Goal: Task Accomplishment & Management: Manage account settings

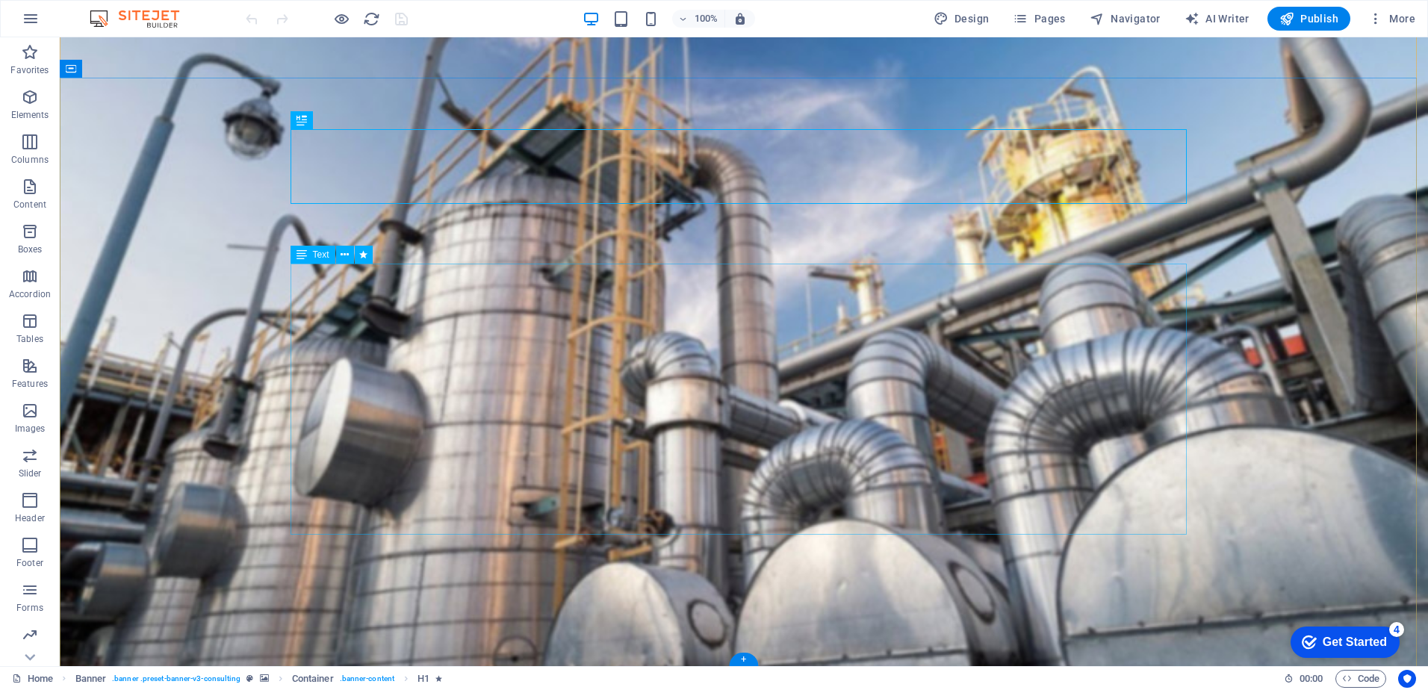
scroll to position [43, 0]
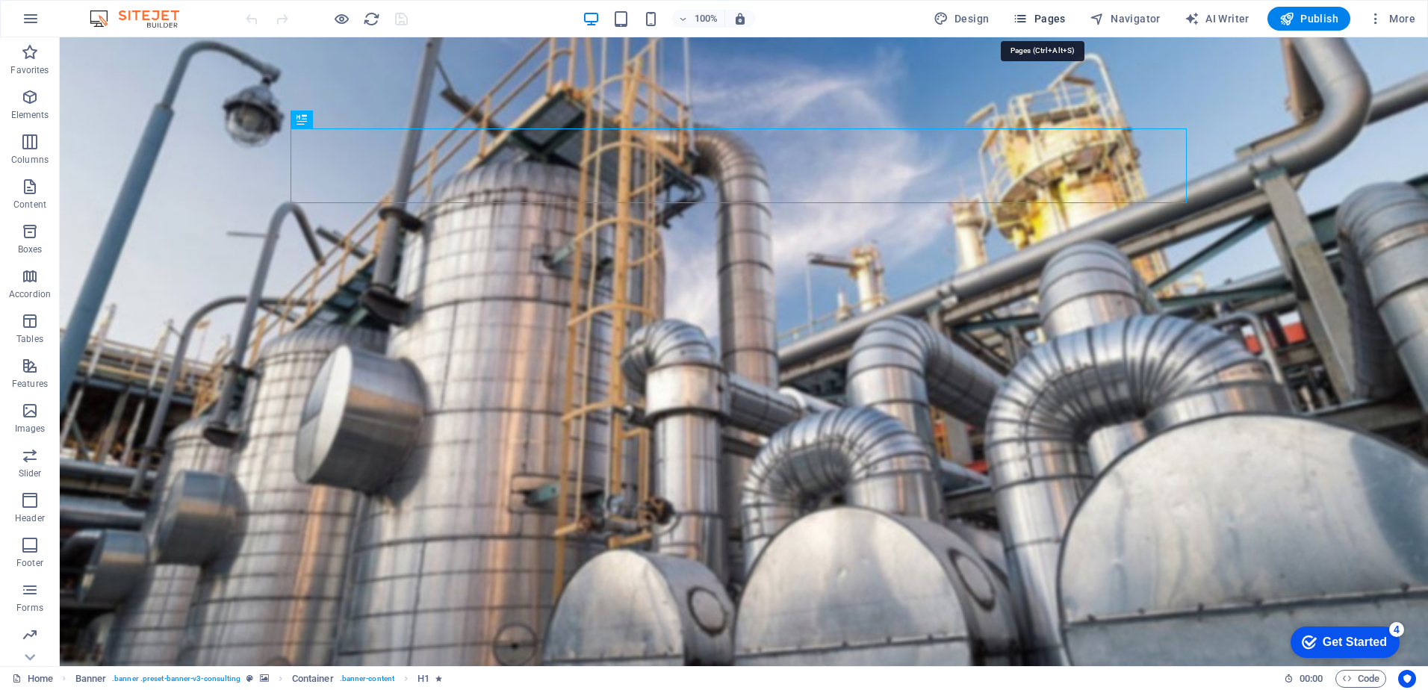
click at [1056, 20] on span "Pages" at bounding box center [1039, 18] width 52 height 15
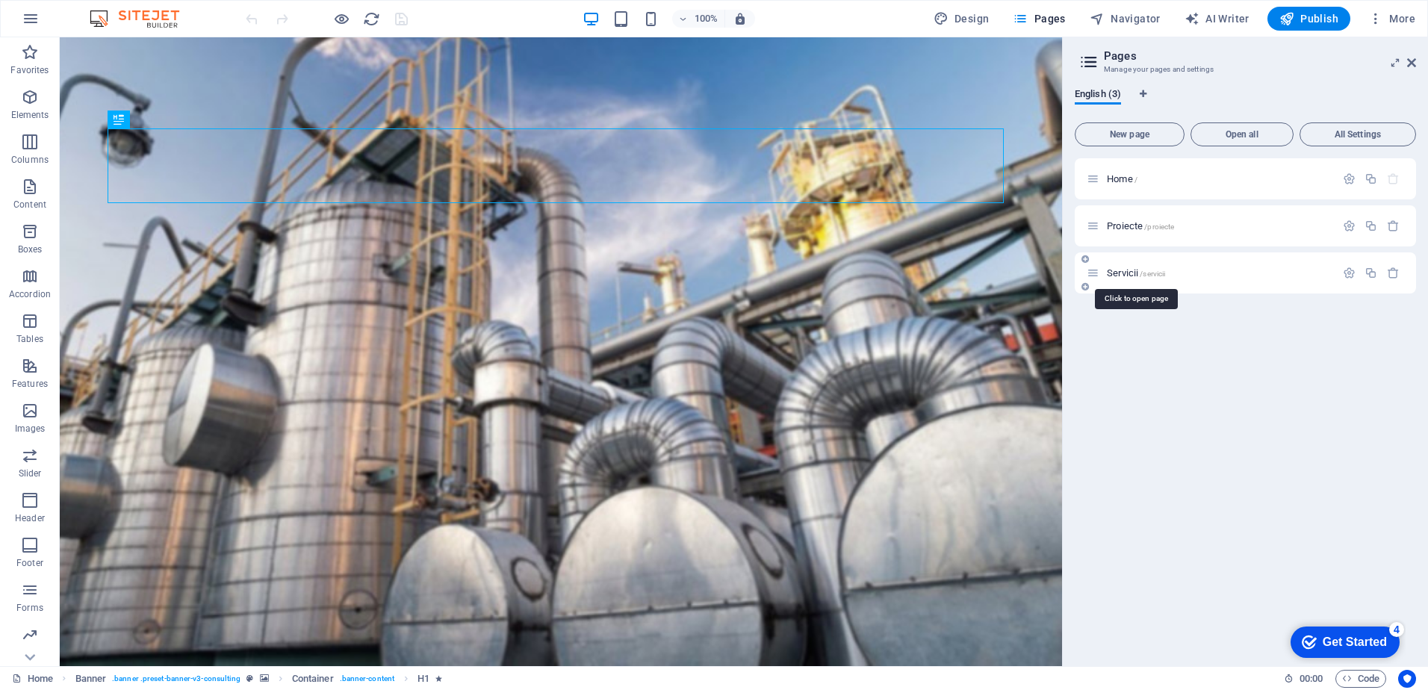
click at [1131, 276] on span "Servicii /servicii" at bounding box center [1136, 272] width 58 height 11
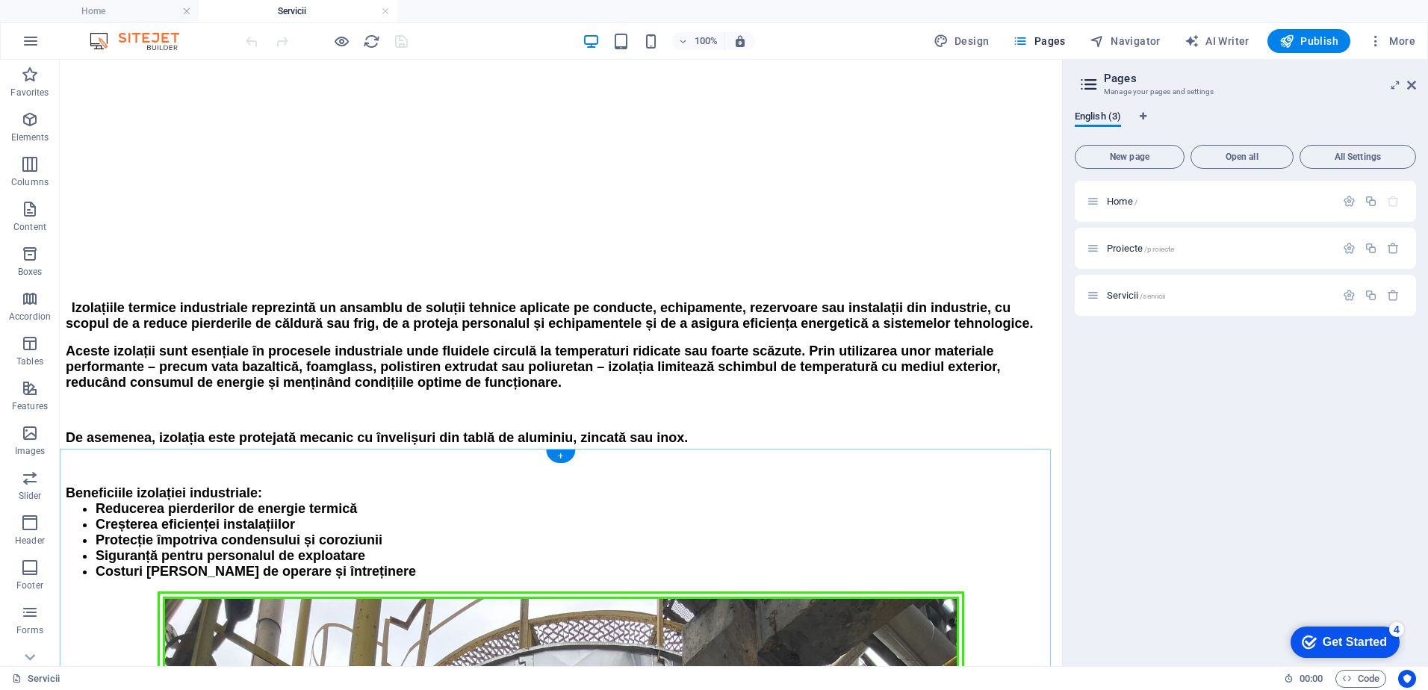
scroll to position [582, 0]
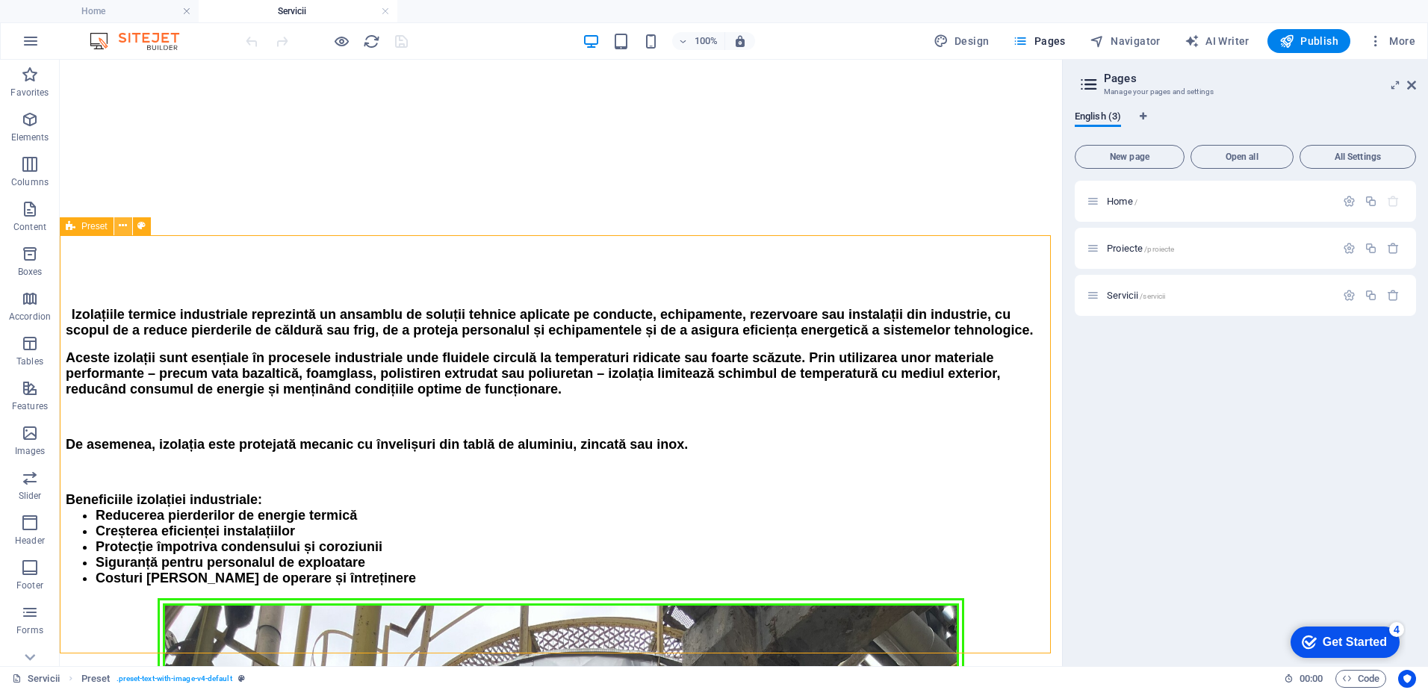
click at [128, 227] on button at bounding box center [123, 226] width 18 height 18
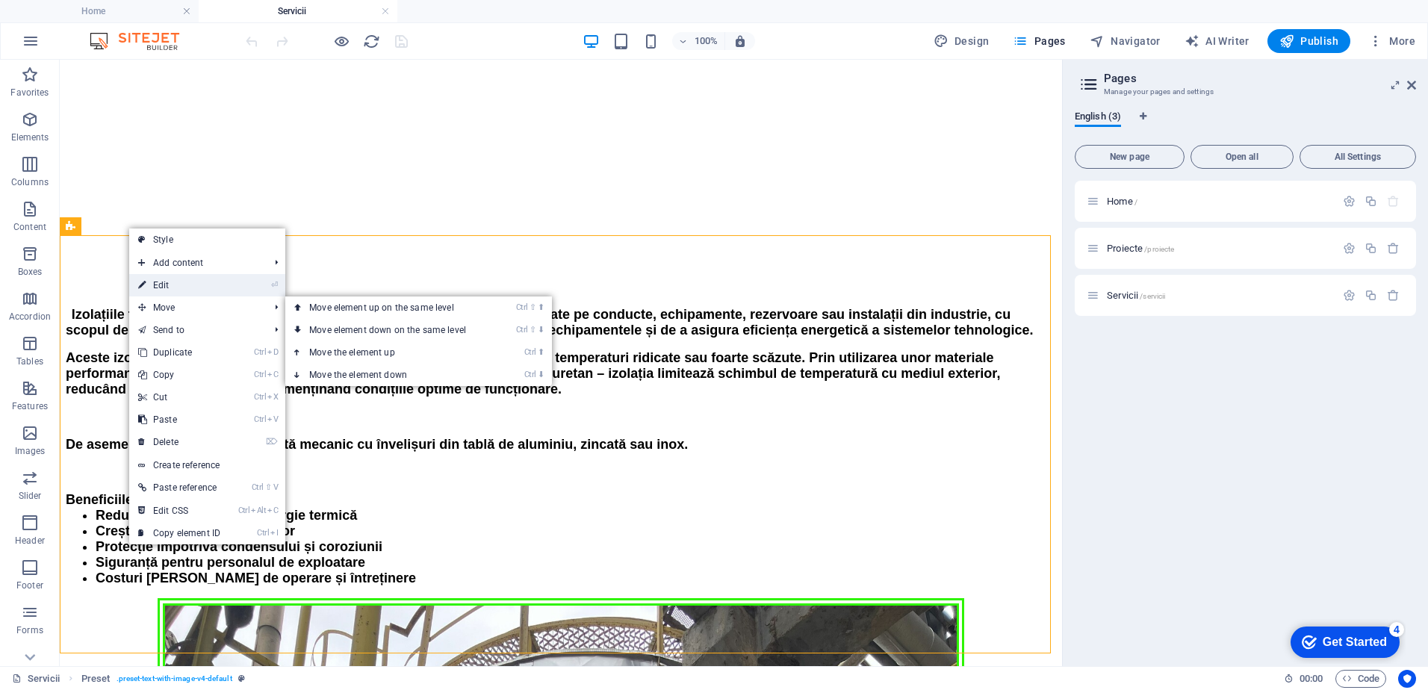
click at [181, 284] on link "⏎ Edit" at bounding box center [179, 285] width 100 height 22
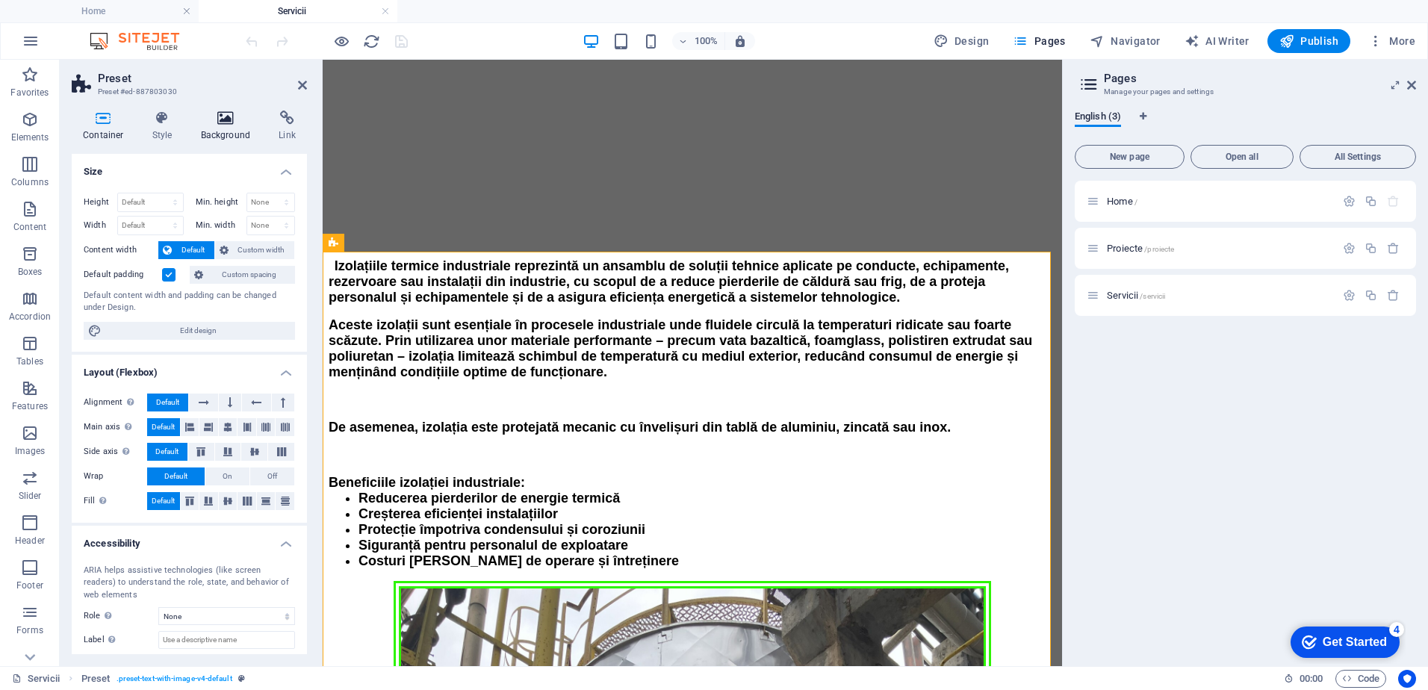
click at [221, 139] on h4 "Background" at bounding box center [229, 126] width 78 height 31
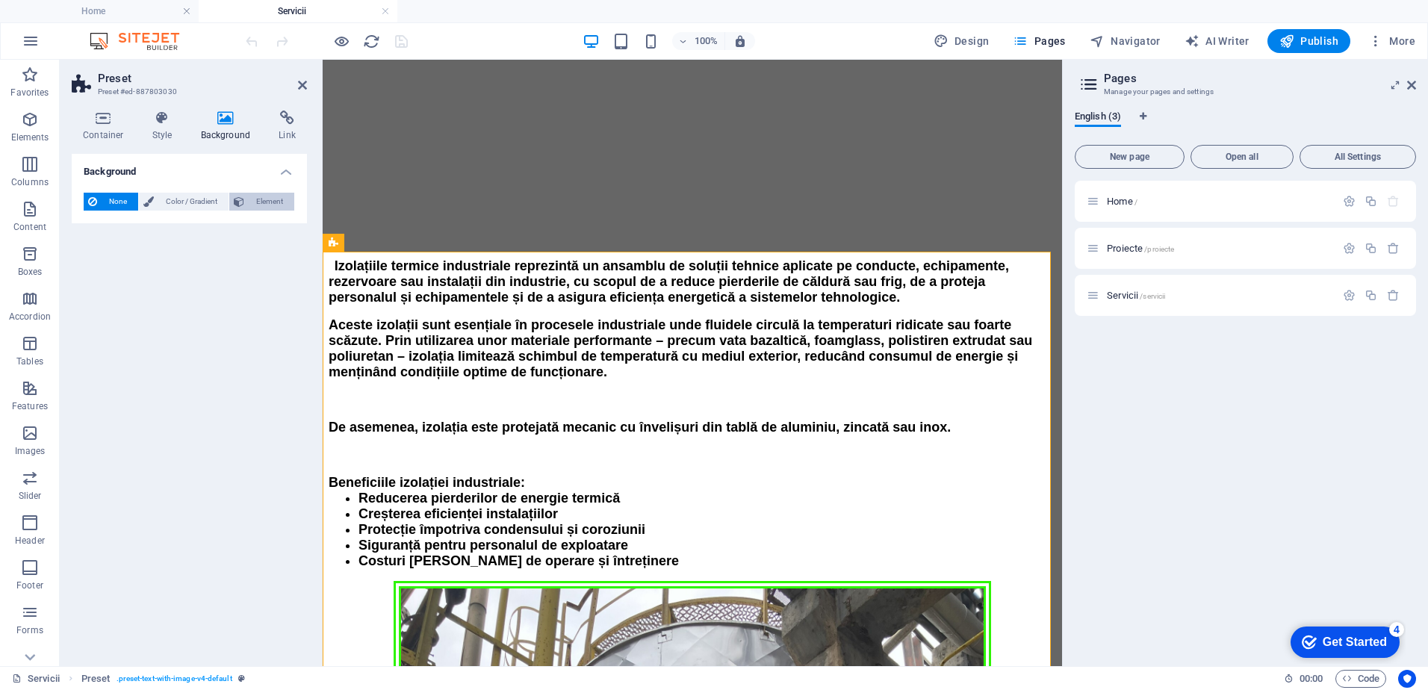
click at [254, 199] on span "Element" at bounding box center [269, 202] width 41 height 18
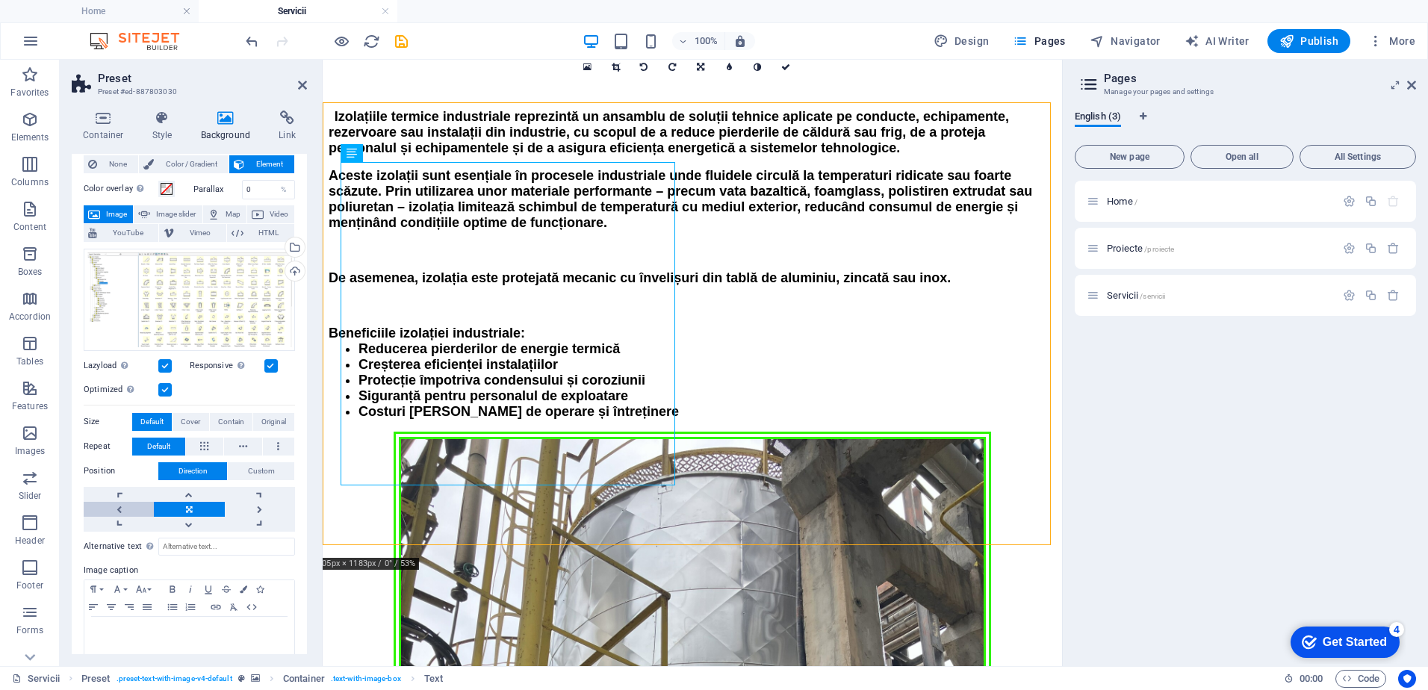
scroll to position [57, 0]
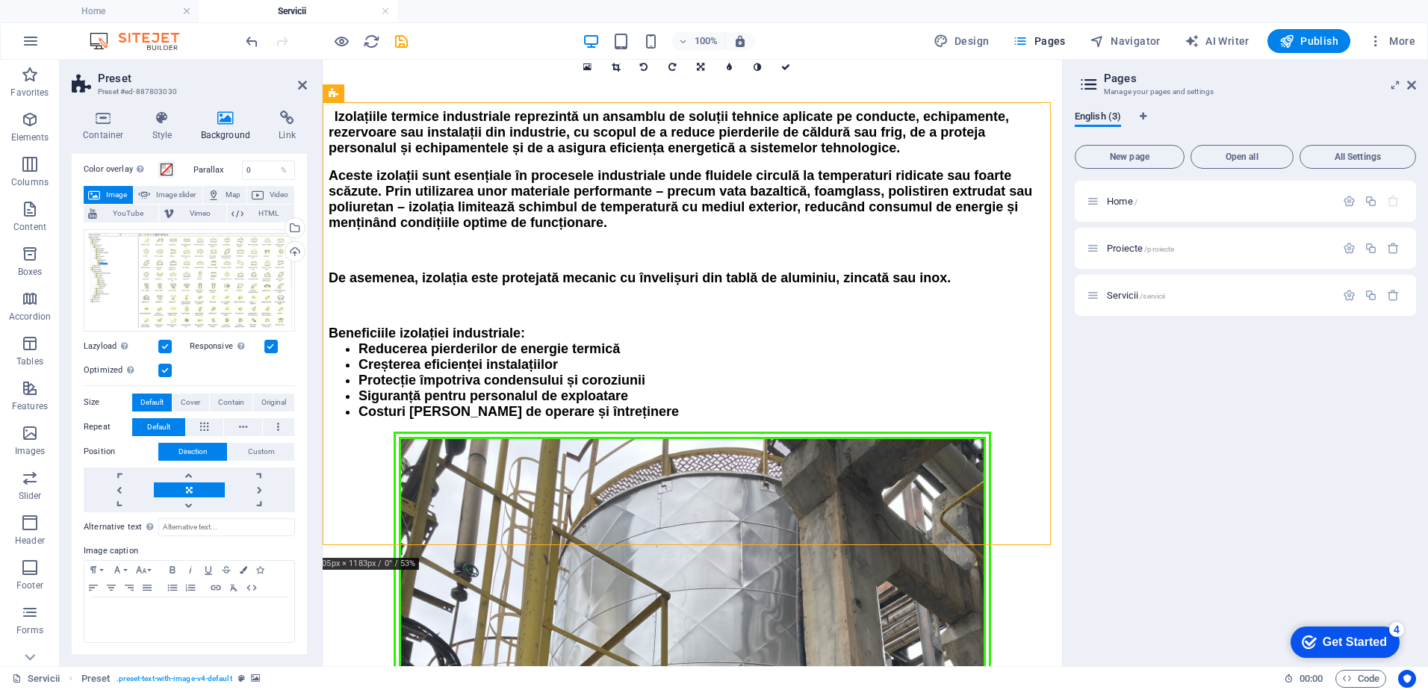
click at [268, 399] on span "Original" at bounding box center [273, 403] width 25 height 18
click at [223, 400] on span "Contain" at bounding box center [231, 403] width 26 height 18
click at [193, 403] on span "Cover" at bounding box center [190, 403] width 19 height 18
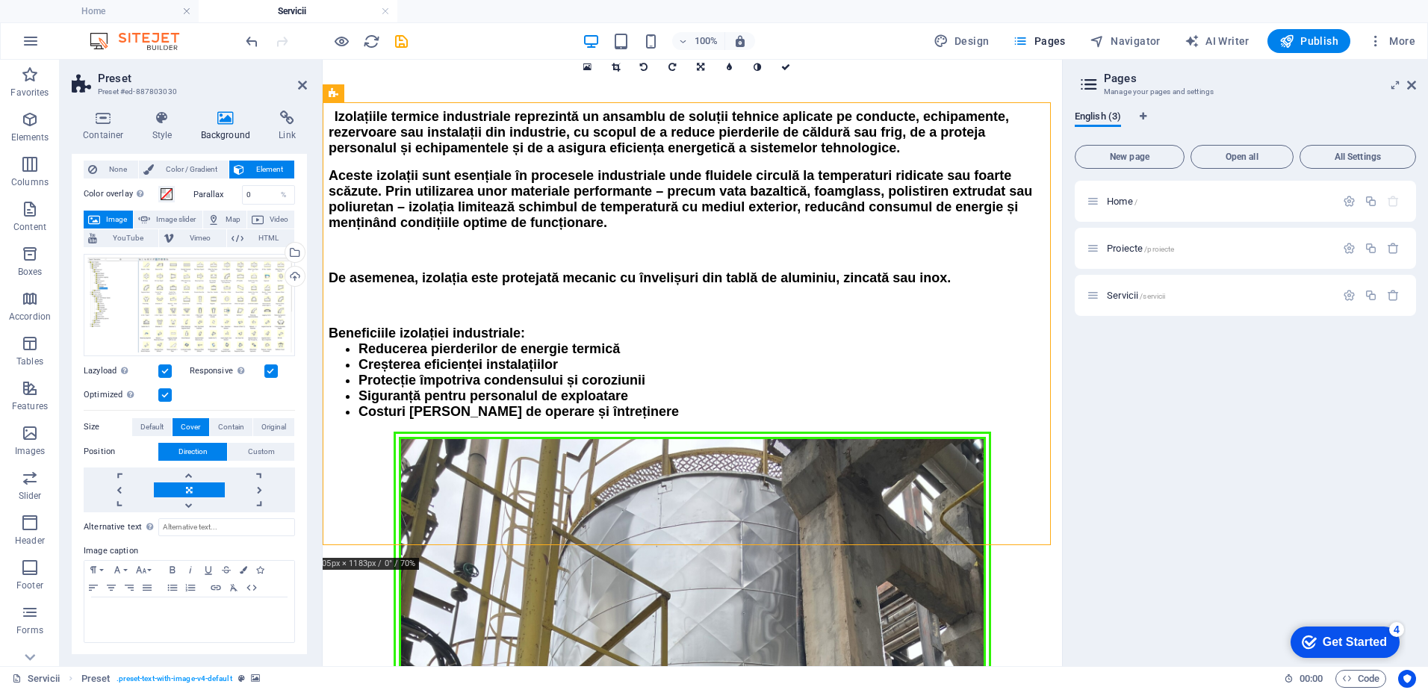
scroll to position [0, 0]
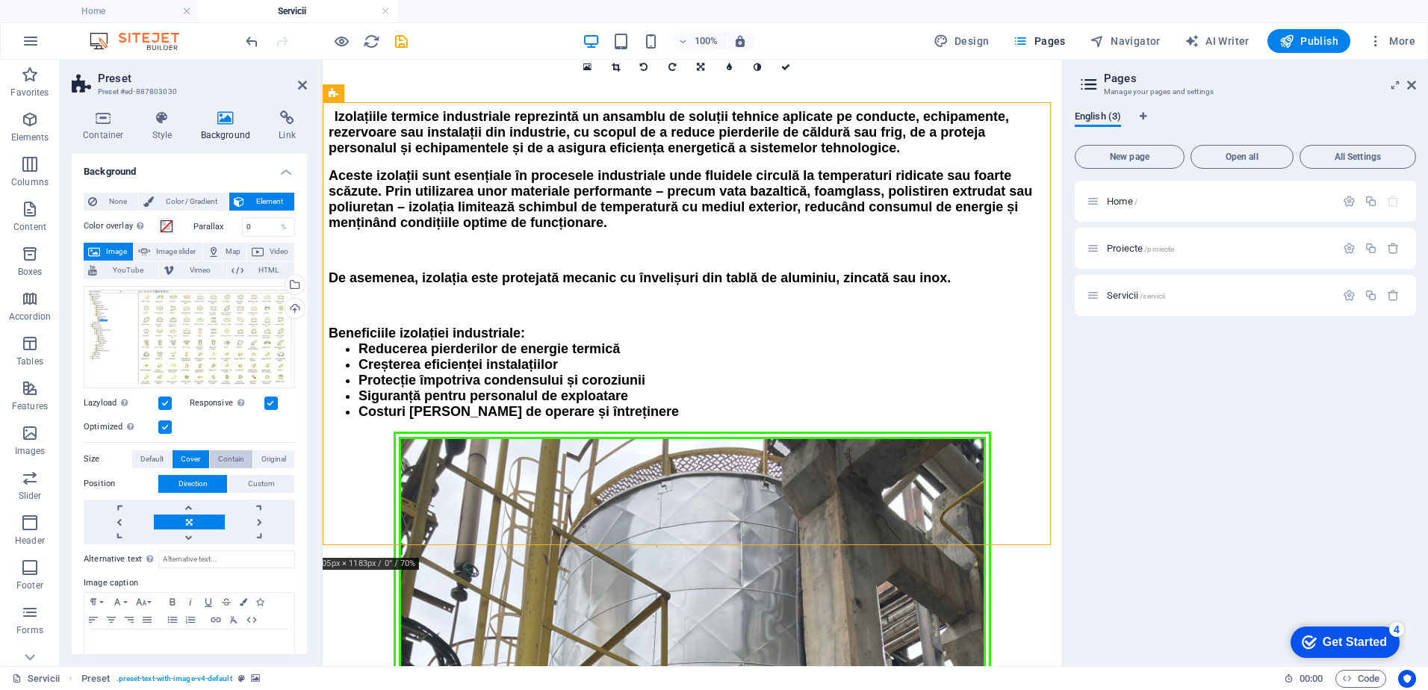
click at [219, 456] on span "Contain" at bounding box center [231, 459] width 26 height 18
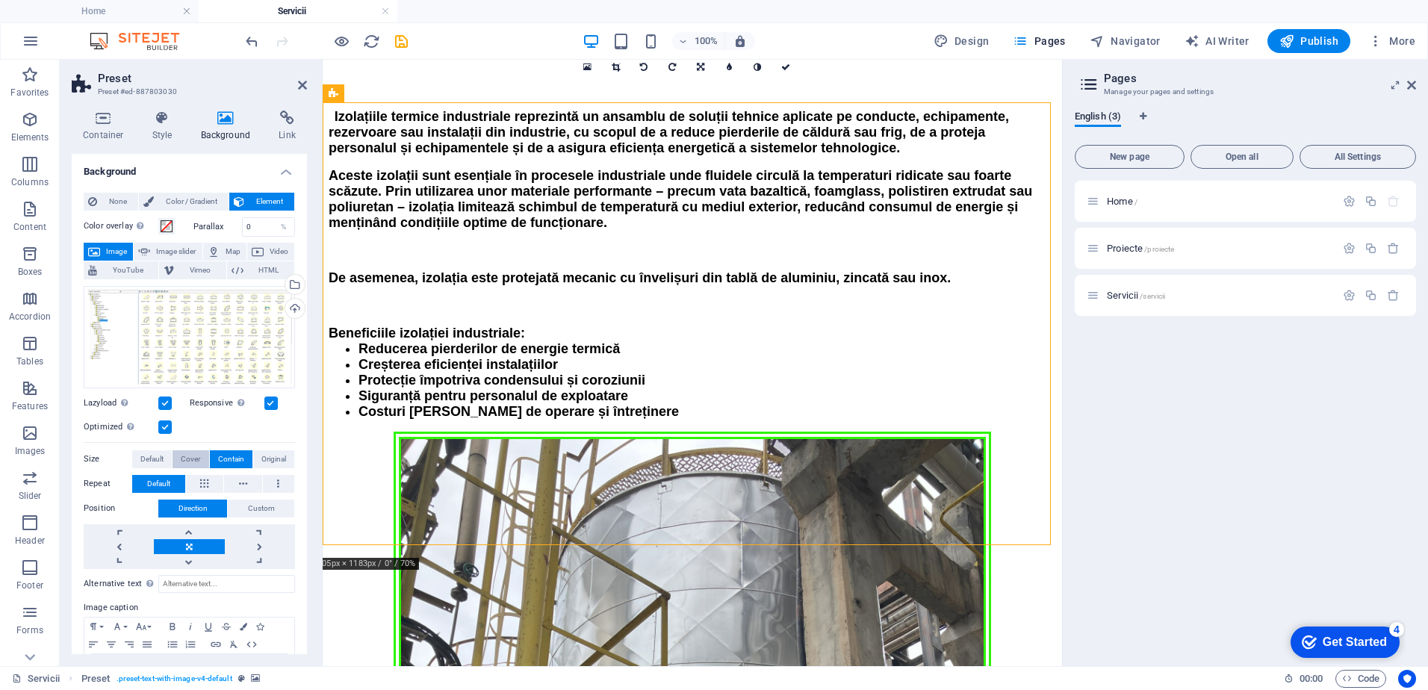
click at [193, 457] on span "Cover" at bounding box center [190, 459] width 19 height 18
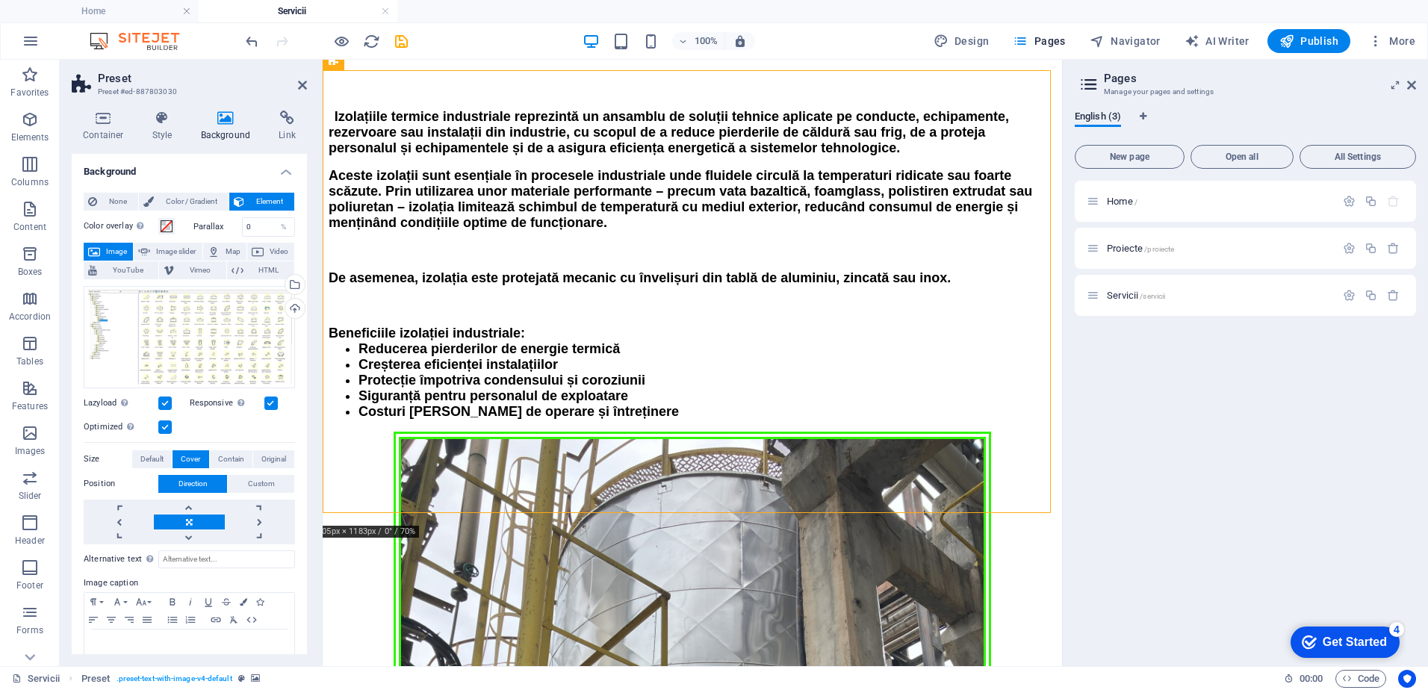
scroll to position [806, 0]
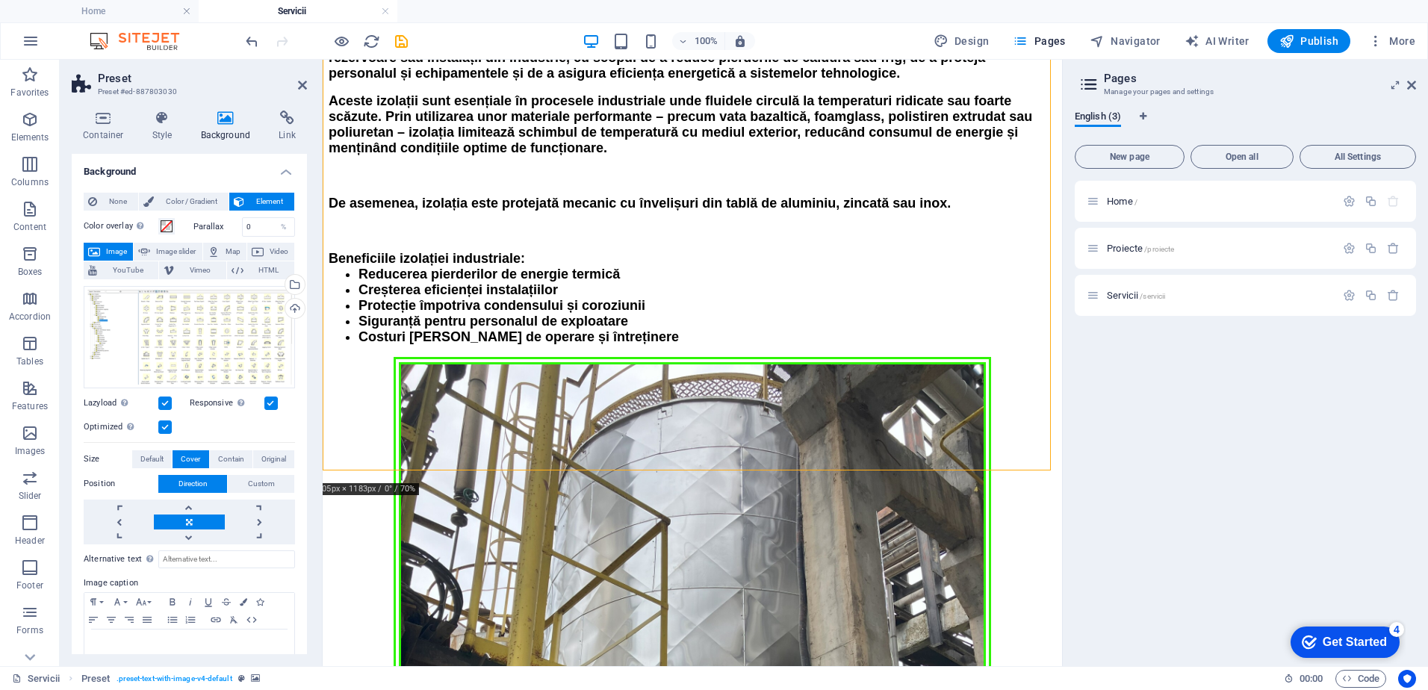
click at [308, 85] on aside "Preset Preset #ed-887803030 Container Style Background Link Size Height Default…" at bounding box center [191, 363] width 263 height 606
click at [300, 85] on icon at bounding box center [302, 85] width 9 height 12
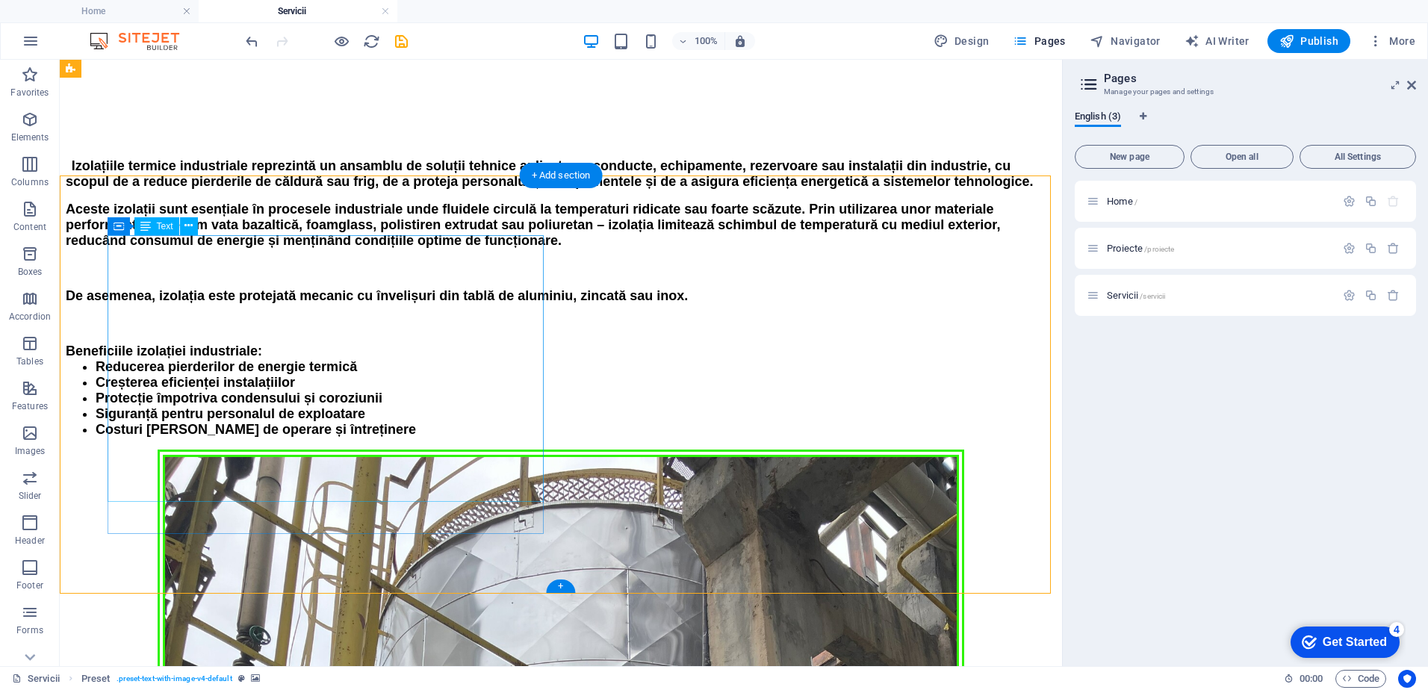
scroll to position [507, 0]
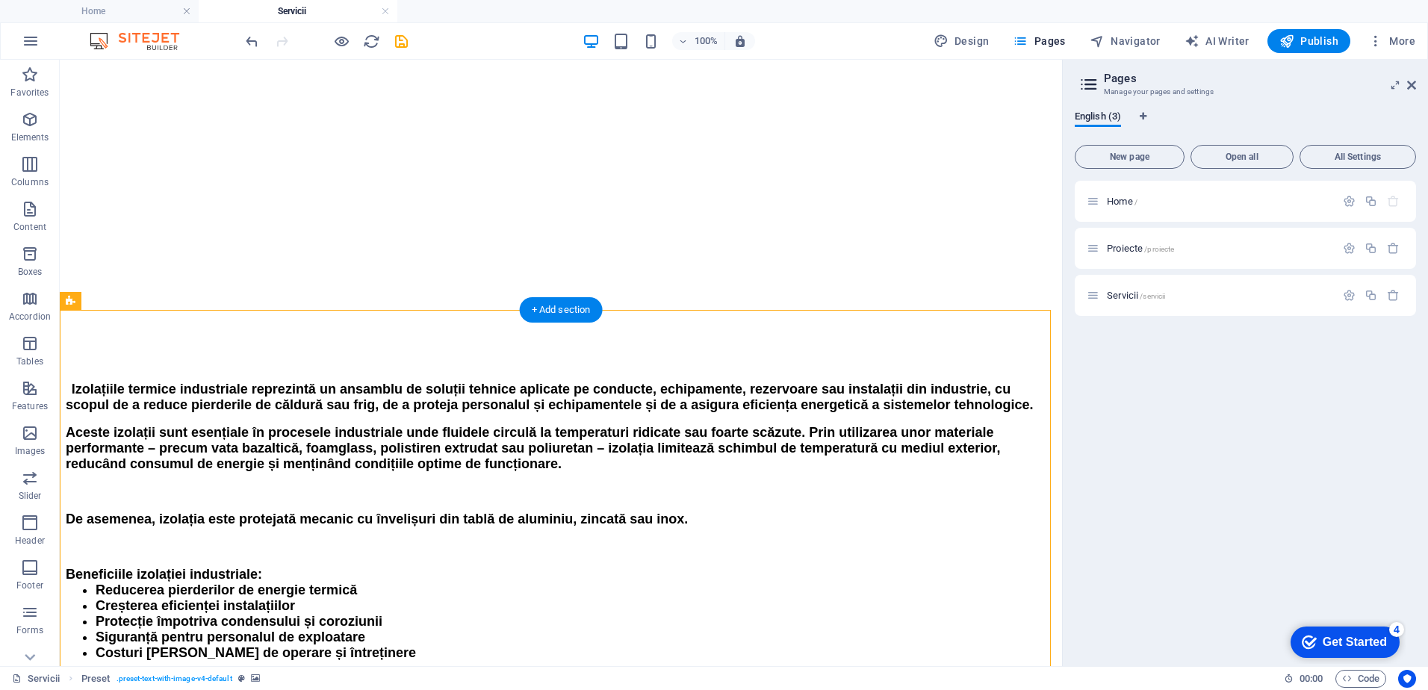
click at [122, 298] on icon at bounding box center [123, 301] width 8 height 16
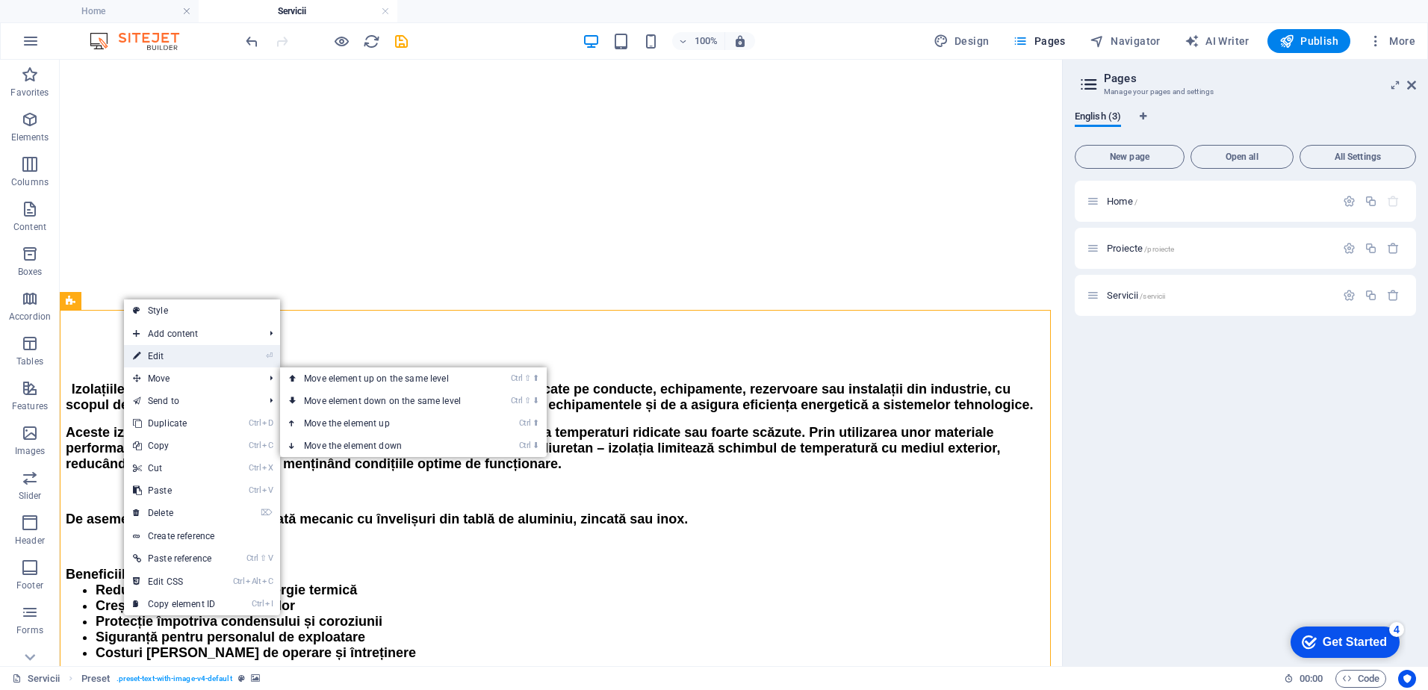
click at [189, 356] on link "⏎ Edit" at bounding box center [174, 356] width 100 height 22
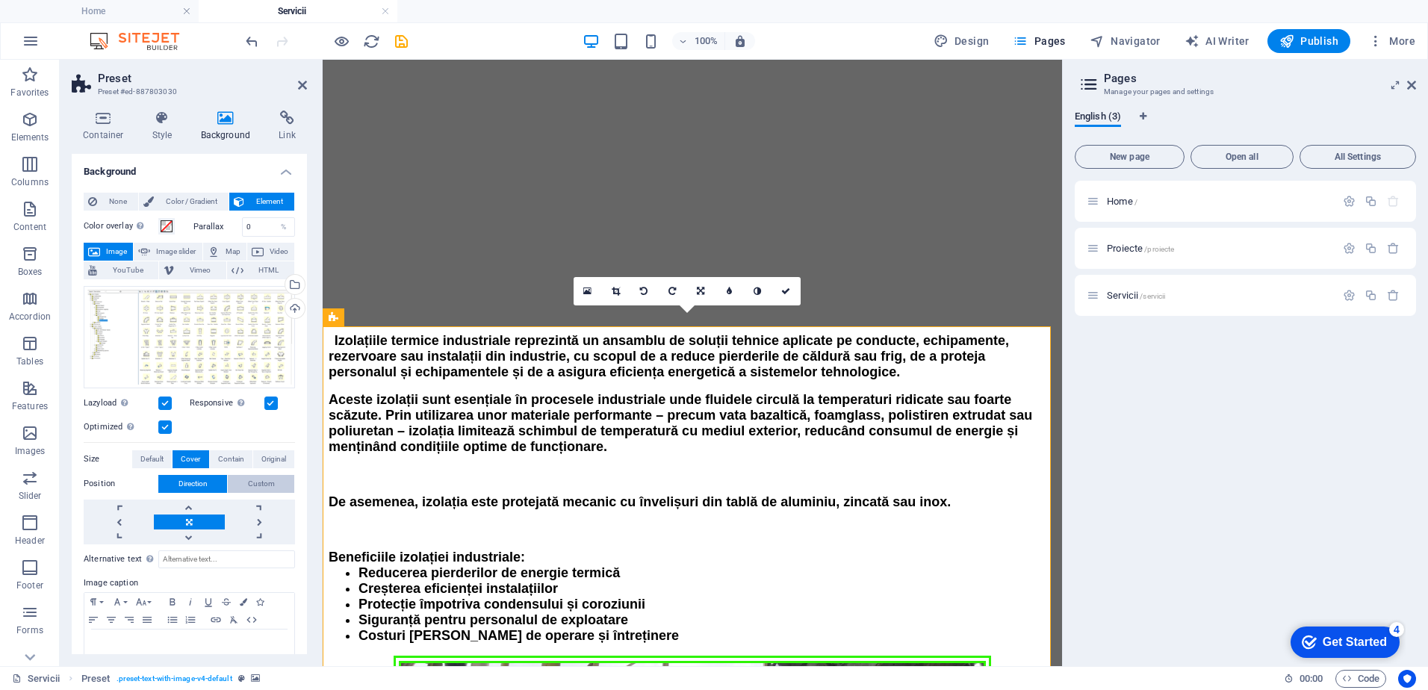
click at [245, 485] on button "Custom" at bounding box center [261, 484] width 66 height 18
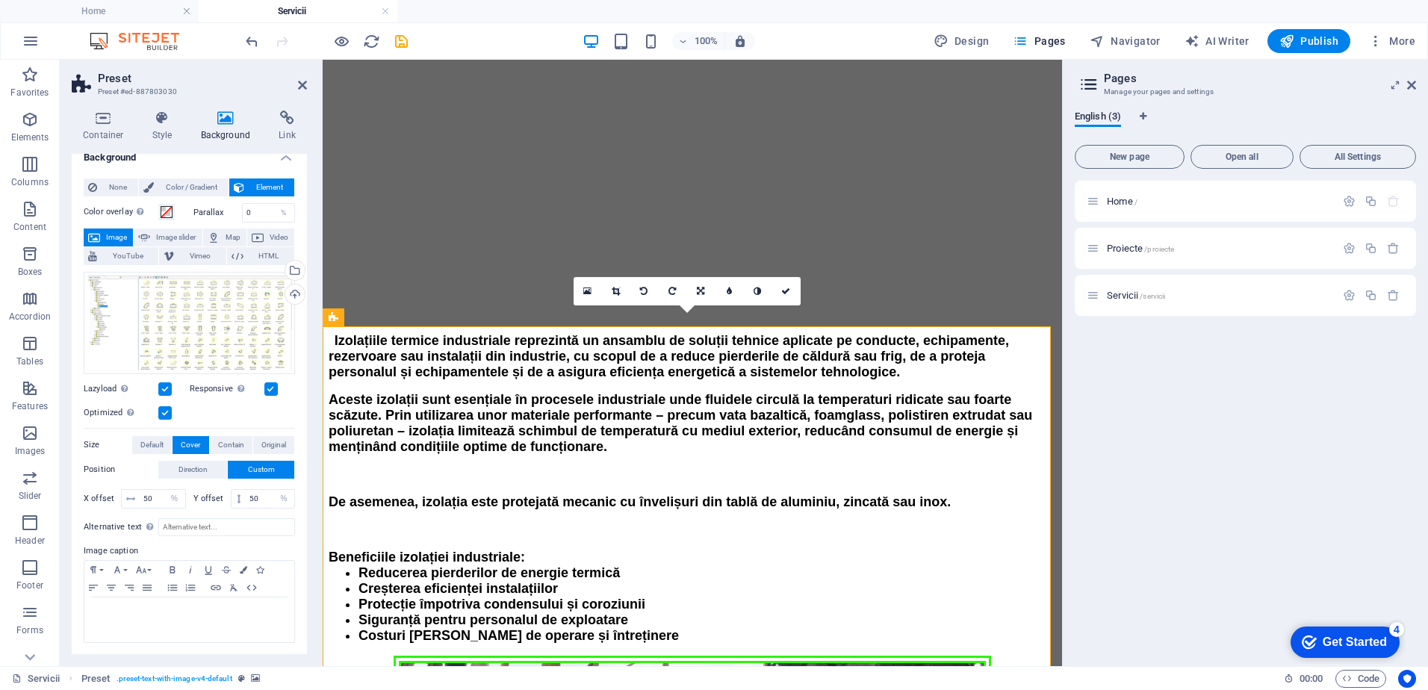
scroll to position [0, 0]
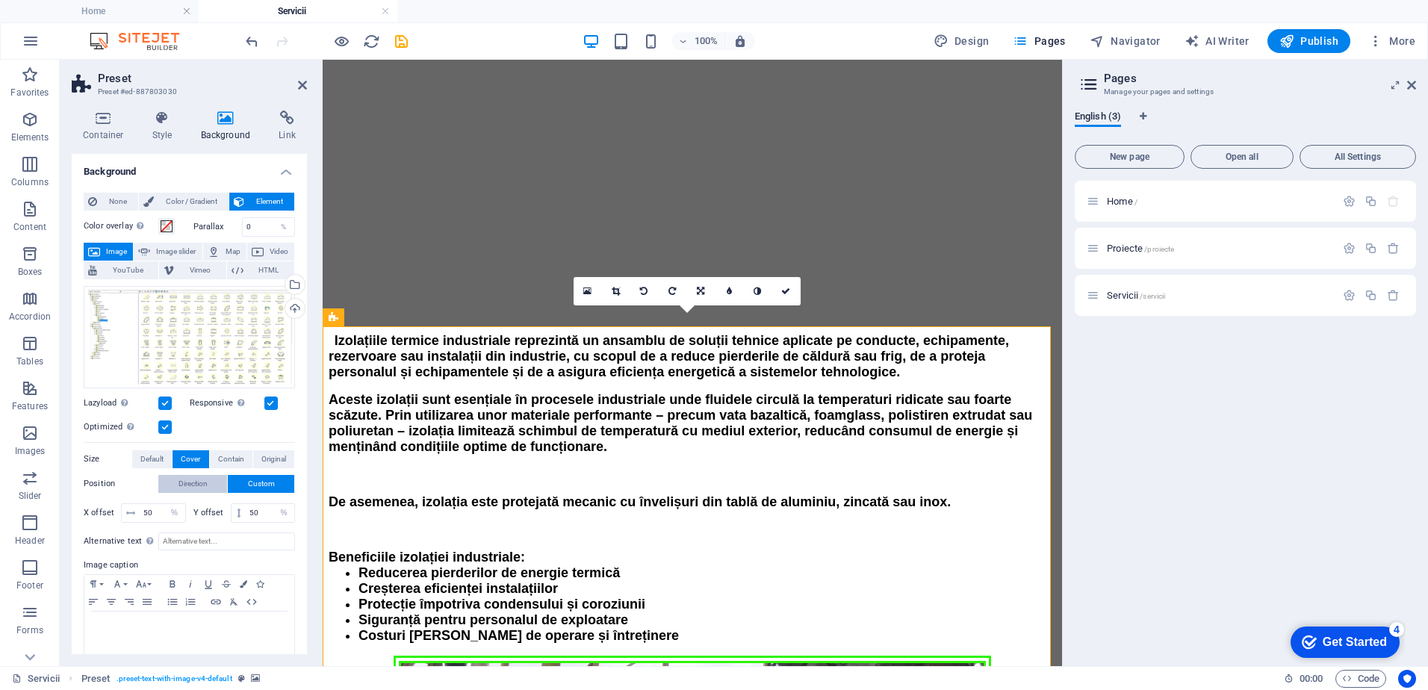
click at [196, 480] on span "Direction" at bounding box center [192, 484] width 29 height 18
click at [169, 228] on span at bounding box center [167, 226] width 12 height 12
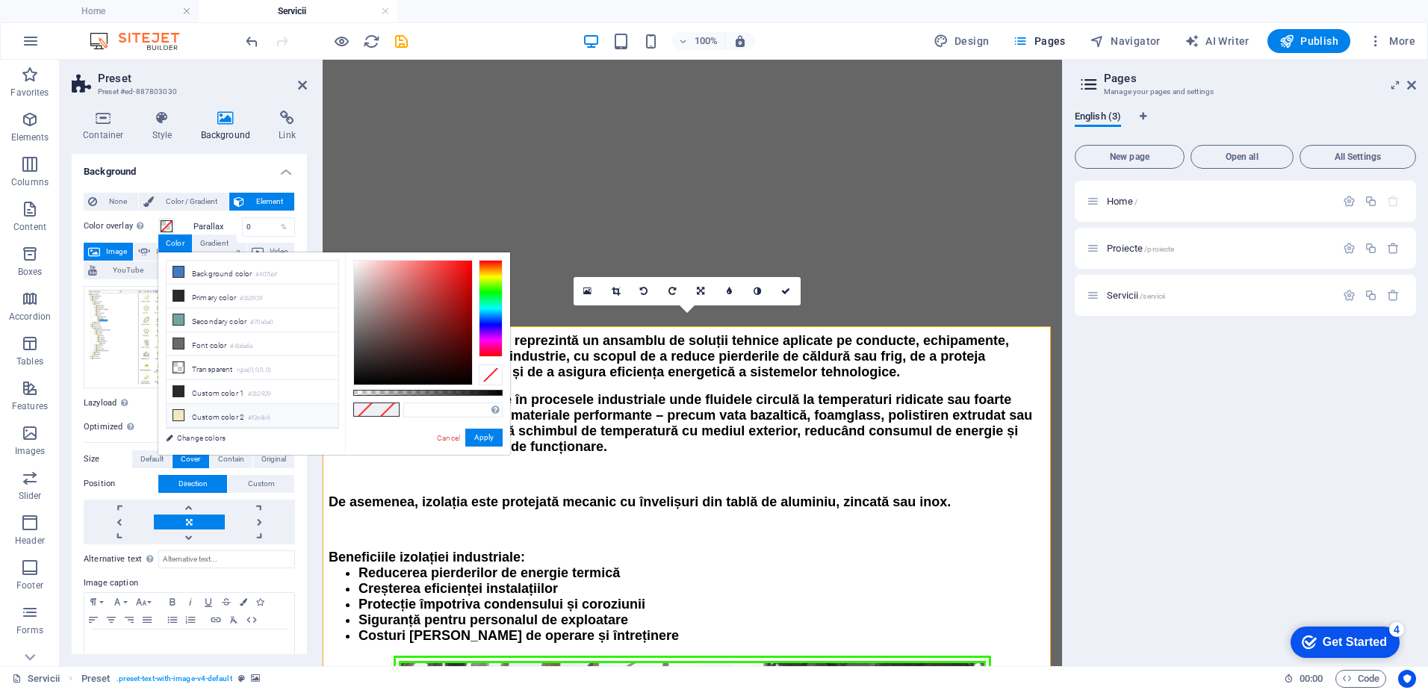
click at [176, 411] on icon at bounding box center [178, 415] width 10 height 10
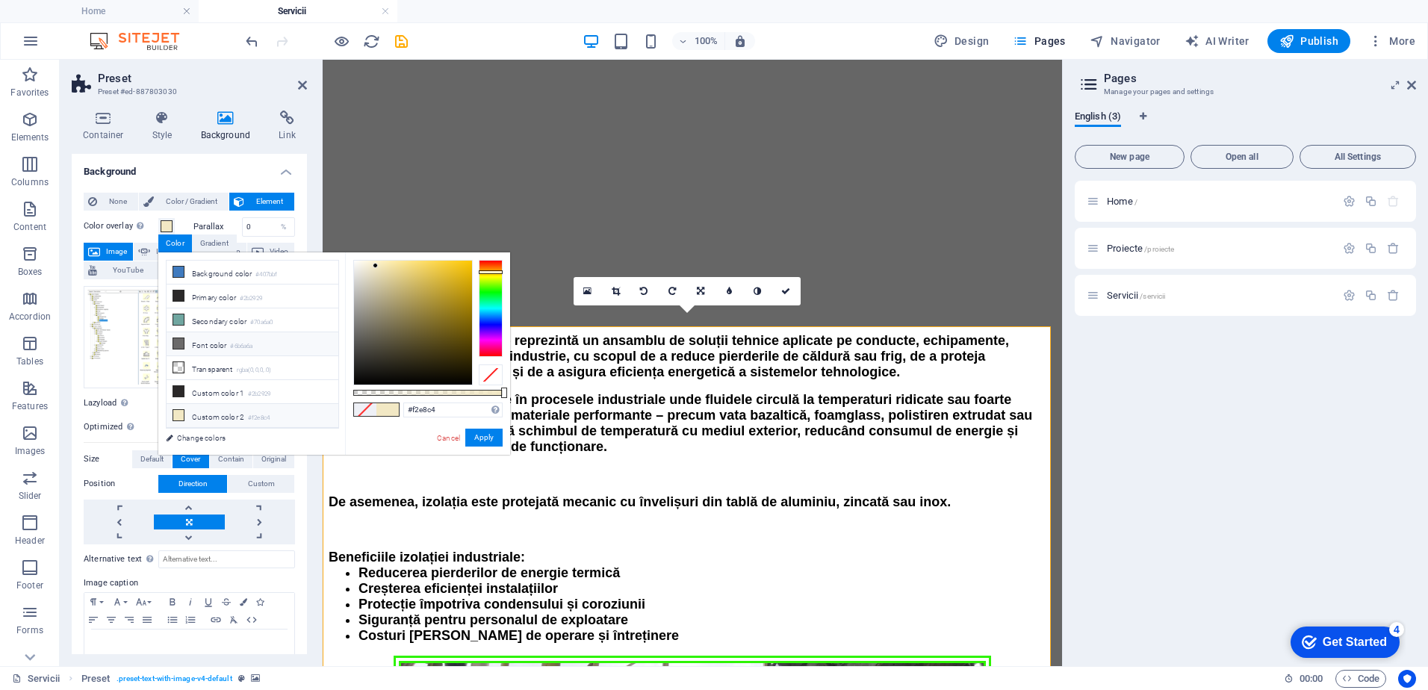
click at [184, 351] on li "Font color #6b6a6a" at bounding box center [253, 344] width 172 height 24
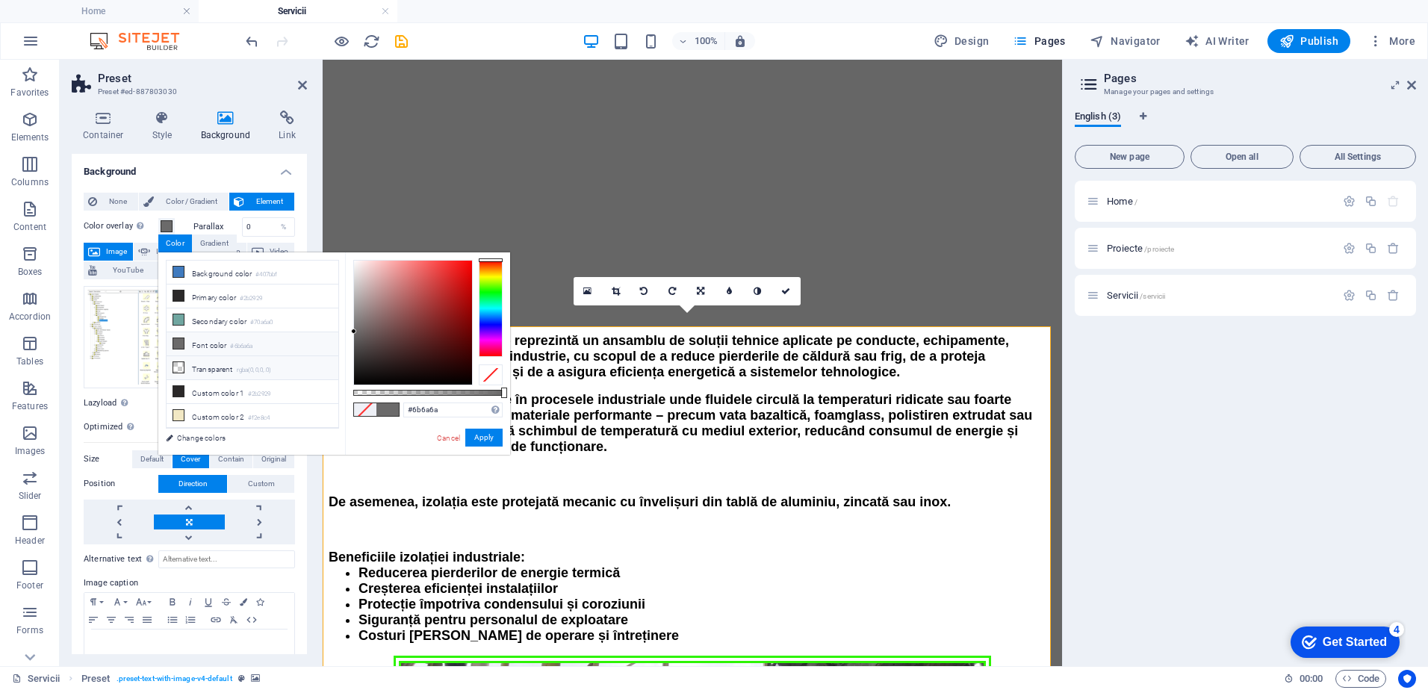
click at [182, 362] on icon at bounding box center [178, 367] width 10 height 10
click at [198, 417] on li "Custom color 3 #eaf2f1" at bounding box center [253, 422] width 172 height 24
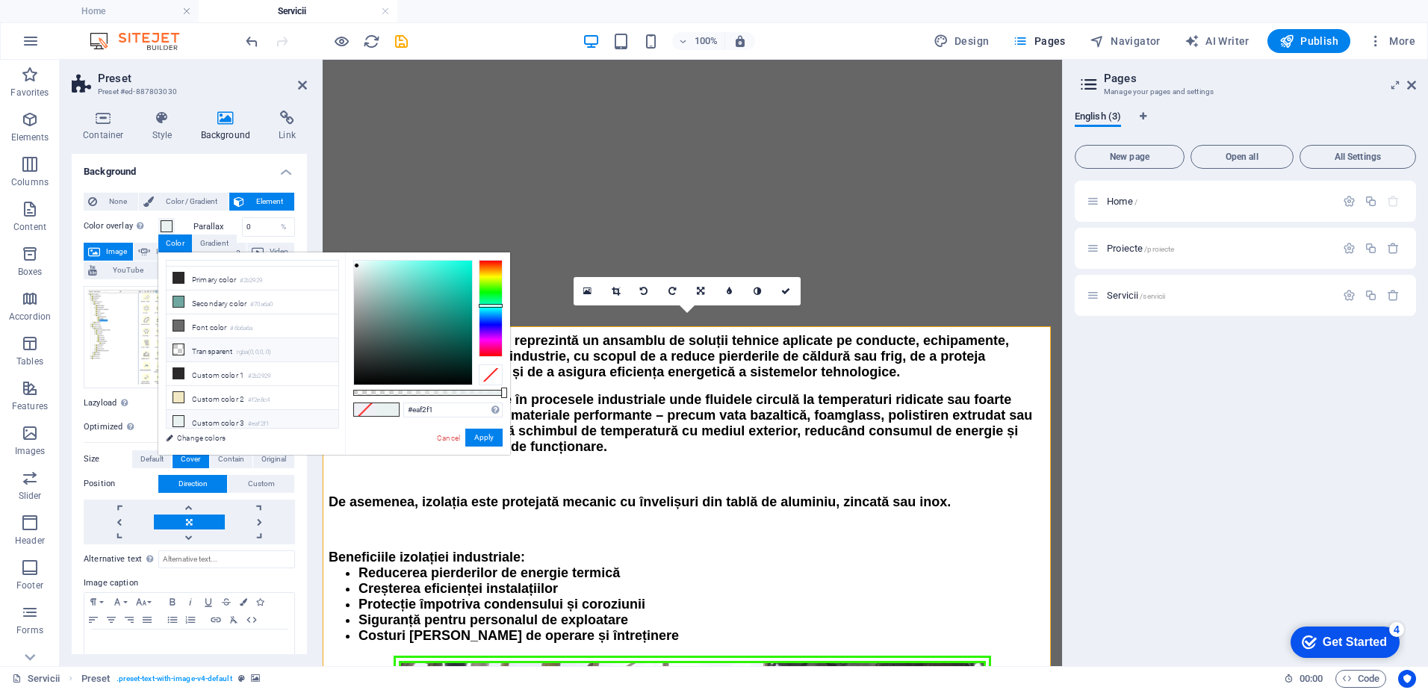
click at [181, 349] on icon at bounding box center [178, 349] width 10 height 10
type input "rgba(0, 0, 0, 0)"
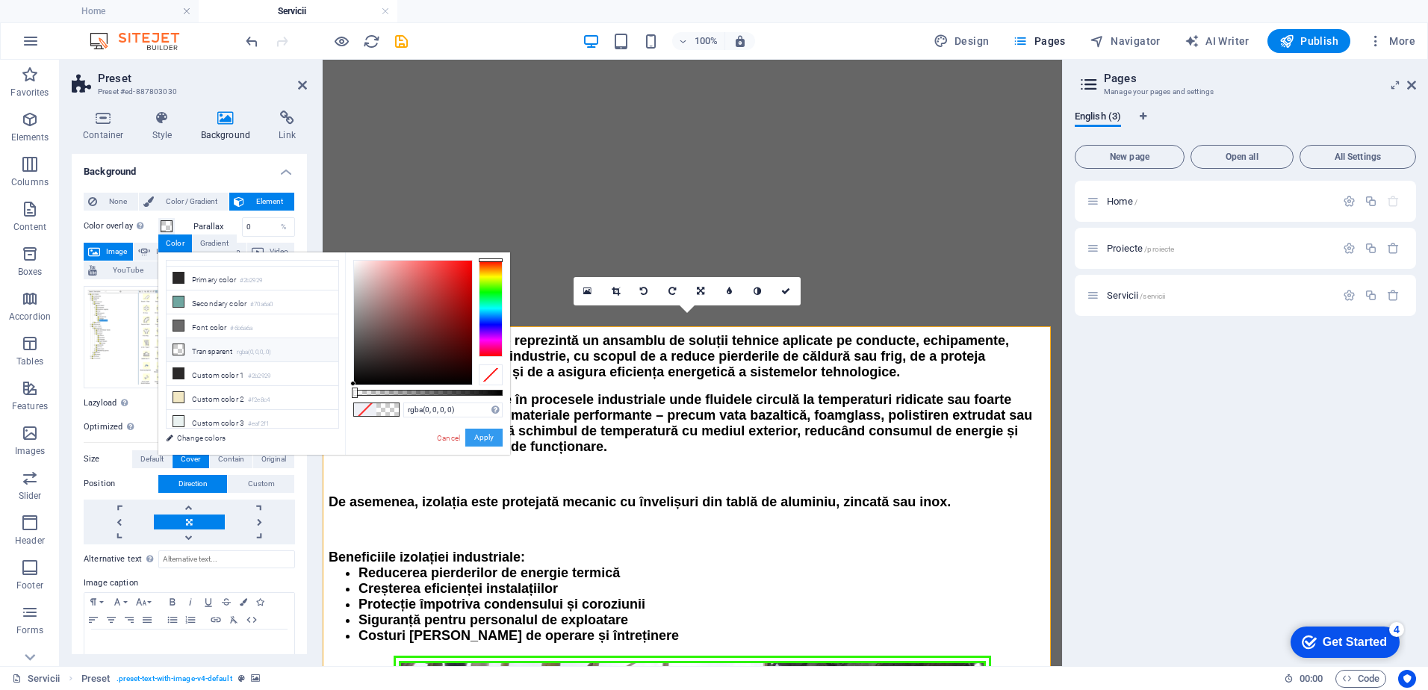
click at [479, 440] on button "Apply" at bounding box center [483, 438] width 37 height 18
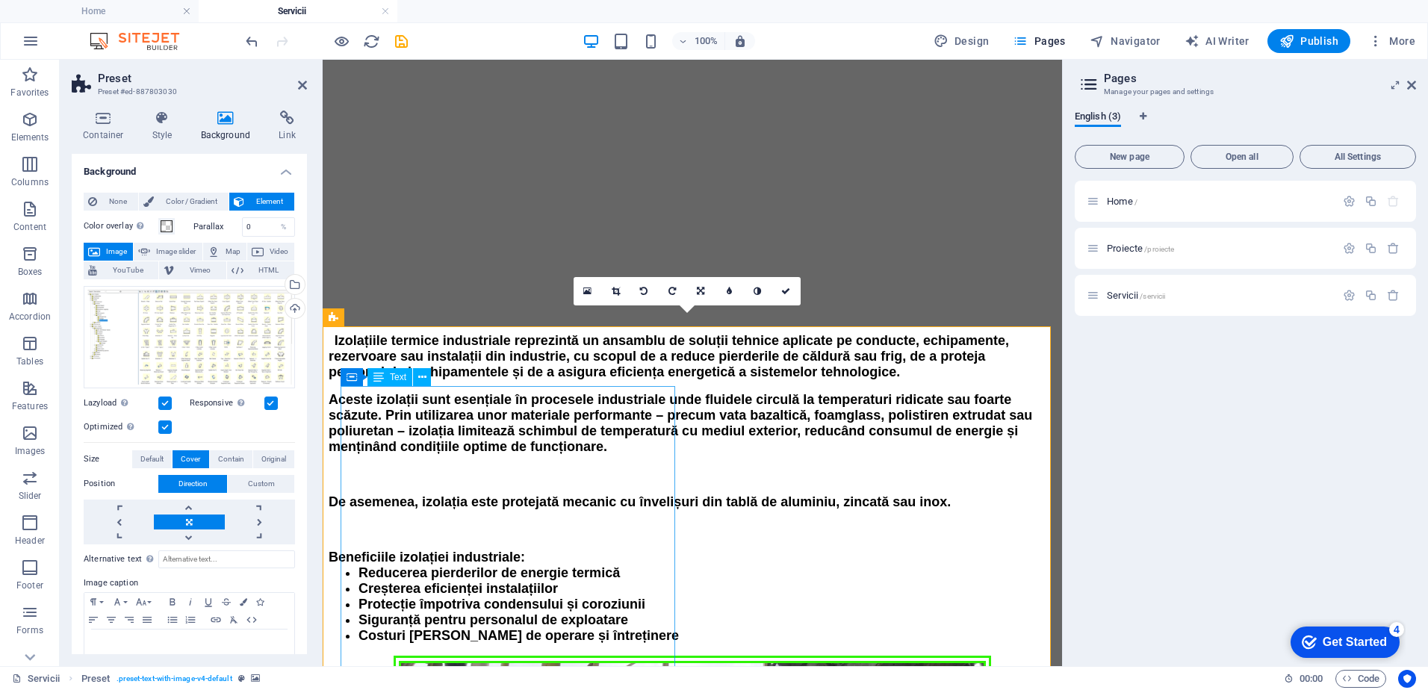
click at [726, 294] on link at bounding box center [729, 291] width 28 height 28
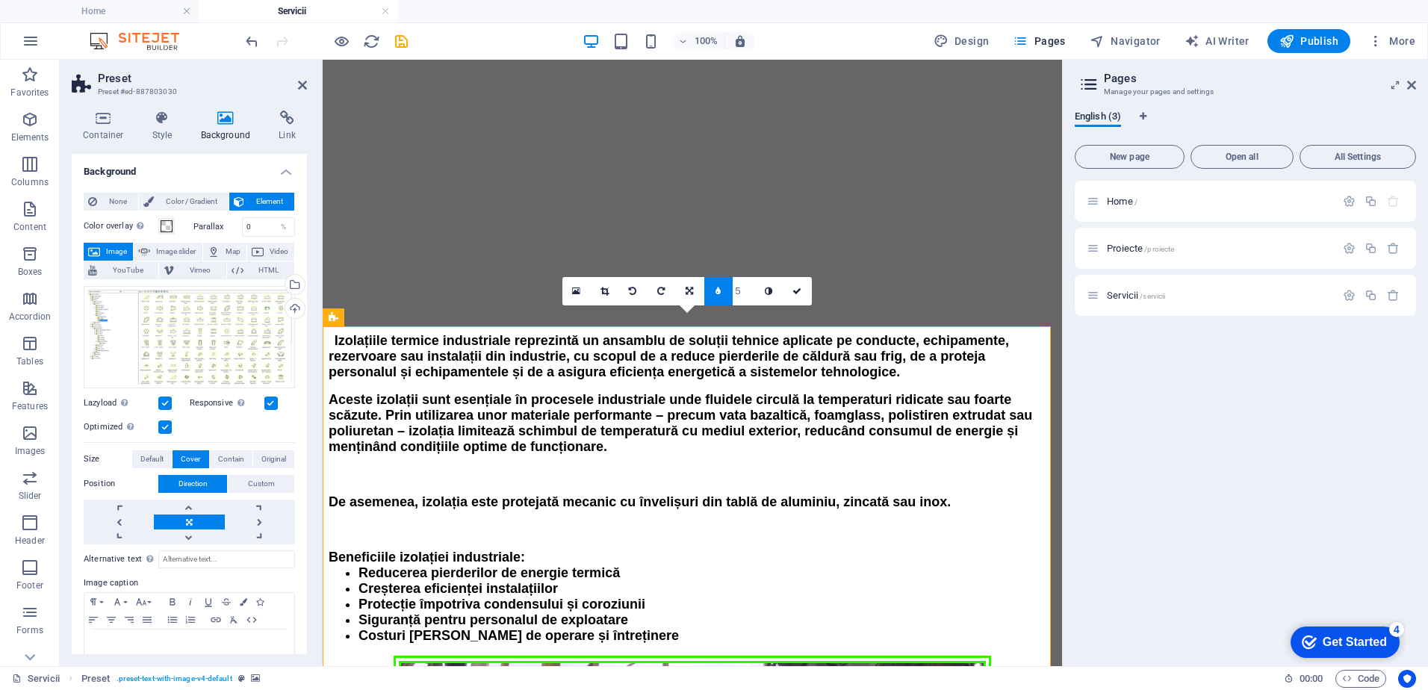
click at [726, 294] on link at bounding box center [718, 291] width 28 height 28
click at [757, 290] on icon at bounding box center [756, 291] width 7 height 9
click at [725, 291] on link at bounding box center [729, 291] width 28 height 28
click at [770, 293] on icon at bounding box center [768, 291] width 7 height 9
type input "4"
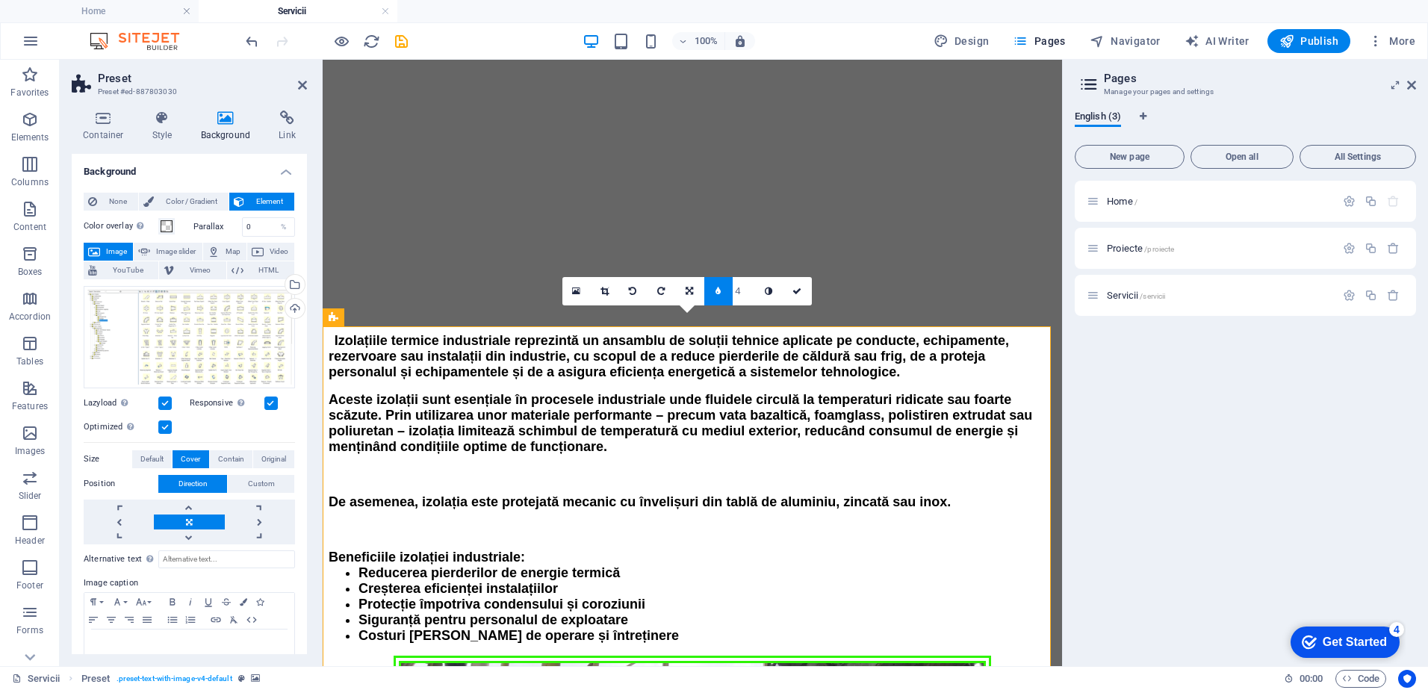
type input "3"
type input "2"
type input "1"
click at [749, 300] on input "1" at bounding box center [744, 291] width 22 height 28
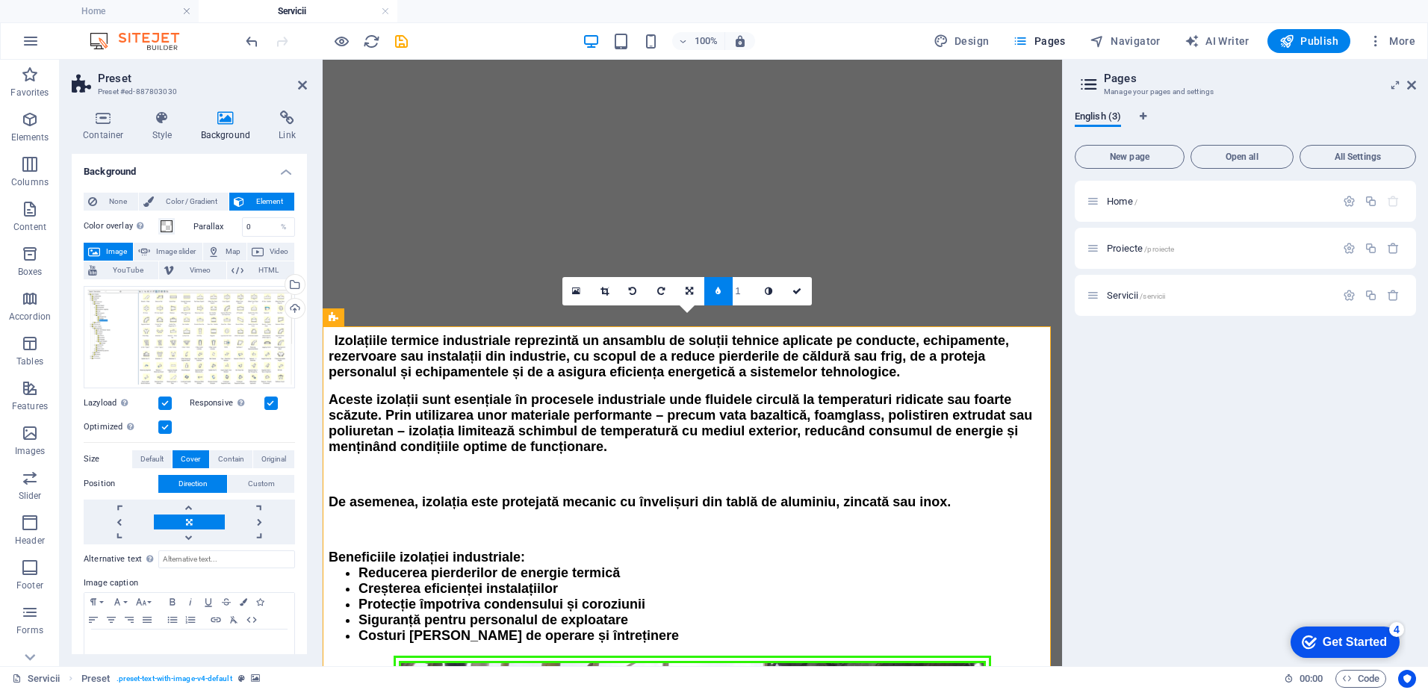
click at [716, 300] on link at bounding box center [718, 291] width 28 height 28
click at [728, 295] on icon at bounding box center [729, 291] width 5 height 9
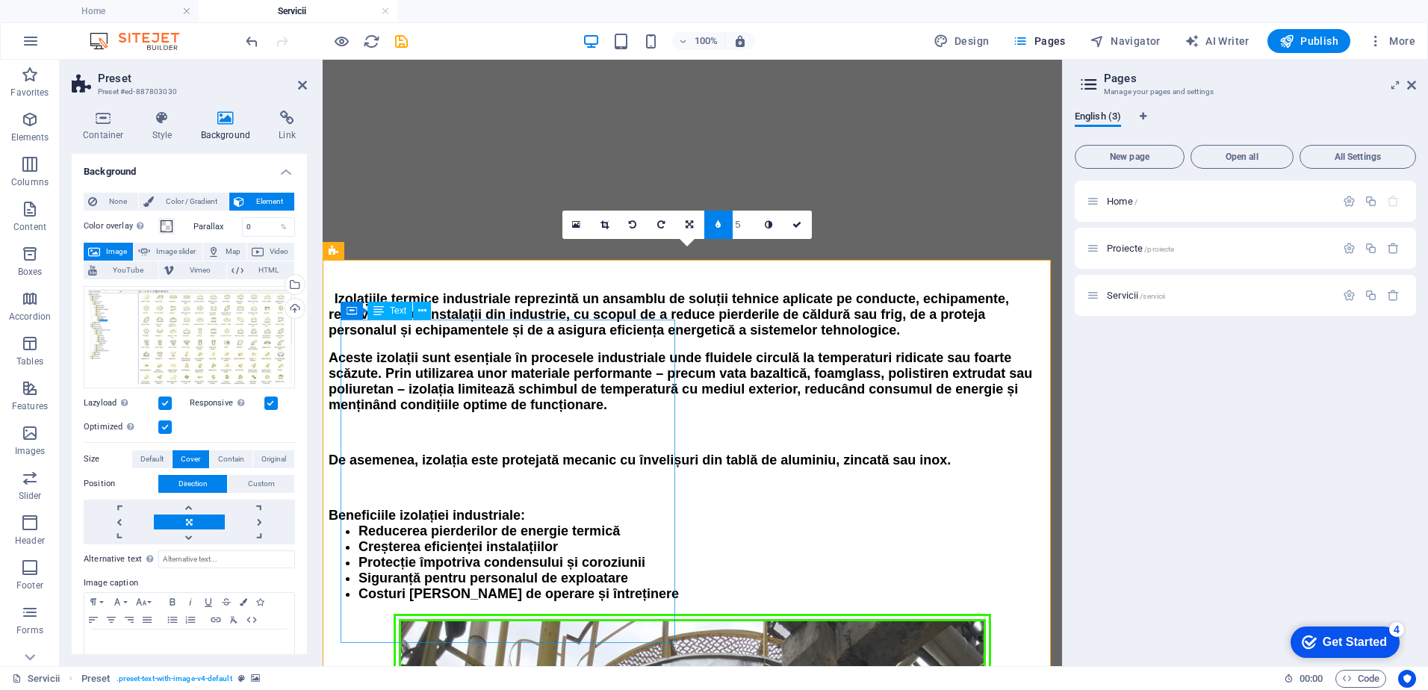
scroll to position [548, 0]
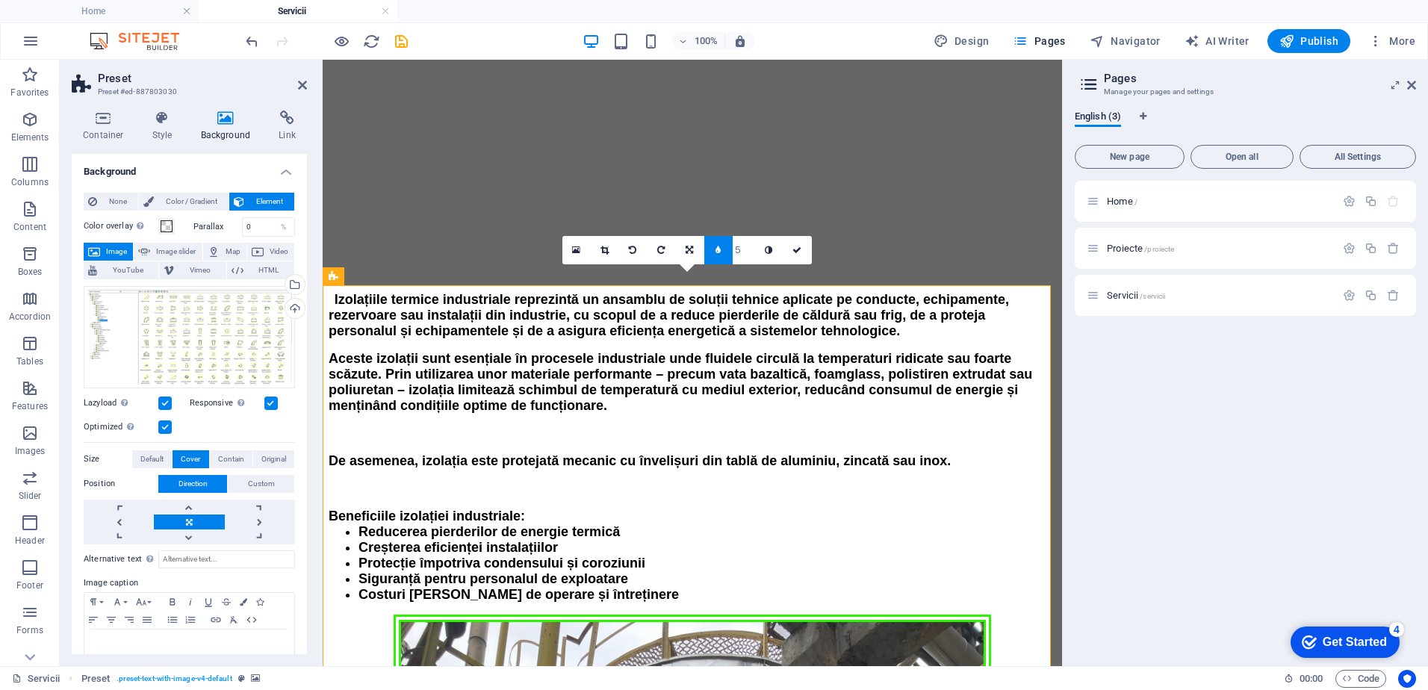
type input "6"
type input "5"
type input "4"
type input "3"
type input "2"
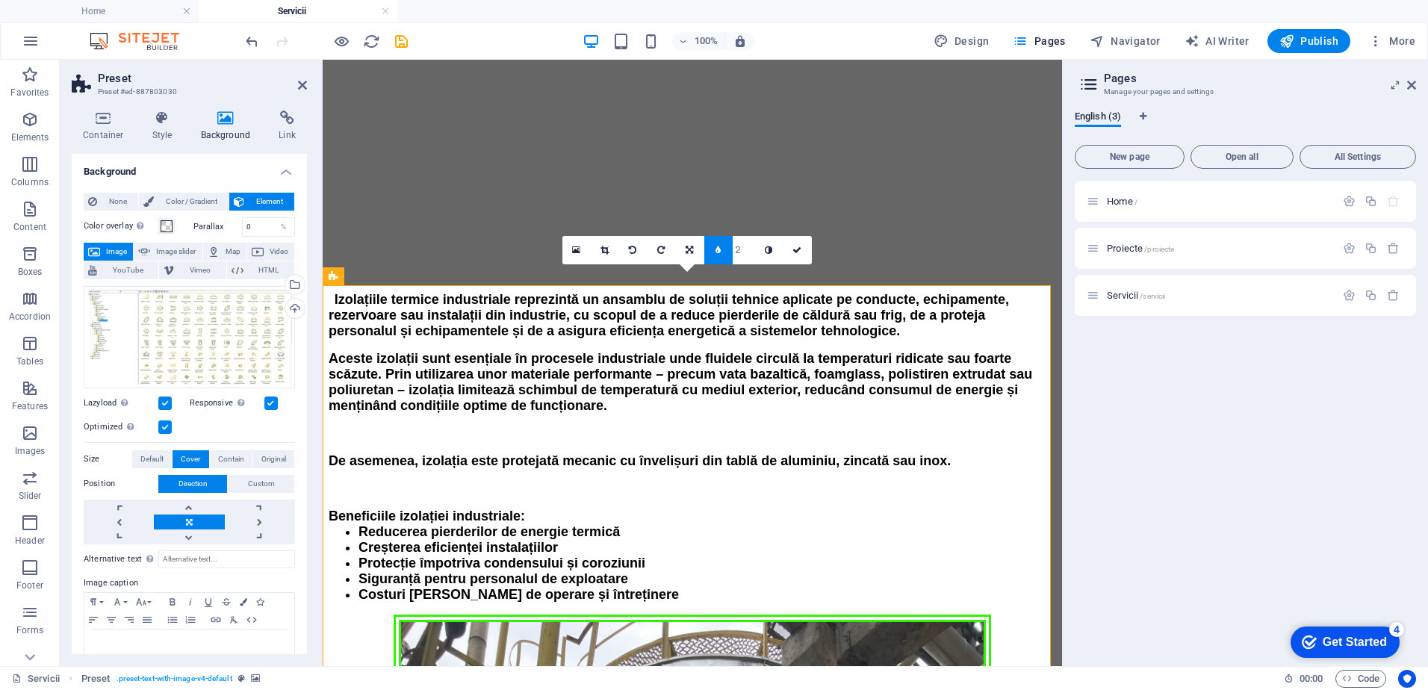
type input "3"
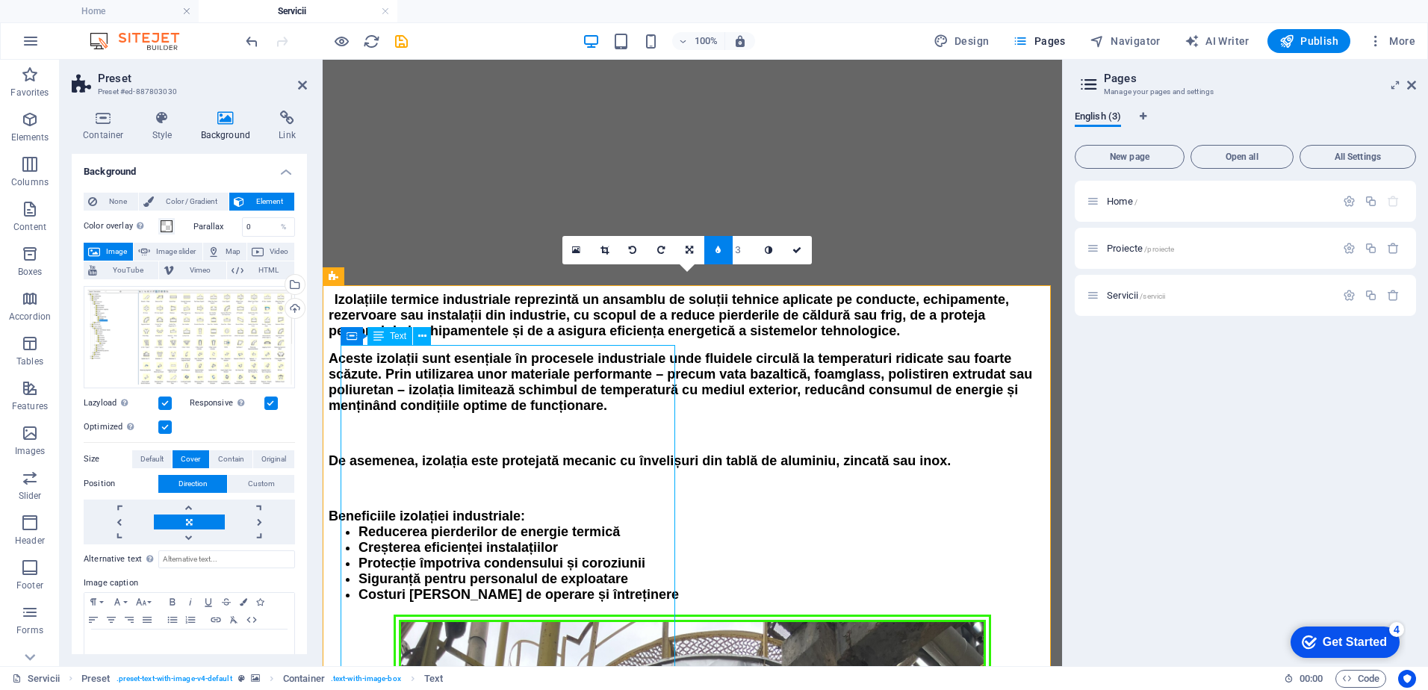
click at [421, 338] on icon at bounding box center [422, 337] width 8 height 16
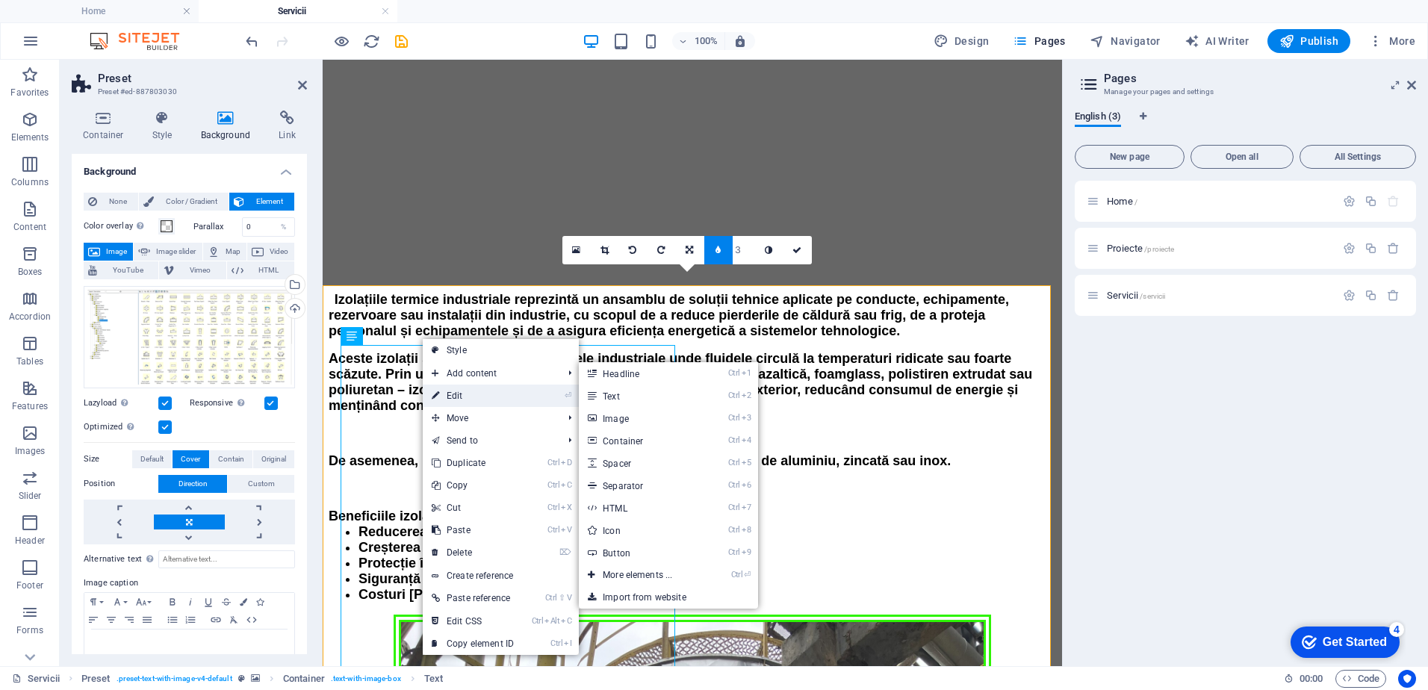
click at [458, 391] on link "⏎ Edit" at bounding box center [473, 396] width 100 height 22
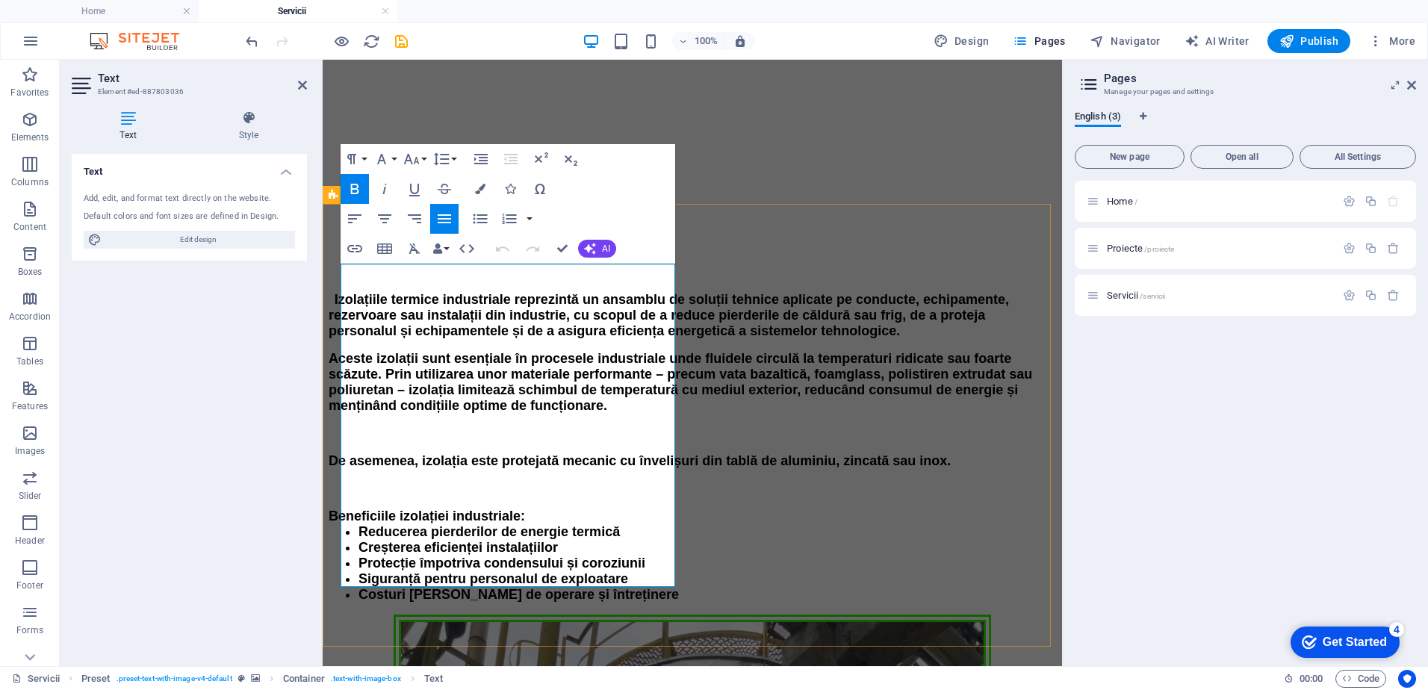
scroll to position [629, 0]
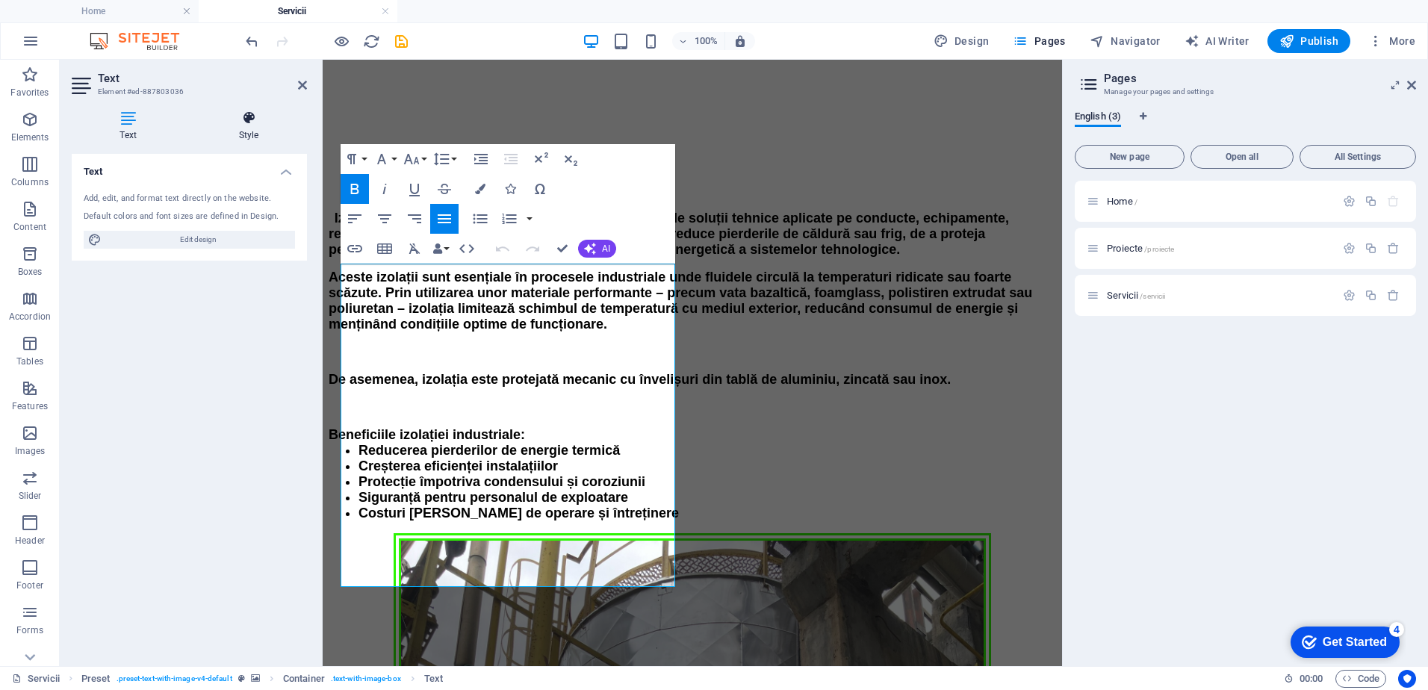
click at [251, 118] on icon at bounding box center [248, 118] width 116 height 15
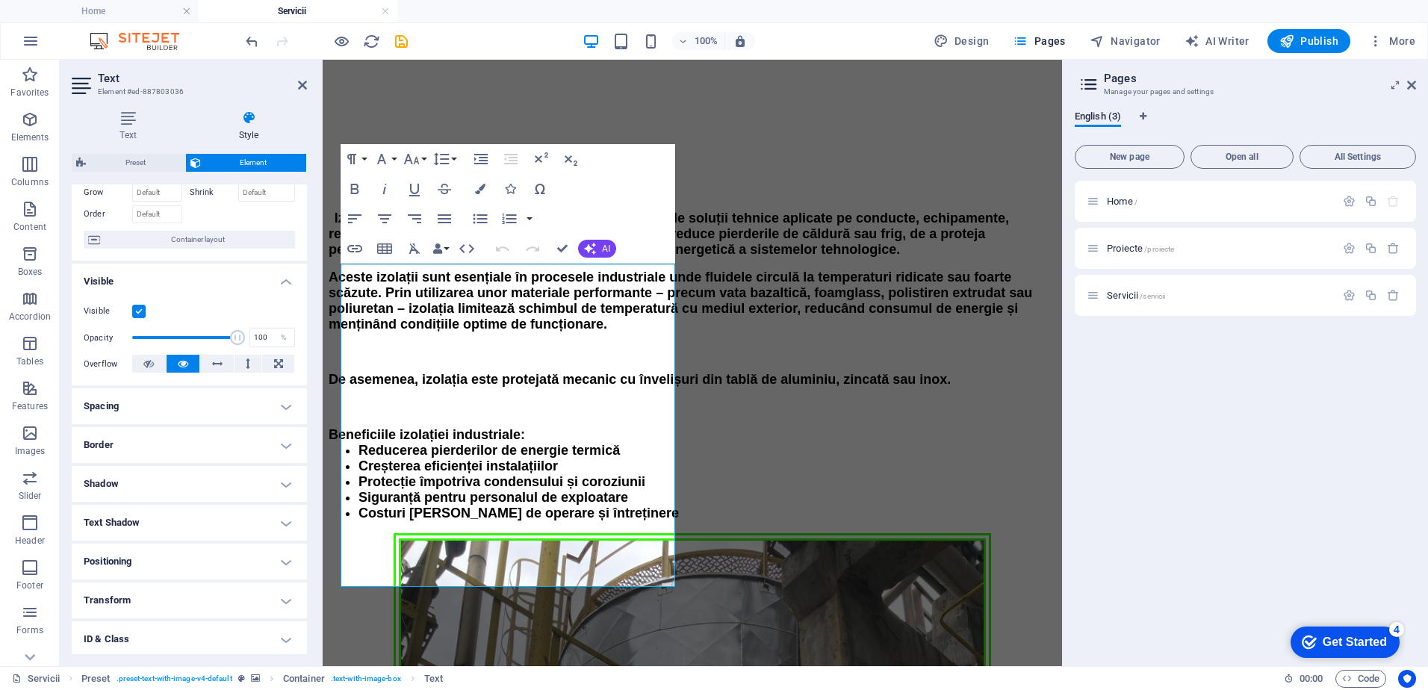
scroll to position [161, 0]
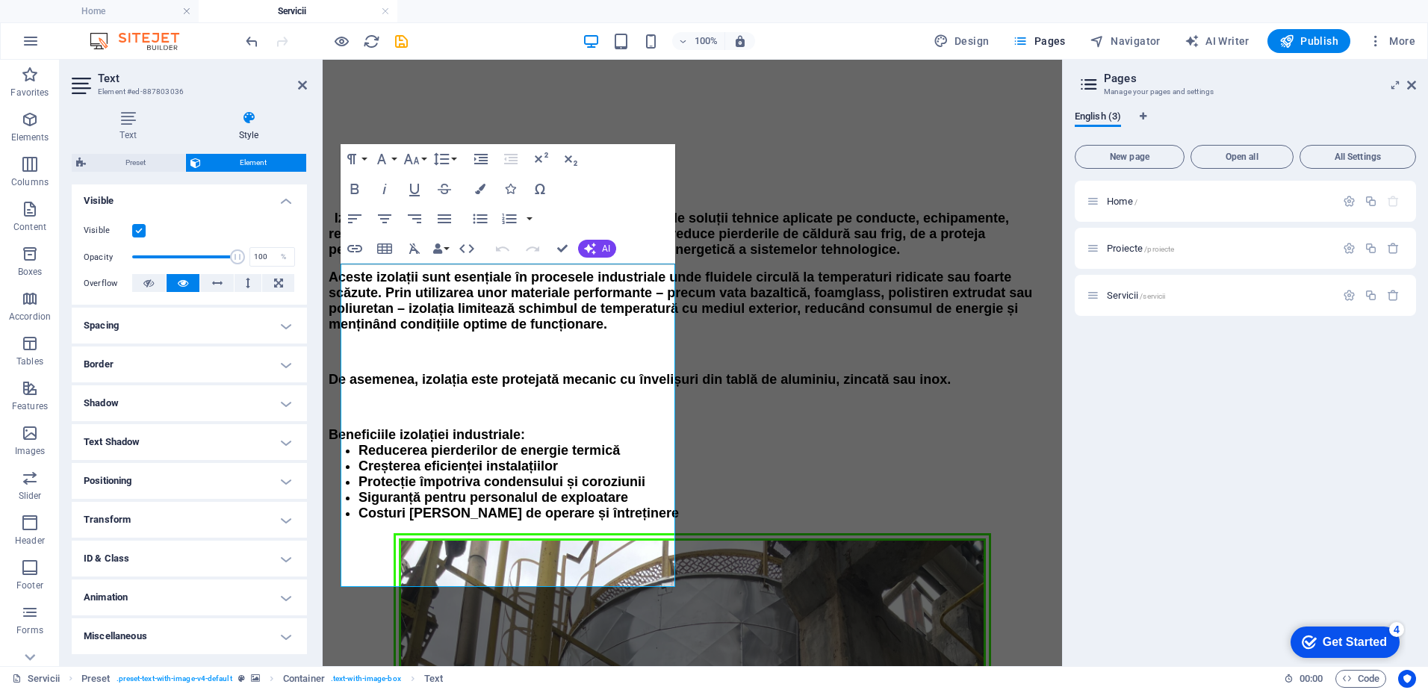
click at [279, 597] on h4 "Animation" at bounding box center [189, 597] width 235 height 36
click at [279, 597] on h4 "Animation" at bounding box center [189, 592] width 235 height 27
click at [286, 636] on h4 "Miscellaneous" at bounding box center [189, 636] width 235 height 36
click at [283, 639] on h4 "Miscellaneous" at bounding box center [189, 631] width 235 height 27
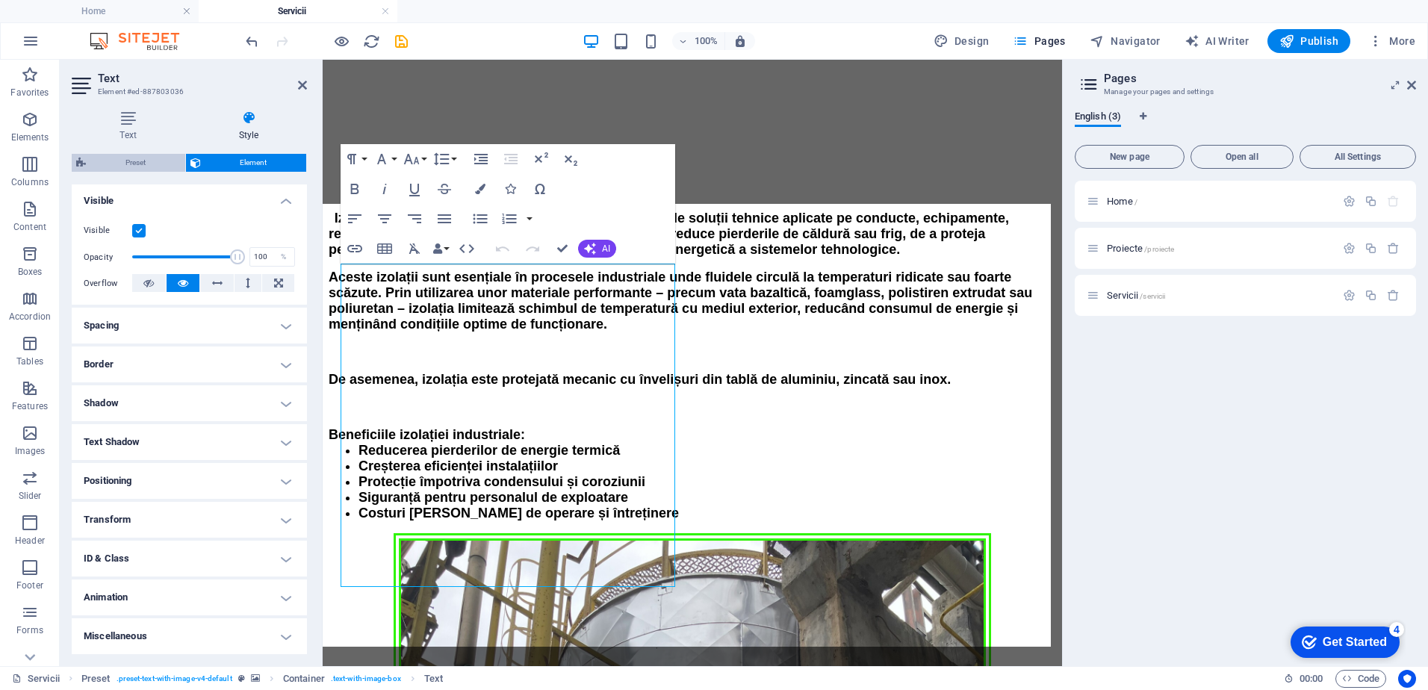
click at [164, 162] on span "Preset" at bounding box center [135, 163] width 90 height 18
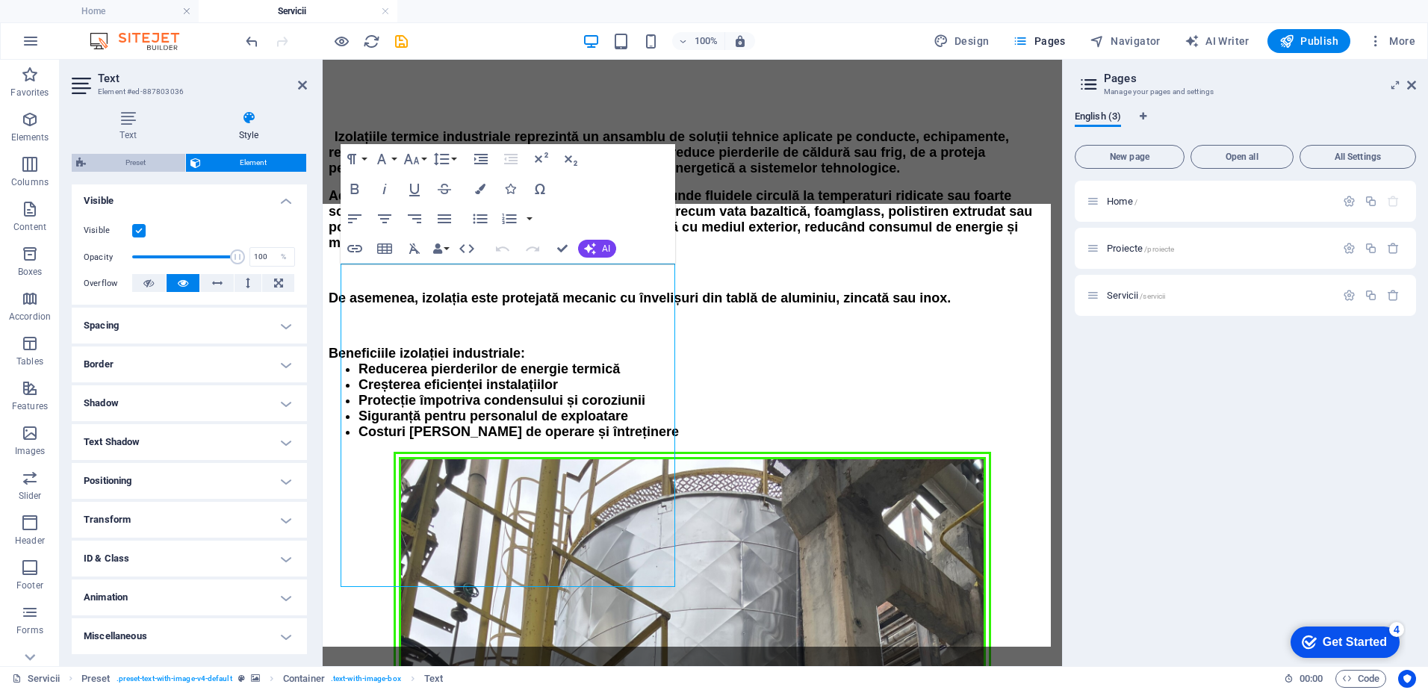
select select "rem"
select select "px"
select select "preset-text-with-image-v4-default"
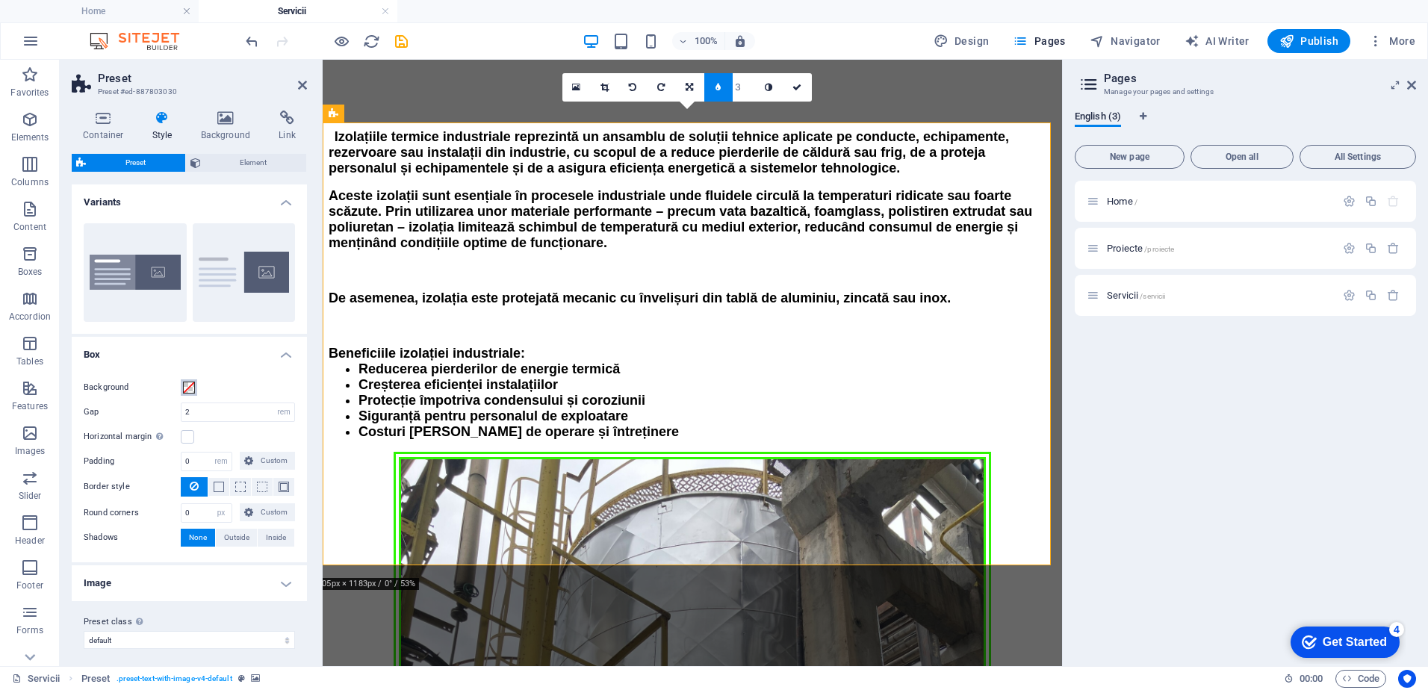
click at [189, 384] on span at bounding box center [189, 388] width 12 height 12
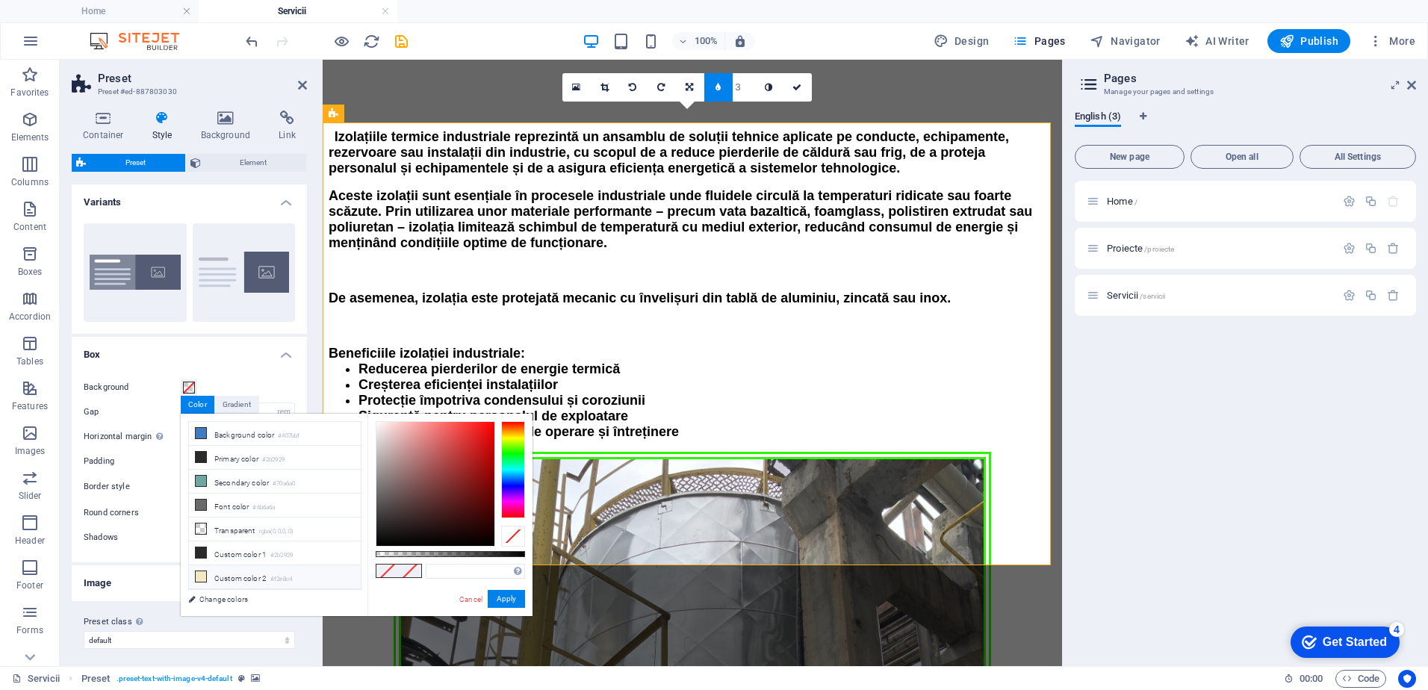
click at [202, 576] on icon at bounding box center [201, 576] width 10 height 10
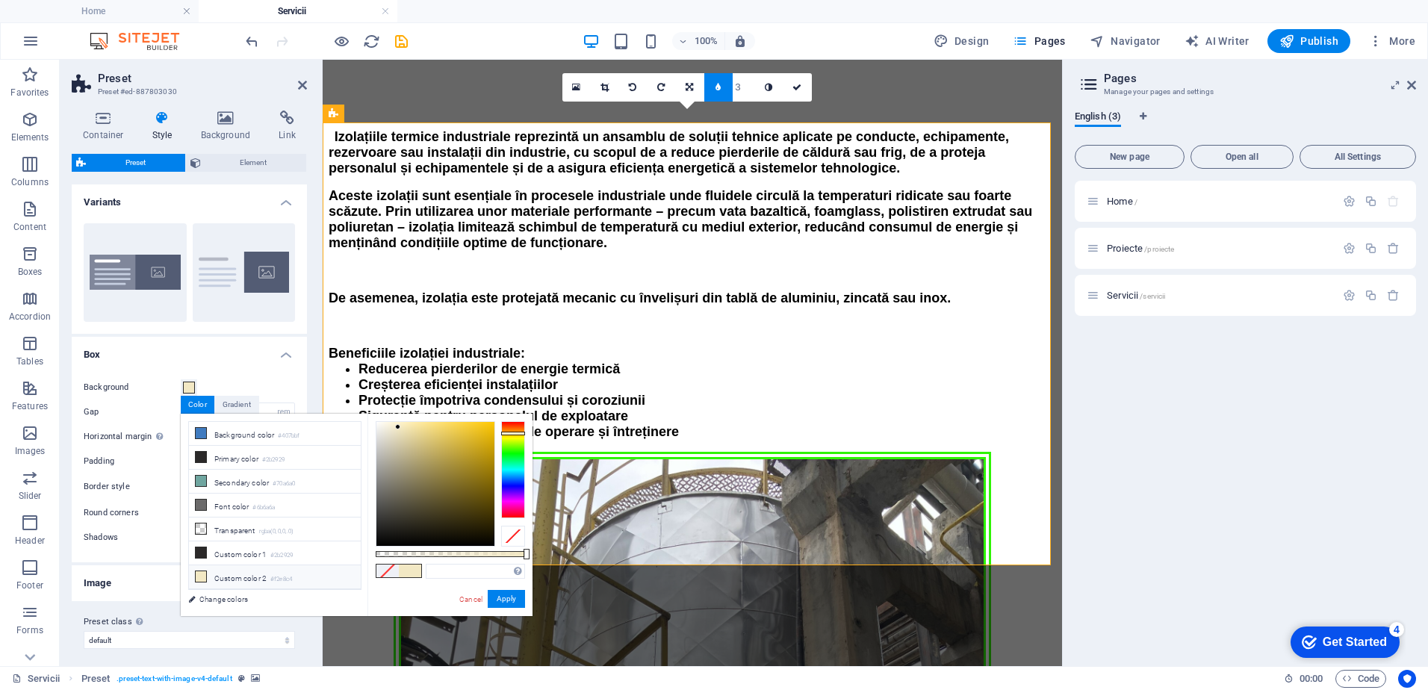
type input "#f2e8c4"
click at [508, 599] on button "Apply" at bounding box center [506, 599] width 37 height 18
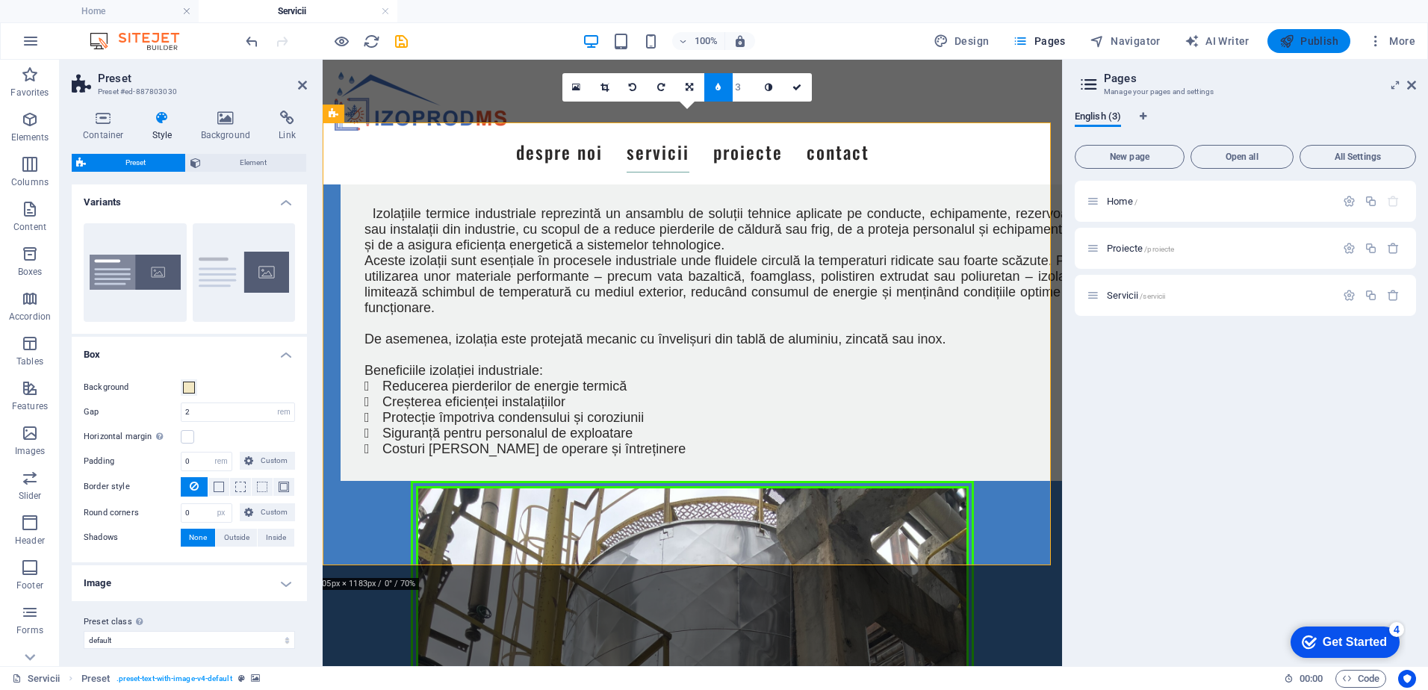
click at [1306, 43] on span "Publish" at bounding box center [1308, 41] width 59 height 15
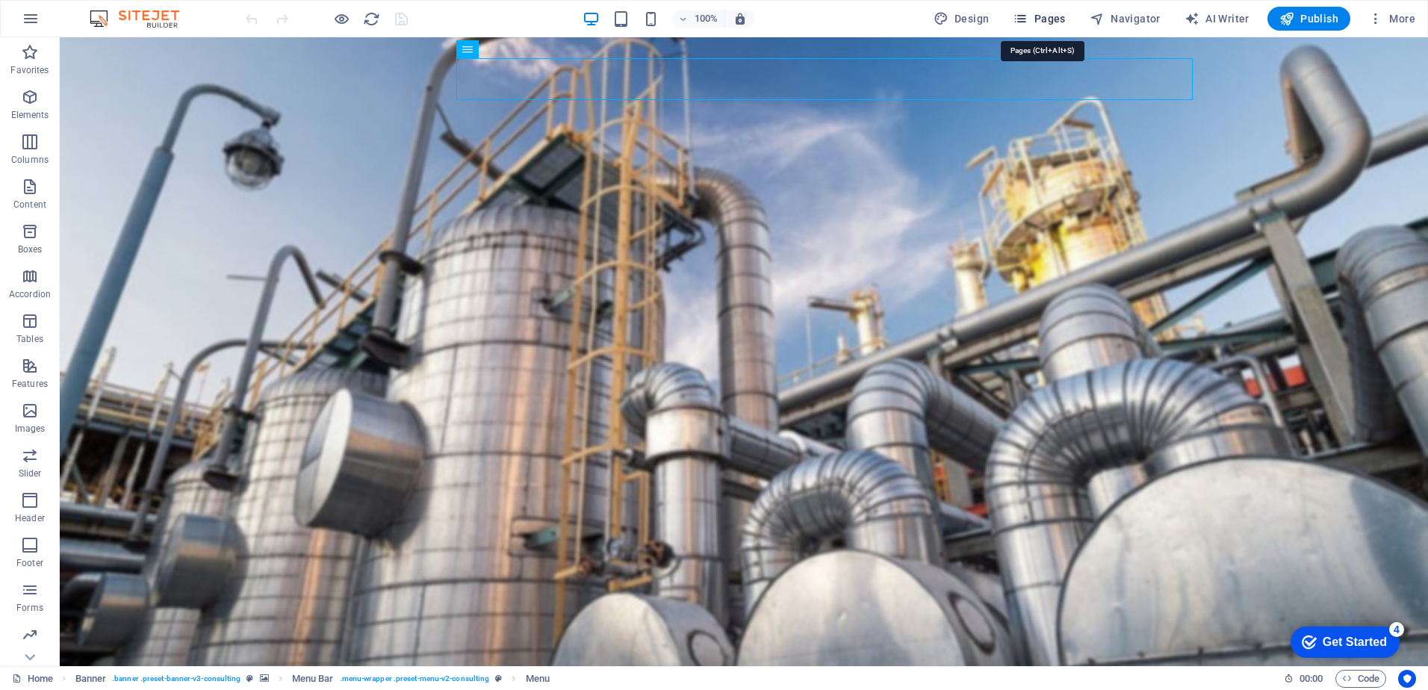
click at [1041, 22] on span "Pages" at bounding box center [1039, 18] width 52 height 15
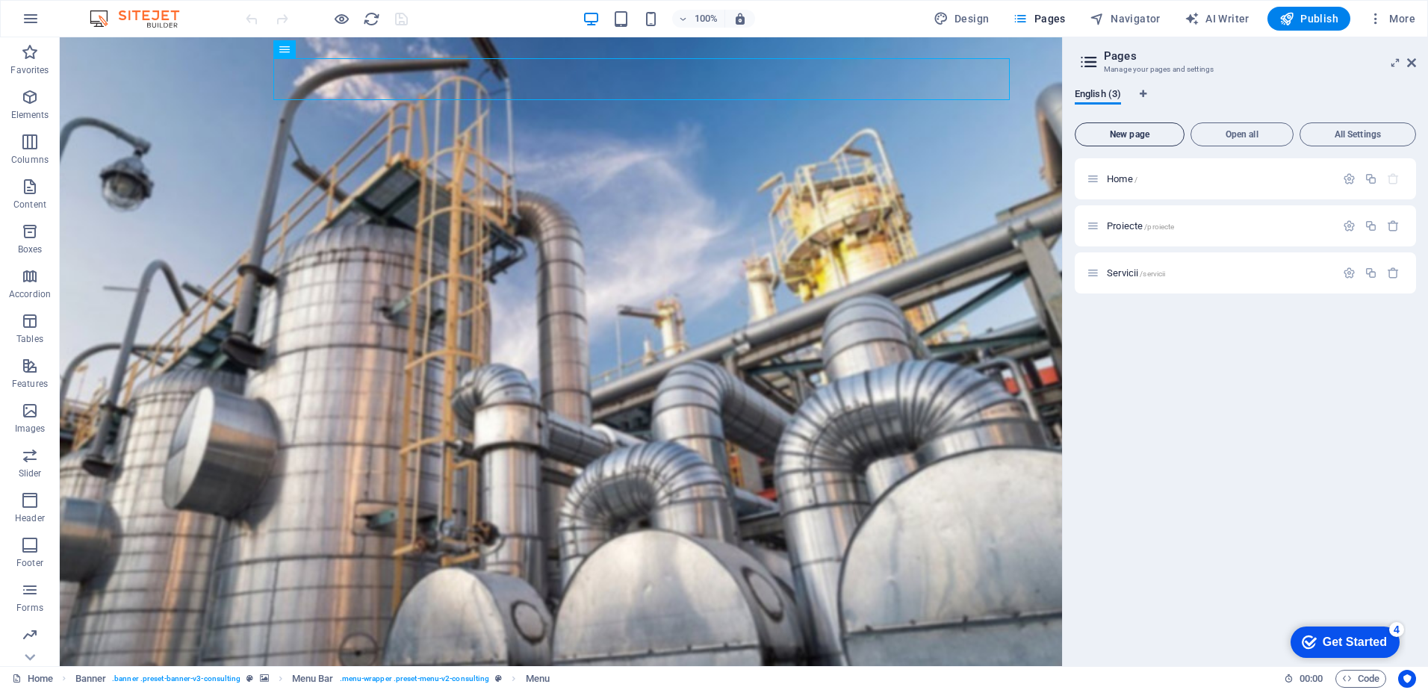
click at [1140, 137] on span "New page" at bounding box center [1129, 134] width 96 height 9
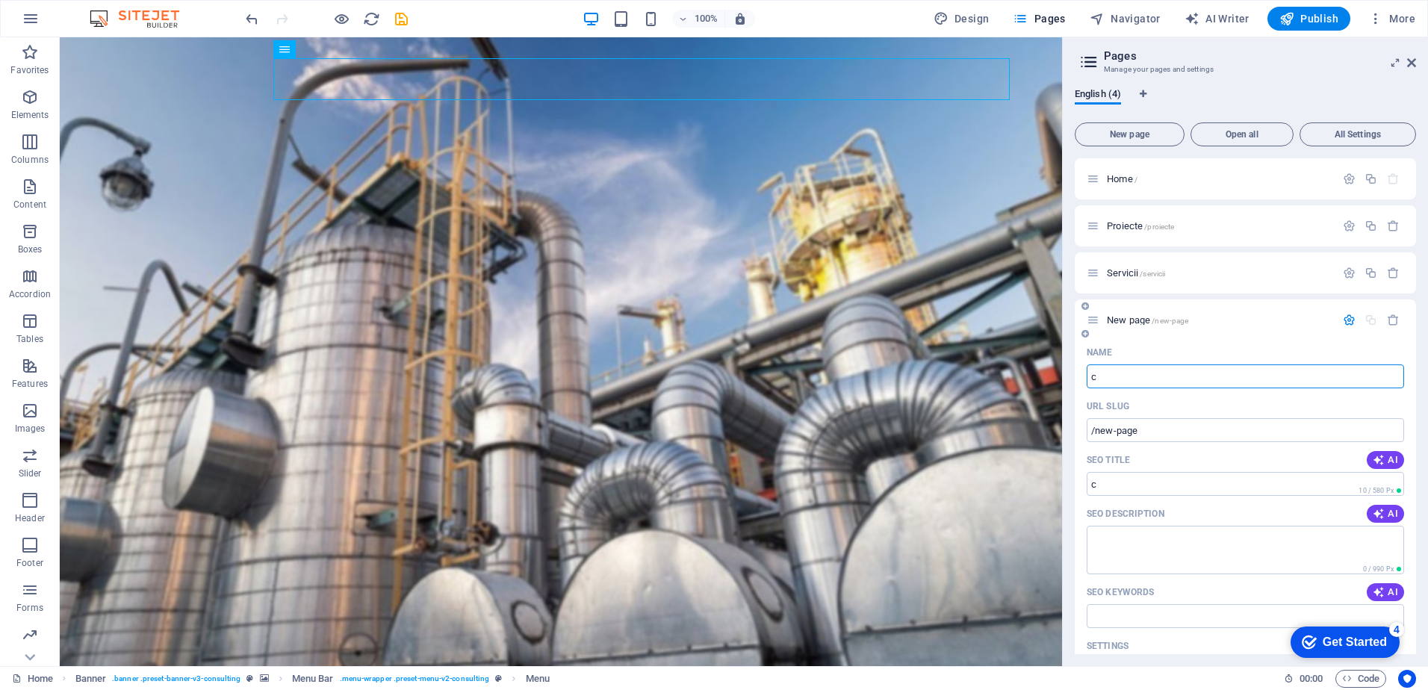
type input "c"
type input "/c"
type input "c"
type input "/"
type input "c"
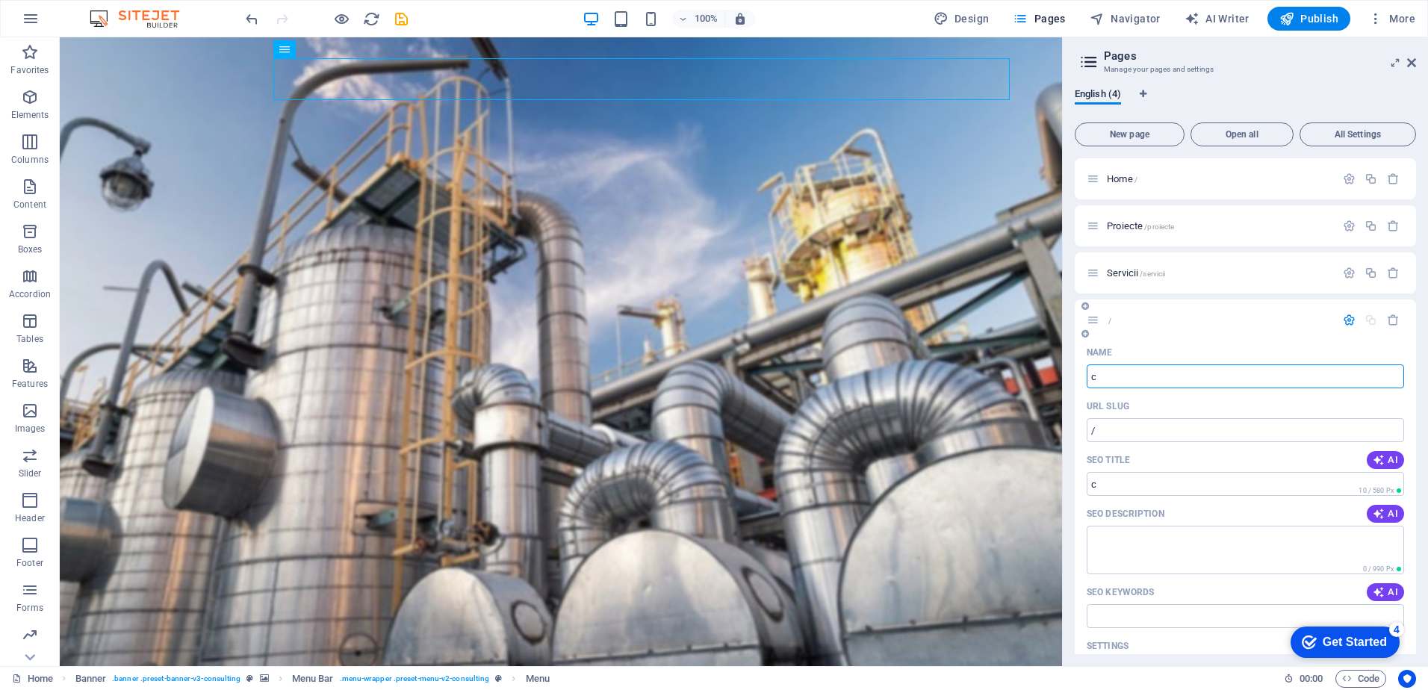
type input "/c"
type input "c"
type input "/"
type input "C"
type input "/c"
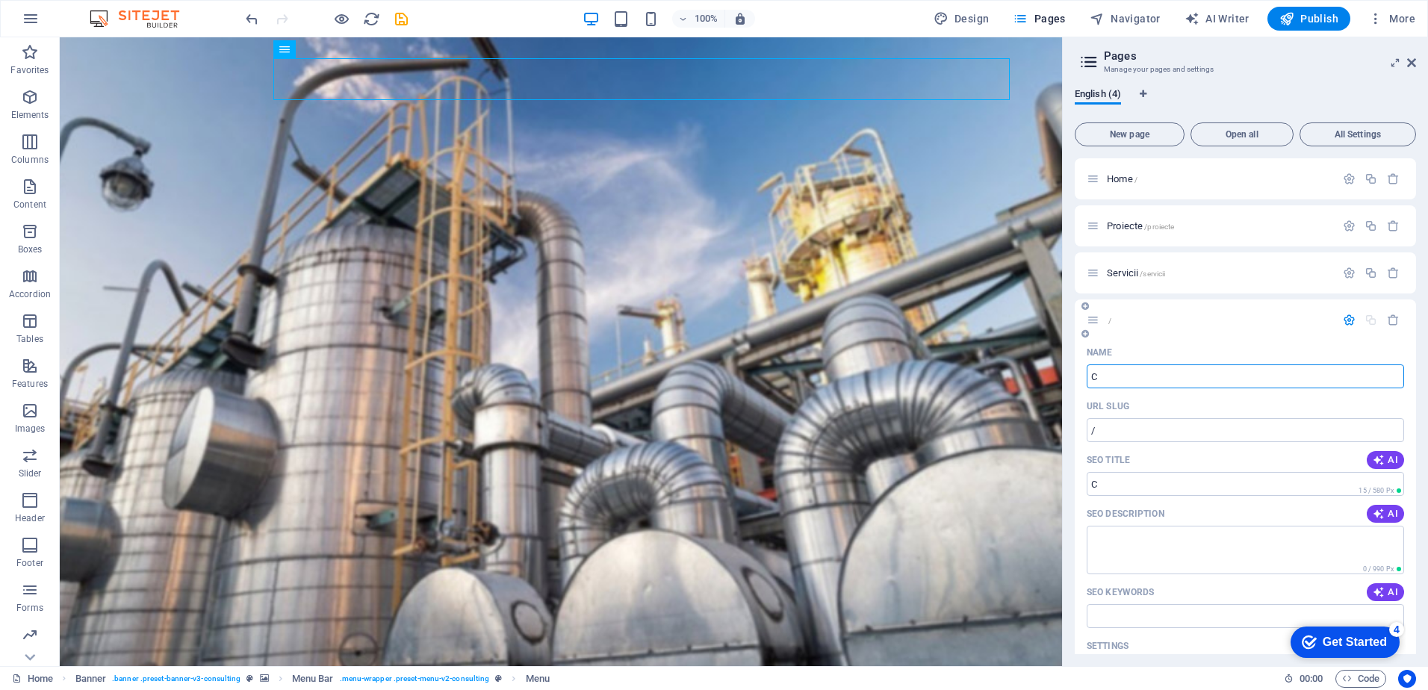
type input "C"
type input "CONTACT"
type input "/contact"
type input "CONTACT"
type input "C"
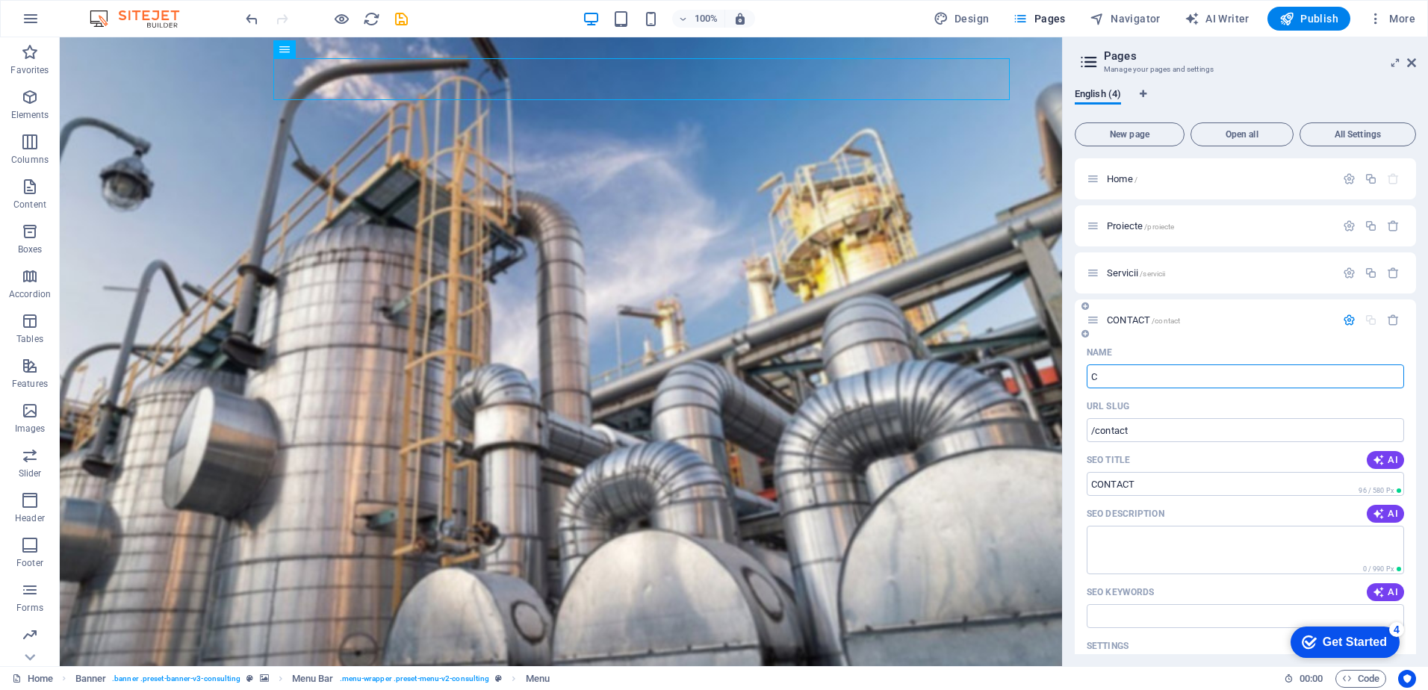
type input "/c"
type input "C"
type input "Contact"
type input "/contact"
type input "Contact"
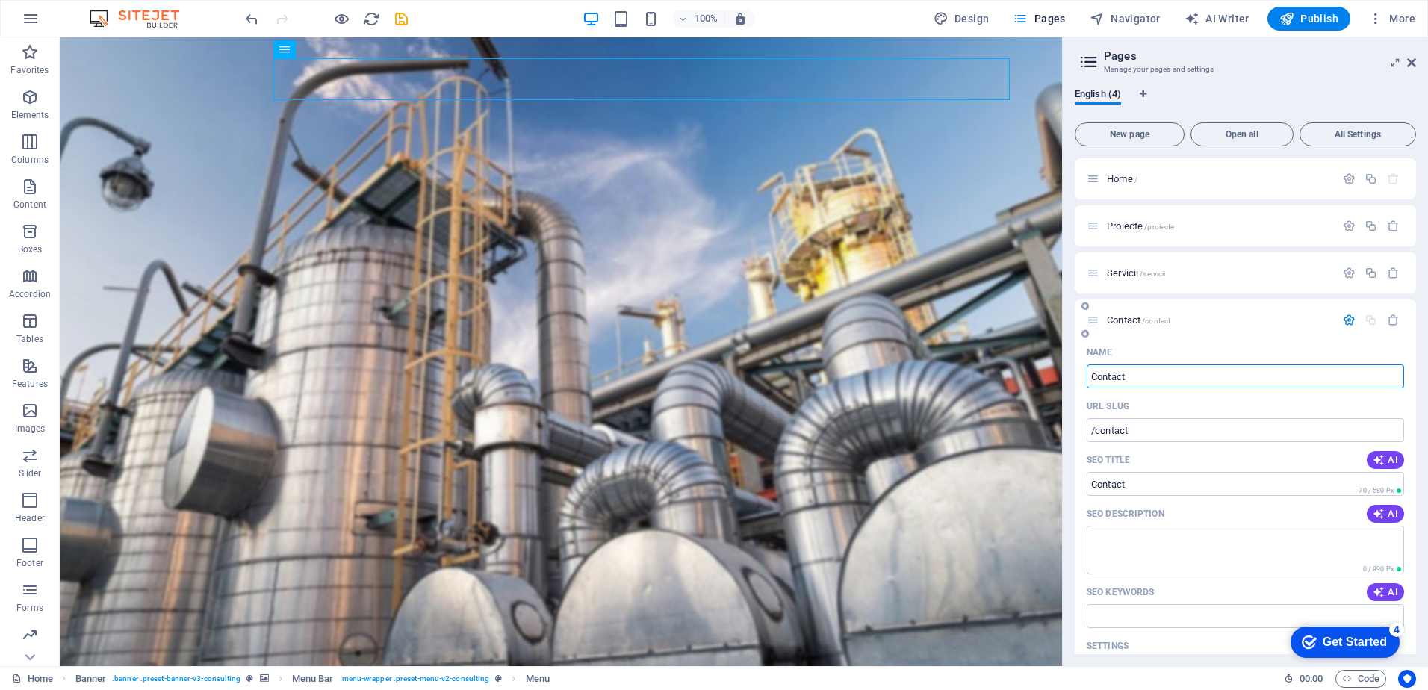
type input "Contact"
click at [1175, 323] on p "Contact /contact" at bounding box center [1219, 320] width 224 height 10
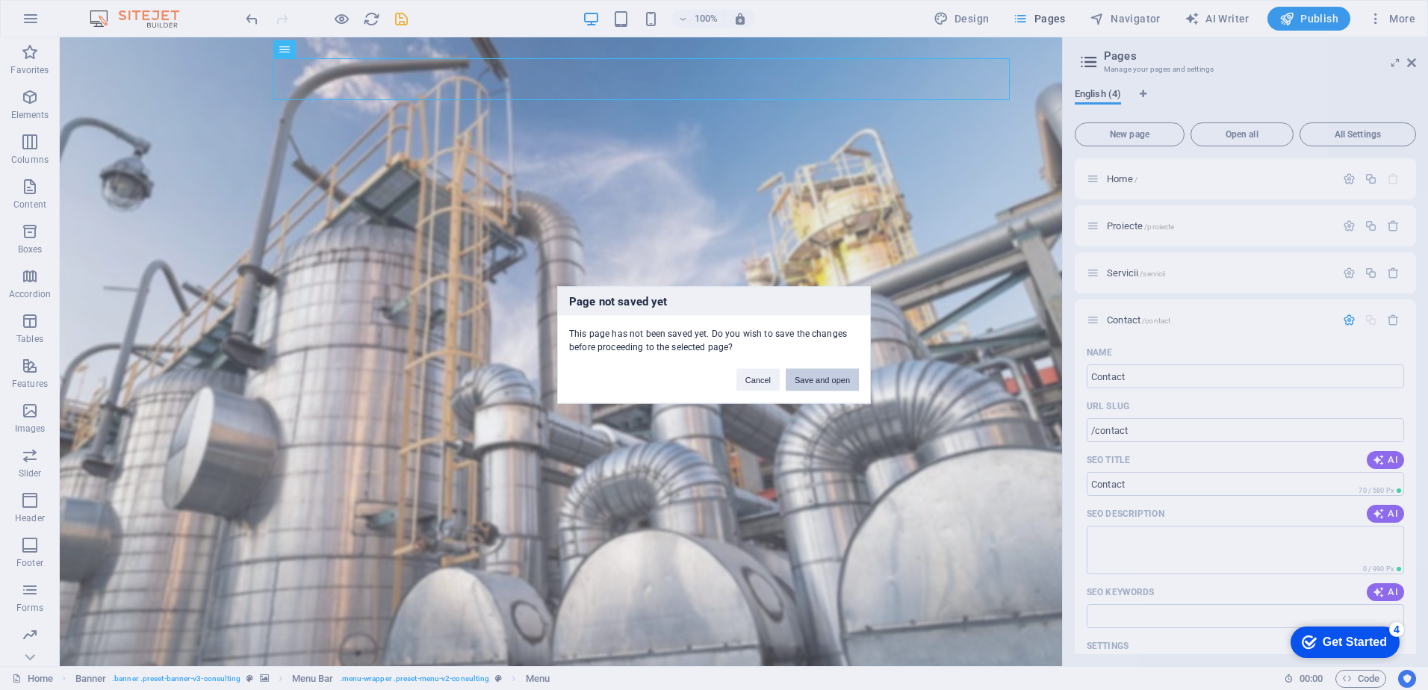
click at [824, 384] on button "Save and open" at bounding box center [822, 380] width 73 height 22
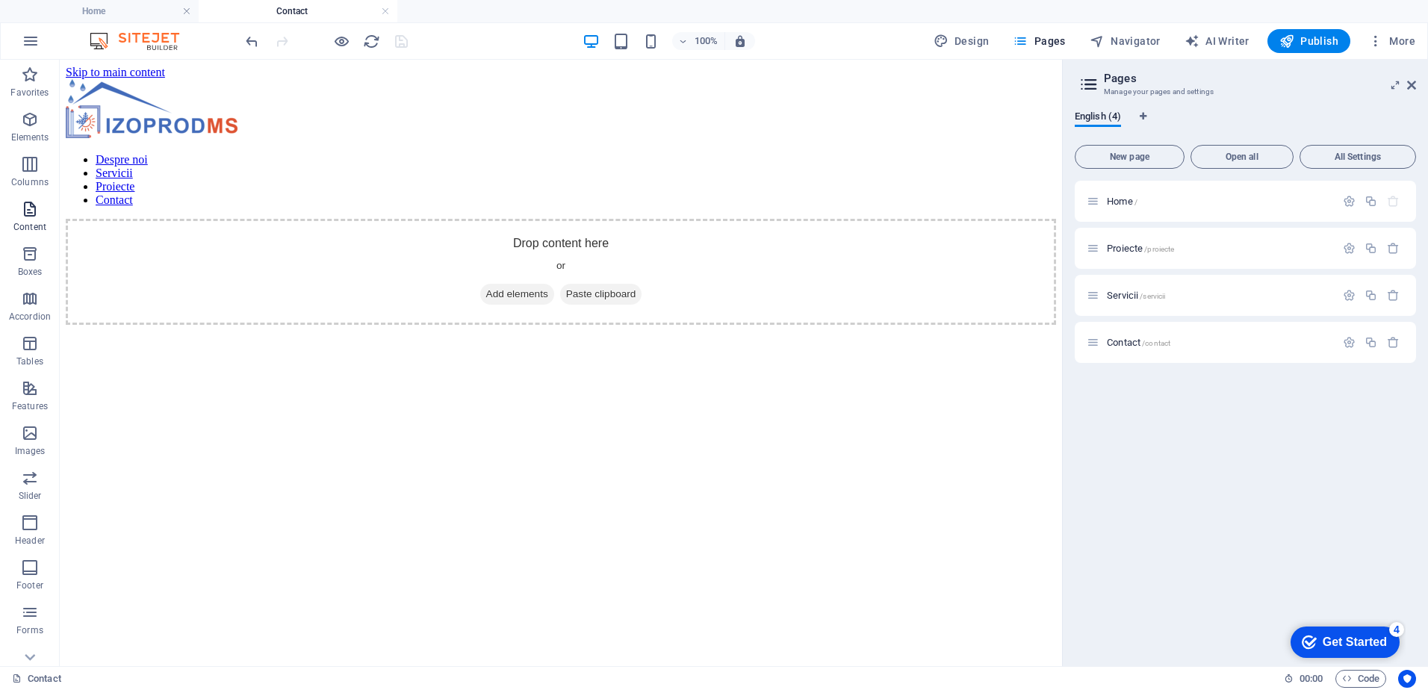
click at [37, 221] on p "Content" at bounding box center [29, 227] width 33 height 12
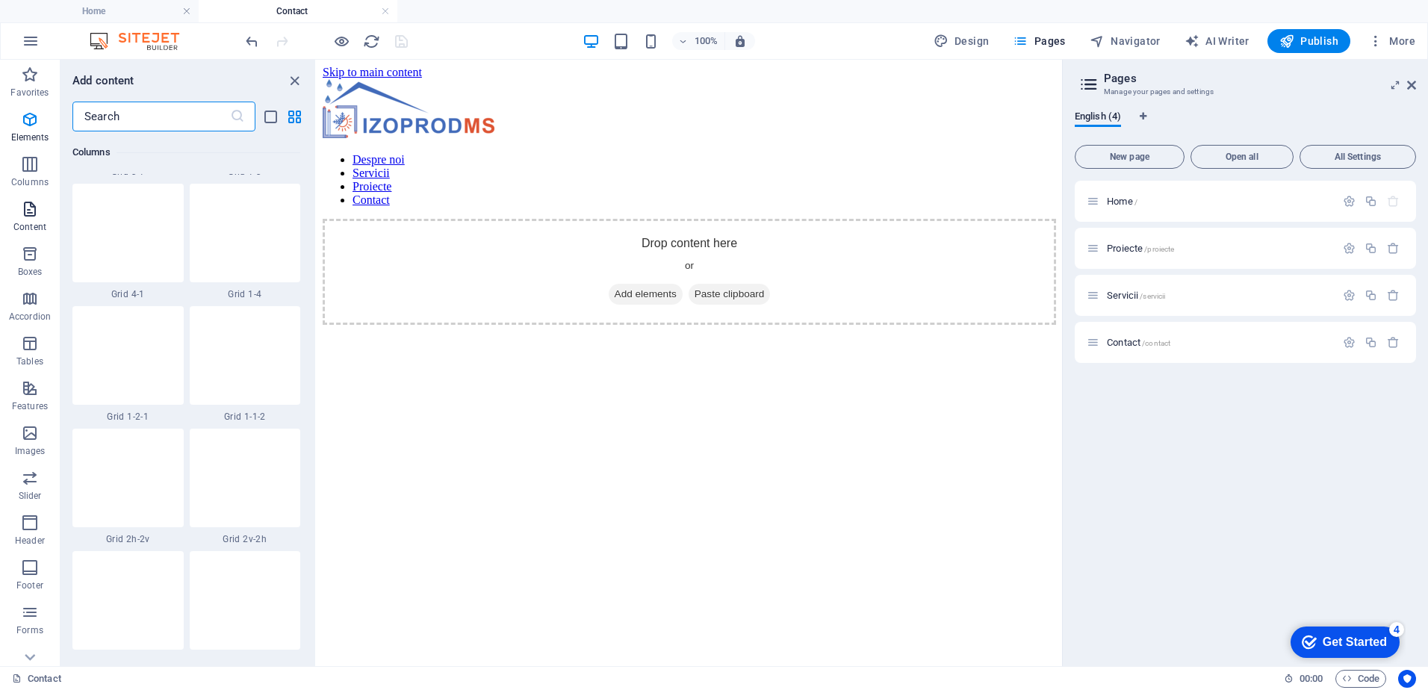
scroll to position [2613, 0]
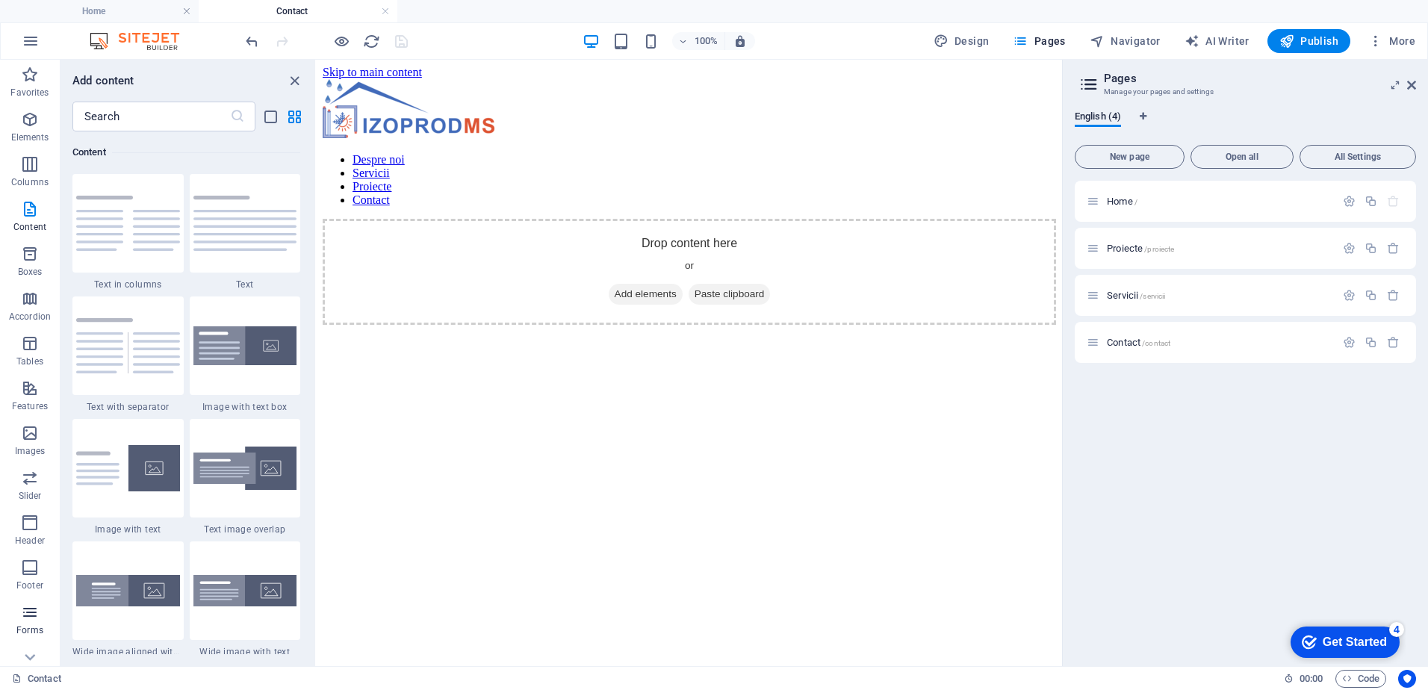
click at [39, 619] on icon "button" at bounding box center [30, 612] width 18 height 18
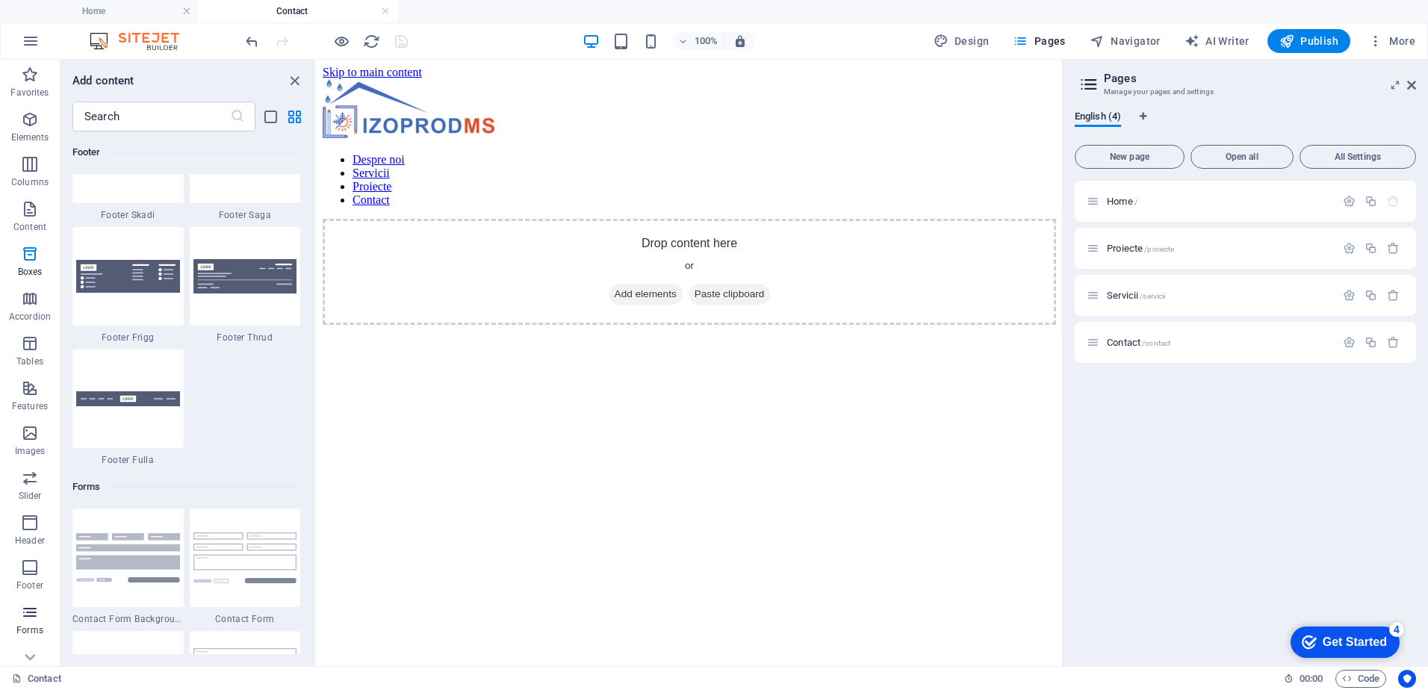
scroll to position [10902, 0]
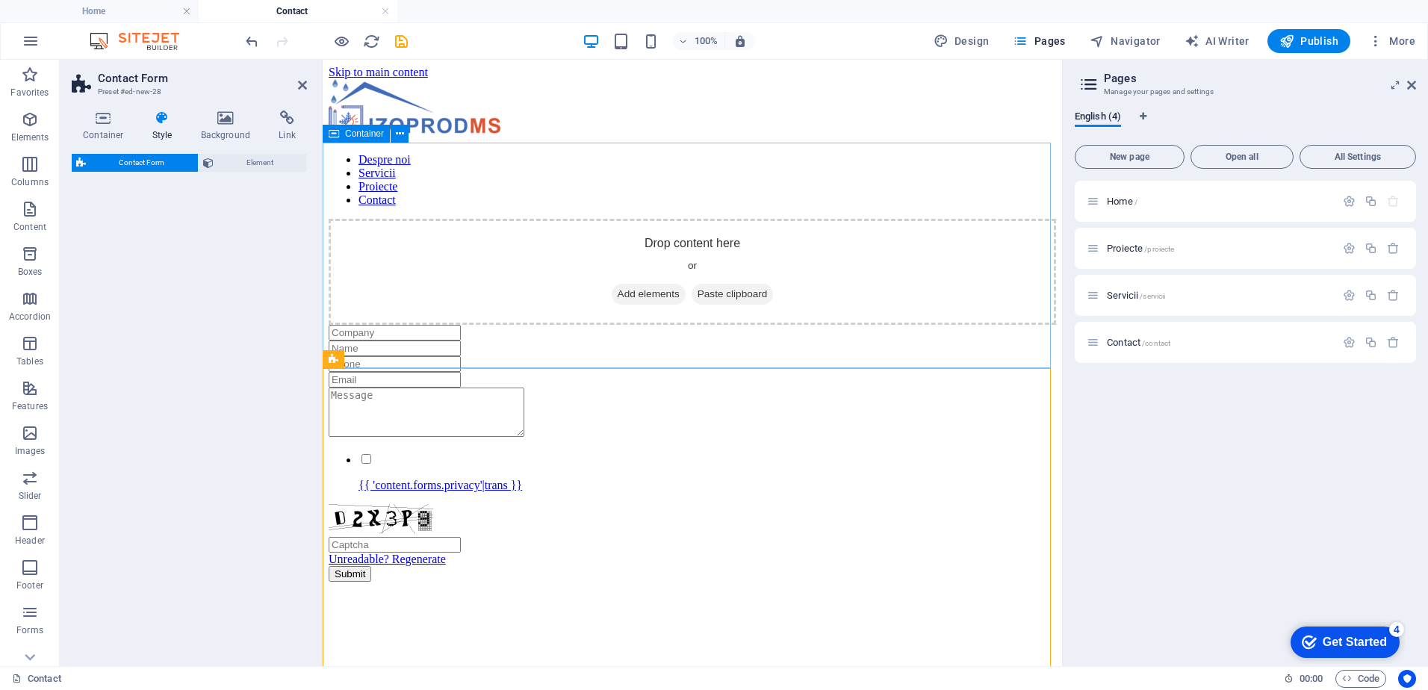
select select "rem"
select select "preset-contact-form-v3-plain"
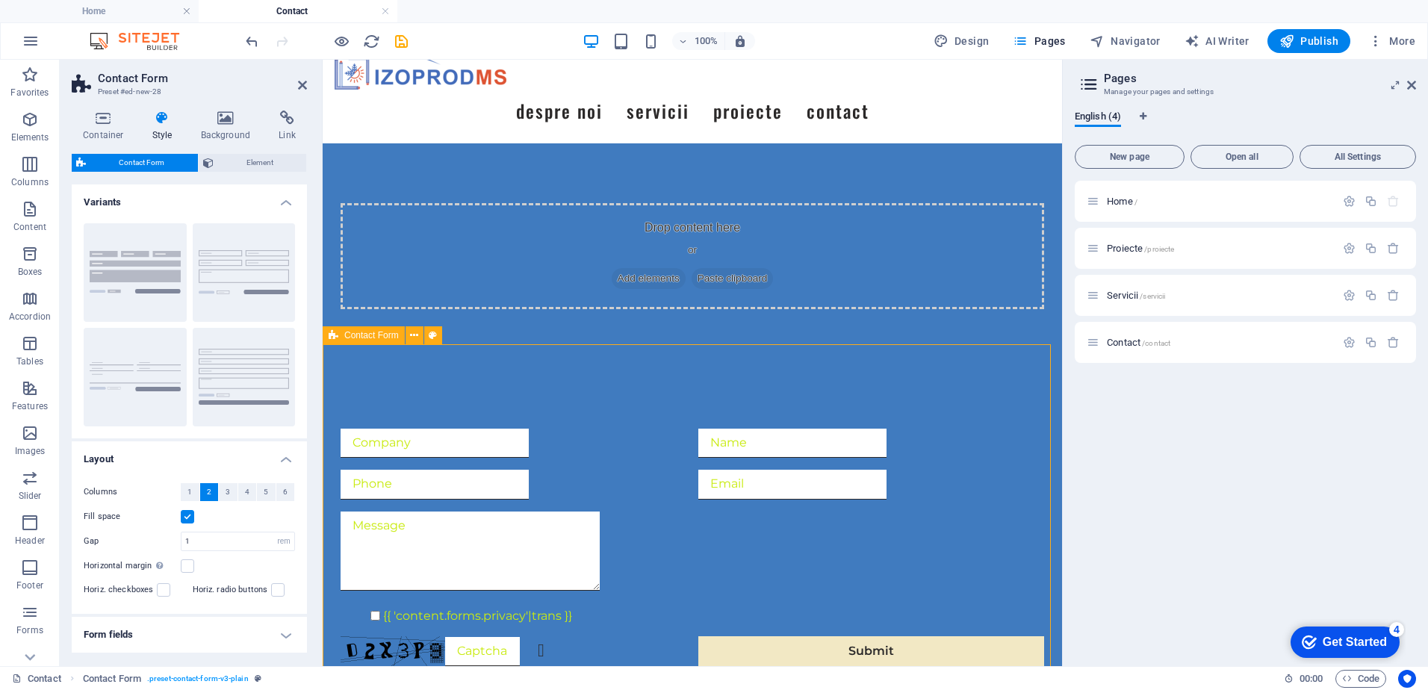
scroll to position [55, 0]
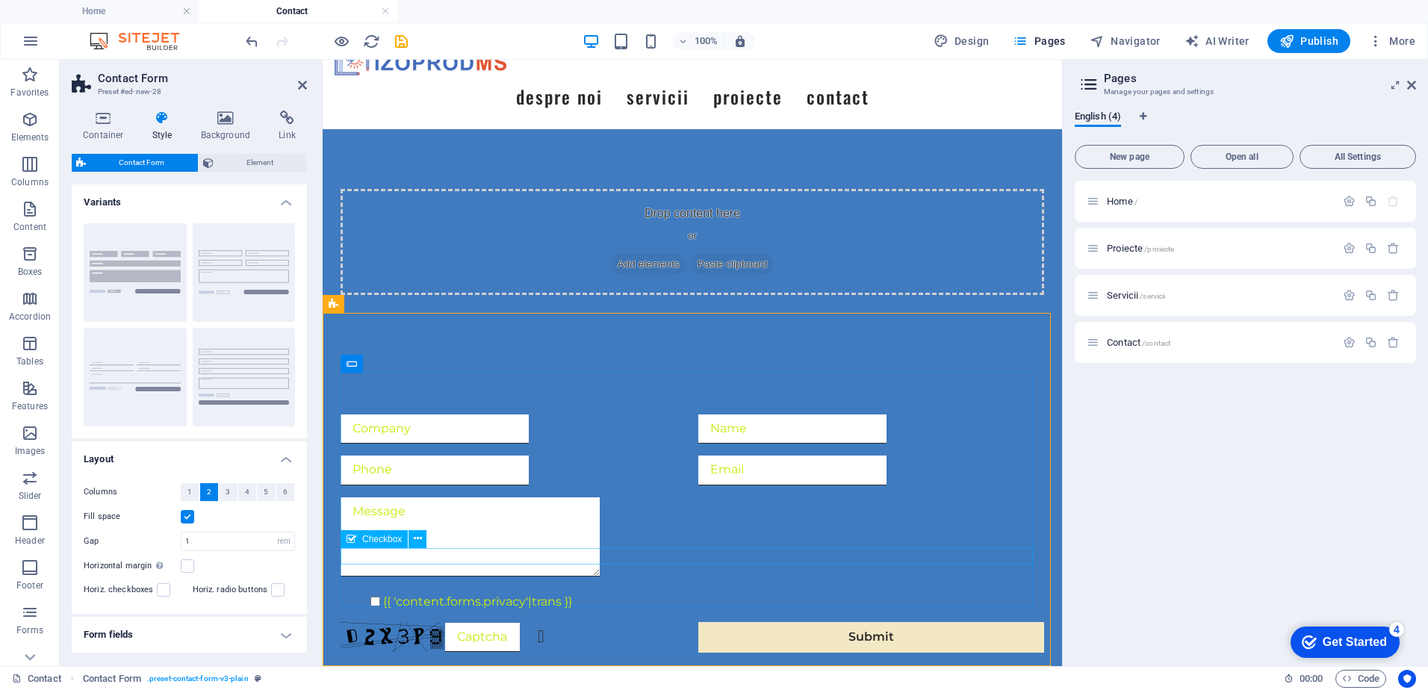
click at [416, 594] on div "{{ 'content.forms.privacy'|trans }}" at bounding box center [692, 602] width 703 height 16
click at [859, 622] on div "Submit" at bounding box center [871, 637] width 346 height 30
click at [785, 568] on button at bounding box center [779, 568] width 18 height 18
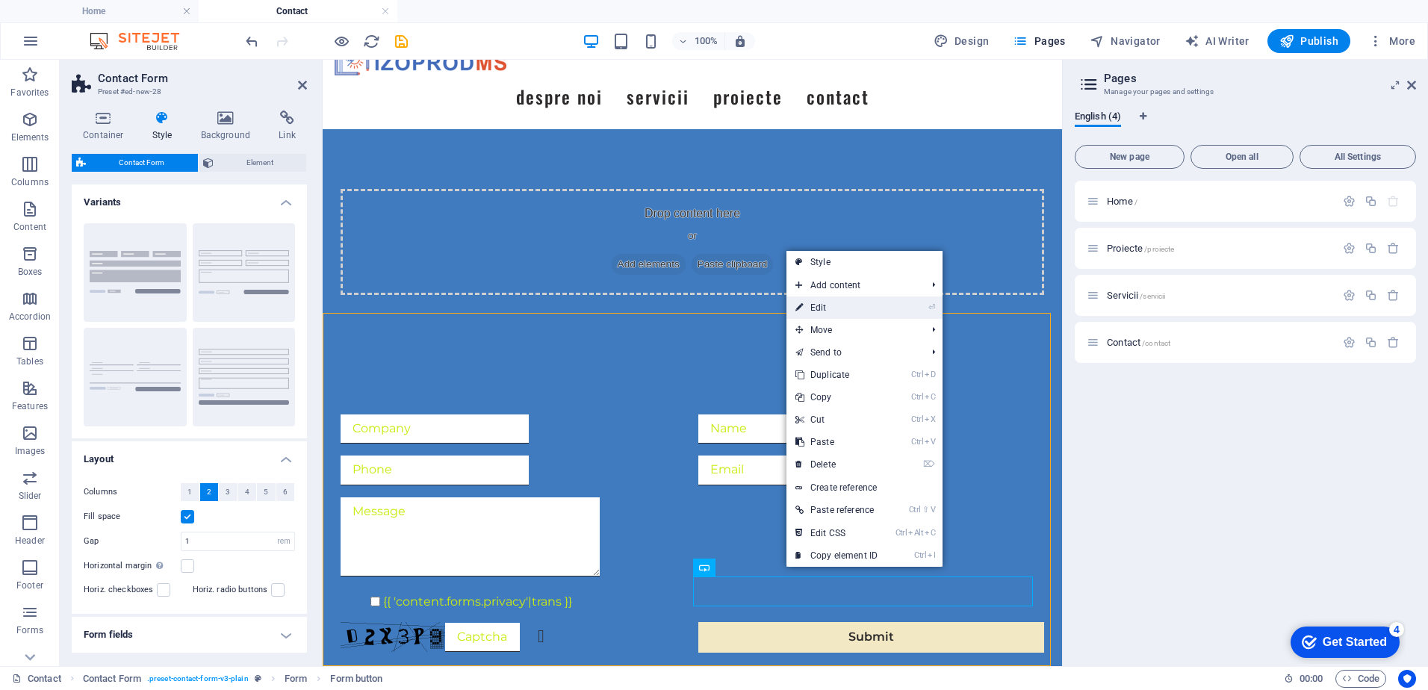
click at [831, 309] on link "⏎ Edit" at bounding box center [836, 307] width 100 height 22
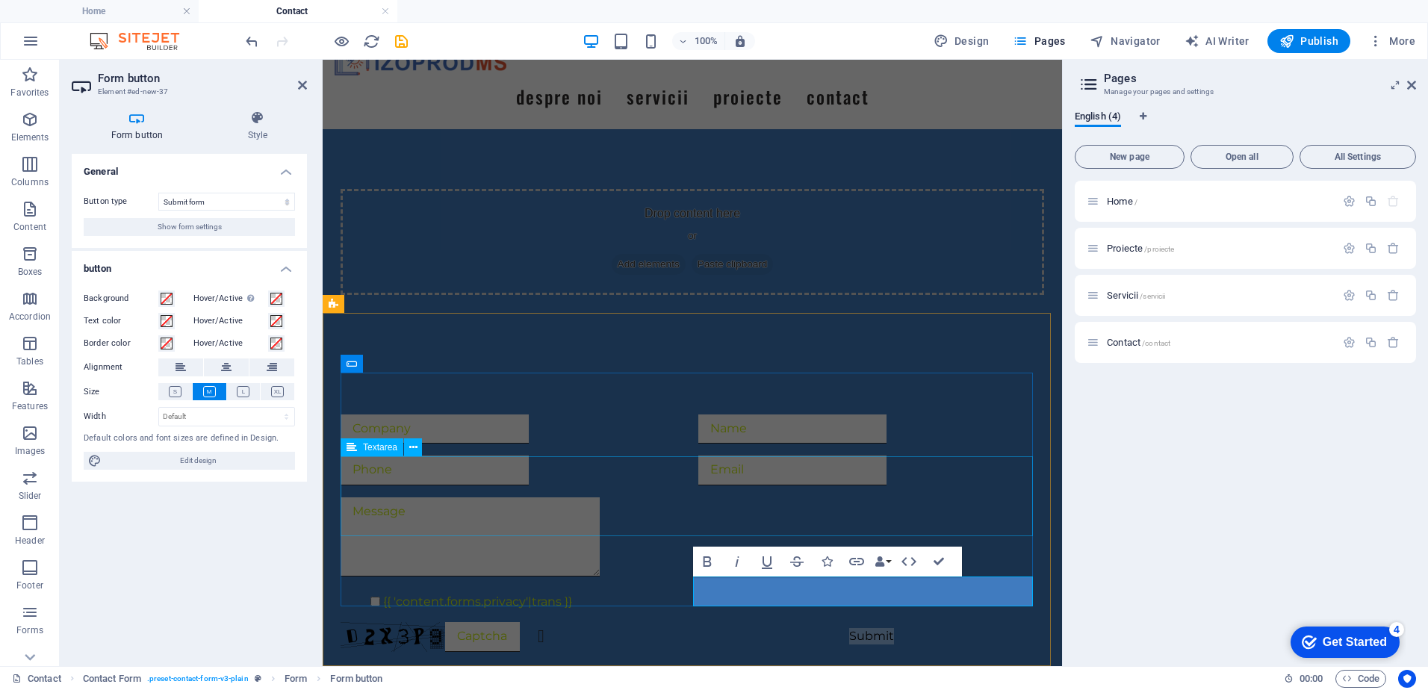
type button "Submit"
click at [483, 414] on div at bounding box center [514, 428] width 346 height 29
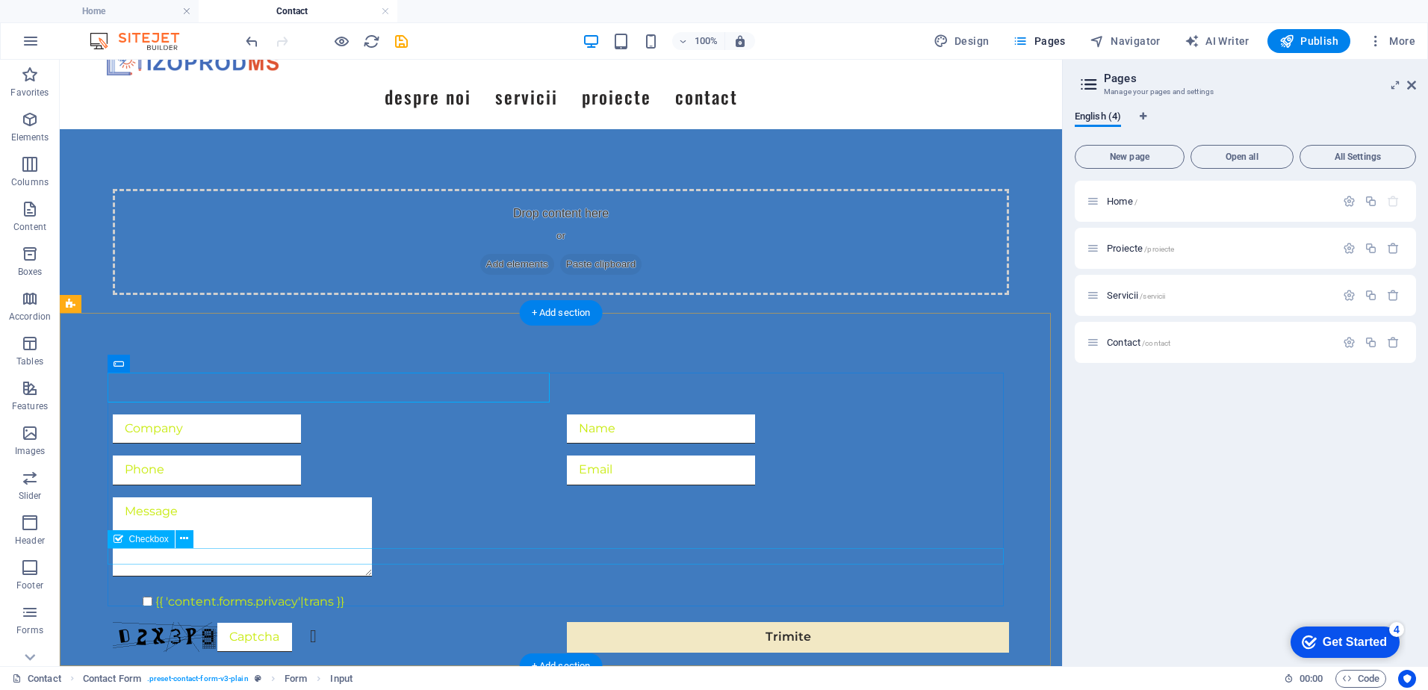
click at [206, 594] on div "{{ 'content.forms.privacy'|trans }}" at bounding box center [561, 602] width 896 height 16
click at [184, 538] on icon at bounding box center [184, 539] width 8 height 16
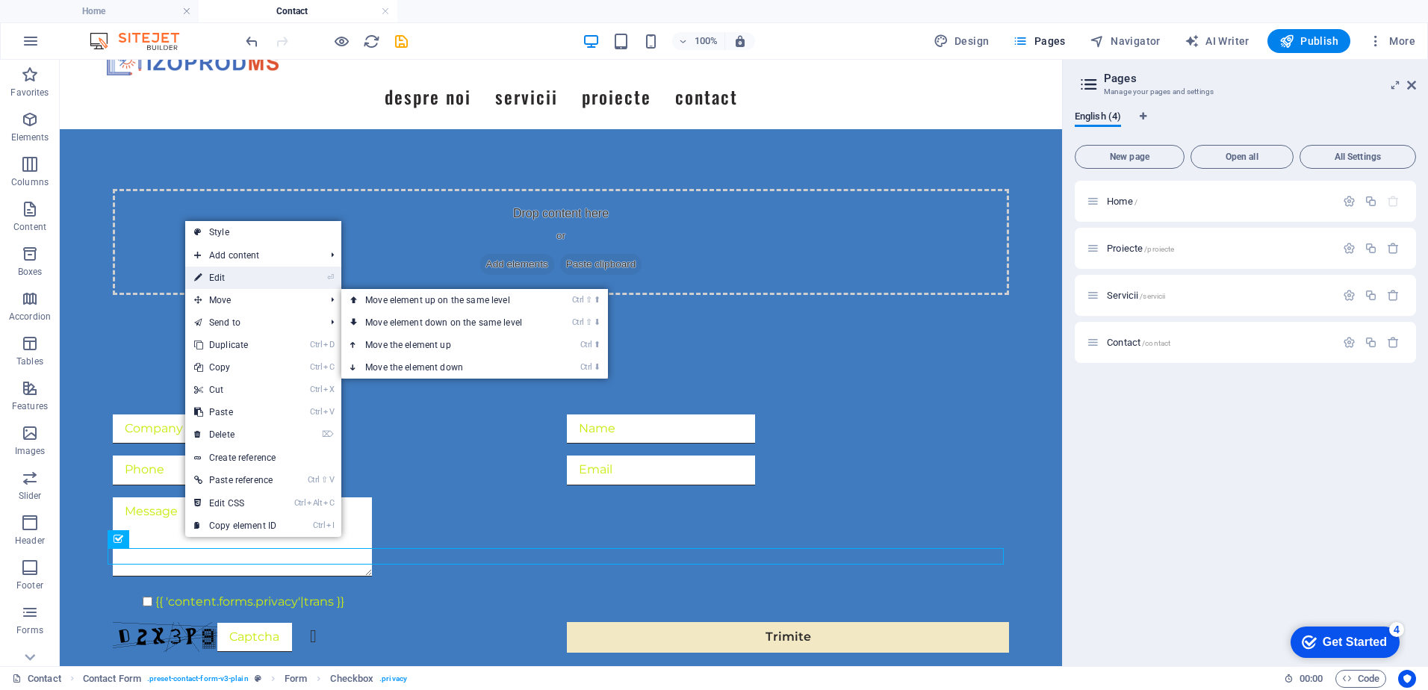
click at [255, 271] on link "⏎ Edit" at bounding box center [235, 278] width 100 height 22
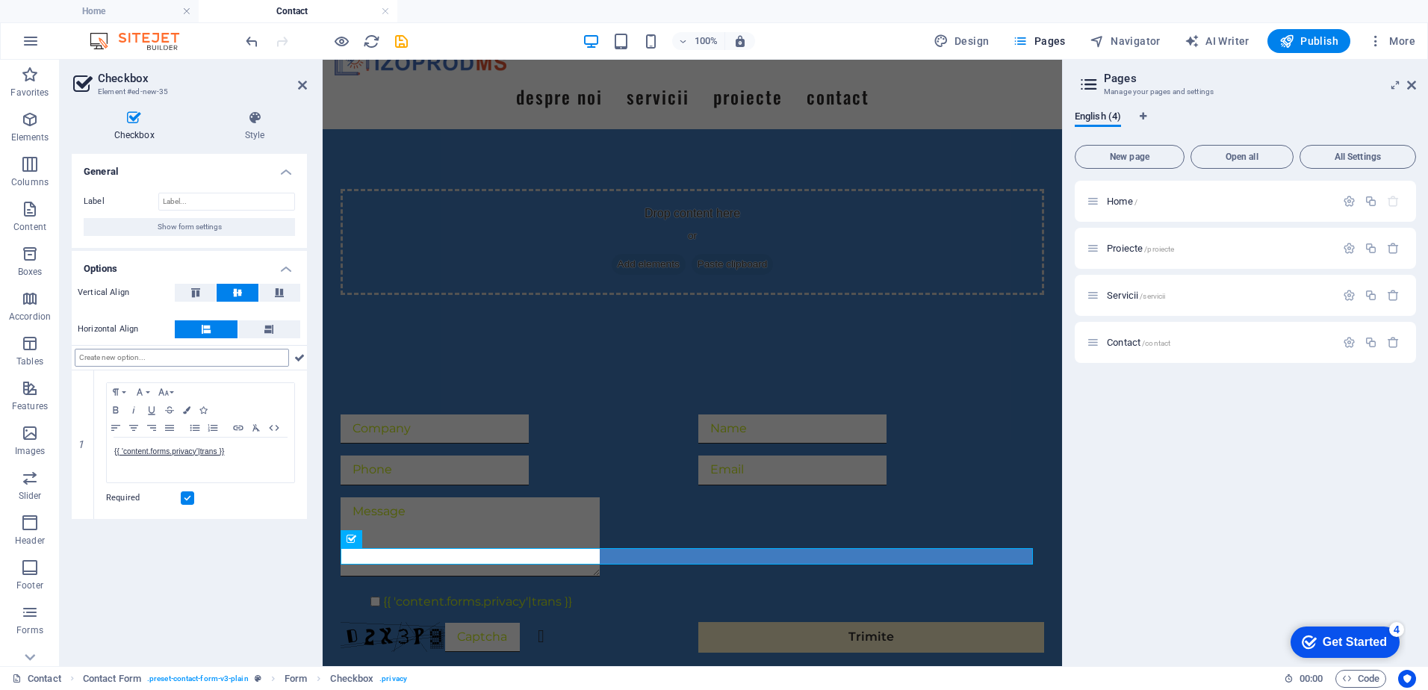
click at [145, 356] on input "text" at bounding box center [182, 358] width 214 height 18
type input "s"
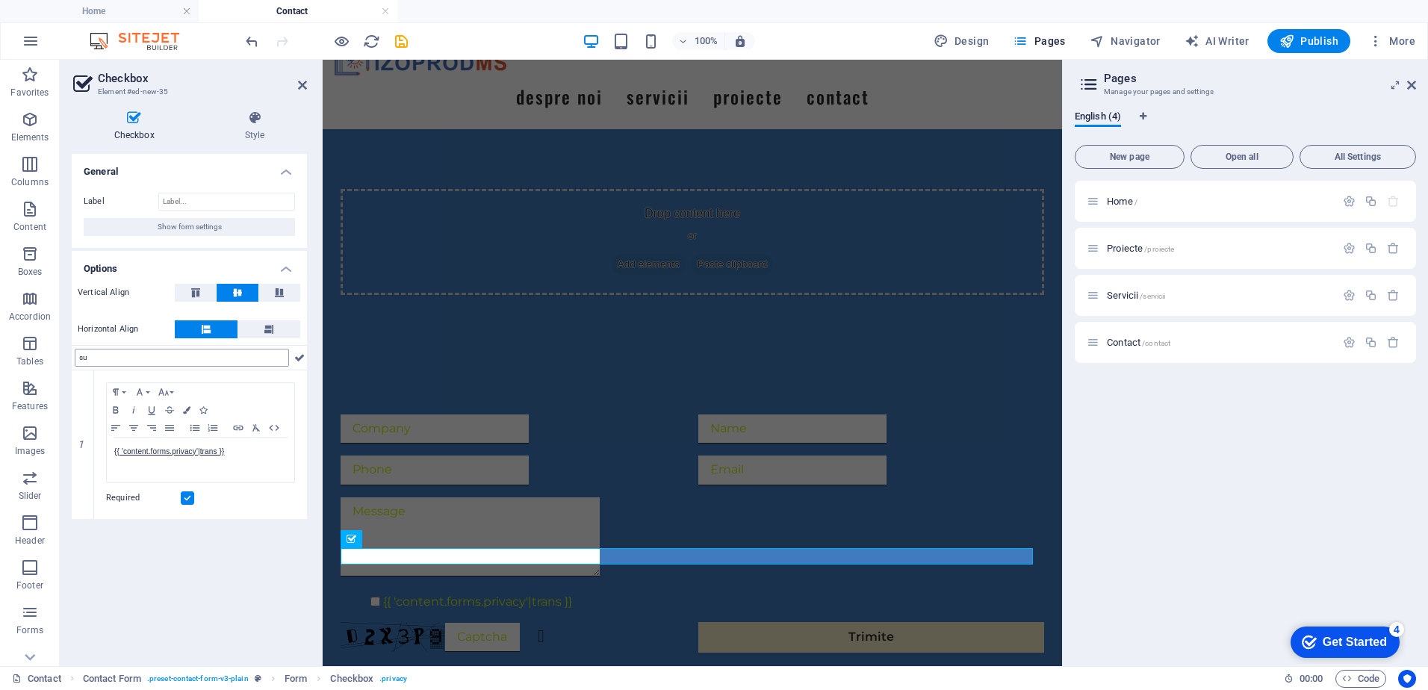
type input "s"
type input "Sunt de acord cu prelucrarea dratelor trimise."
click at [303, 355] on icon at bounding box center [299, 358] width 10 height 18
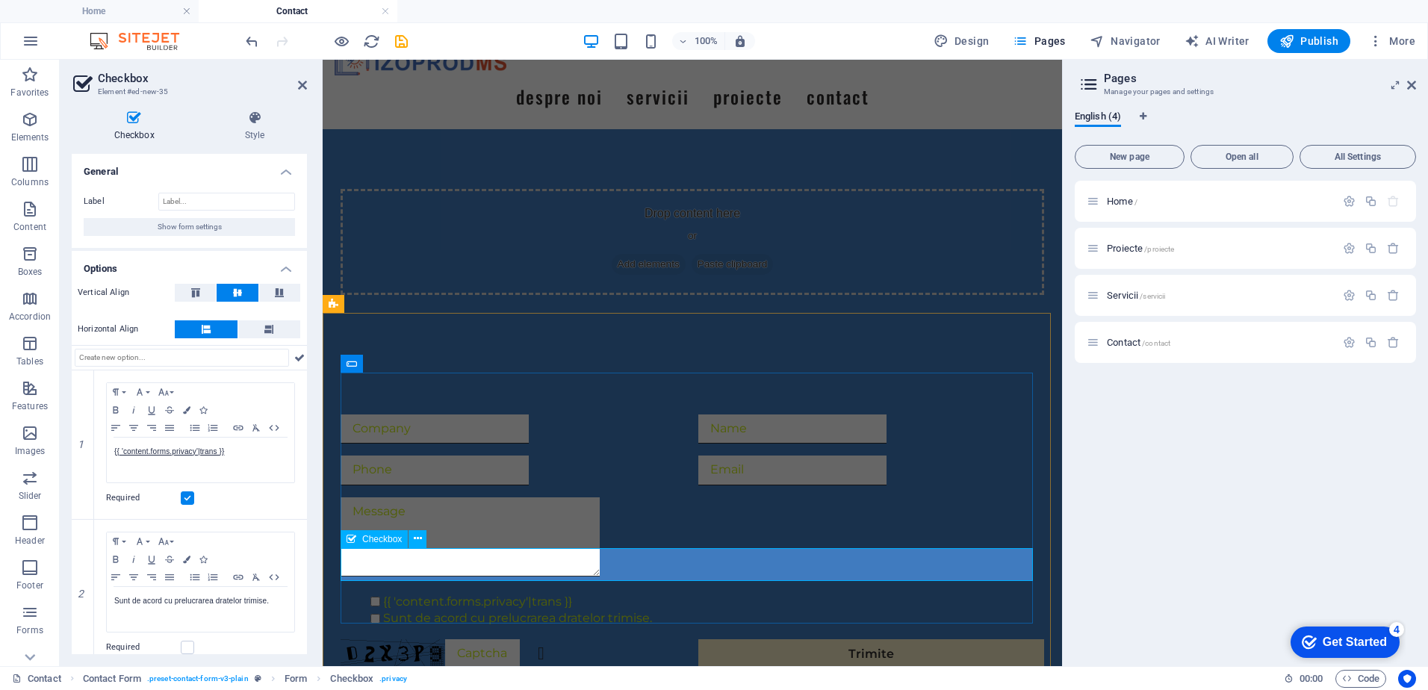
click at [549, 594] on div "{{ 'content.forms.privacy'|trans }} Sunt de acord cu prelucrarea dratelor trimi…" at bounding box center [692, 611] width 703 height 34
click at [556, 594] on div "{{ 'content.forms.privacy'|trans }} Sunt de acord cu prelucrarea dratelor trimi…" at bounding box center [692, 611] width 703 height 34
click at [531, 594] on div "{{ 'content.forms.privacy'|trans }} Sunt de acord cu prelucrarea dratelor trimi…" at bounding box center [692, 611] width 703 height 34
click at [637, 647] on div "{{ 'content.forms.privacy'|trans }} Sunt de acord cu prelucrarea dratelor trimi…" at bounding box center [692, 542] width 739 height 374
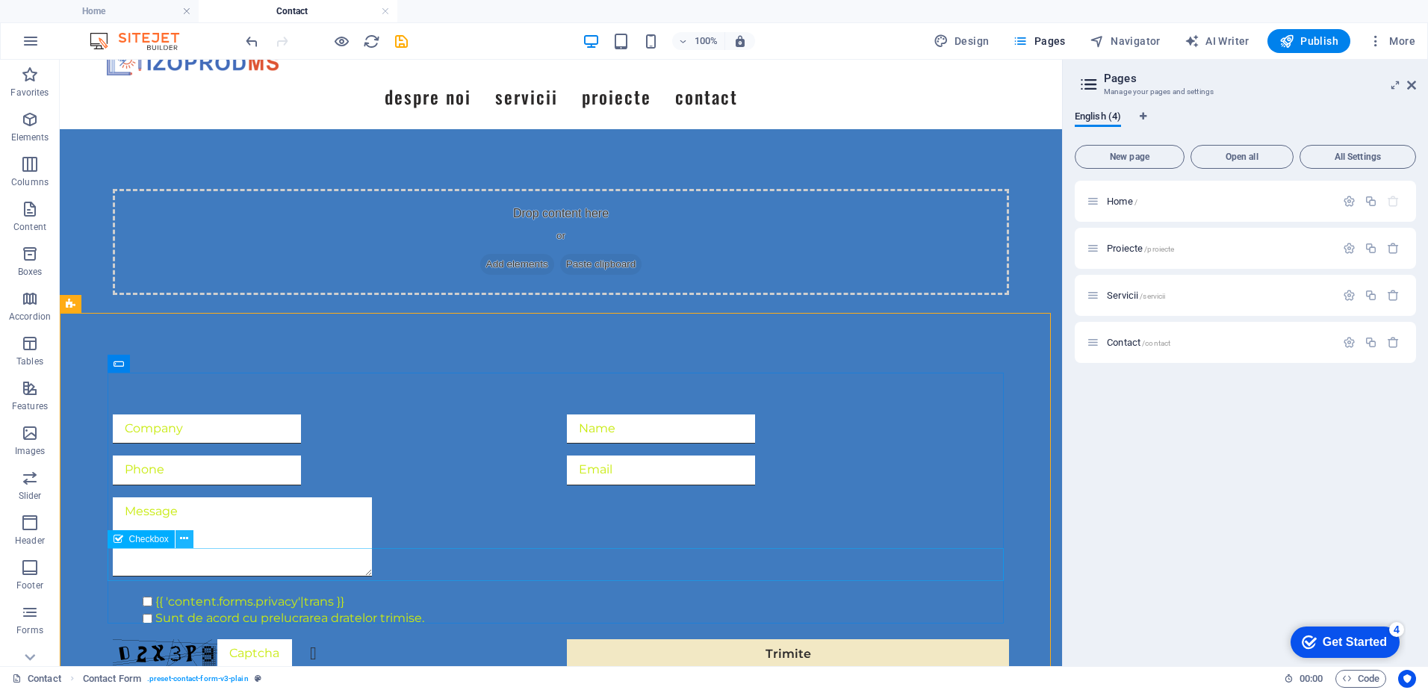
click at [179, 537] on button at bounding box center [184, 539] width 18 height 18
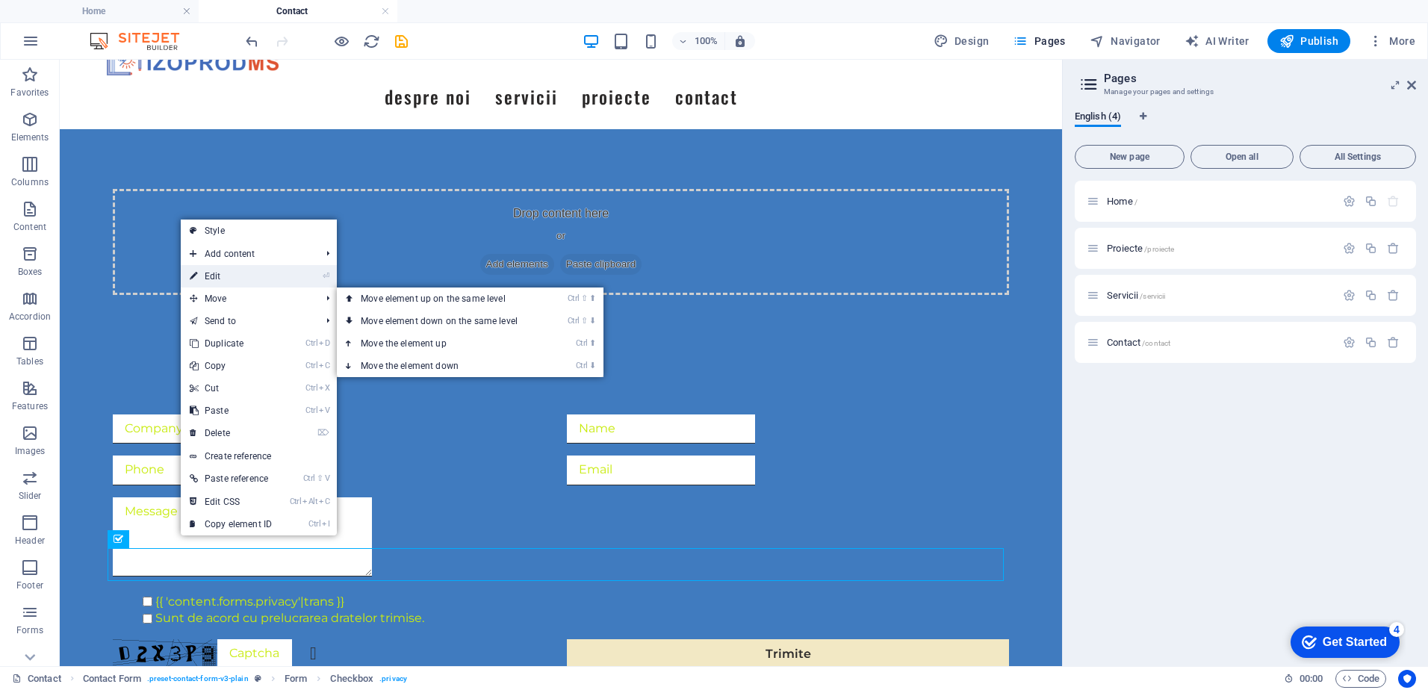
click at [241, 279] on link "⏎ Edit" at bounding box center [231, 276] width 100 height 22
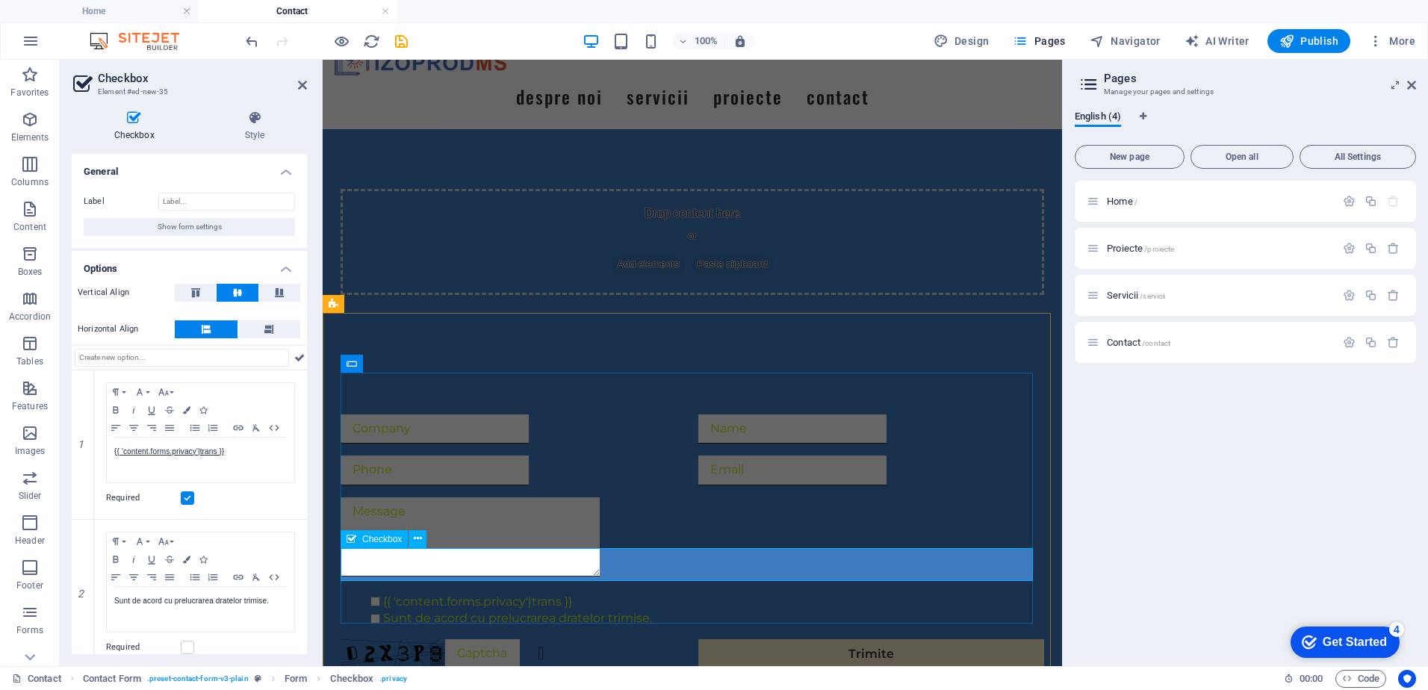
click at [541, 594] on div "{{ 'content.forms.privacy'|trans }} Sunt de acord cu prelucrarea dratelor trimi…" at bounding box center [692, 611] width 703 height 34
click at [82, 448] on icon at bounding box center [82, 444] width 7 height 9
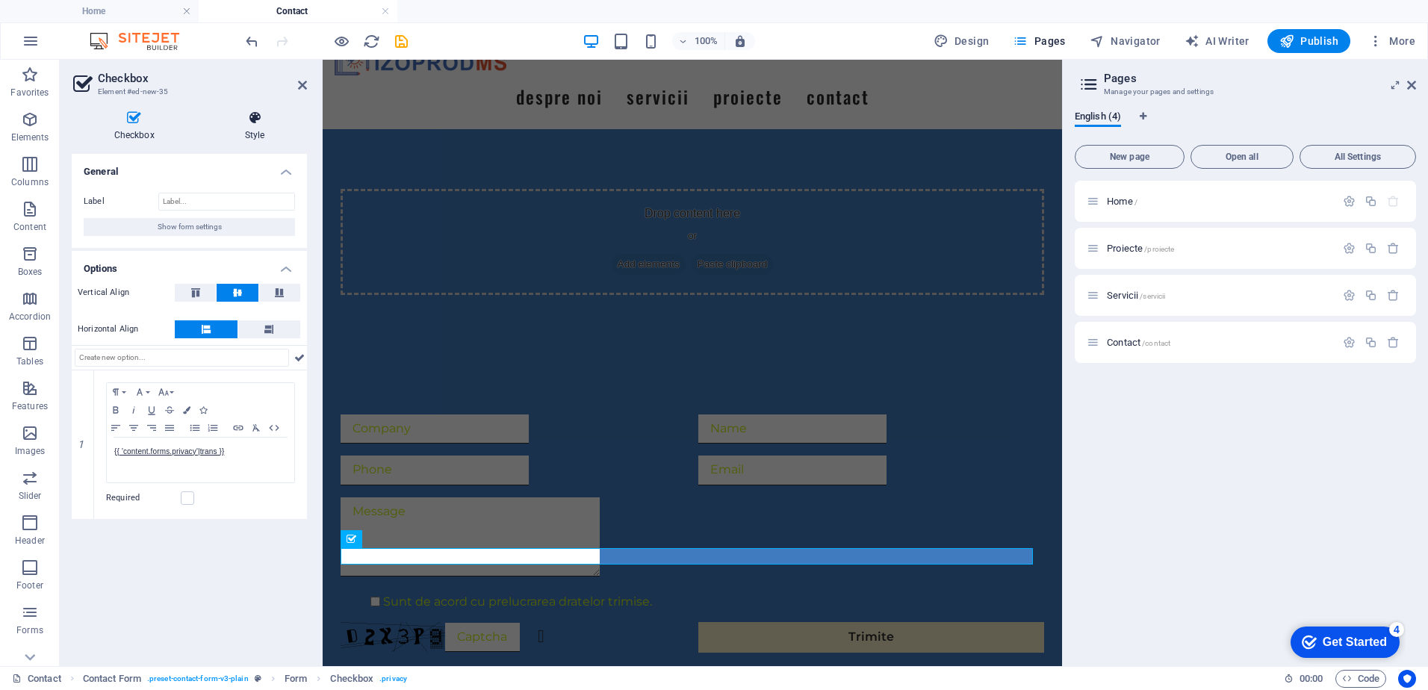
click at [264, 129] on h4 "Style" at bounding box center [254, 126] width 105 height 31
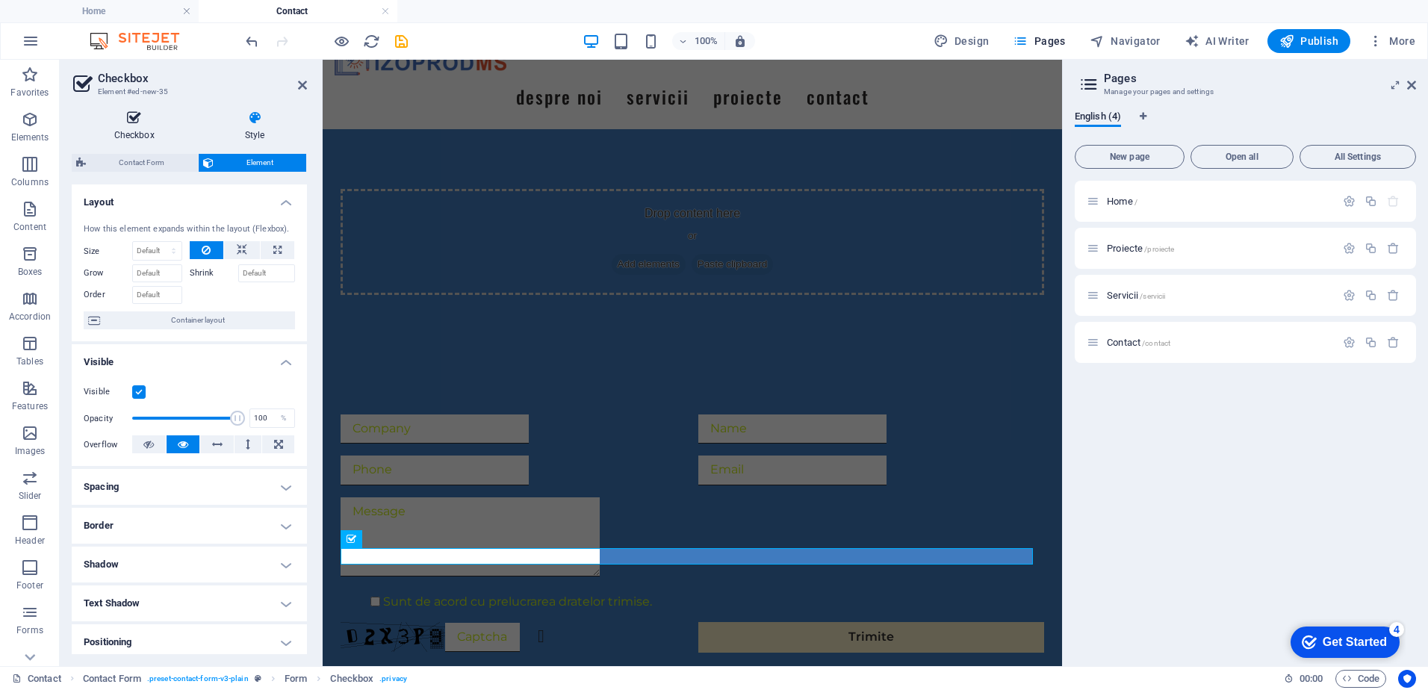
click at [152, 138] on h4 "Checkbox" at bounding box center [137, 126] width 131 height 31
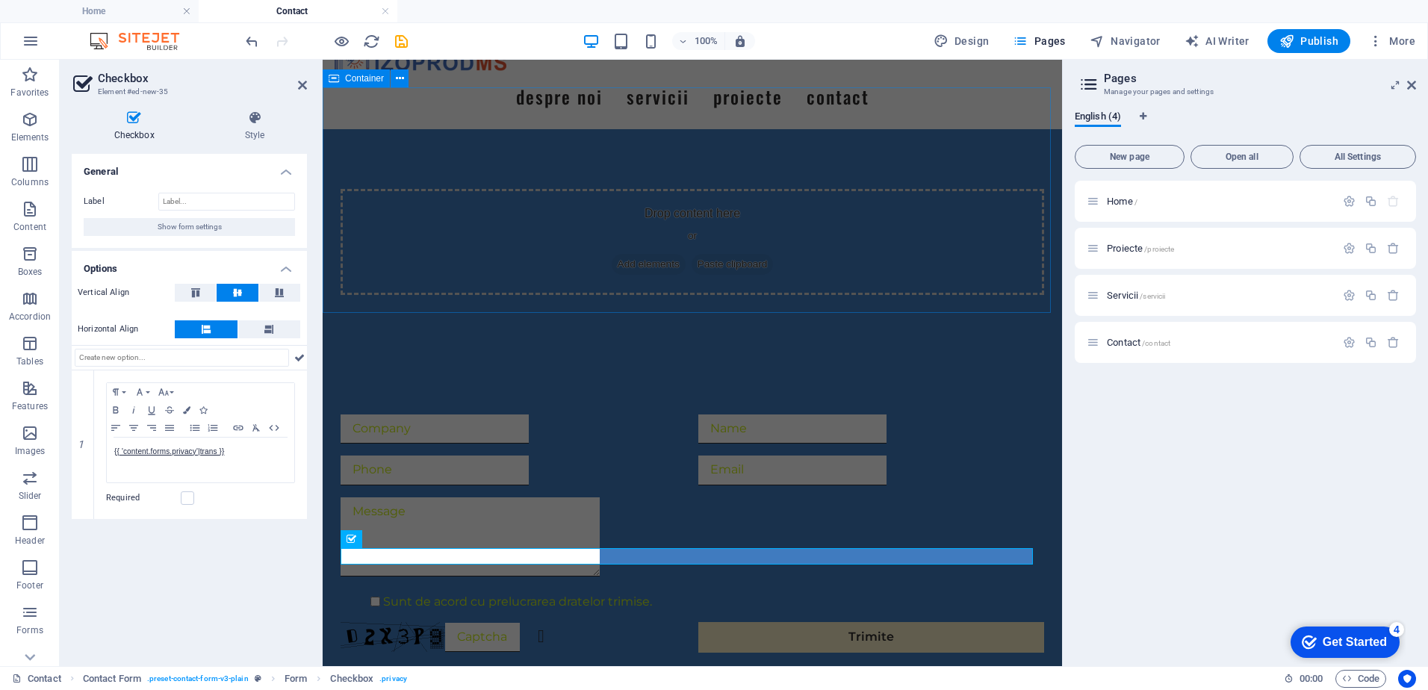
click at [511, 194] on div "Drop content here or Add elements Paste clipboard" at bounding box center [692, 242] width 703 height 106
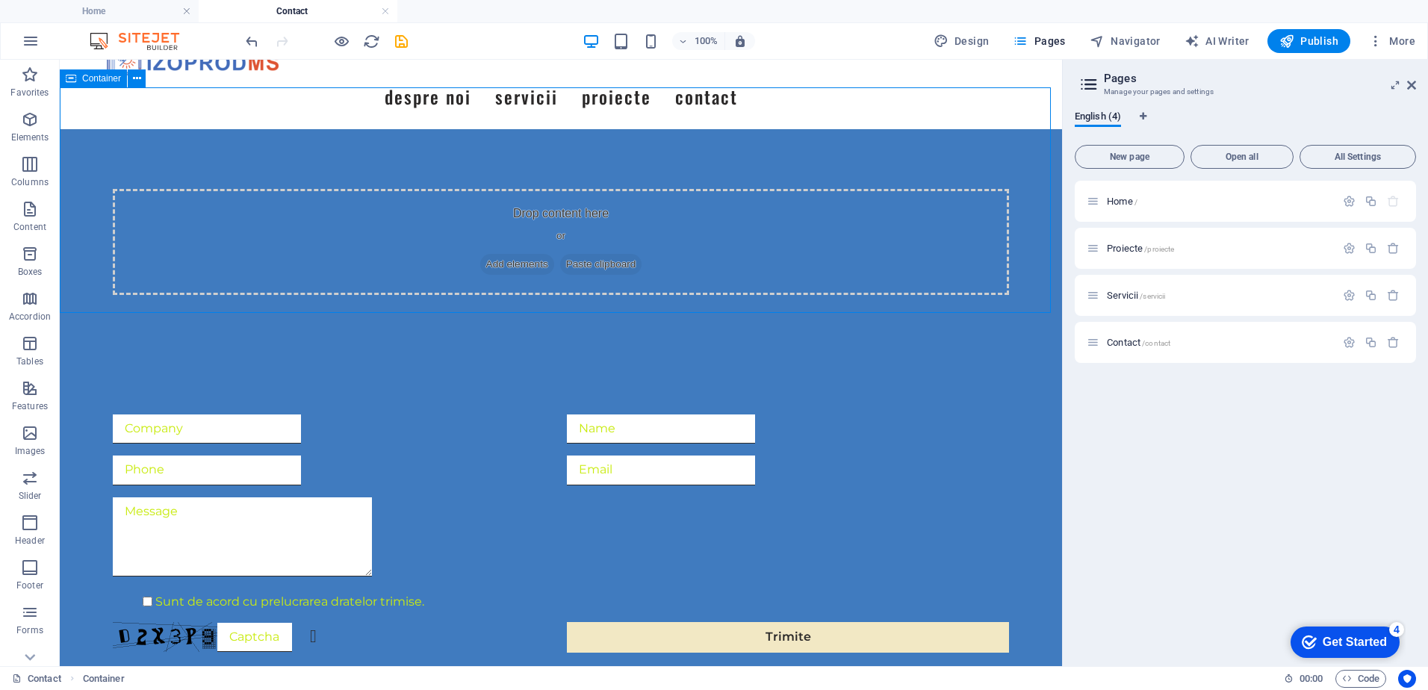
click at [519, 193] on div "Drop content here or Add elements Paste clipboard" at bounding box center [561, 242] width 896 height 106
click at [547, 189] on div "Drop content here or Add elements Paste clipboard" at bounding box center [561, 242] width 896 height 106
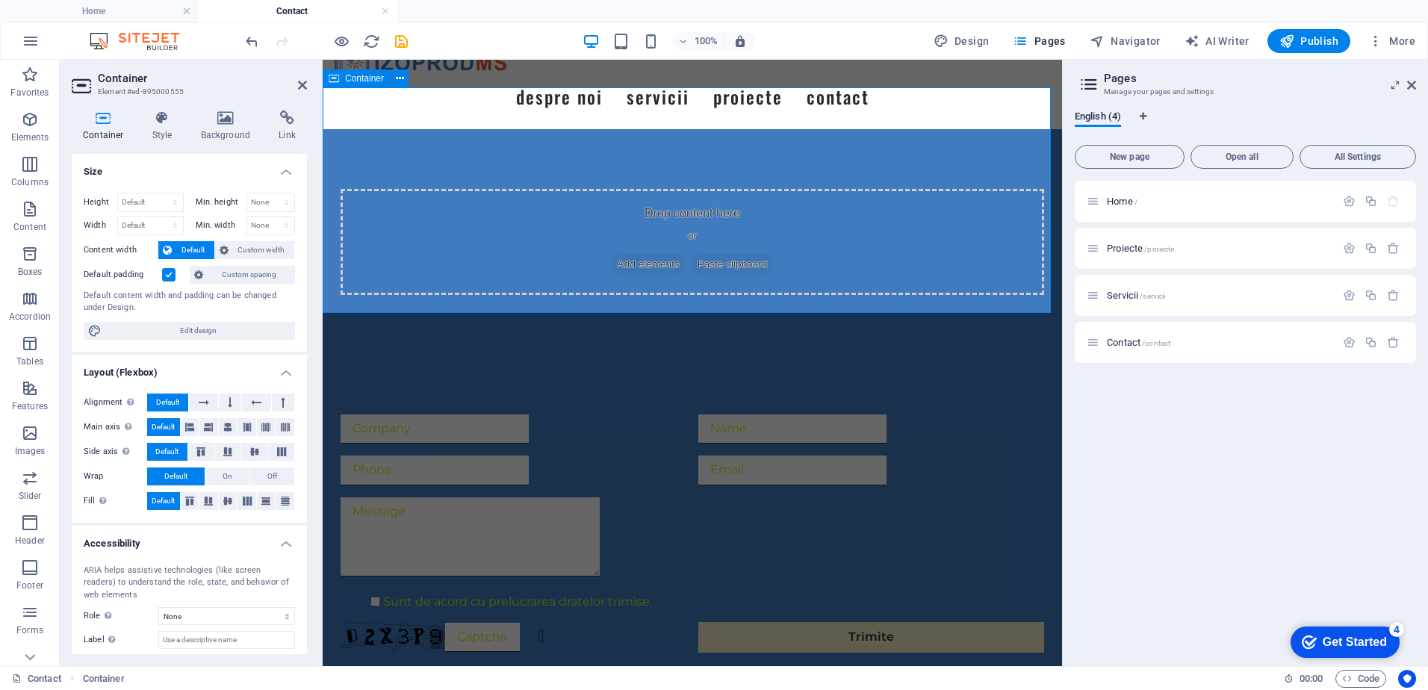
click at [560, 189] on div "Drop content here or Add elements Paste clipboard" at bounding box center [692, 242] width 703 height 106
click at [30, 258] on icon "button" at bounding box center [30, 254] width 18 height 18
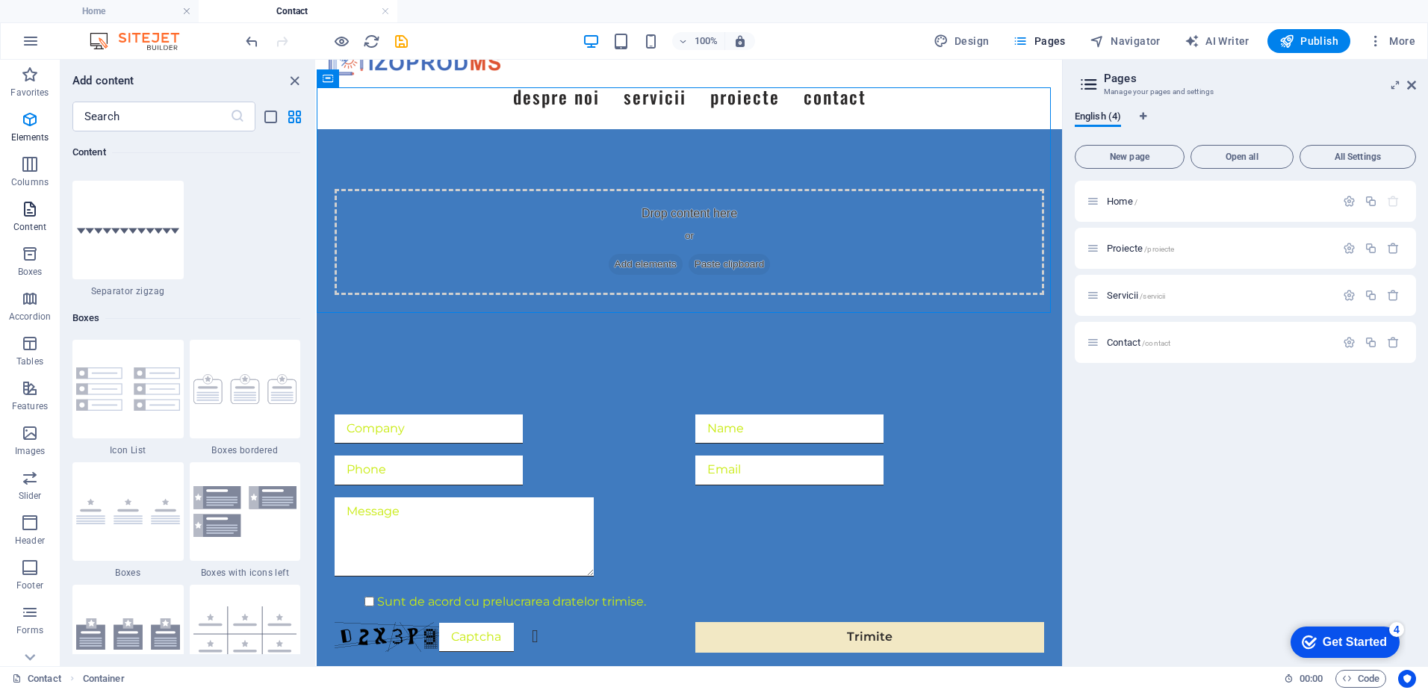
click at [33, 212] on icon "button" at bounding box center [30, 209] width 18 height 18
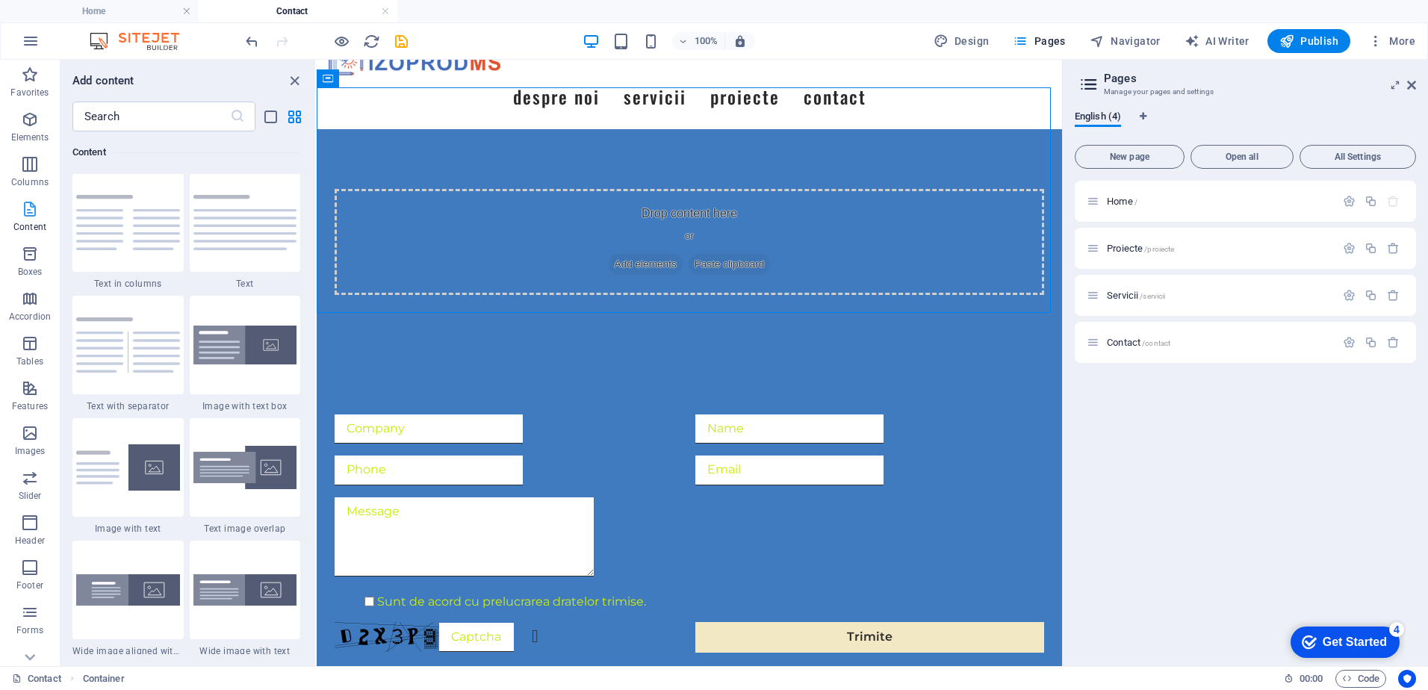
scroll to position [2613, 0]
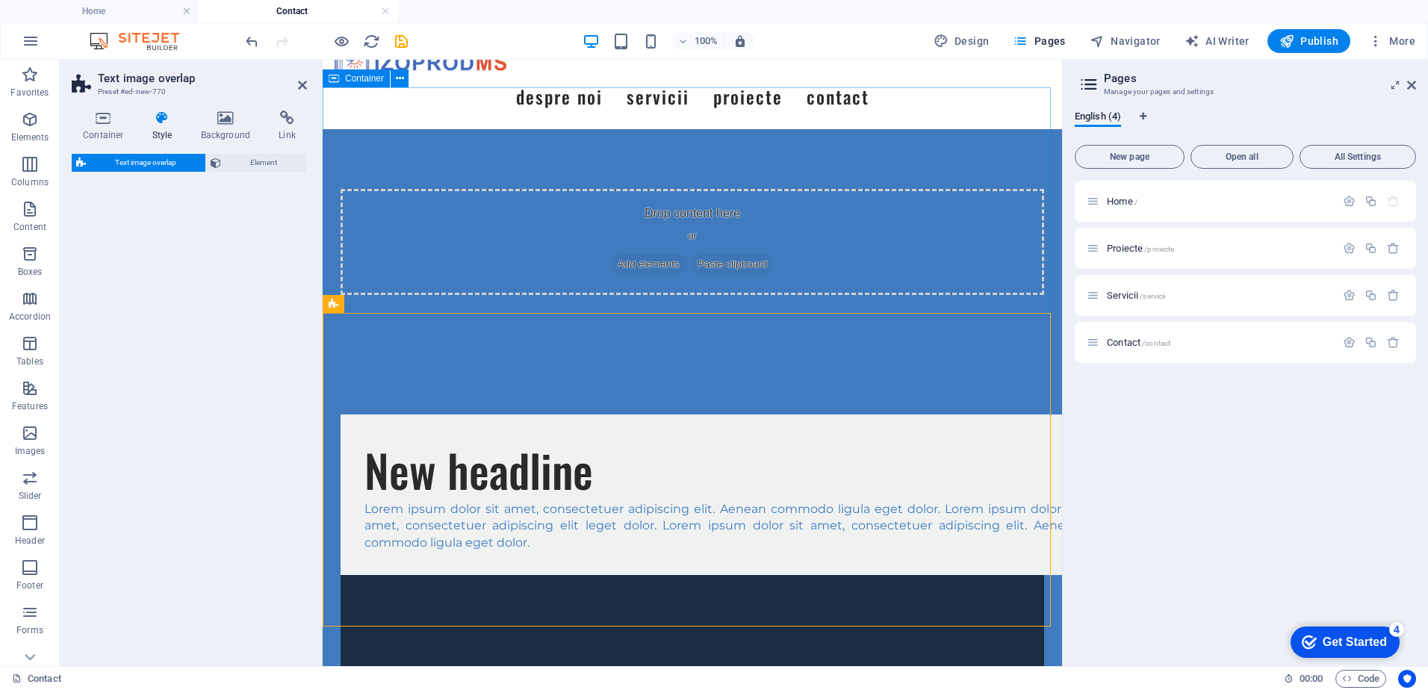
select select "rem"
select select "px"
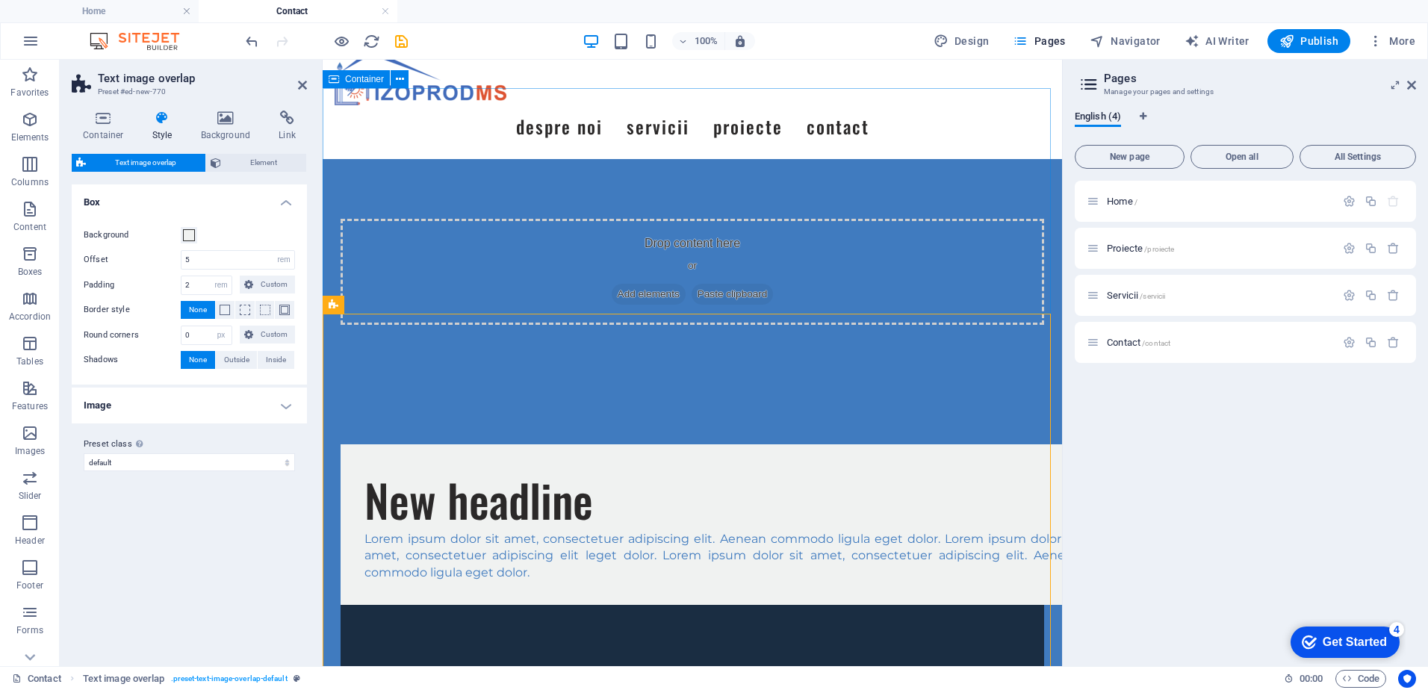
scroll to position [0, 0]
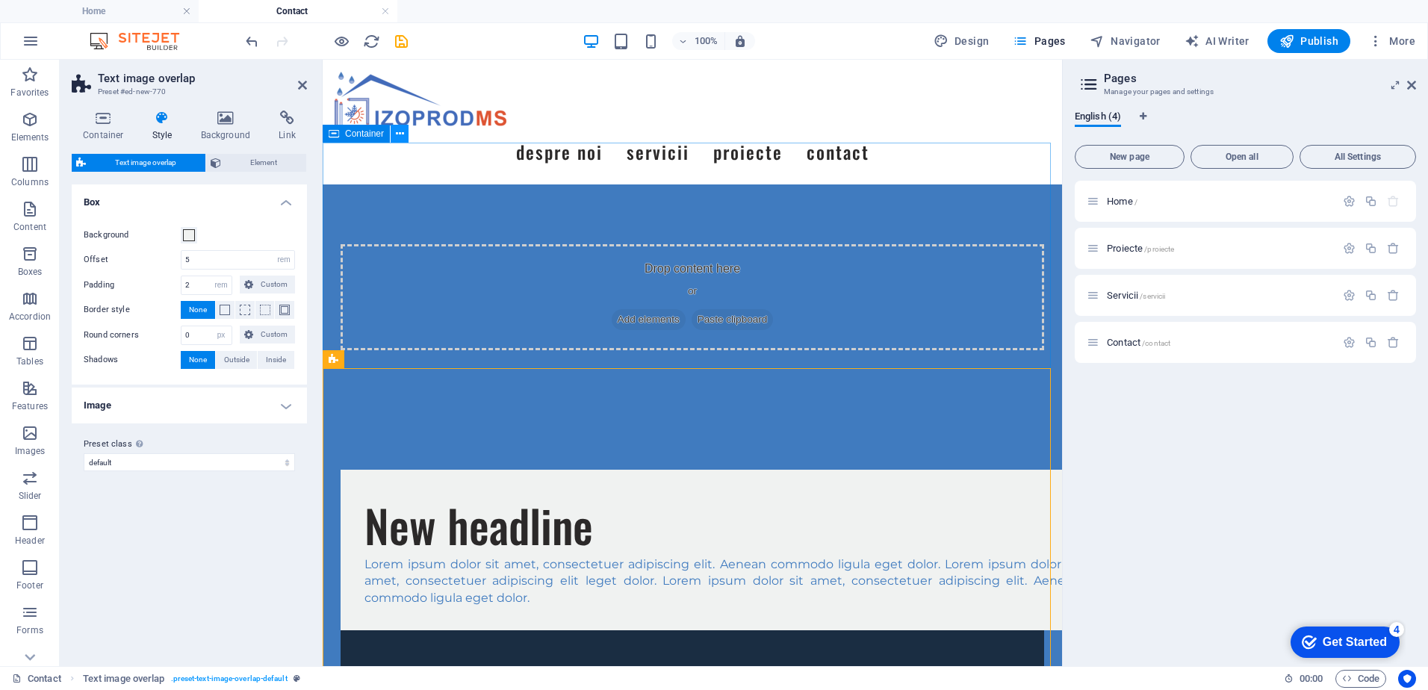
click at [399, 134] on icon at bounding box center [400, 134] width 8 height 16
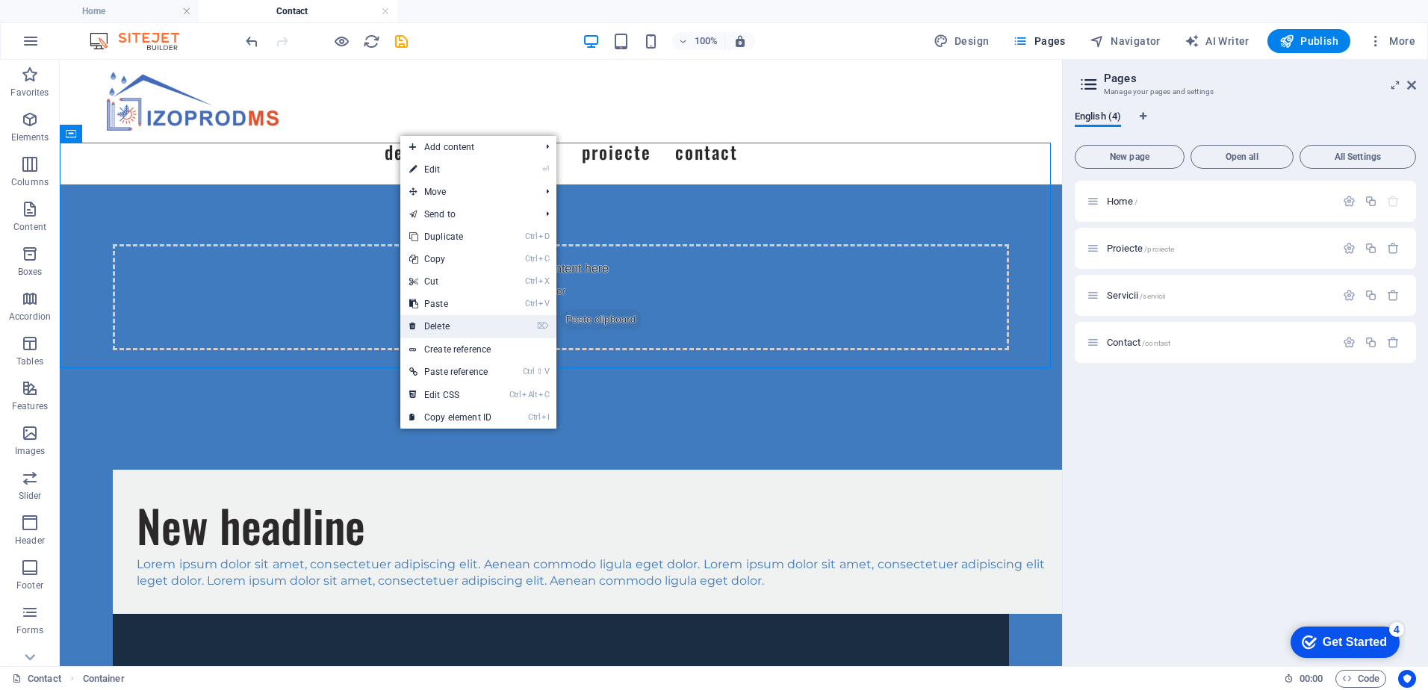
click at [464, 324] on link "⌦ Delete" at bounding box center [450, 326] width 100 height 22
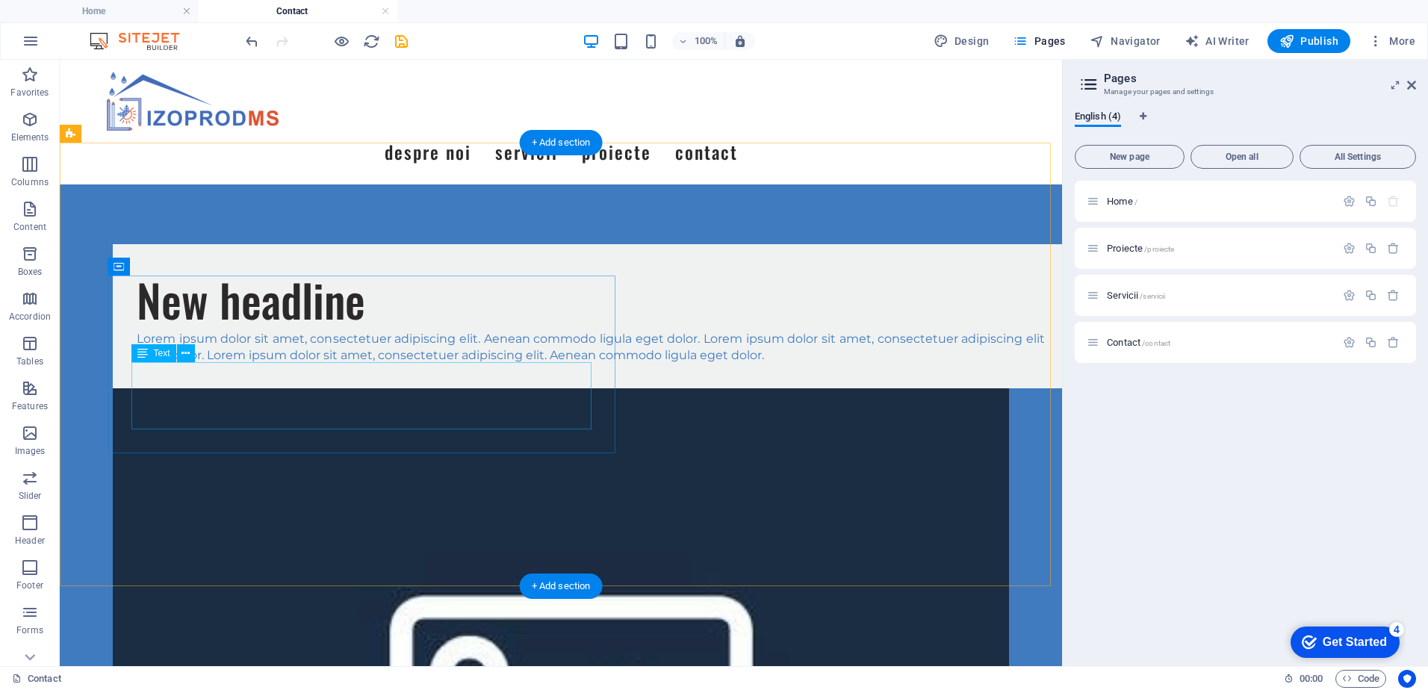
click at [285, 364] on div "Lorem ipsum dolor sit amet, consectetuer adipiscing elit. Aenean commodo ligula…" at bounding box center [591, 348] width 908 height 34
click at [303, 364] on div "Lorem ipsum dolor sit amet, consectetuer adipiscing elit. Aenean commodo ligula…" at bounding box center [591, 348] width 908 height 34
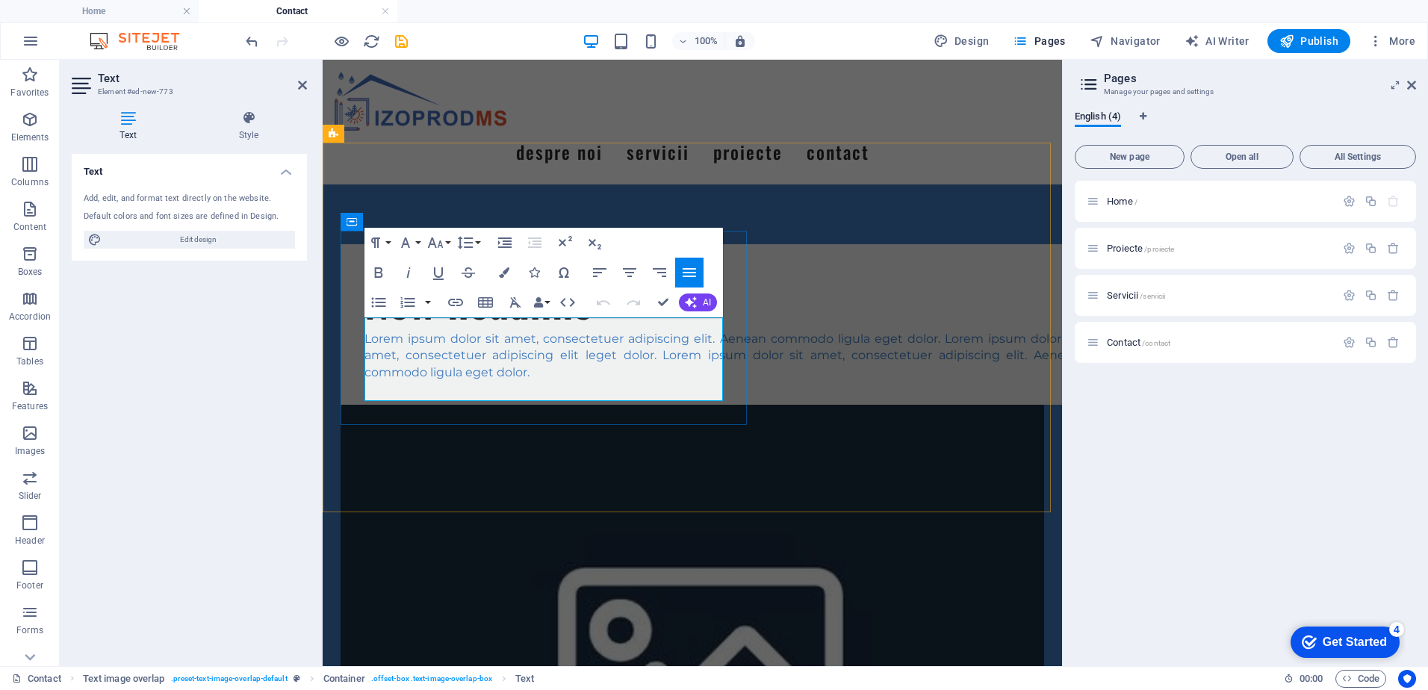
click at [413, 332] on p "Lorem ipsum dolor sit amet, consectetuer adipiscing elit. Aenean commodo ligula…" at bounding box center [721, 356] width 715 height 50
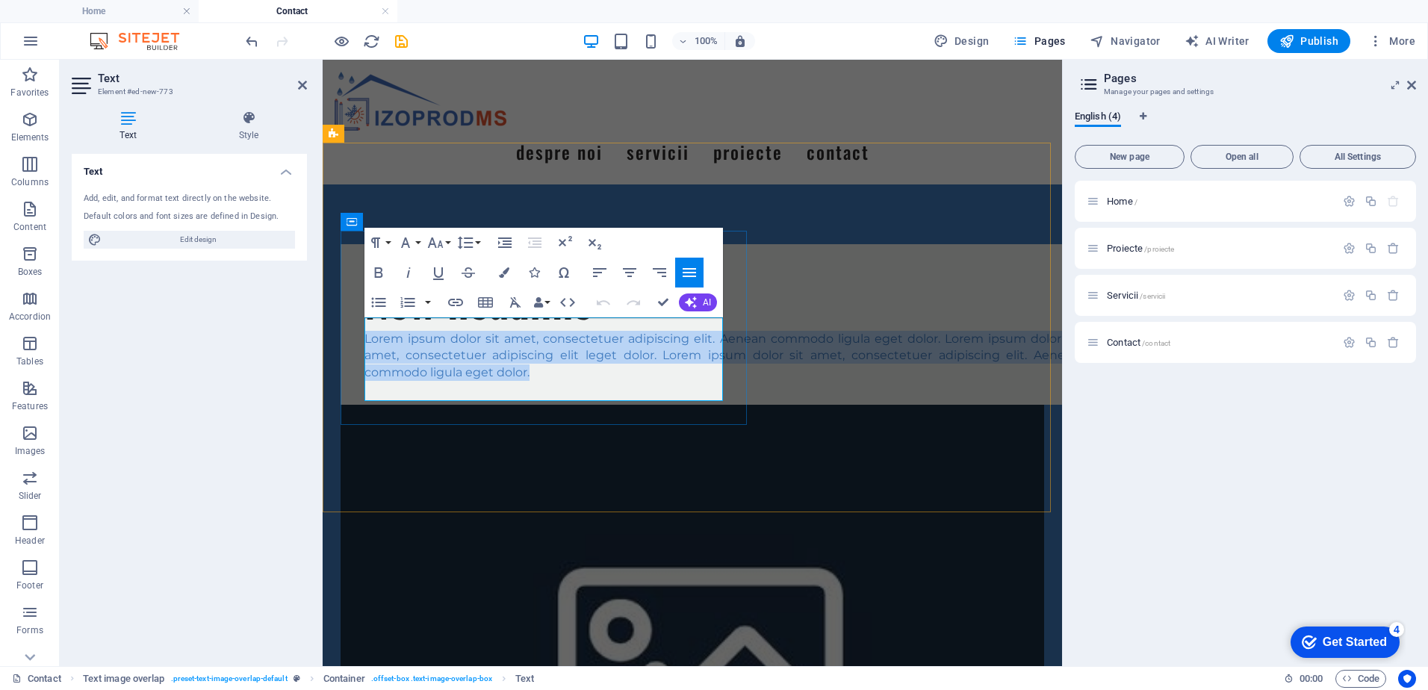
drag, startPoint x: 366, startPoint y: 323, endPoint x: 567, endPoint y: 394, distance: 213.0
click at [567, 381] on p "Lorem ipsum dolor sit amet, consectetuer adipiscing elit. Aenean commodo ligula…" at bounding box center [721, 356] width 715 height 50
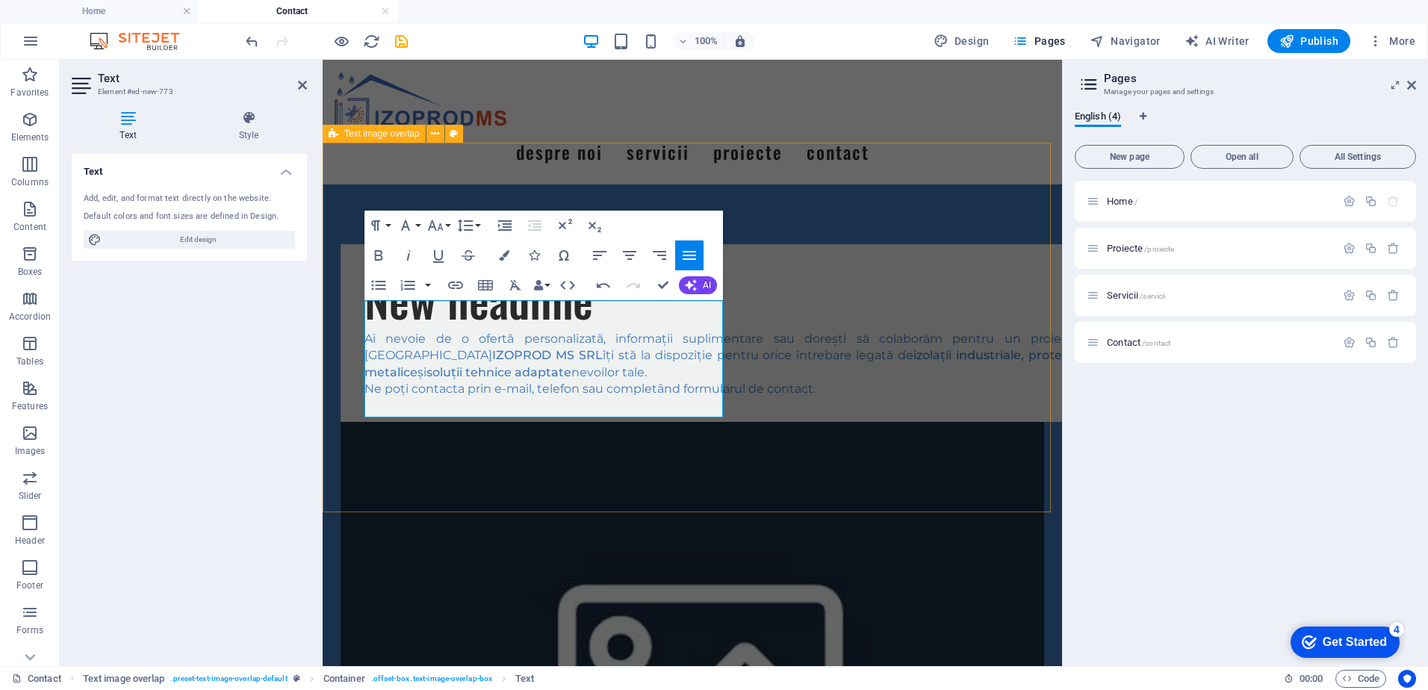
click at [551, 473] on div "New headline Ai nevoie de o ofertă personalizată, informații suplimentare sau d…" at bounding box center [692, 587] width 739 height 806
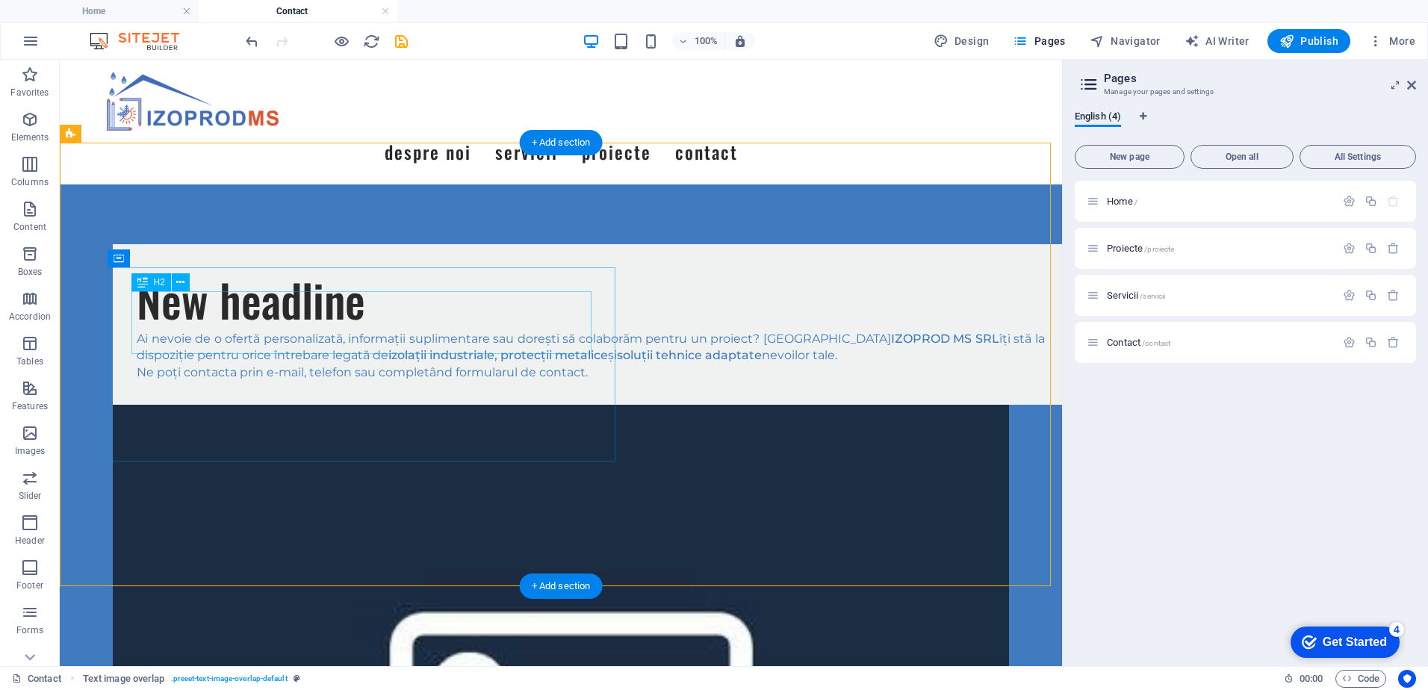
click at [341, 326] on div "New headline" at bounding box center [591, 299] width 908 height 63
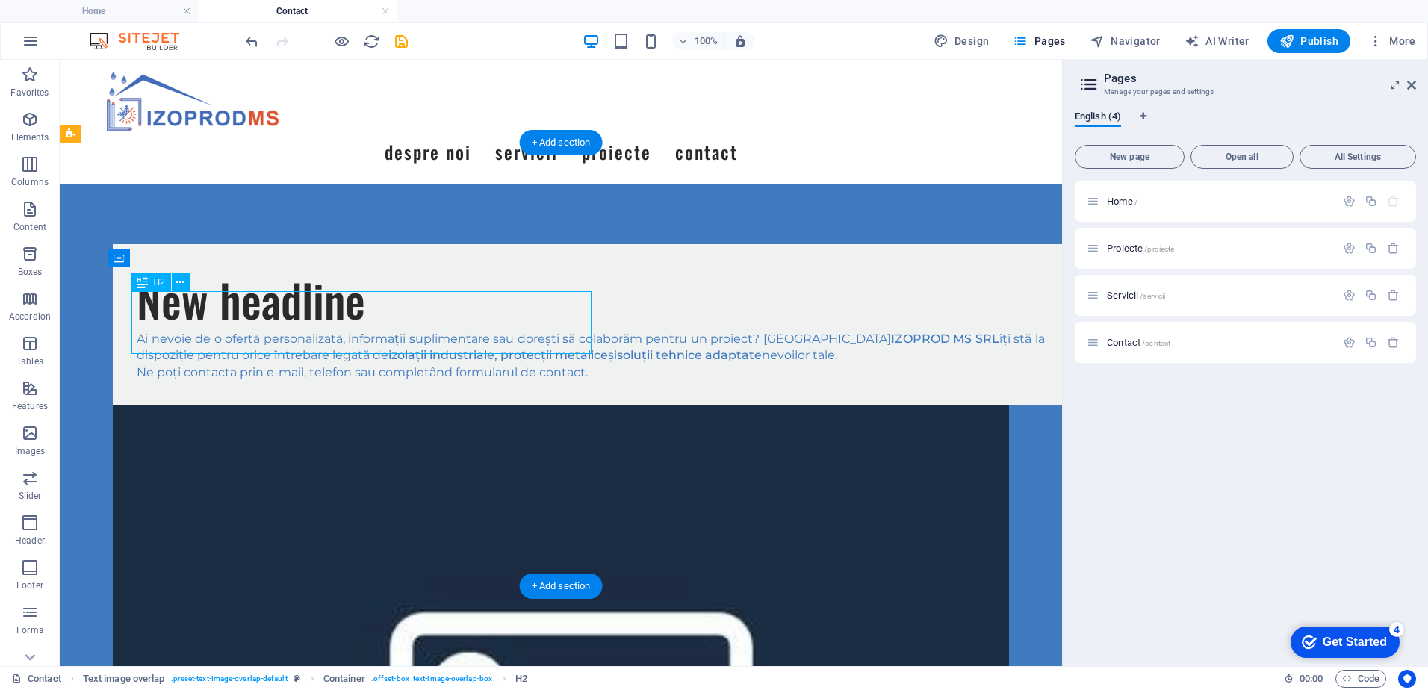
drag, startPoint x: 410, startPoint y: 341, endPoint x: 342, endPoint y: 316, distance: 72.3
click at [352, 317] on div "New headline" at bounding box center [591, 299] width 908 height 63
click at [336, 316] on div "New headline" at bounding box center [591, 299] width 908 height 63
click at [73, 316] on div "New headline Ai nevoie de o ofertă personalizată, informații suplimentare sau d…" at bounding box center [561, 648] width 1002 height 928
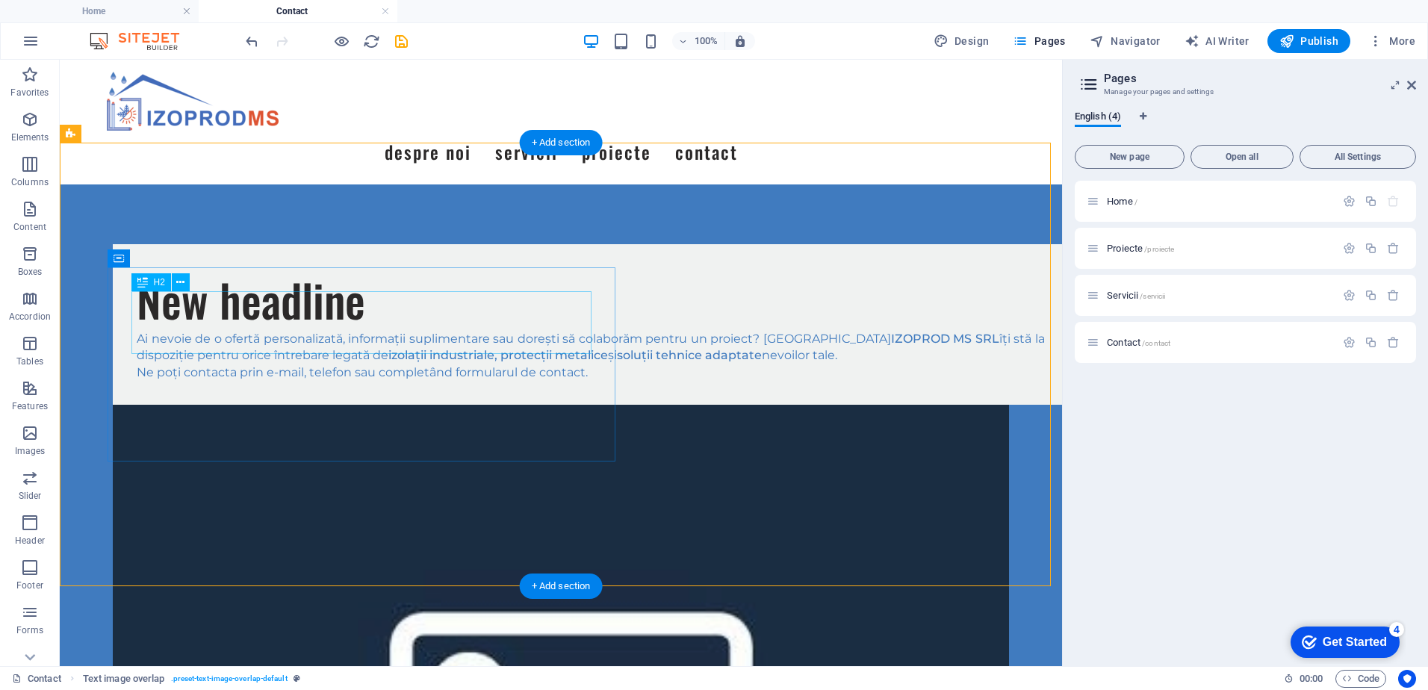
click at [252, 317] on div "New headline" at bounding box center [591, 299] width 908 height 63
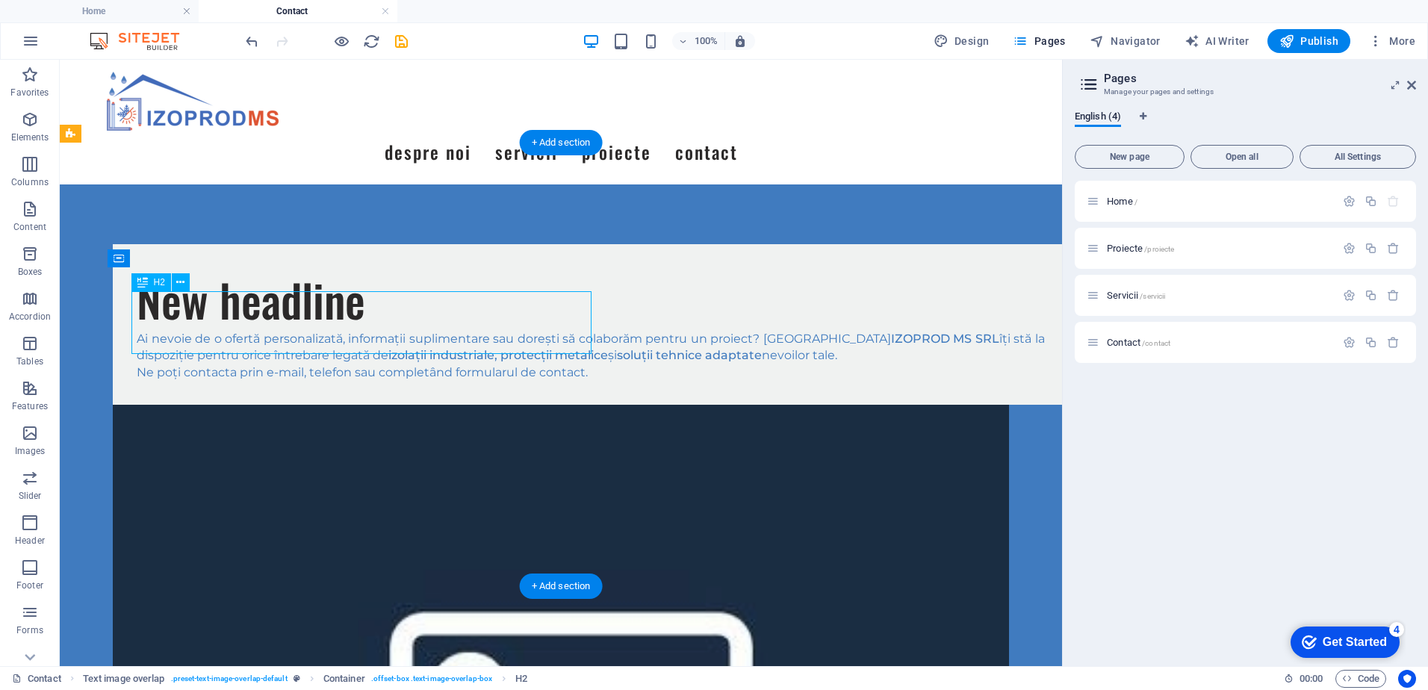
click at [252, 316] on div "New headline" at bounding box center [591, 299] width 908 height 63
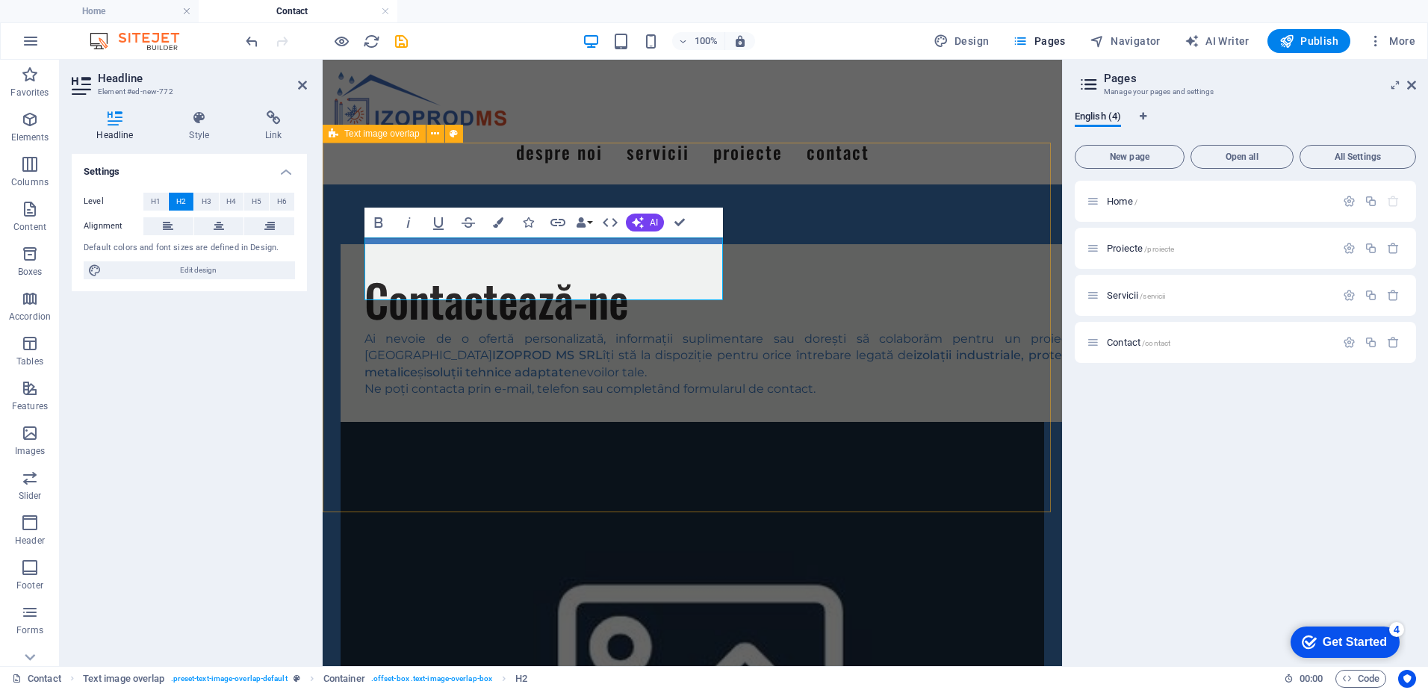
click at [945, 474] on div "Contactează-ne Ai nevoie de o ofertă personalizată, informații suplimentare sau…" at bounding box center [692, 587] width 739 height 806
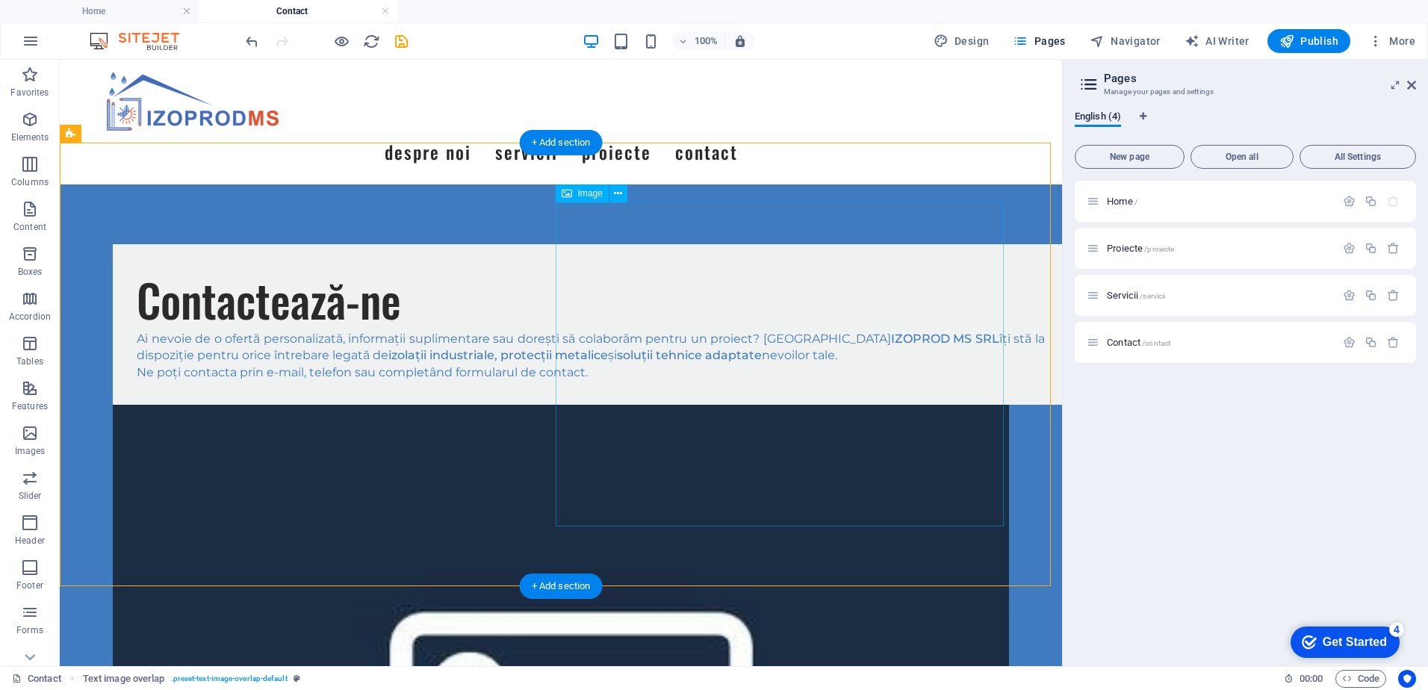
click at [623, 186] on button at bounding box center [618, 193] width 18 height 18
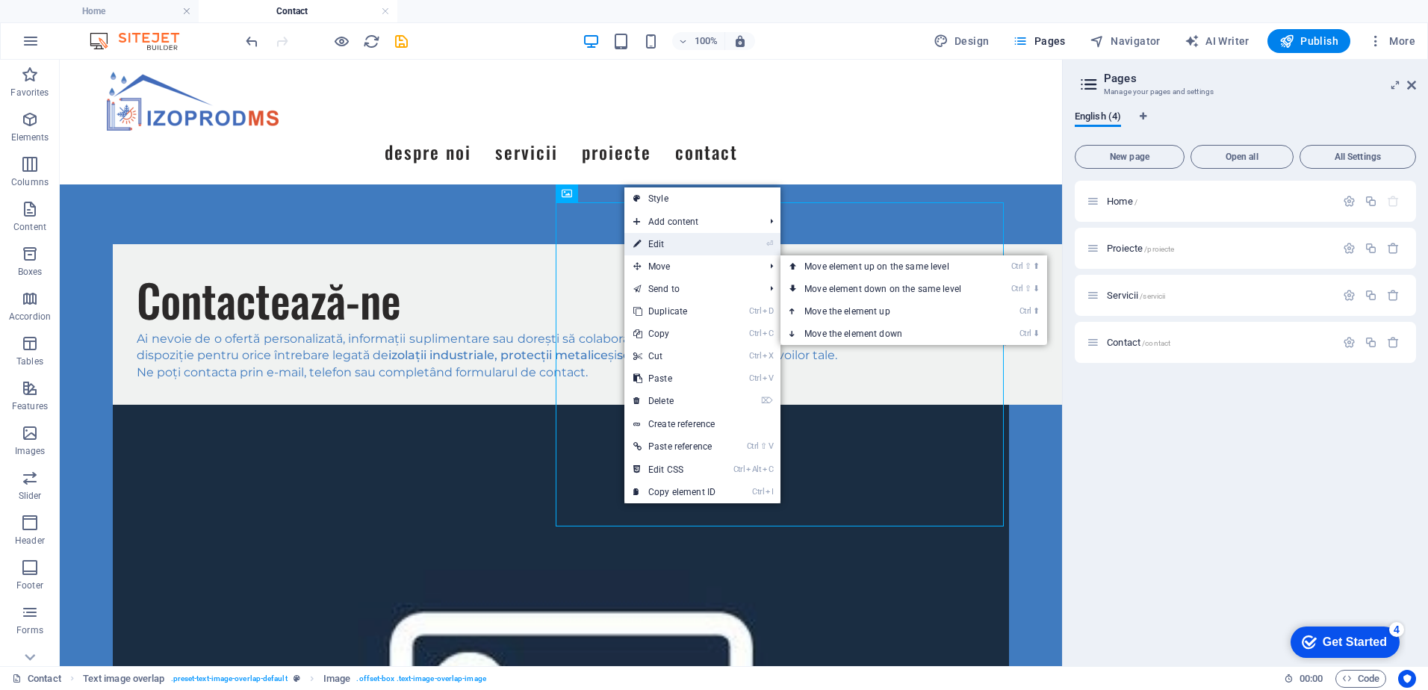
click at [689, 244] on link "⏎ Edit" at bounding box center [674, 244] width 100 height 22
select select "%"
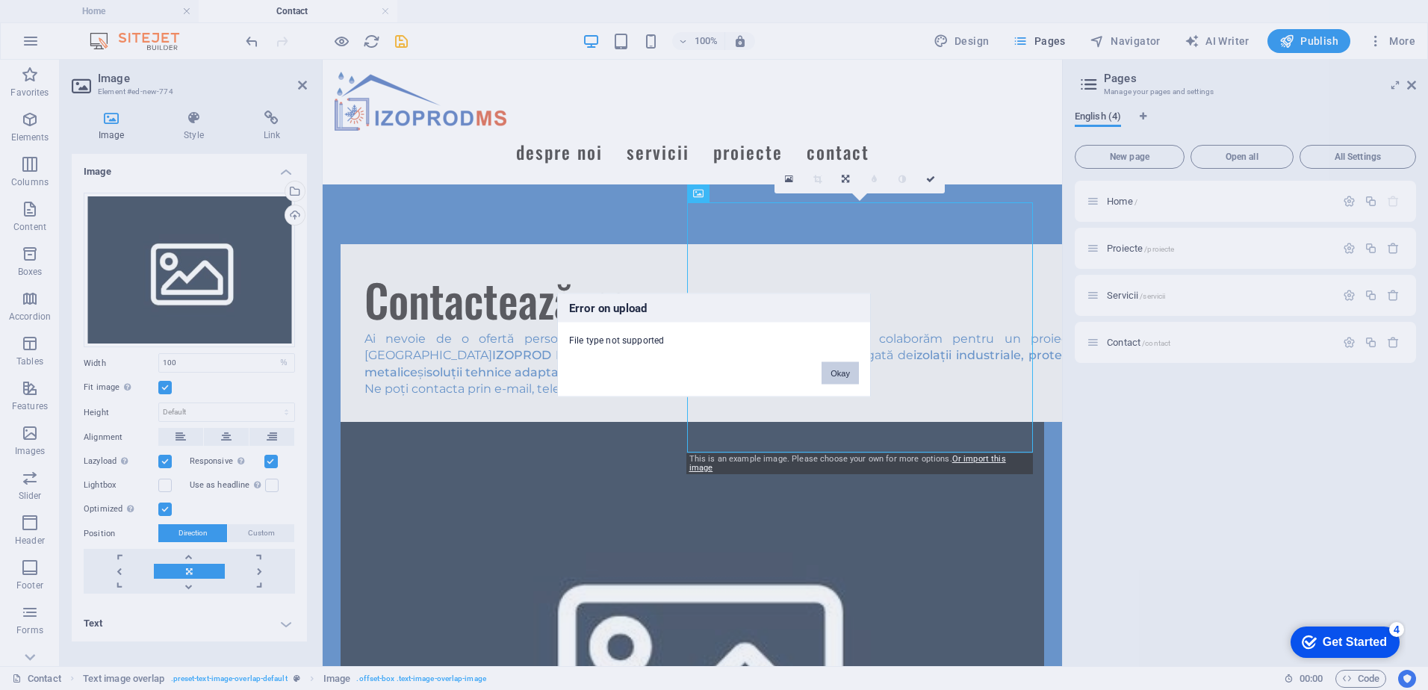
click at [854, 371] on button "Okay" at bounding box center [839, 373] width 37 height 22
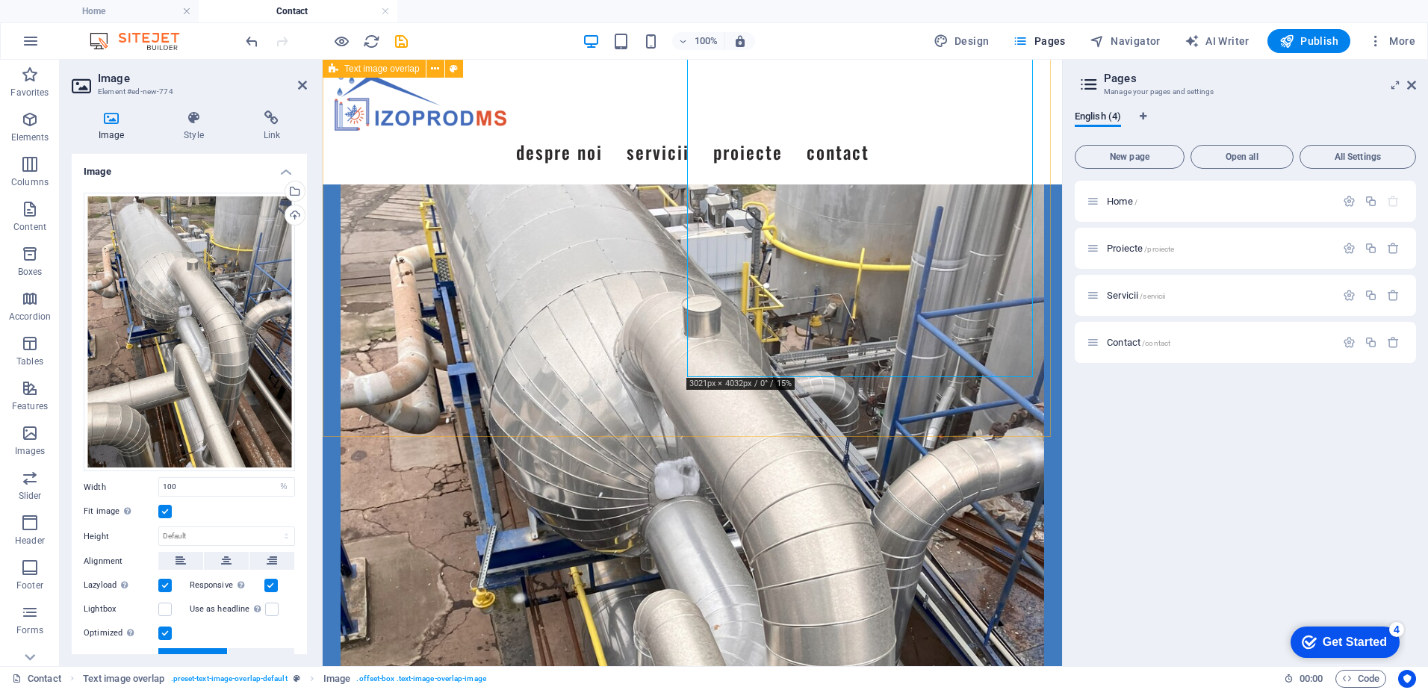
scroll to position [75, 0]
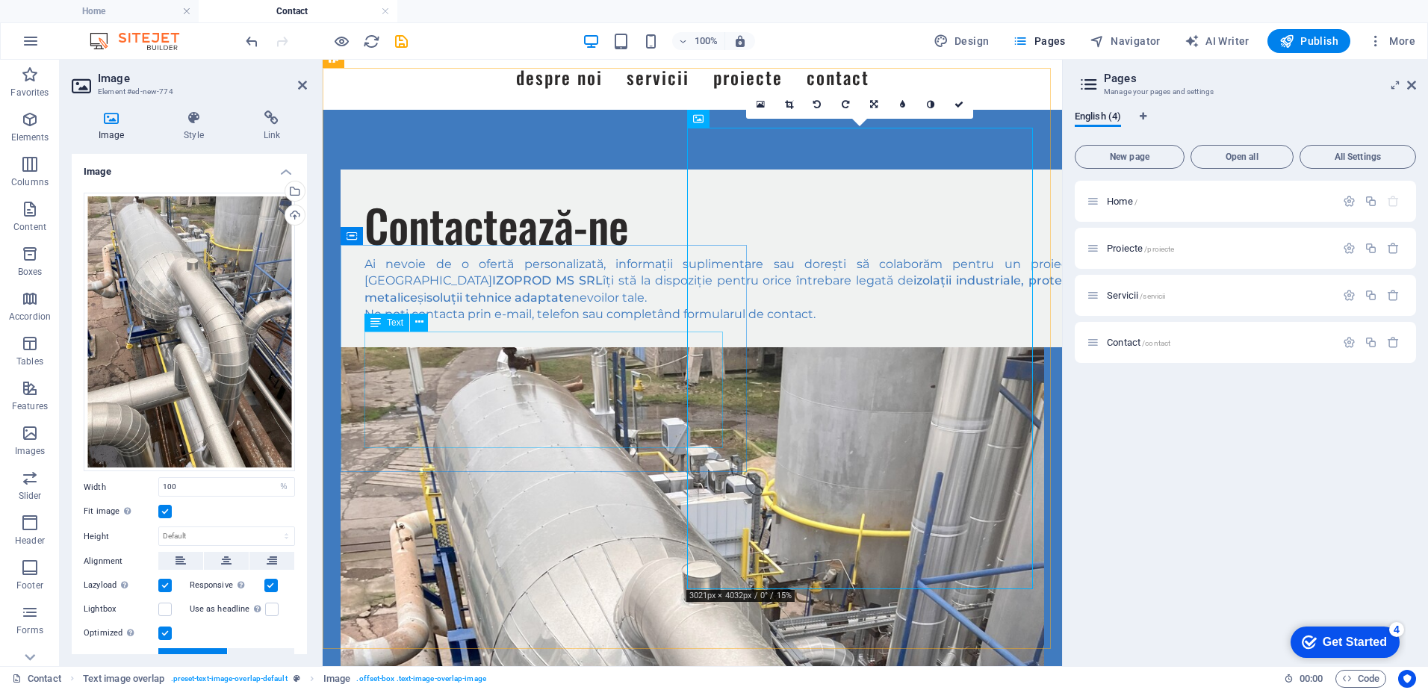
click at [527, 323] on div "Ai nevoie de o ofertă personalizată, informații suplimentare sau dorești să col…" at bounding box center [721, 289] width 715 height 67
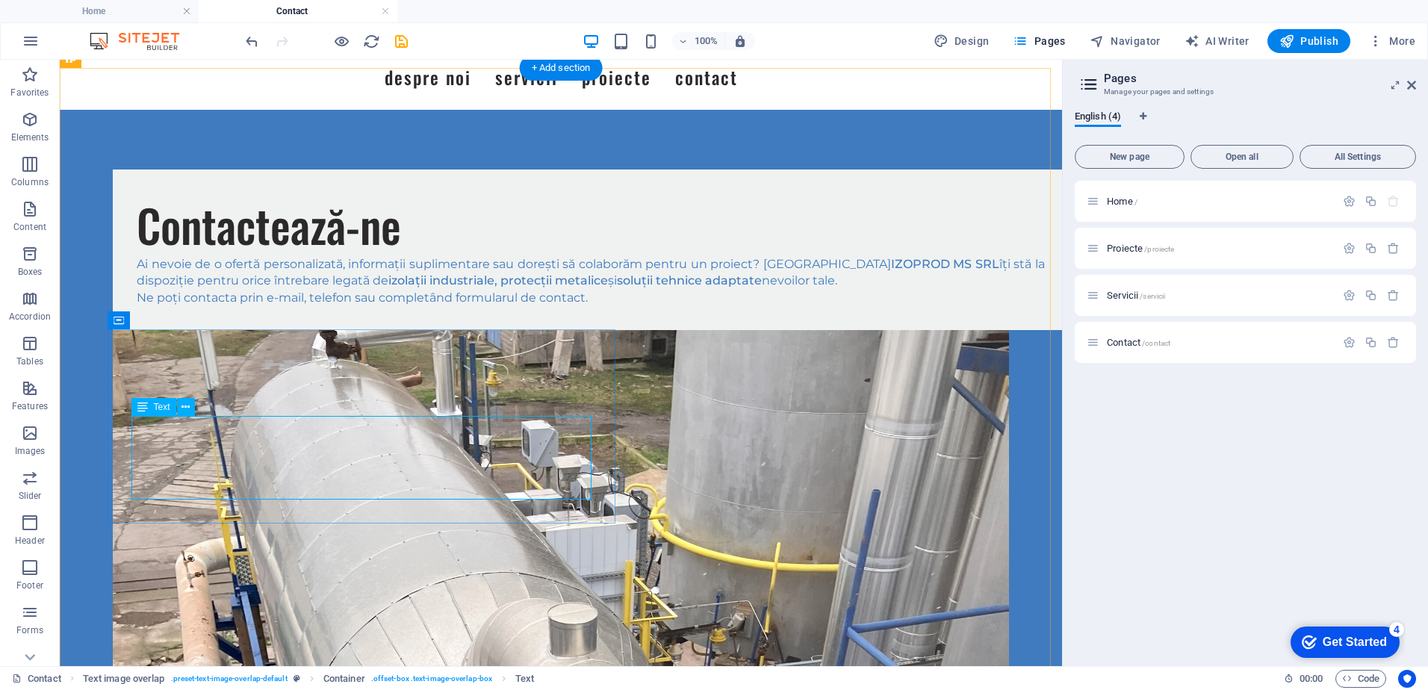
click at [338, 306] on div "Ai nevoie de o ofertă personalizată, informații suplimentare sau dorești să col…" at bounding box center [591, 281] width 908 height 50
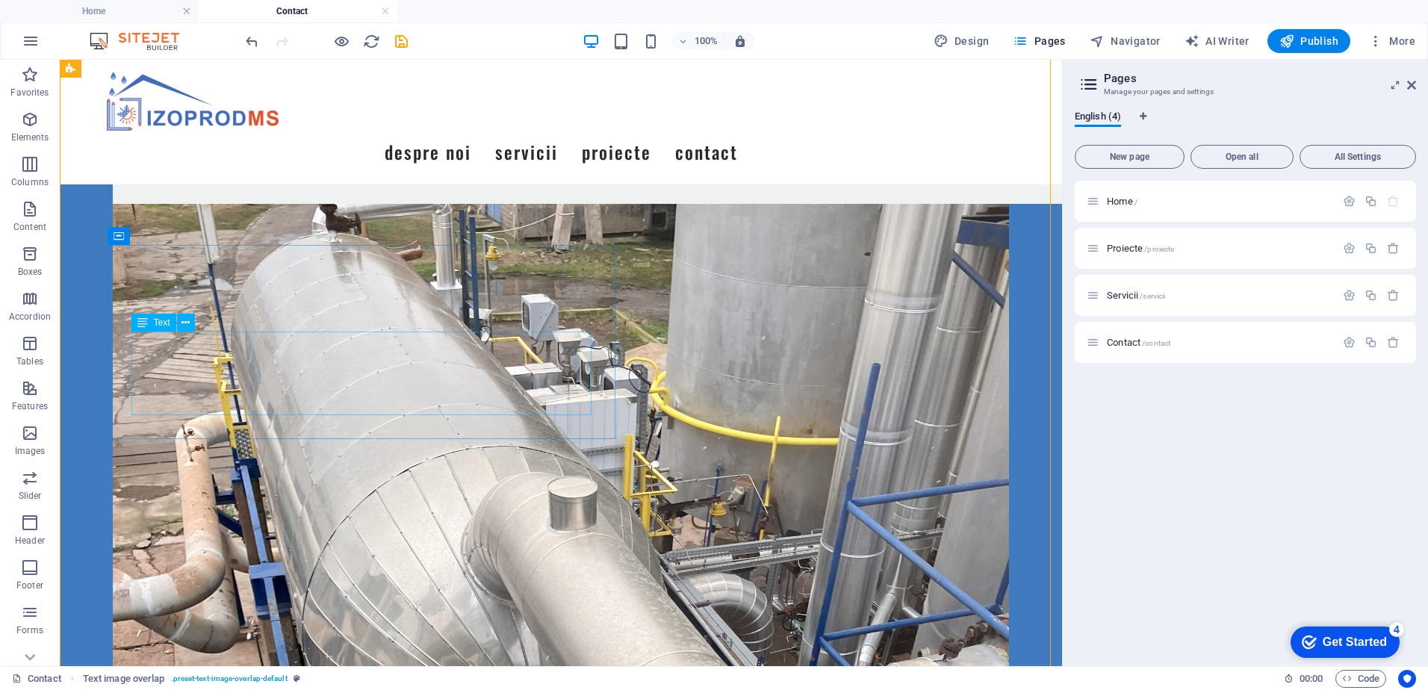
click at [382, 180] on div "Ai nevoie de o ofertă personalizată, informații suplimentare sau dorești să col…" at bounding box center [591, 155] width 908 height 50
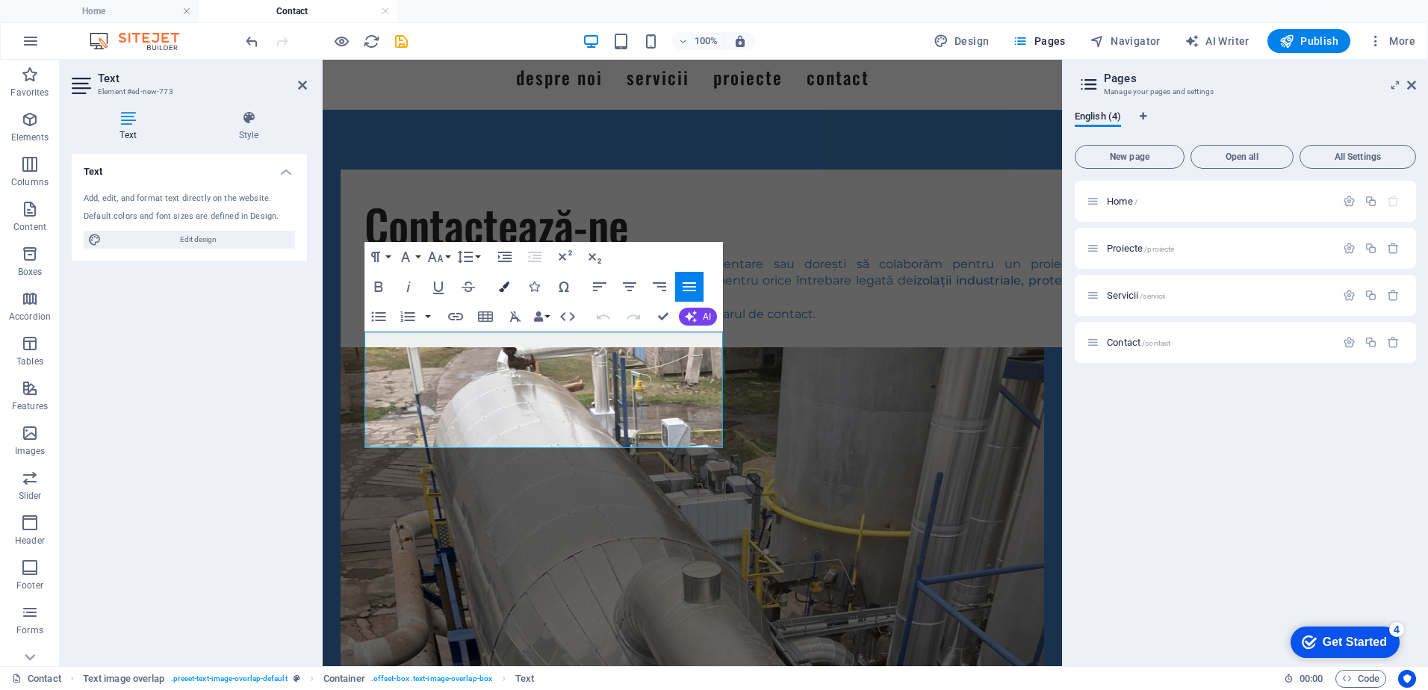
click at [508, 285] on icon "button" at bounding box center [504, 287] width 10 height 10
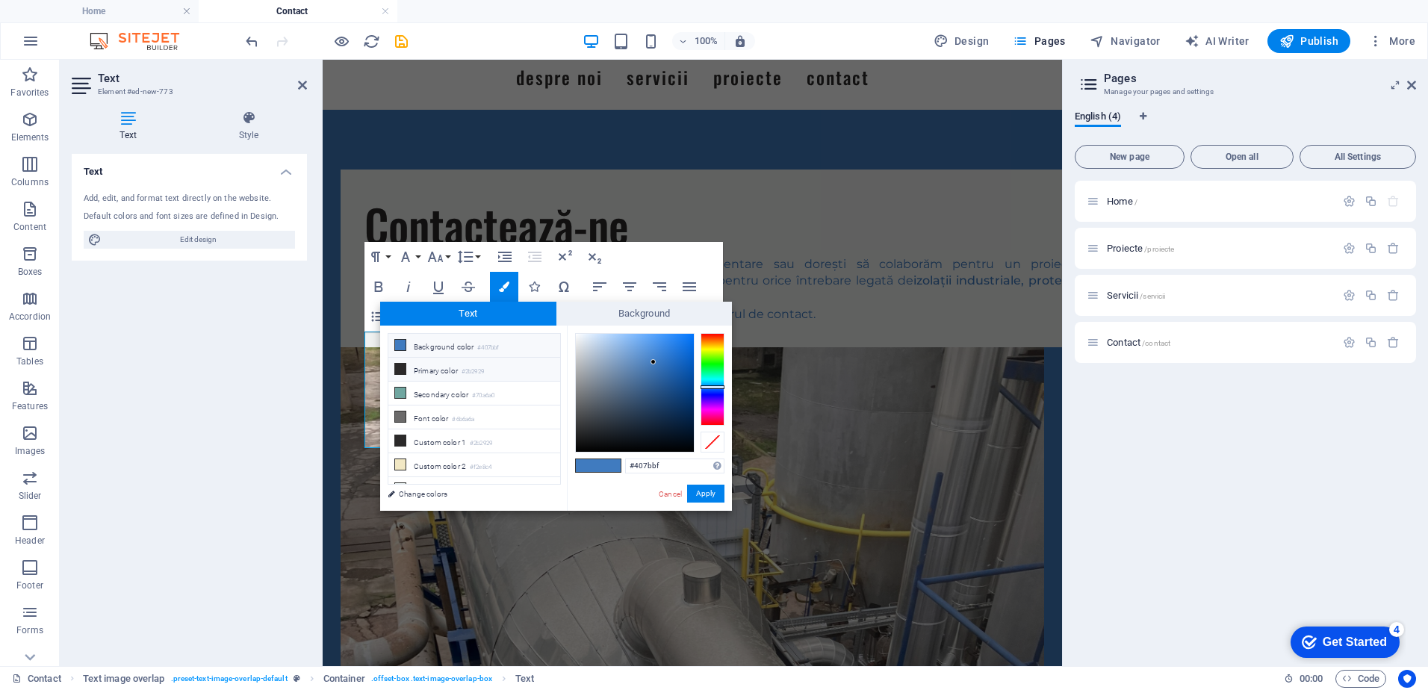
click at [399, 367] on icon at bounding box center [400, 369] width 10 height 10
type input "#2b2929"
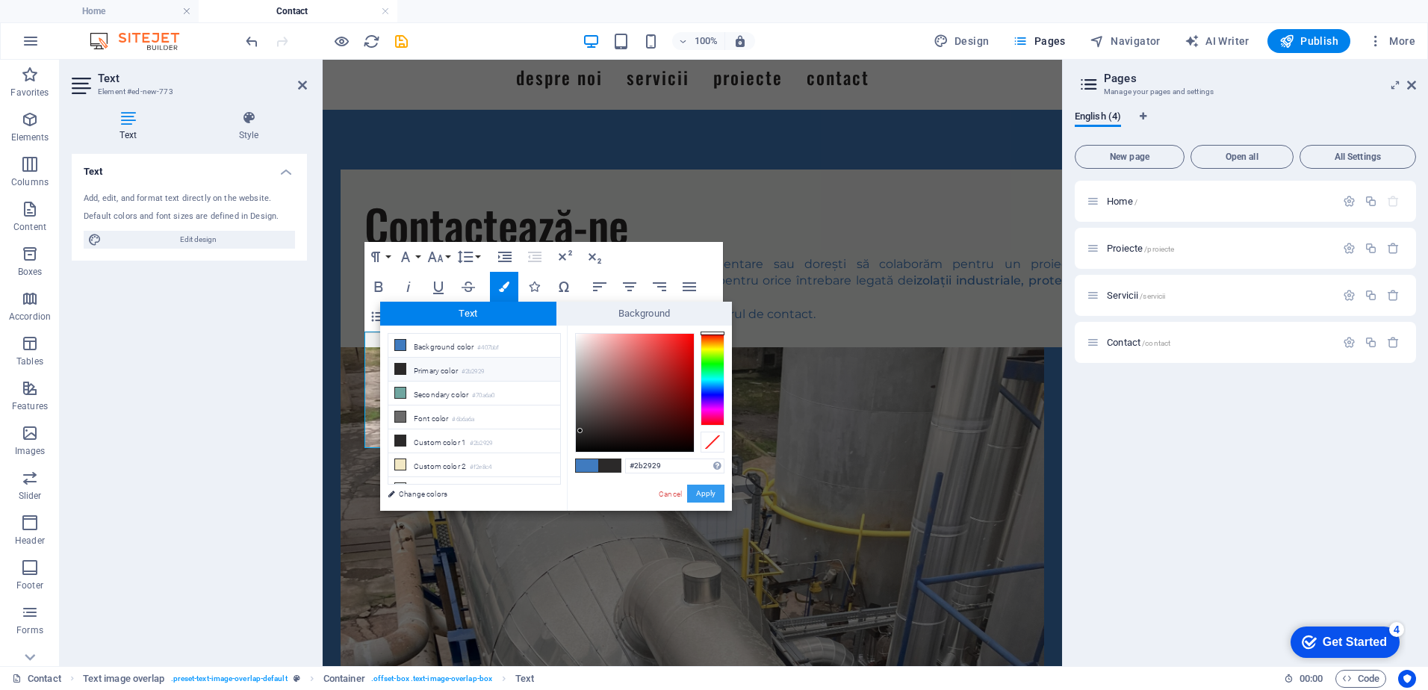
click at [703, 495] on button "Apply" at bounding box center [705, 494] width 37 height 18
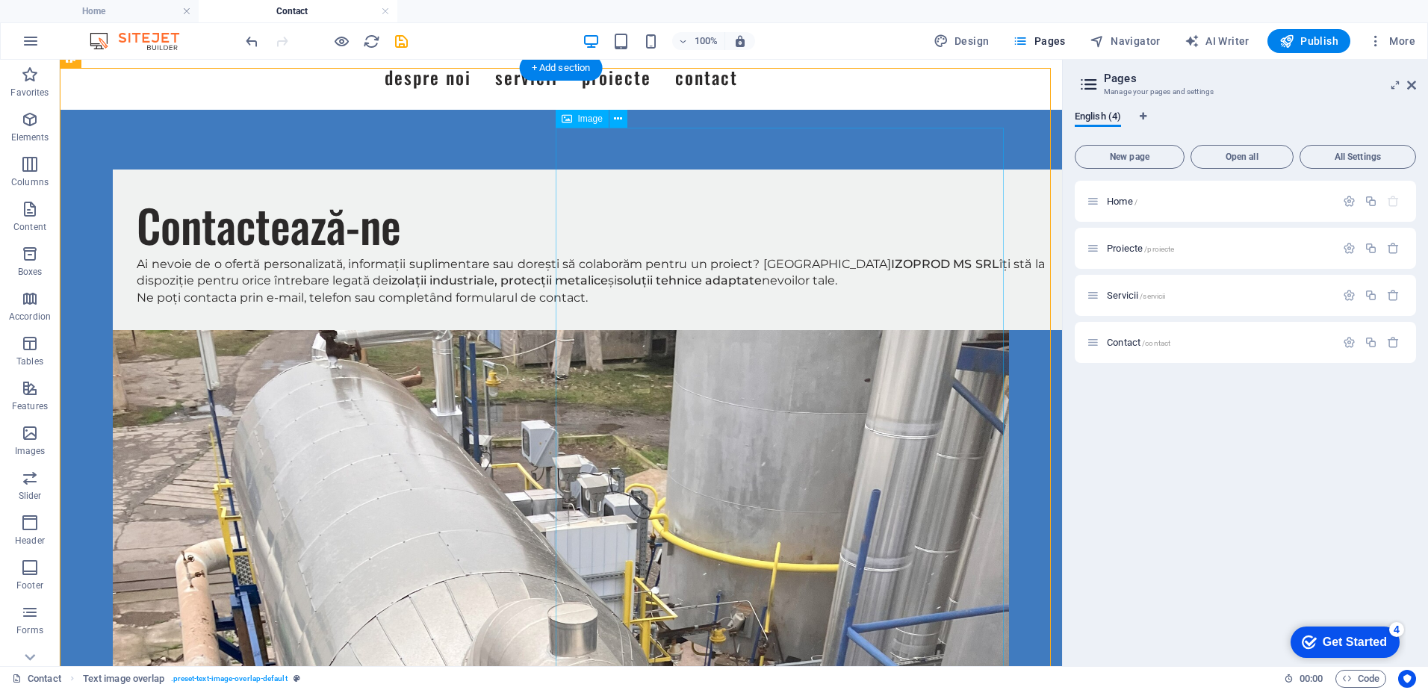
click at [616, 113] on icon at bounding box center [618, 119] width 8 height 16
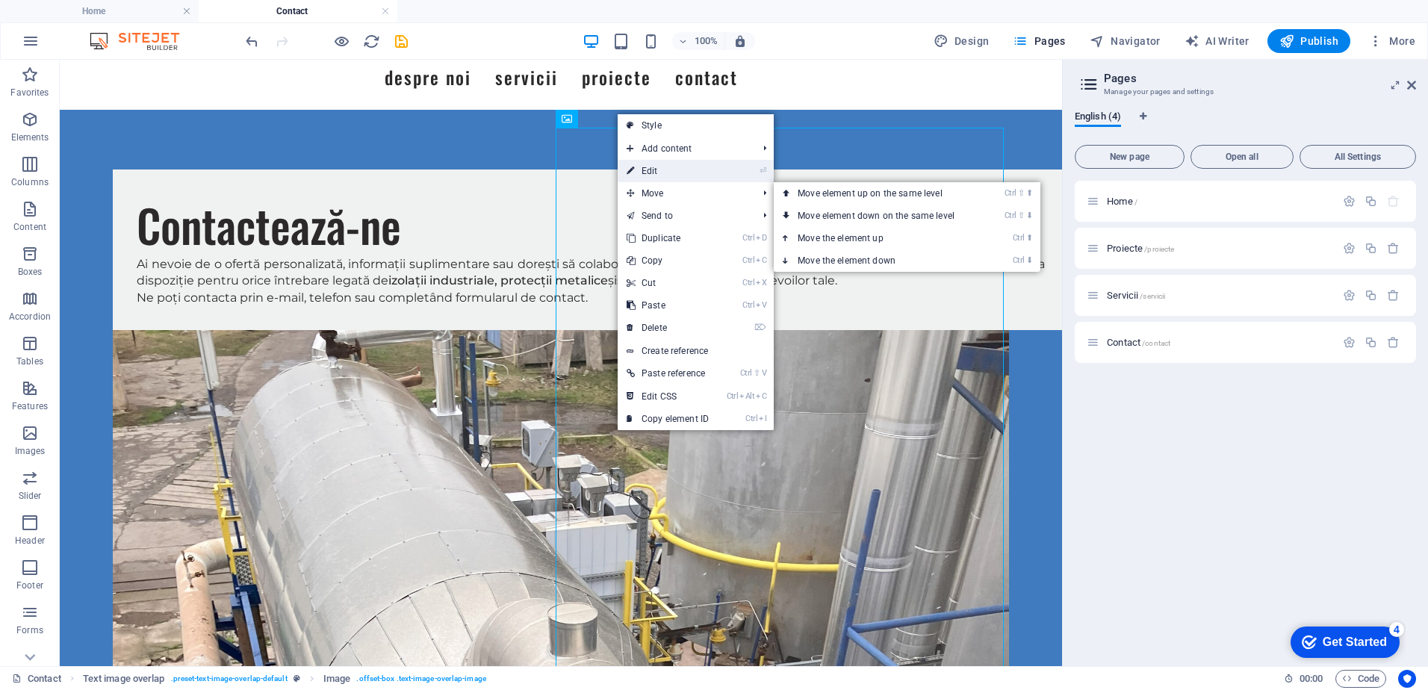
click at [680, 175] on link "⏎ Edit" at bounding box center [668, 171] width 100 height 22
select select "%"
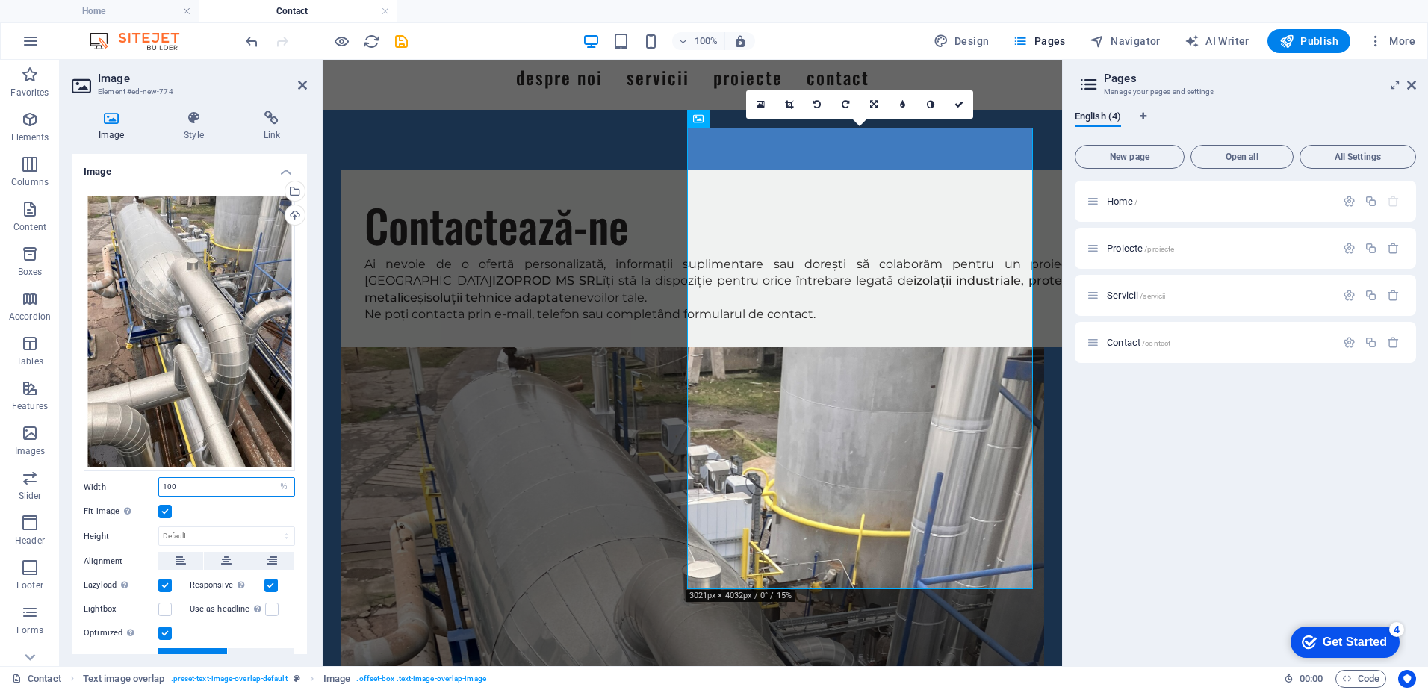
click at [245, 486] on input "100" at bounding box center [226, 487] width 135 height 18
drag, startPoint x: 245, startPoint y: 486, endPoint x: 19, endPoint y: 473, distance: 225.9
click at [19, 473] on section "Favorites Elements Columns Content Boxes Accordion Tables Features Images Slide…" at bounding box center [531, 363] width 1062 height 606
type input "40"
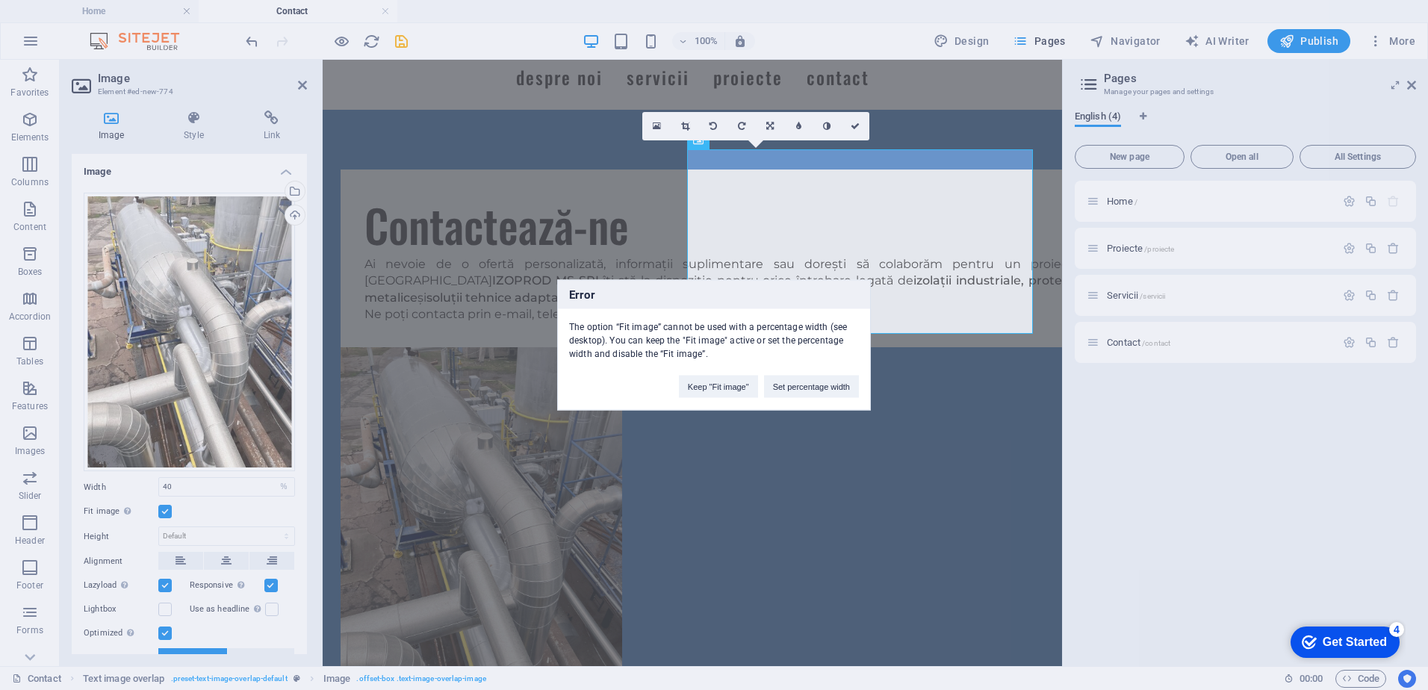
click at [189, 509] on div "Error The option “Fit image” cannot be used with a percentage width (see deskto…" at bounding box center [714, 345] width 1428 height 690
drag, startPoint x: 708, startPoint y: 394, endPoint x: 391, endPoint y: 332, distance: 322.5
click at [708, 394] on button "Keep "Fit image"" at bounding box center [718, 387] width 79 height 22
select select "DISABLED_OPTION_VALUE"
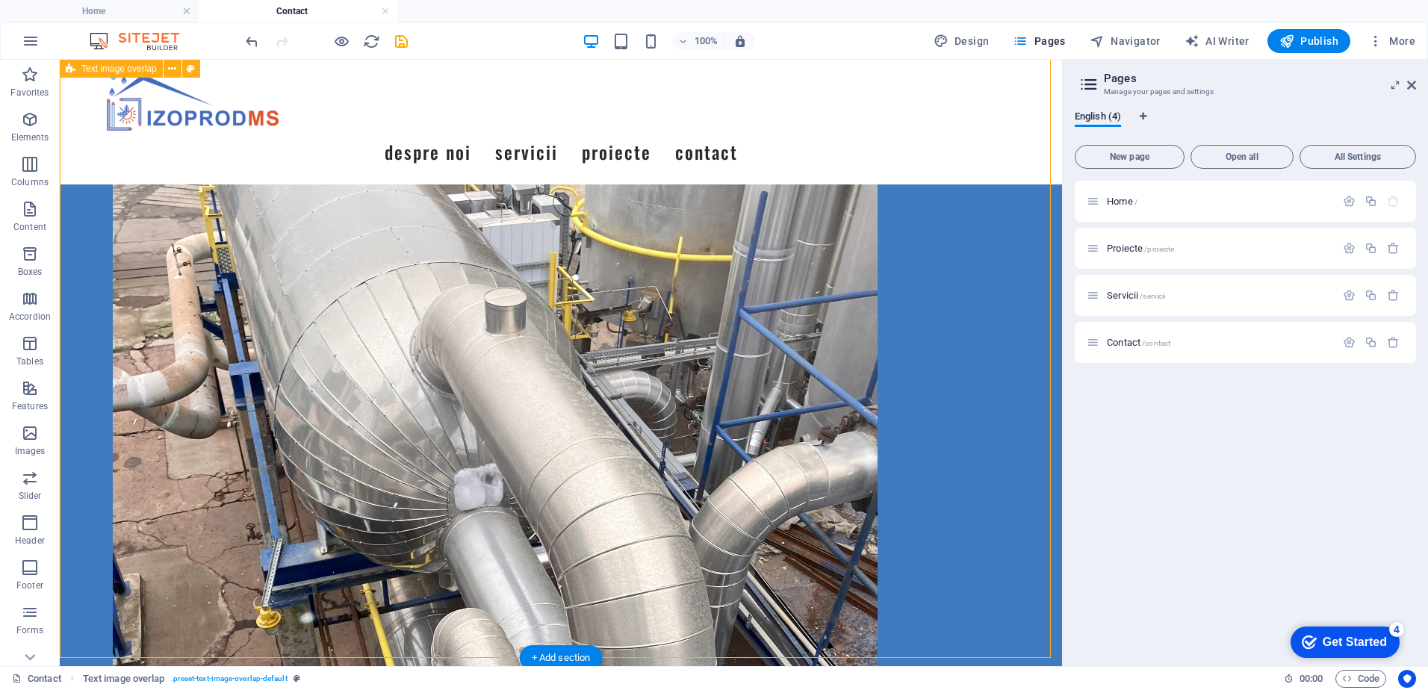
scroll to position [149, 0]
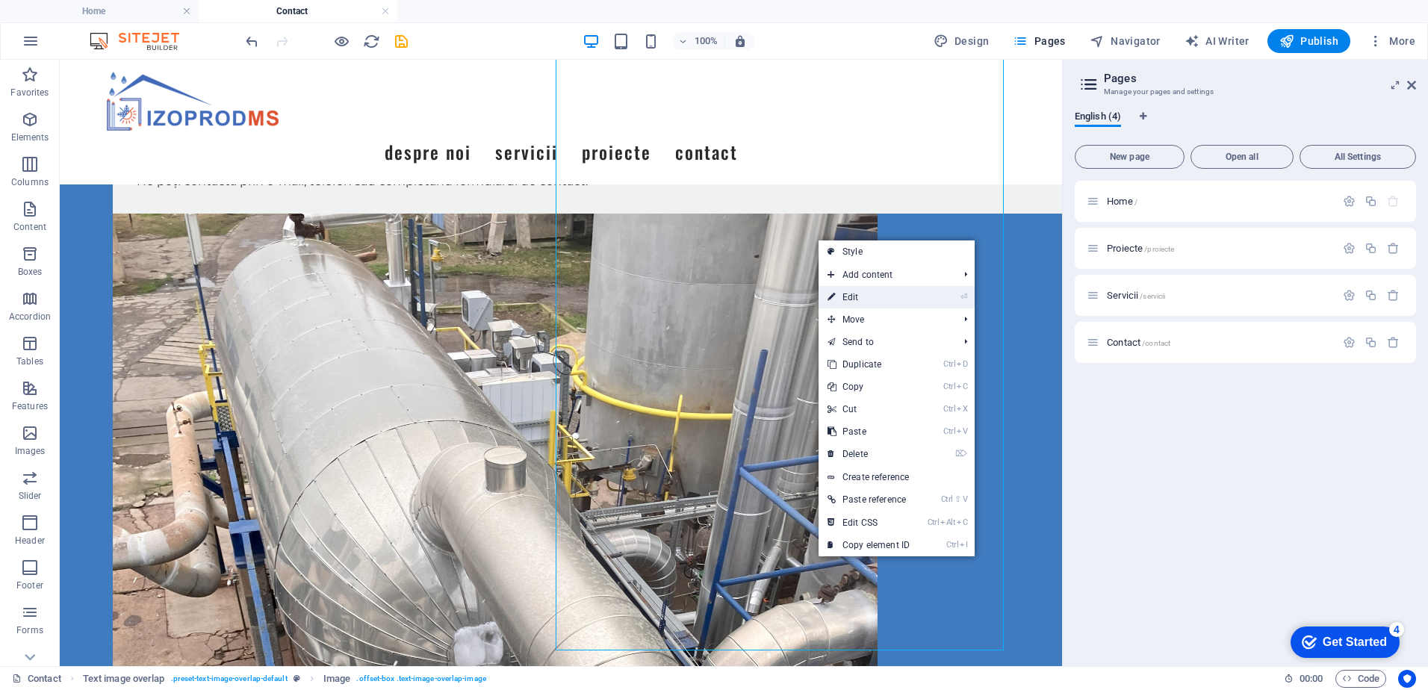
click at [897, 298] on link "⏎ Edit" at bounding box center [868, 297] width 100 height 22
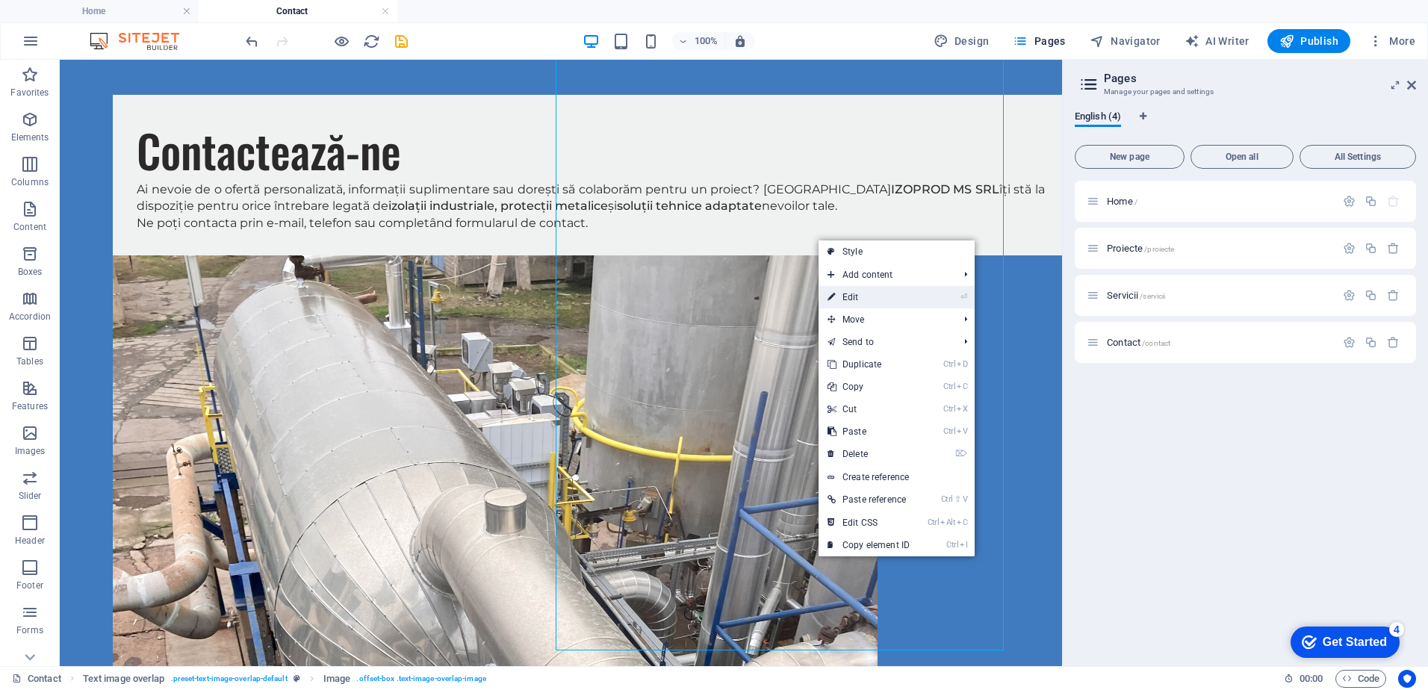
scroll to position [65, 0]
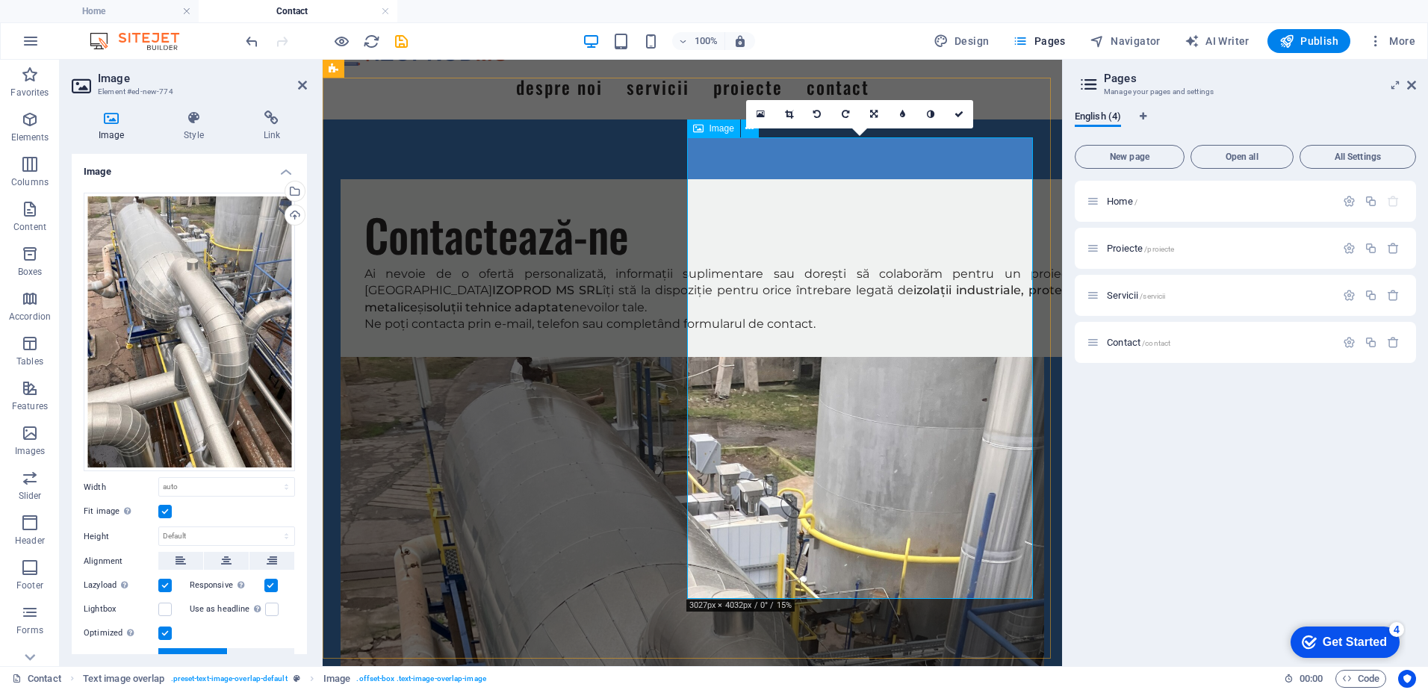
click at [205, 485] on select "Default auto px rem % em vh vw" at bounding box center [226, 487] width 135 height 18
click at [140, 472] on div "Drag files here, click to choose files or select files from Files or our free s…" at bounding box center [189, 456] width 235 height 550
click at [165, 507] on label at bounding box center [164, 511] width 13 height 13
click at [0, 0] on input "Fit image Automatically fit image to a fixed width and height" at bounding box center [0, 0] width 0 height 0
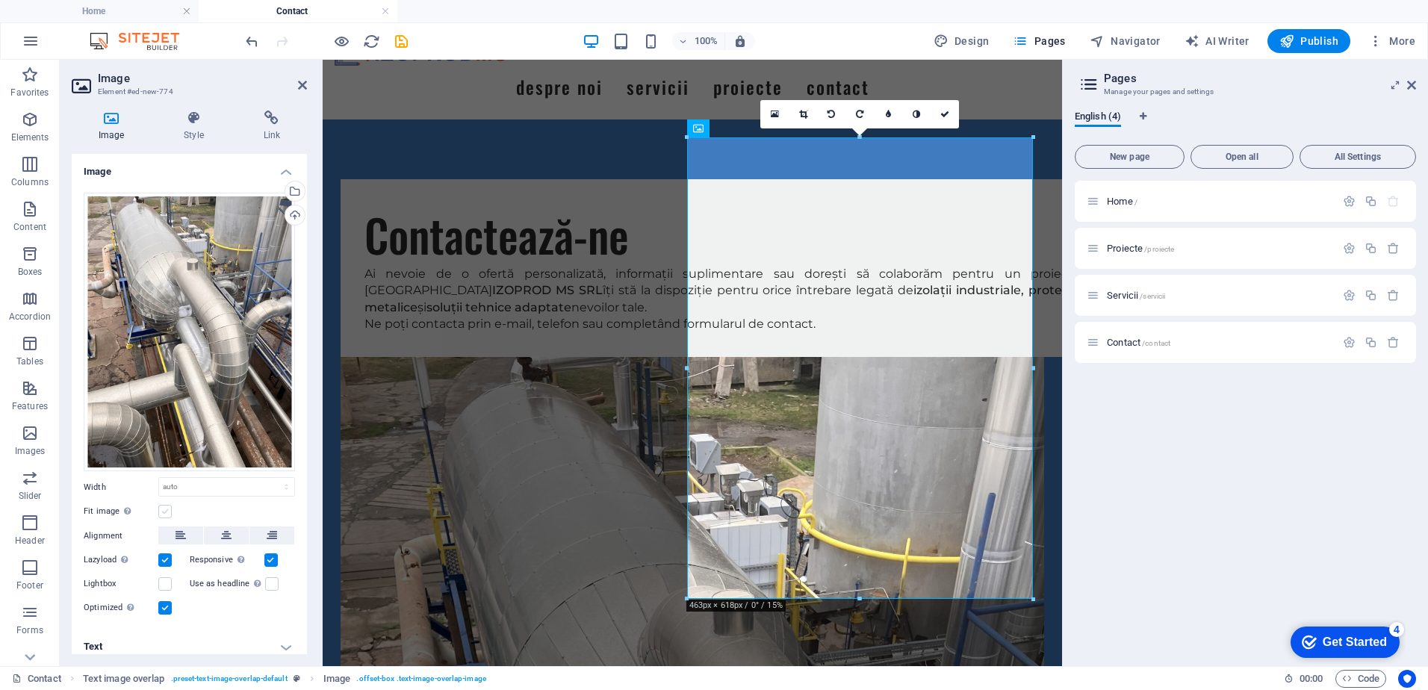
click at [164, 506] on label at bounding box center [164, 511] width 13 height 13
click at [0, 0] on input "Fit image Automatically fit image to a fixed width and height" at bounding box center [0, 0] width 0 height 0
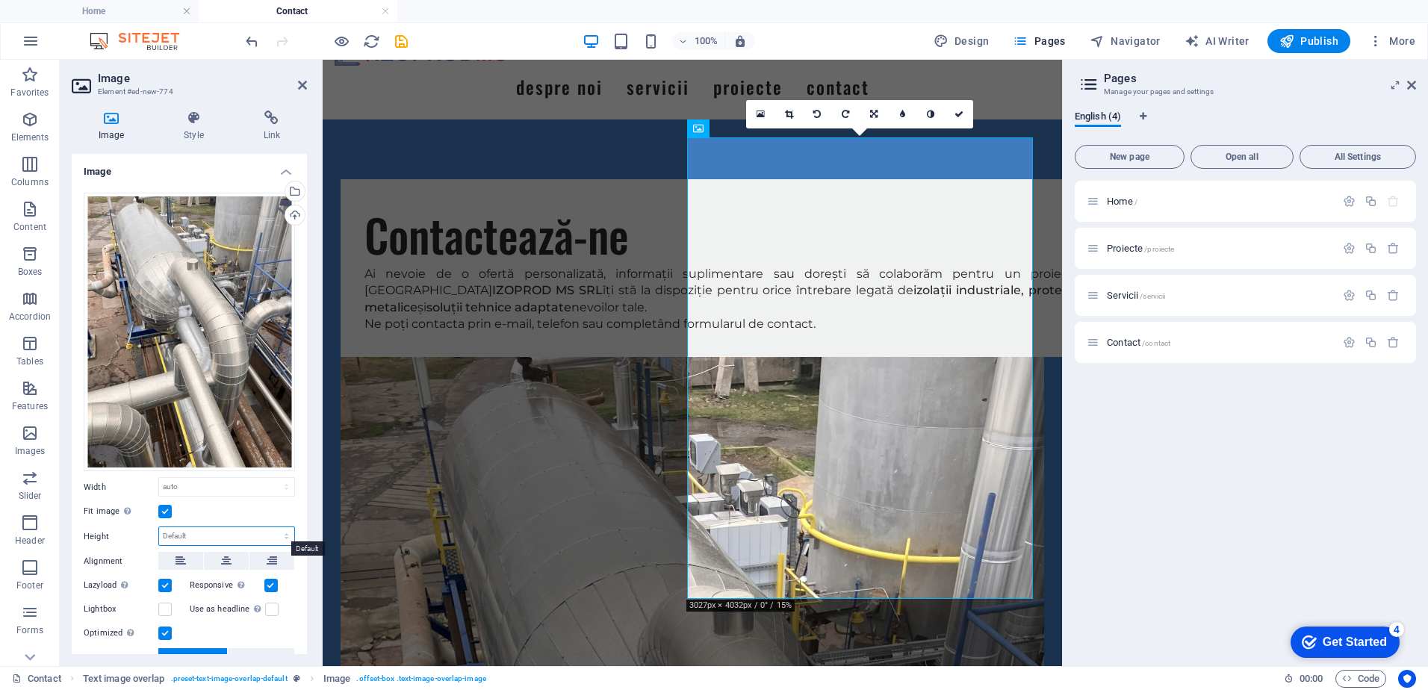
click at [247, 532] on select "Default auto px" at bounding box center [226, 536] width 135 height 18
select select "px"
click at [270, 527] on select "Default auto px" at bounding box center [226, 536] width 135 height 18
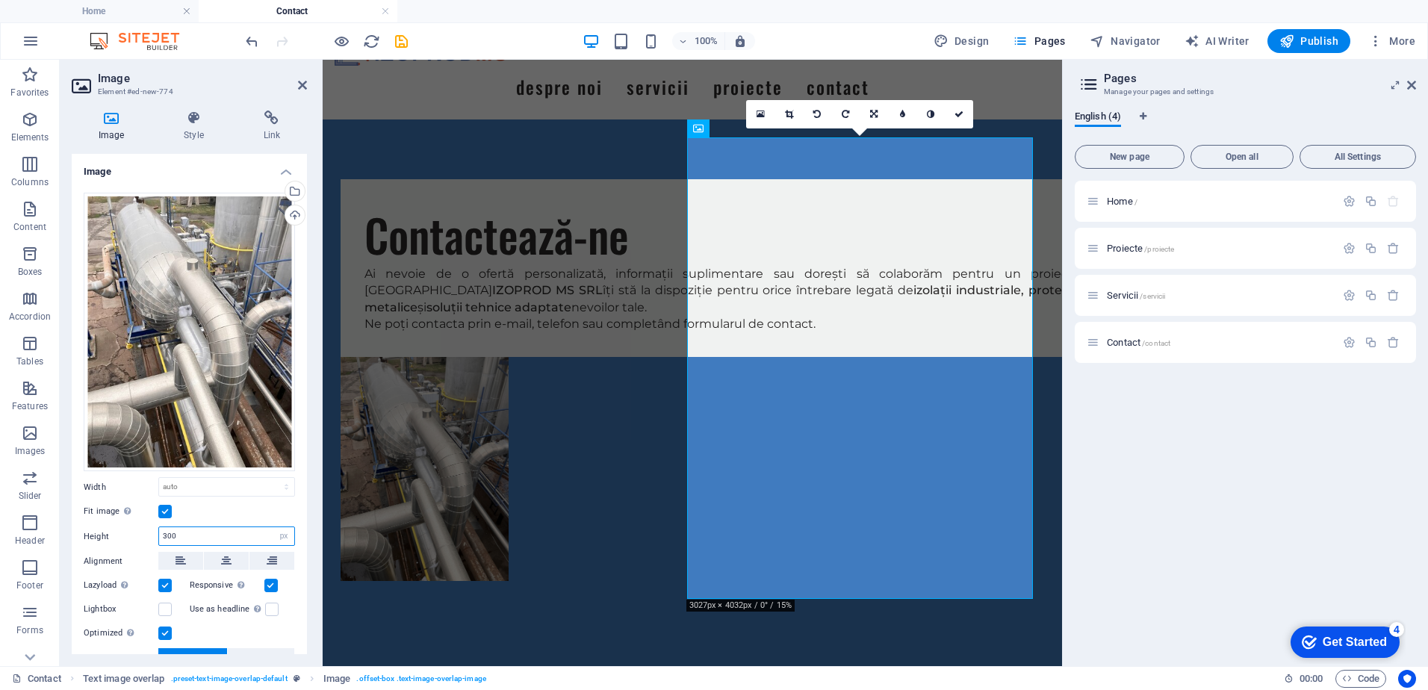
scroll to position [0, 0]
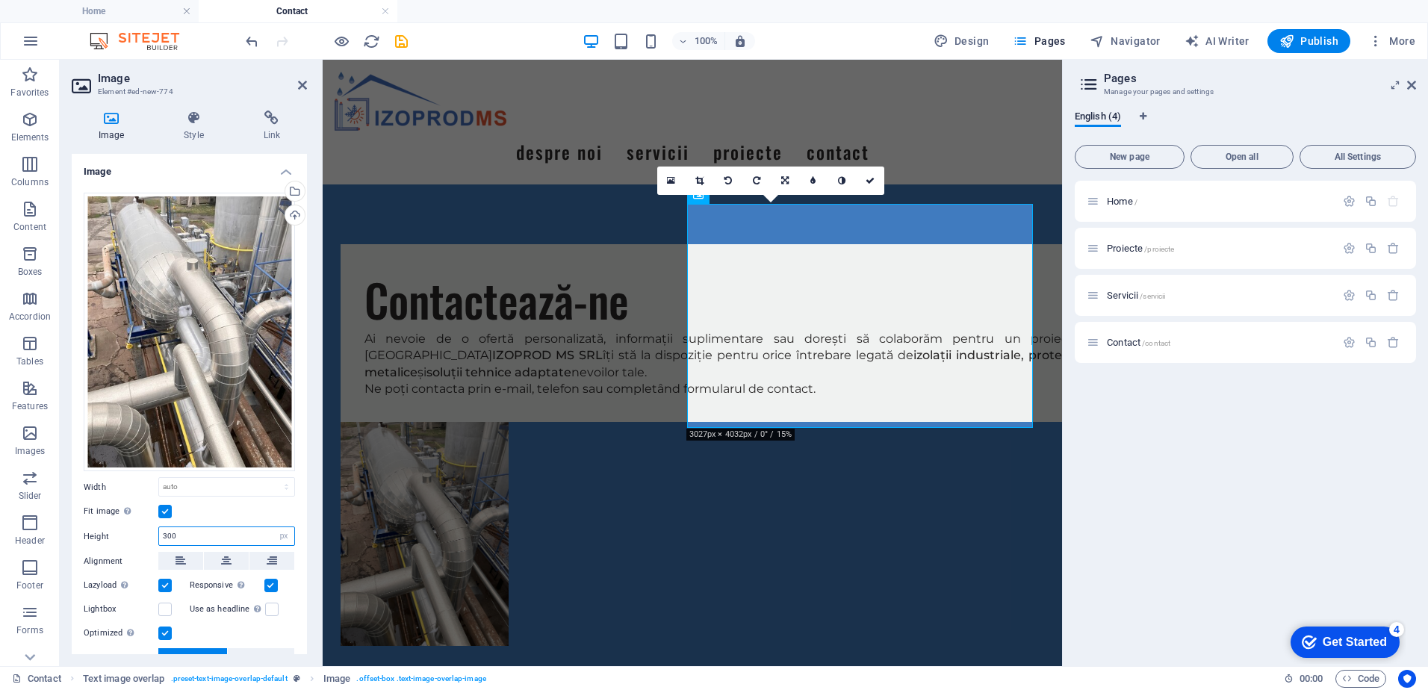
drag, startPoint x: 205, startPoint y: 531, endPoint x: 145, endPoint y: 529, distance: 59.8
click at [145, 529] on div "Height 300 Default auto px" at bounding box center [189, 535] width 211 height 19
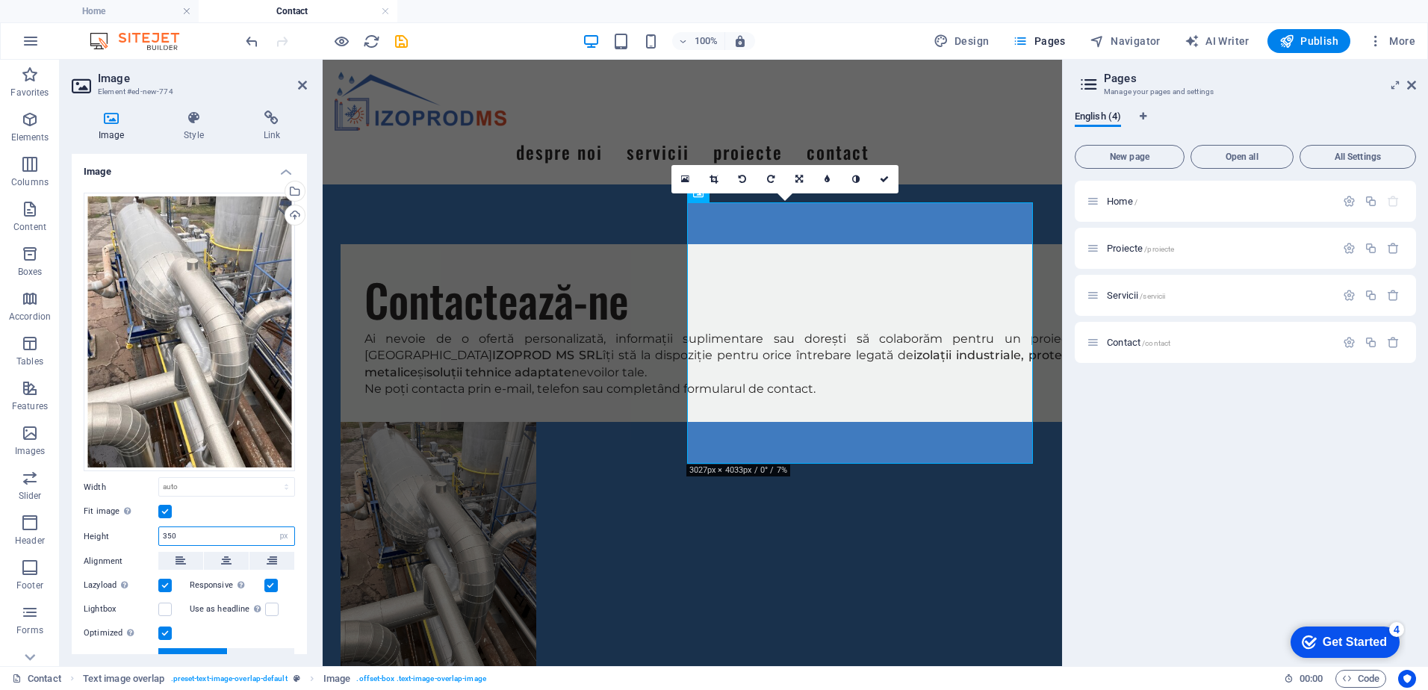
drag, startPoint x: 228, startPoint y: 534, endPoint x: 139, endPoint y: 533, distance: 88.9
click at [139, 533] on div "Height 350 Default auto px" at bounding box center [189, 535] width 211 height 19
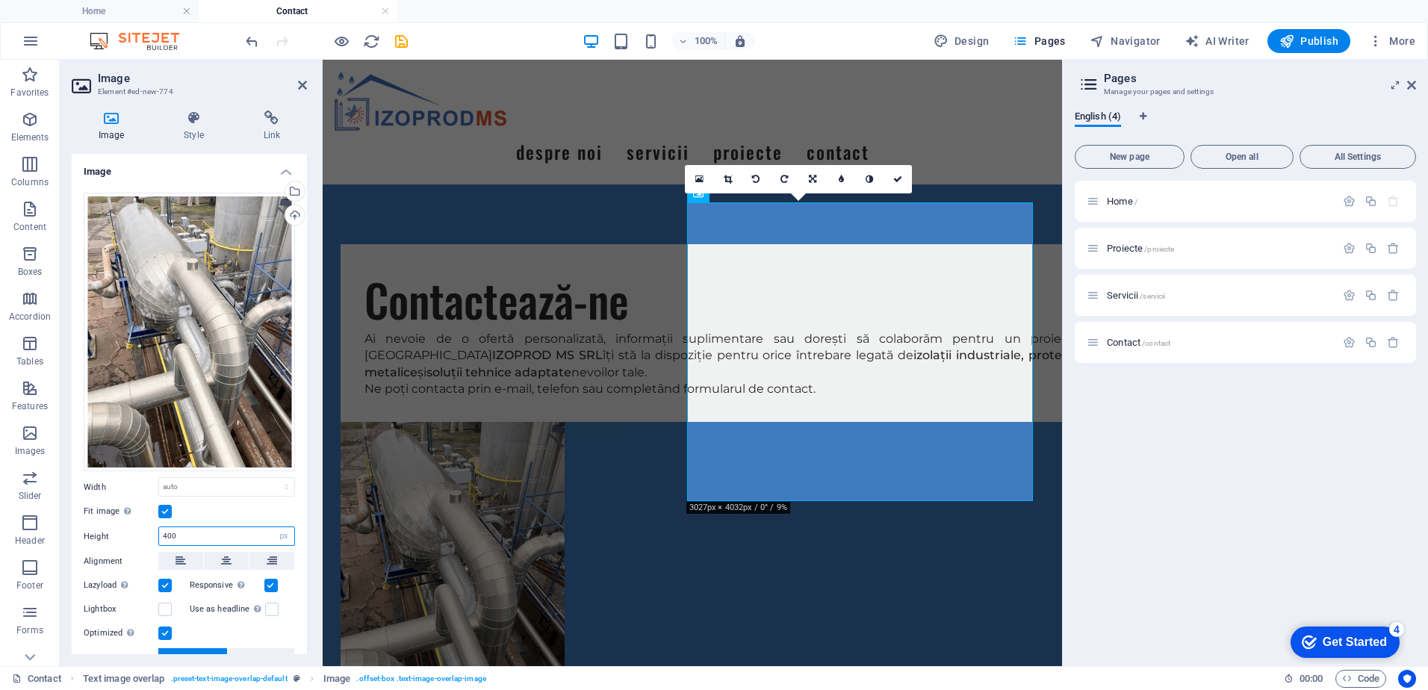
type input "400"
click at [241, 504] on div "Fit image Automatically fit image to a fixed width and height" at bounding box center [189, 512] width 211 height 18
click at [243, 509] on div "Fit image Automatically fit image to a fixed width and height" at bounding box center [189, 512] width 211 height 18
click at [228, 503] on div "Fit image Automatically fit image to a fixed width and height" at bounding box center [189, 512] width 211 height 18
click at [898, 178] on icon at bounding box center [897, 179] width 9 height 9
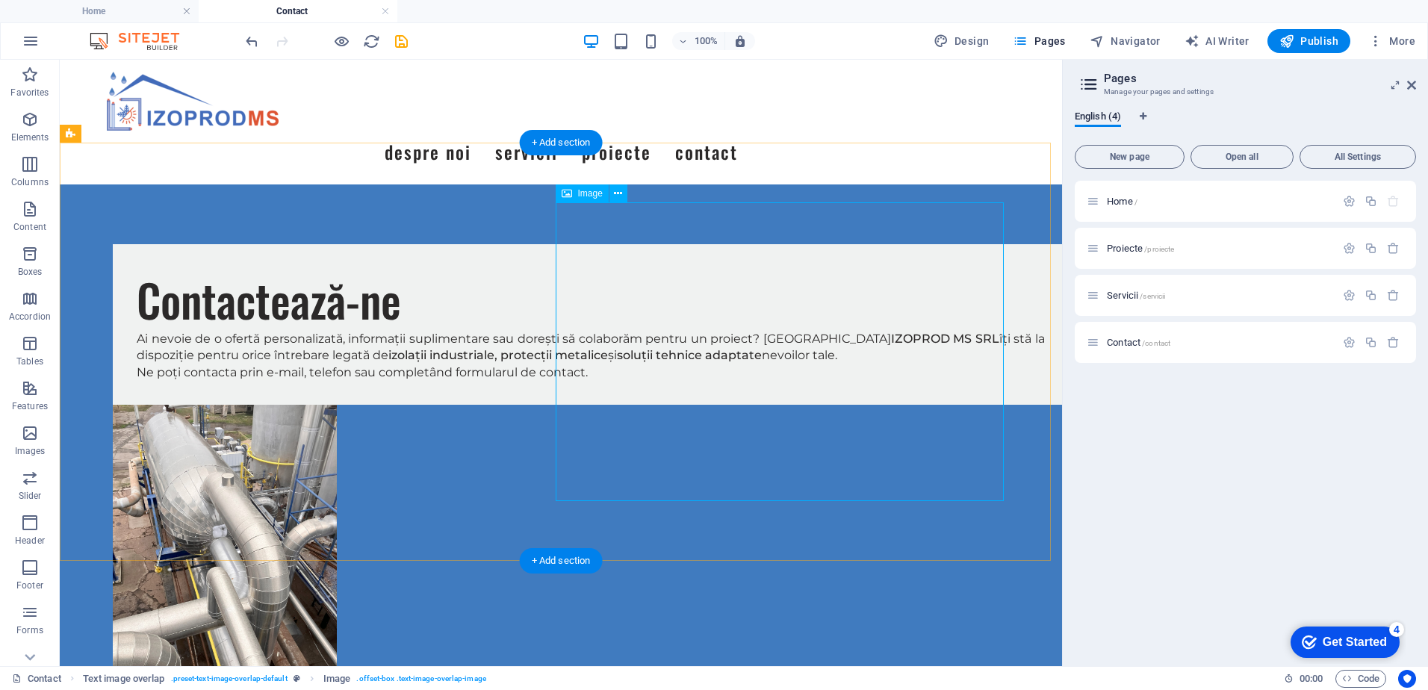
click at [659, 458] on figure at bounding box center [561, 554] width 896 height 299
click at [619, 195] on div "Contactează-ne Ai nevoie de o ofertă personalizată, informații suplimentare sau…" at bounding box center [561, 473] width 1002 height 579
click at [619, 195] on icon at bounding box center [618, 194] width 8 height 16
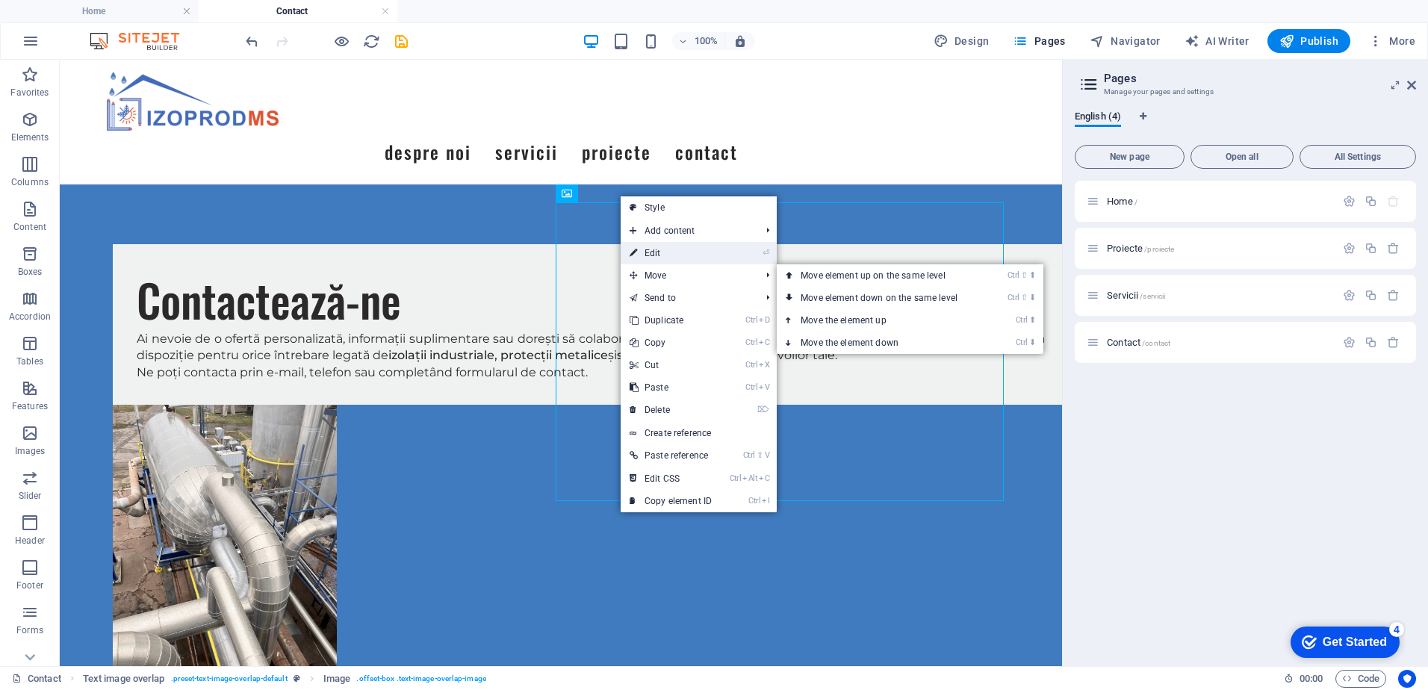
click at [668, 258] on link "⏎ Edit" at bounding box center [671, 253] width 100 height 22
select select "px"
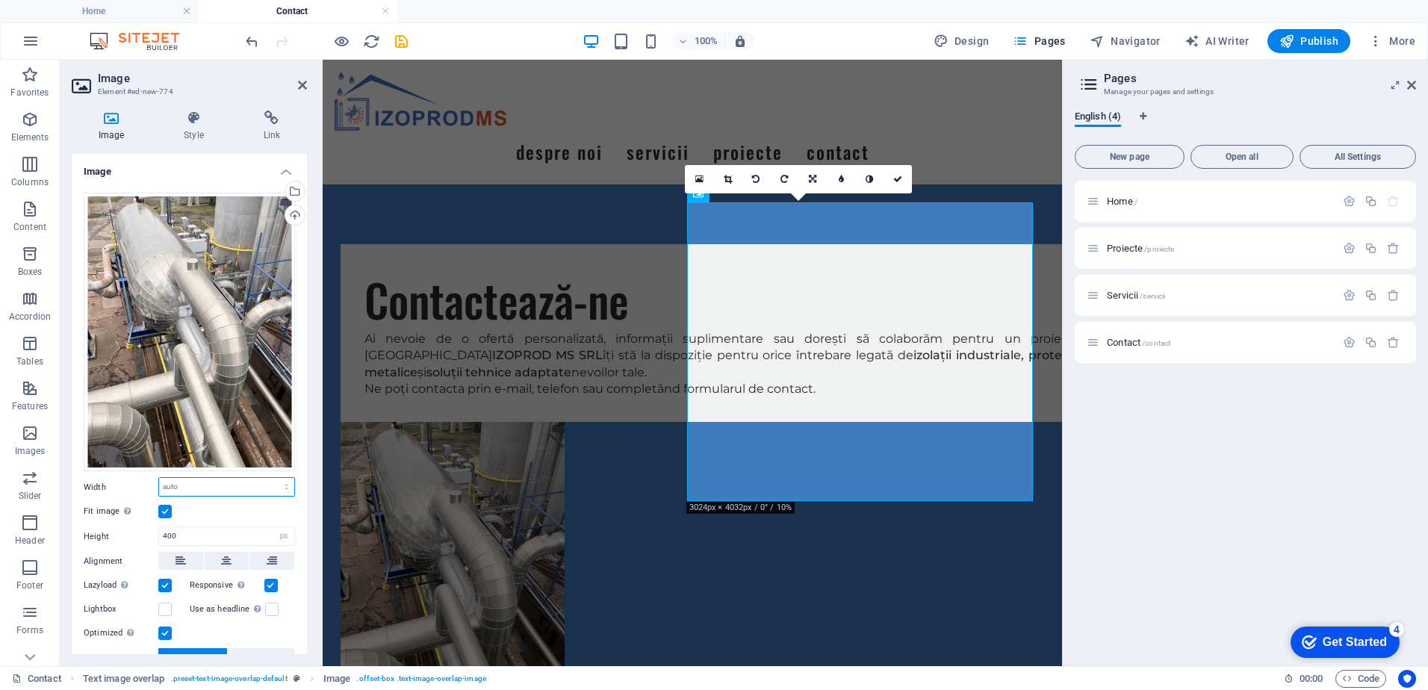
click at [221, 481] on select "Default auto px rem % em vh vw" at bounding box center [226, 487] width 135 height 18
click at [159, 478] on select "Default auto px rem % em vh vw" at bounding box center [226, 487] width 135 height 18
click at [245, 478] on select "Default auto px rem % em vh vw" at bounding box center [226, 487] width 135 height 18
click at [159, 478] on select "Default auto px rem % em vh vw" at bounding box center [226, 487] width 135 height 18
click at [161, 505] on label at bounding box center [164, 511] width 13 height 13
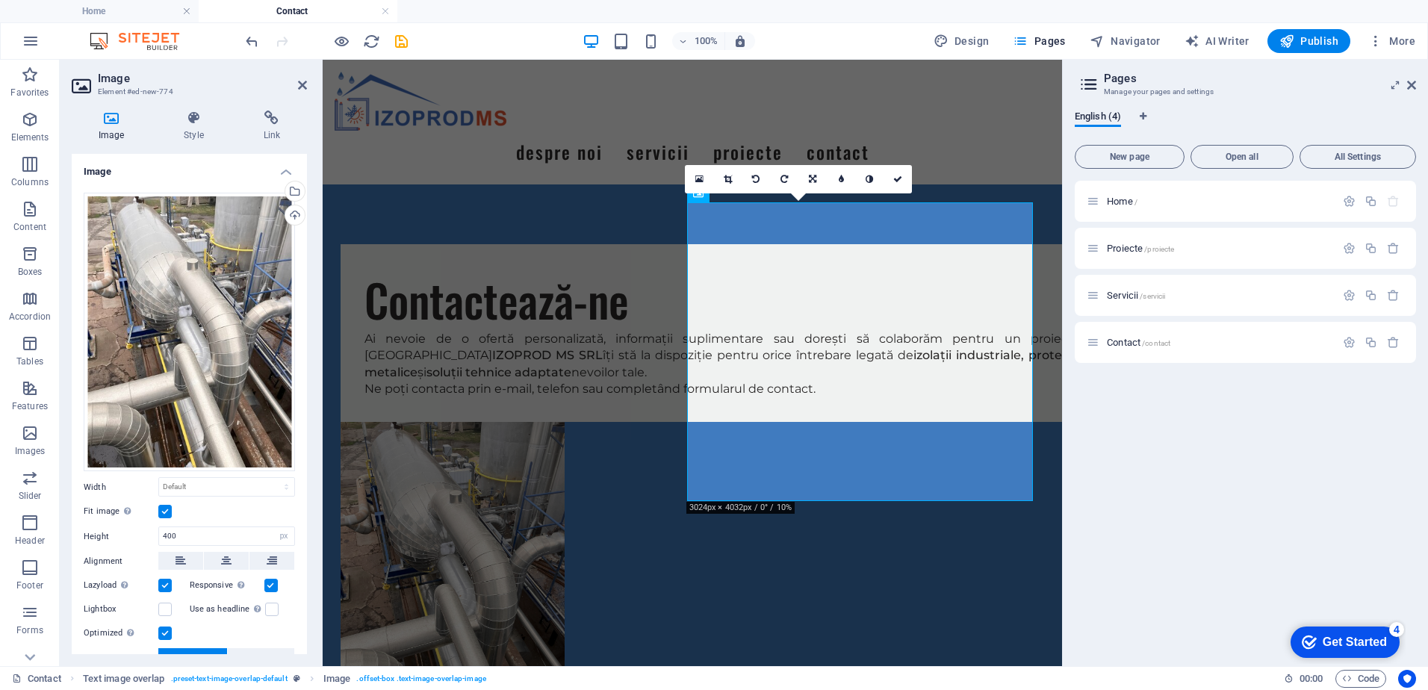
click at [0, 0] on input "Fit image Automatically fit image to a fixed width and height" at bounding box center [0, 0] width 0 height 0
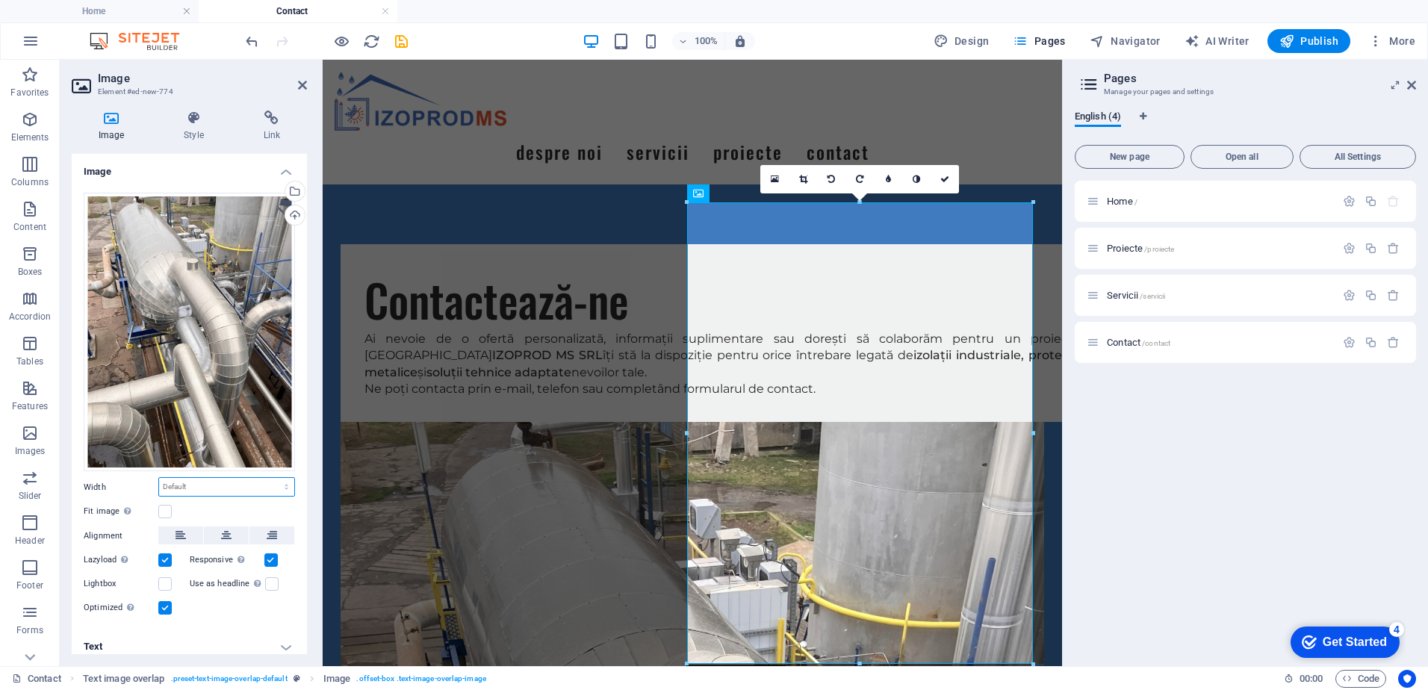
click at [204, 488] on select "Default auto px rem % em vh vw" at bounding box center [226, 487] width 135 height 18
select select "px"
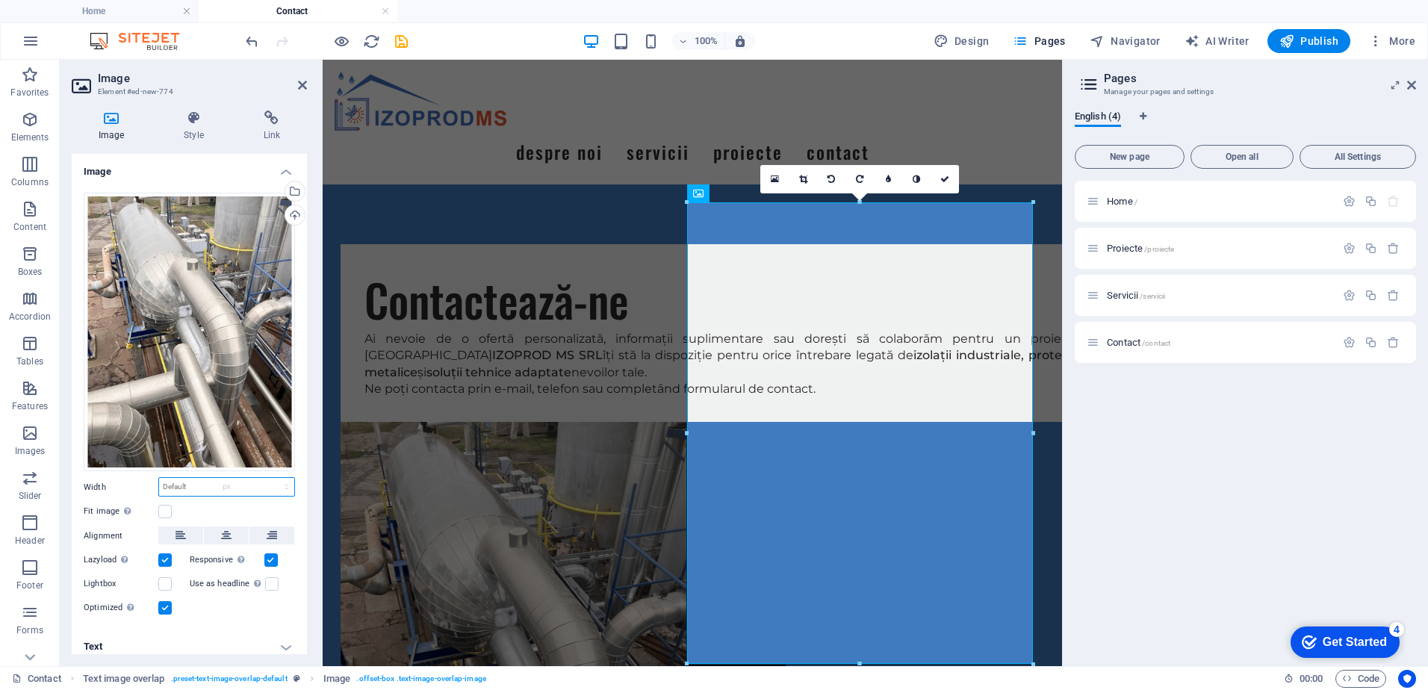
click at [270, 478] on select "Default auto px rem % em vh vw" at bounding box center [226, 487] width 135 height 18
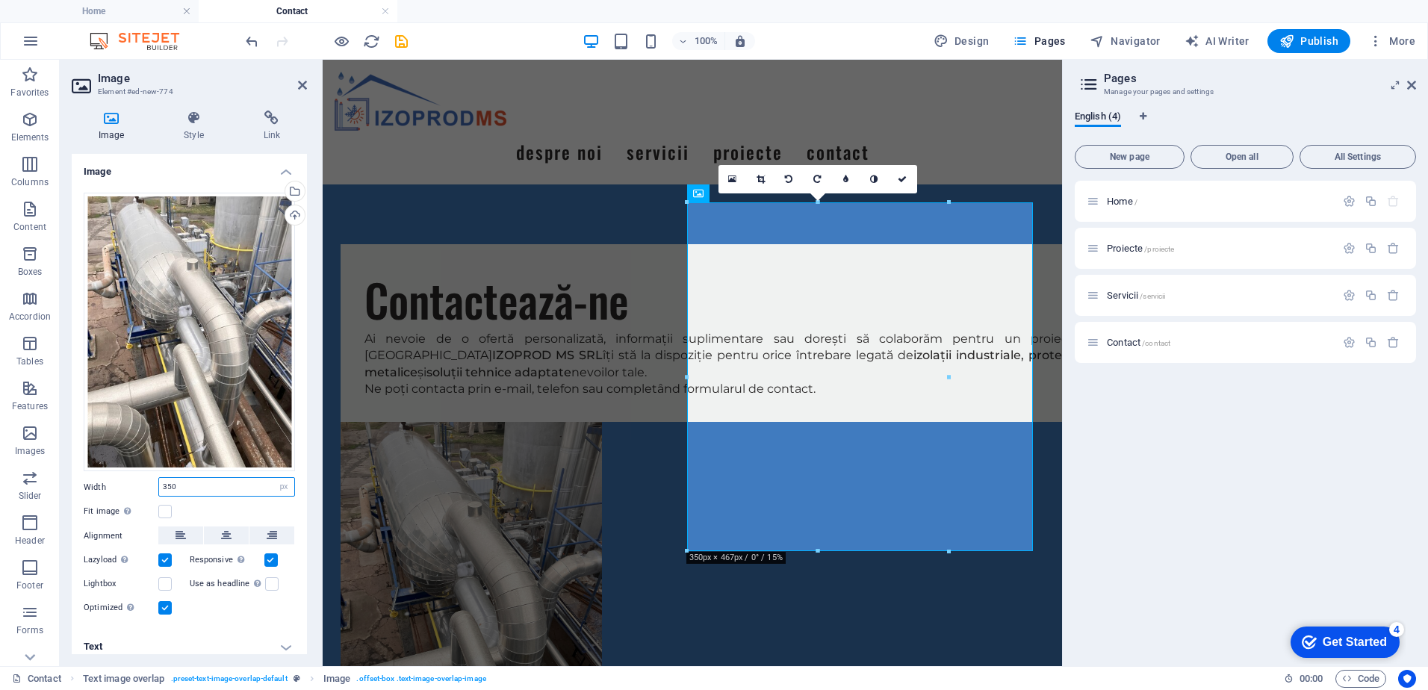
type input "350"
click at [232, 503] on div "Fit image Automatically fit image to a fixed width and height" at bounding box center [189, 512] width 211 height 18
click at [164, 510] on label at bounding box center [164, 511] width 13 height 13
click at [0, 0] on input "Fit image Automatically fit image to a fixed width and height" at bounding box center [0, 0] width 0 height 0
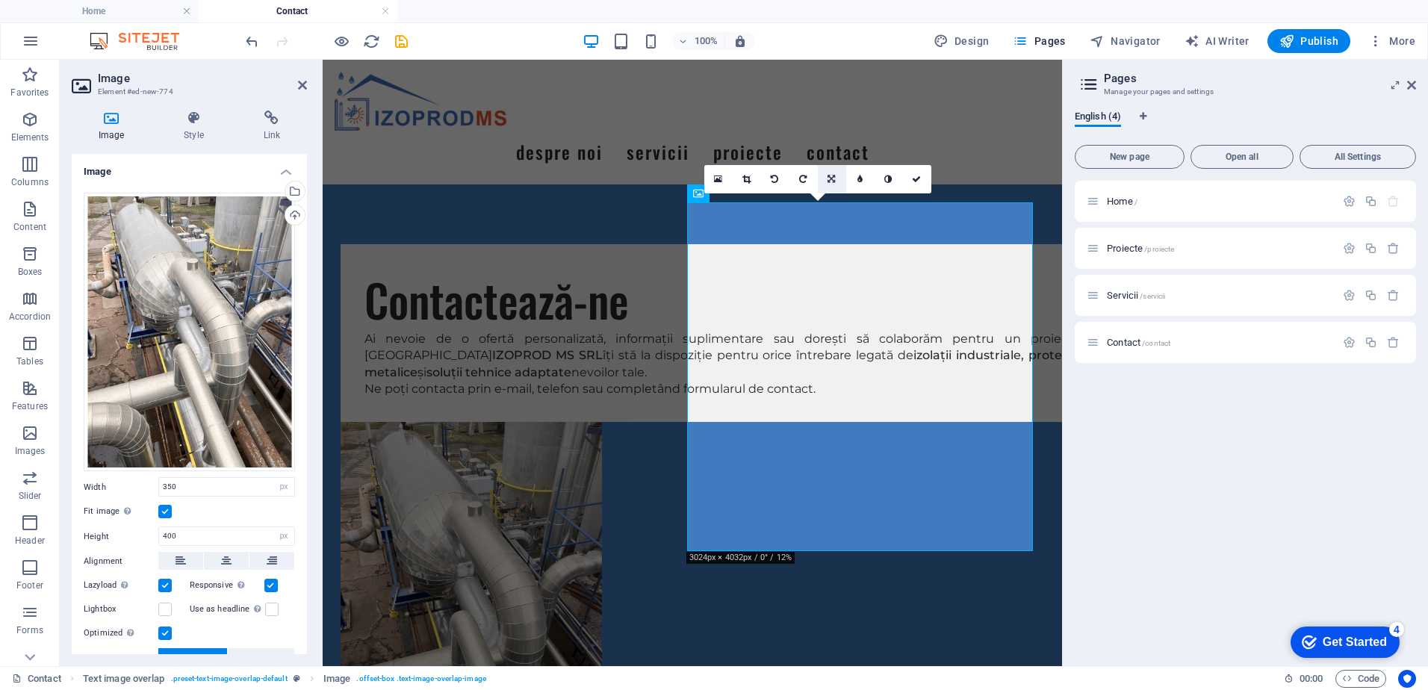
click at [834, 177] on icon at bounding box center [830, 179] width 7 height 9
click at [860, 178] on icon at bounding box center [859, 179] width 7 height 9
click at [860, 422] on figure at bounding box center [692, 596] width 703 height 349
click at [829, 182] on icon at bounding box center [831, 179] width 7 height 9
click at [833, 175] on icon at bounding box center [830, 179] width 7 height 9
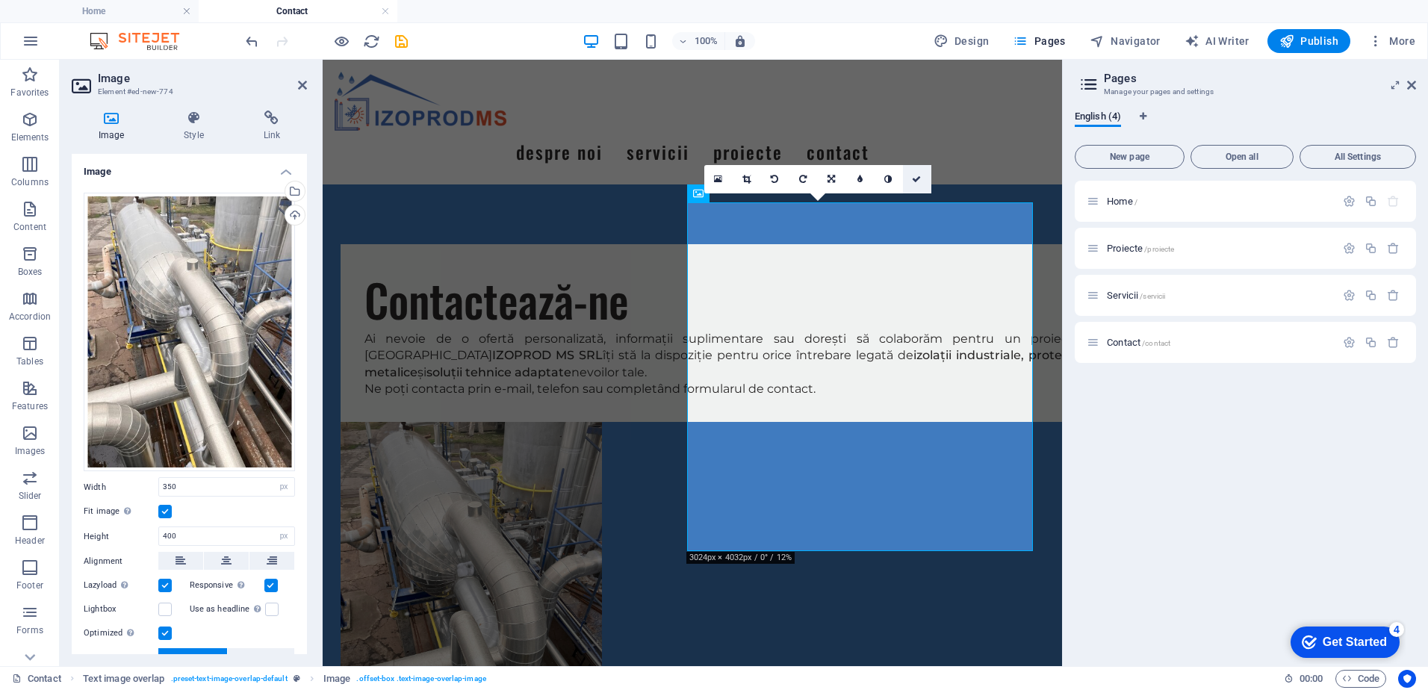
click at [915, 181] on icon at bounding box center [916, 179] width 9 height 9
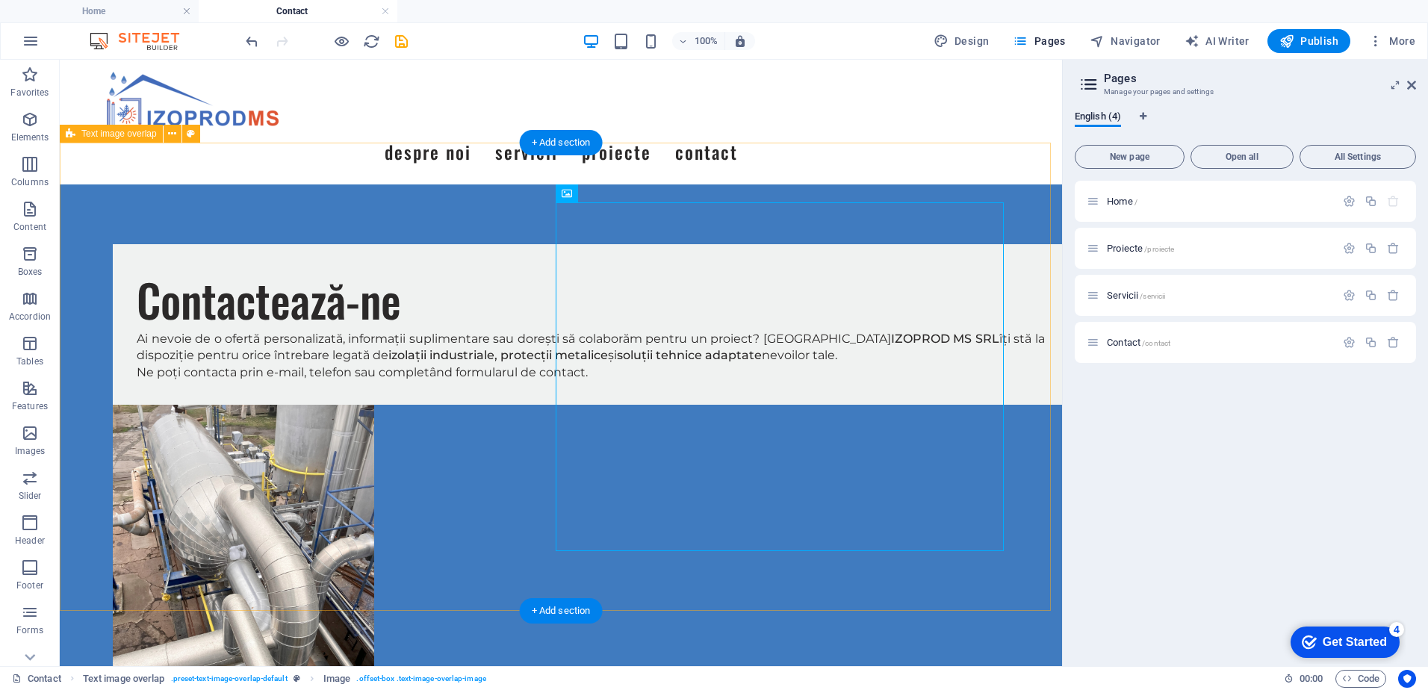
click at [871, 594] on div "Contactează-ne Ai nevoie de o ofertă personalizată, informații suplimentare sau…" at bounding box center [561, 498] width 1002 height 629
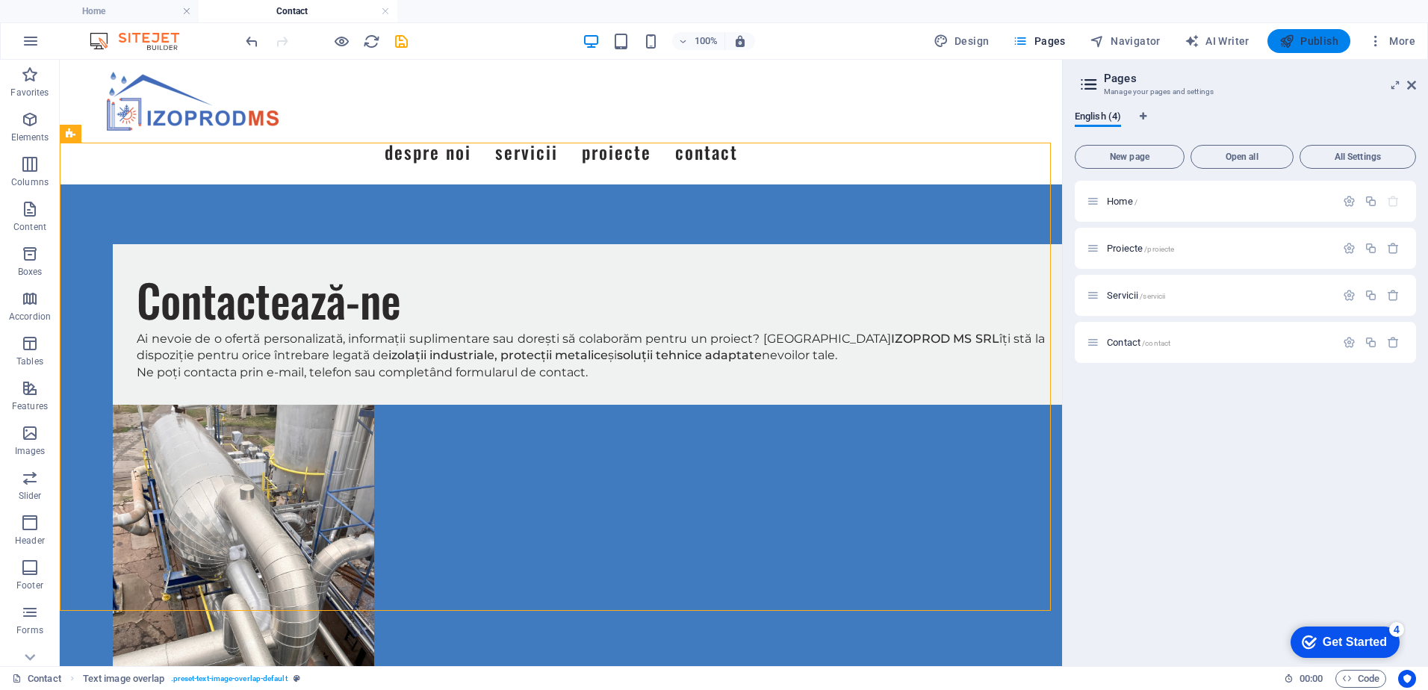
click at [1280, 41] on icon "button" at bounding box center [1286, 41] width 15 height 15
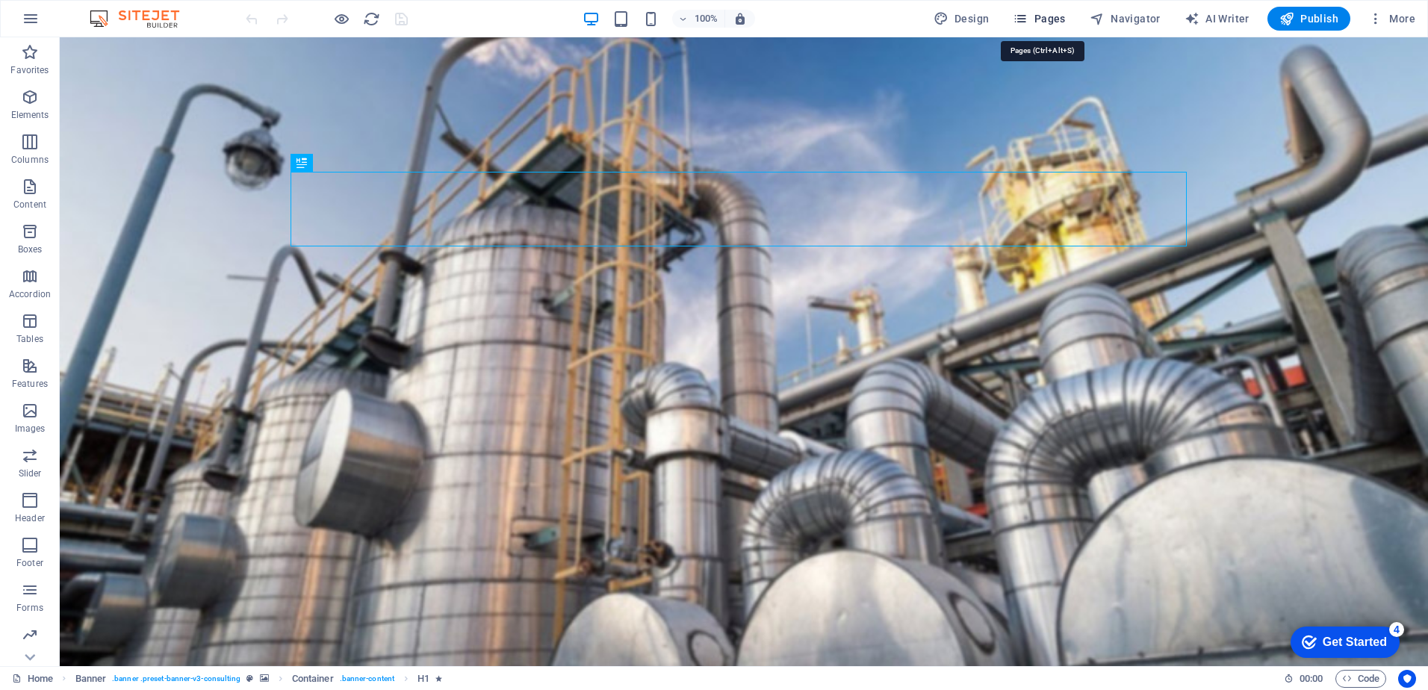
click at [1059, 25] on span "Pages" at bounding box center [1039, 18] width 52 height 15
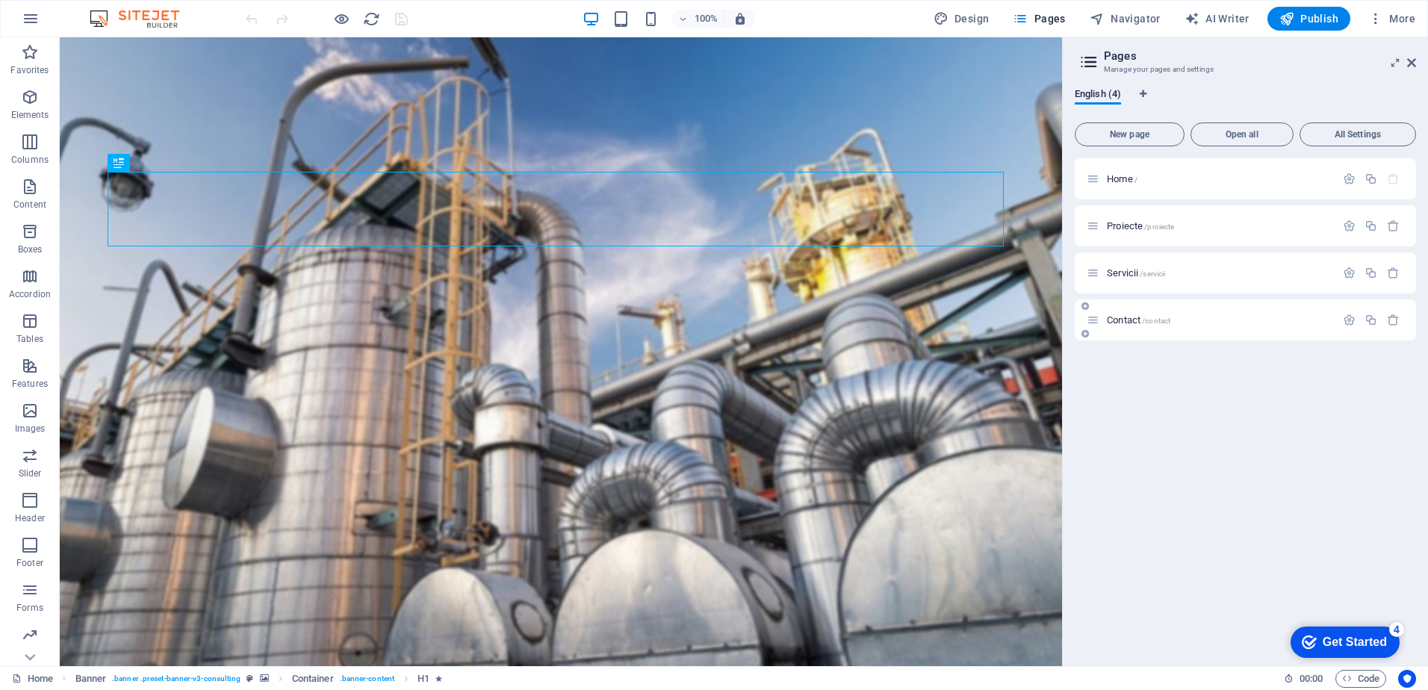
click at [1151, 325] on div "Contact /contact" at bounding box center [1210, 319] width 249 height 17
click at [1113, 318] on span "Contact /contact" at bounding box center [1138, 319] width 63 height 11
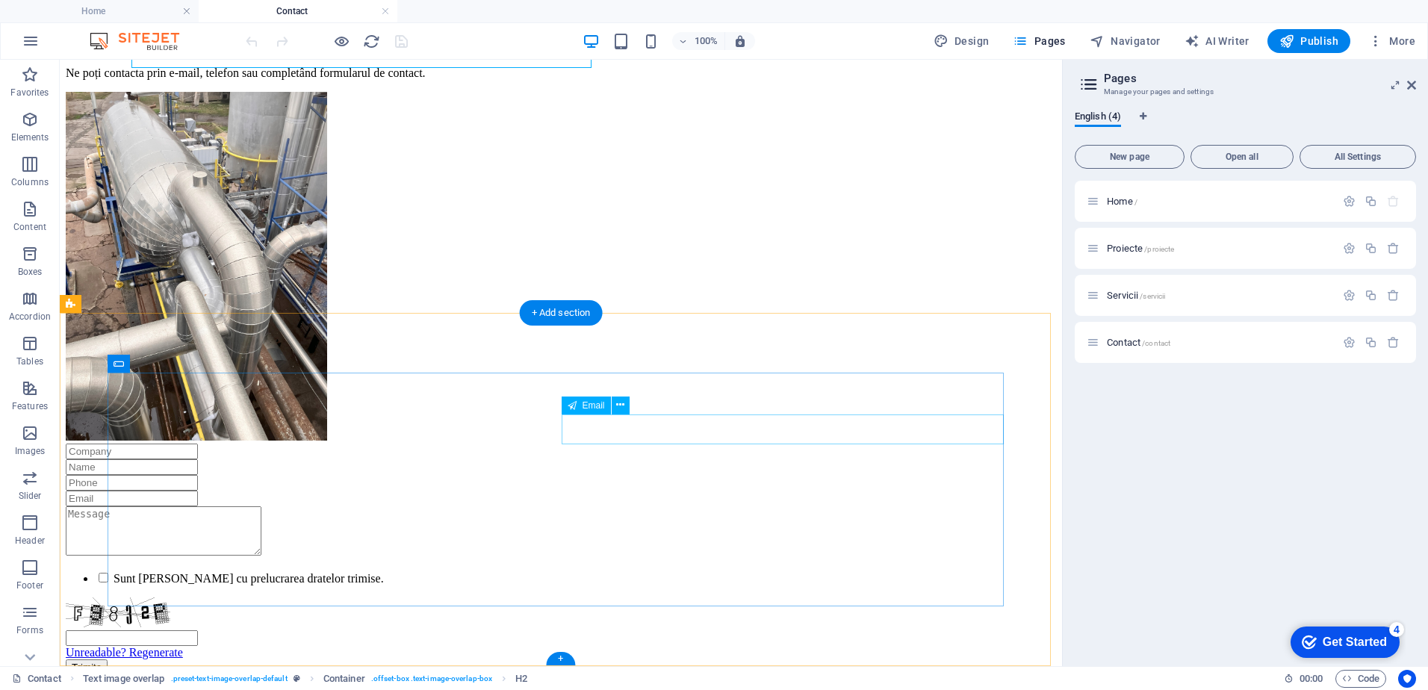
scroll to position [298, 0]
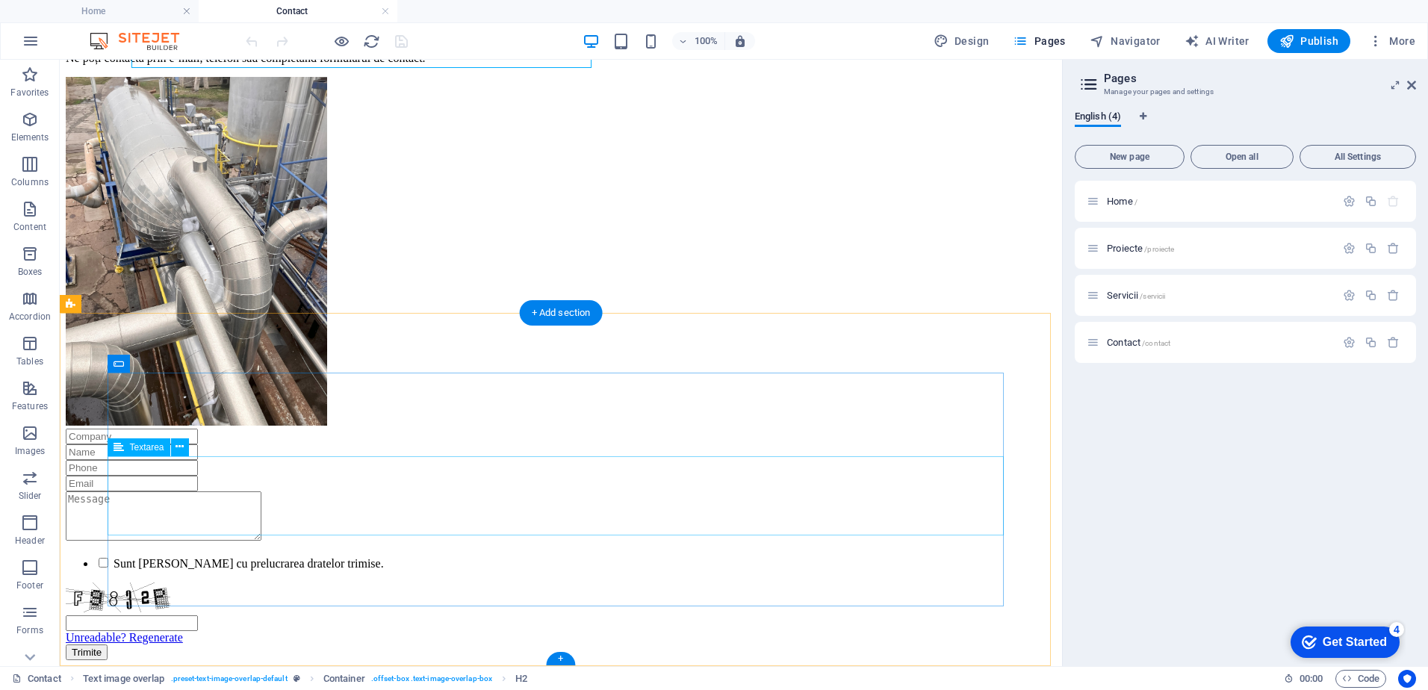
click at [596, 501] on div at bounding box center [561, 517] width 990 height 52
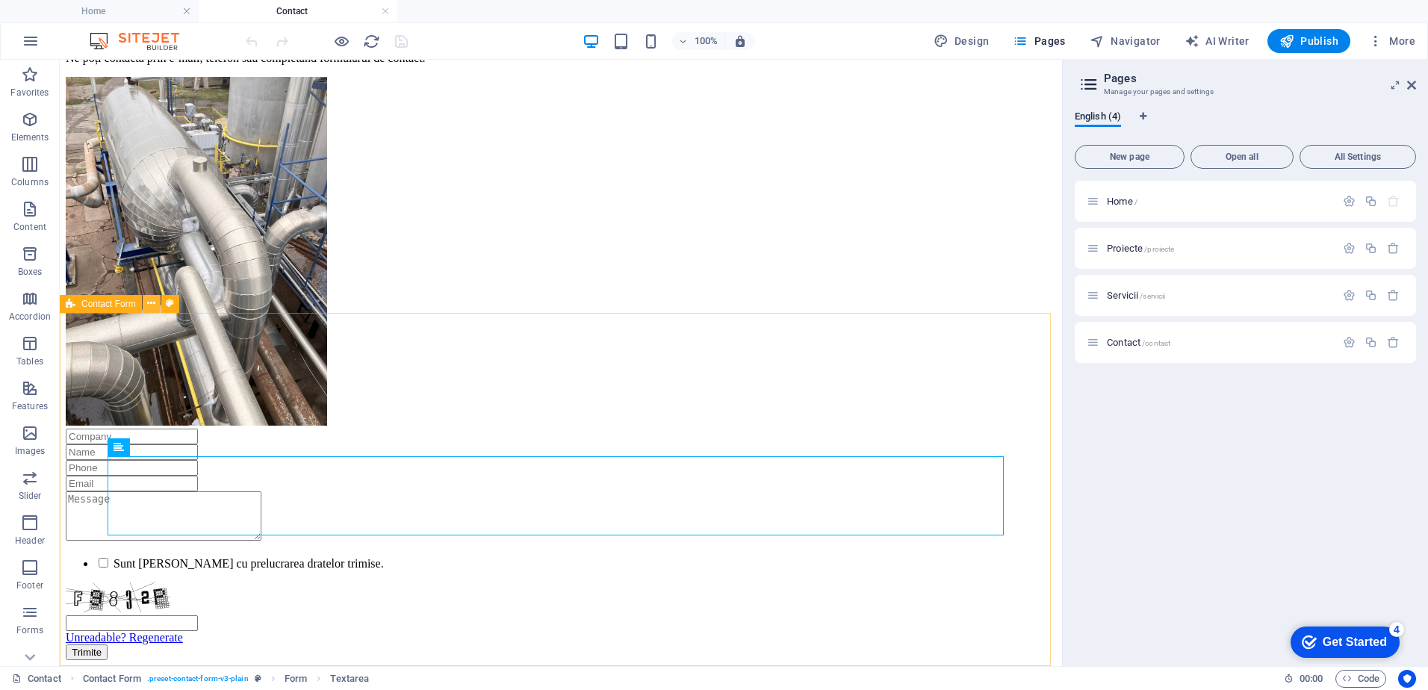
click at [153, 305] on icon at bounding box center [151, 304] width 8 height 16
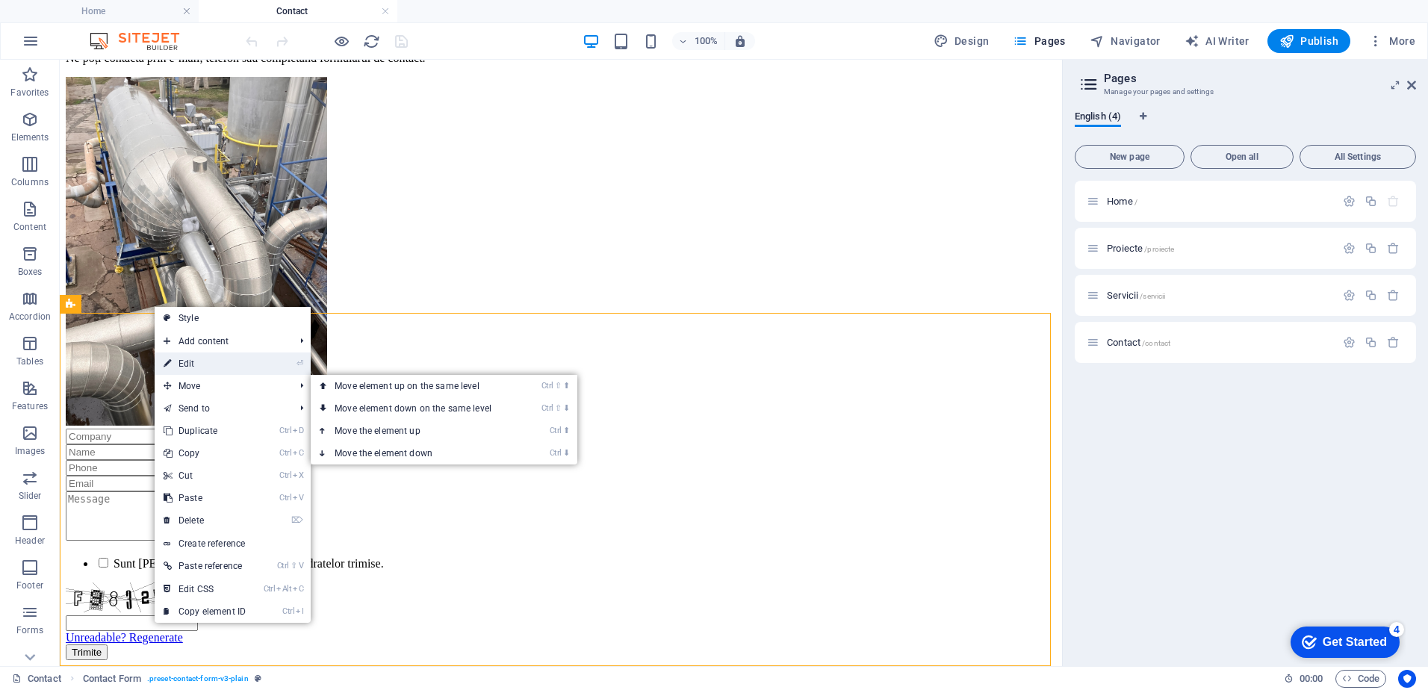
click at [216, 364] on link "⏎ Edit" at bounding box center [205, 363] width 100 height 22
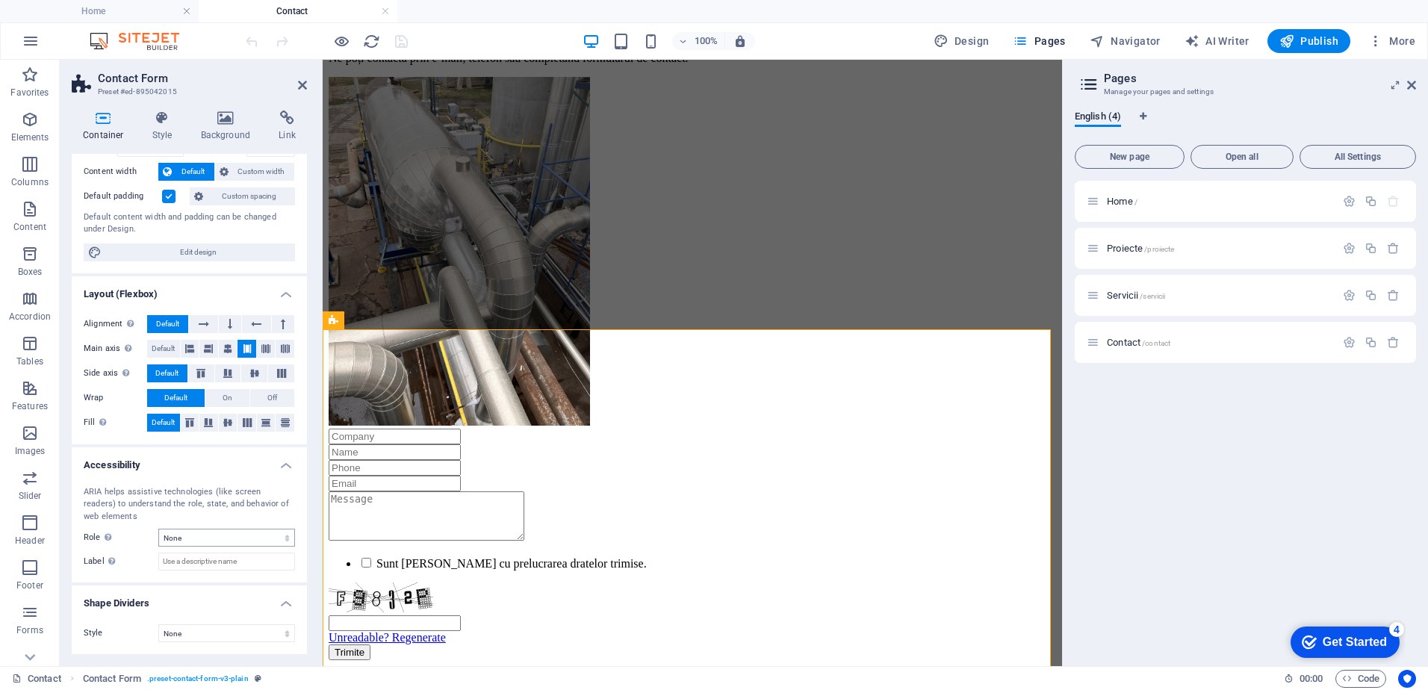
scroll to position [0, 0]
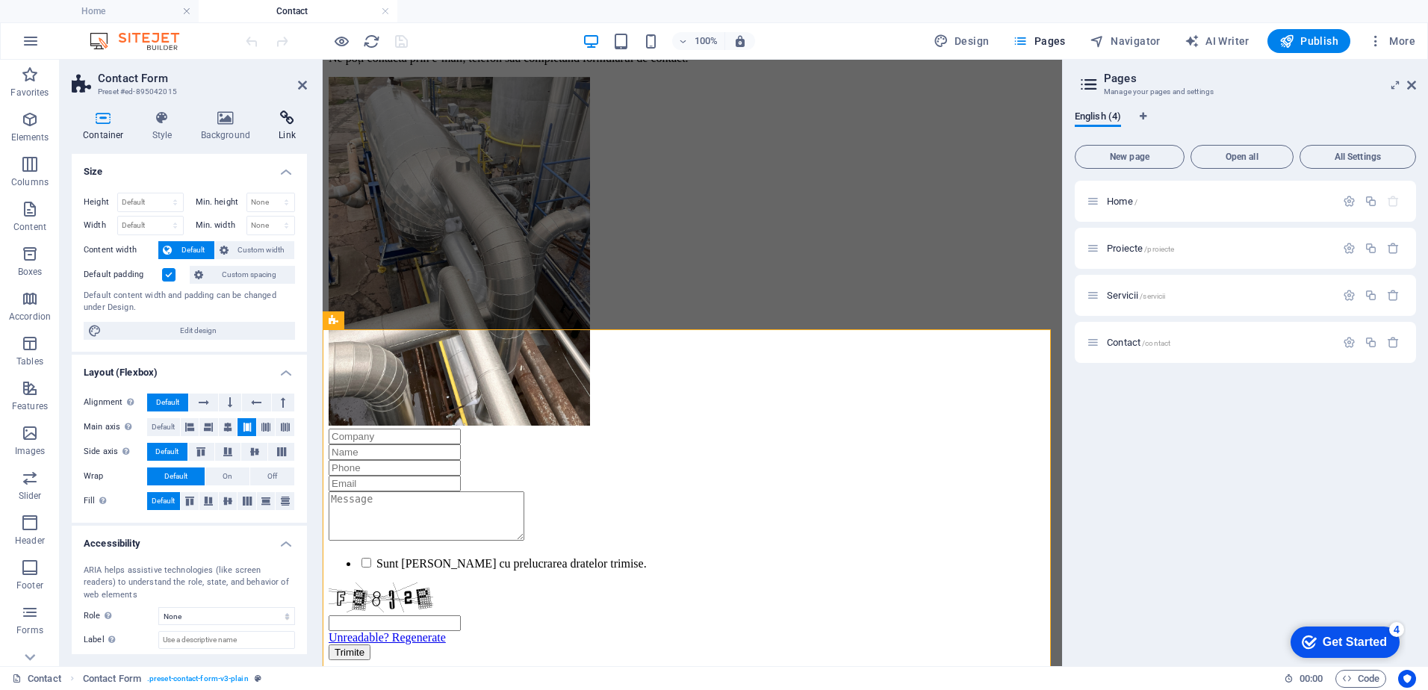
click at [289, 121] on icon at bounding box center [287, 118] width 40 height 15
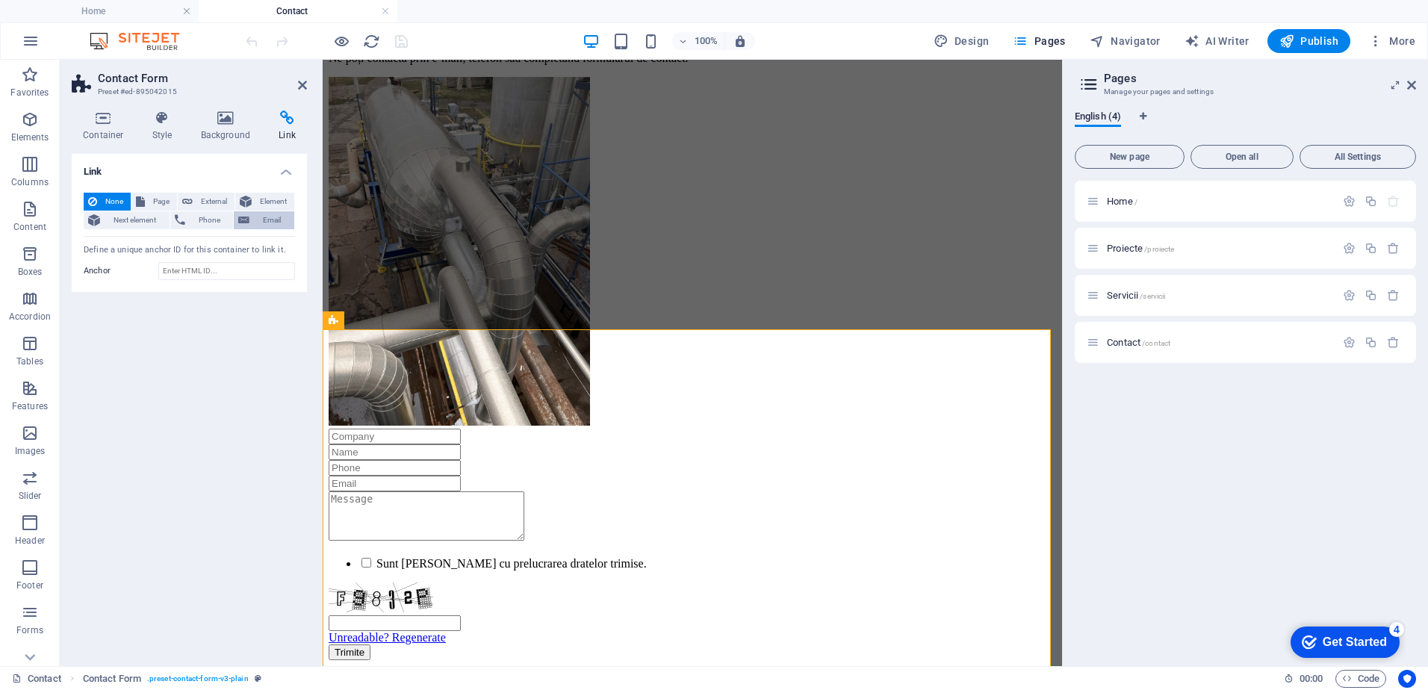
click at [270, 220] on span "Email" at bounding box center [272, 220] width 36 height 18
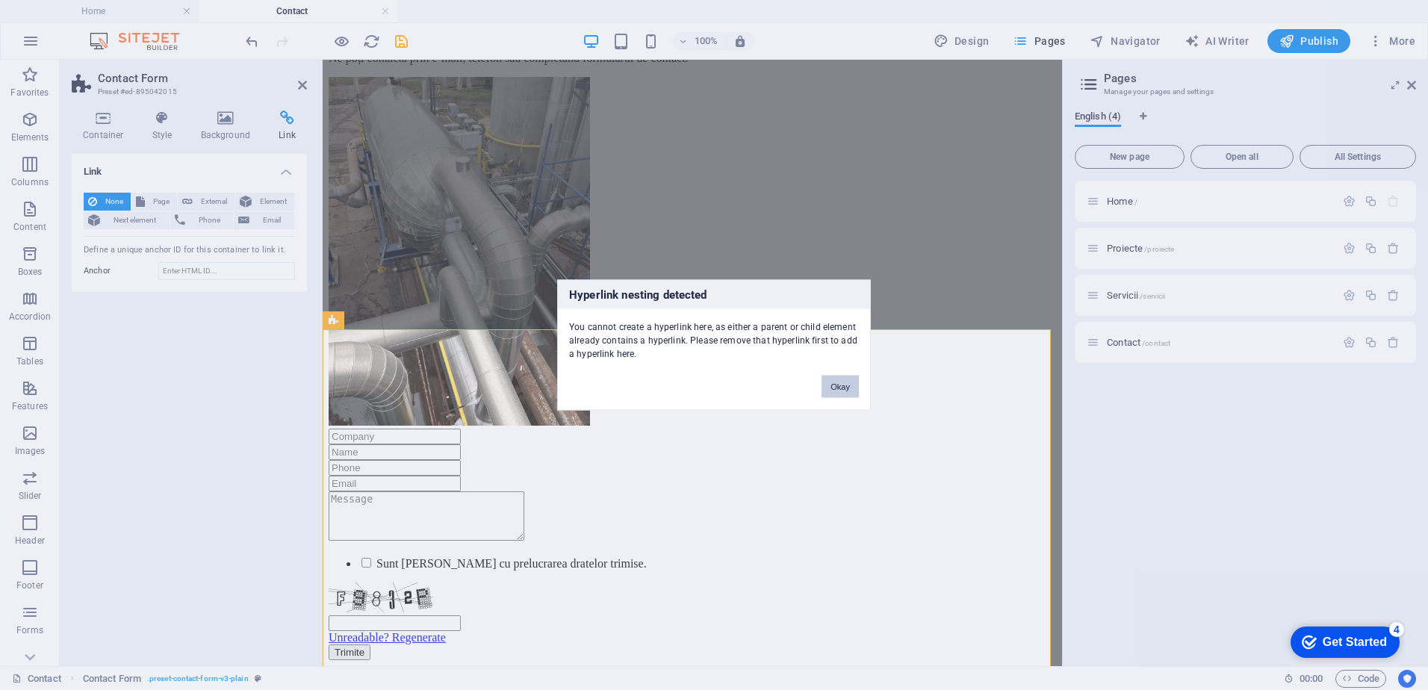
click at [840, 384] on button "Okay" at bounding box center [839, 387] width 37 height 22
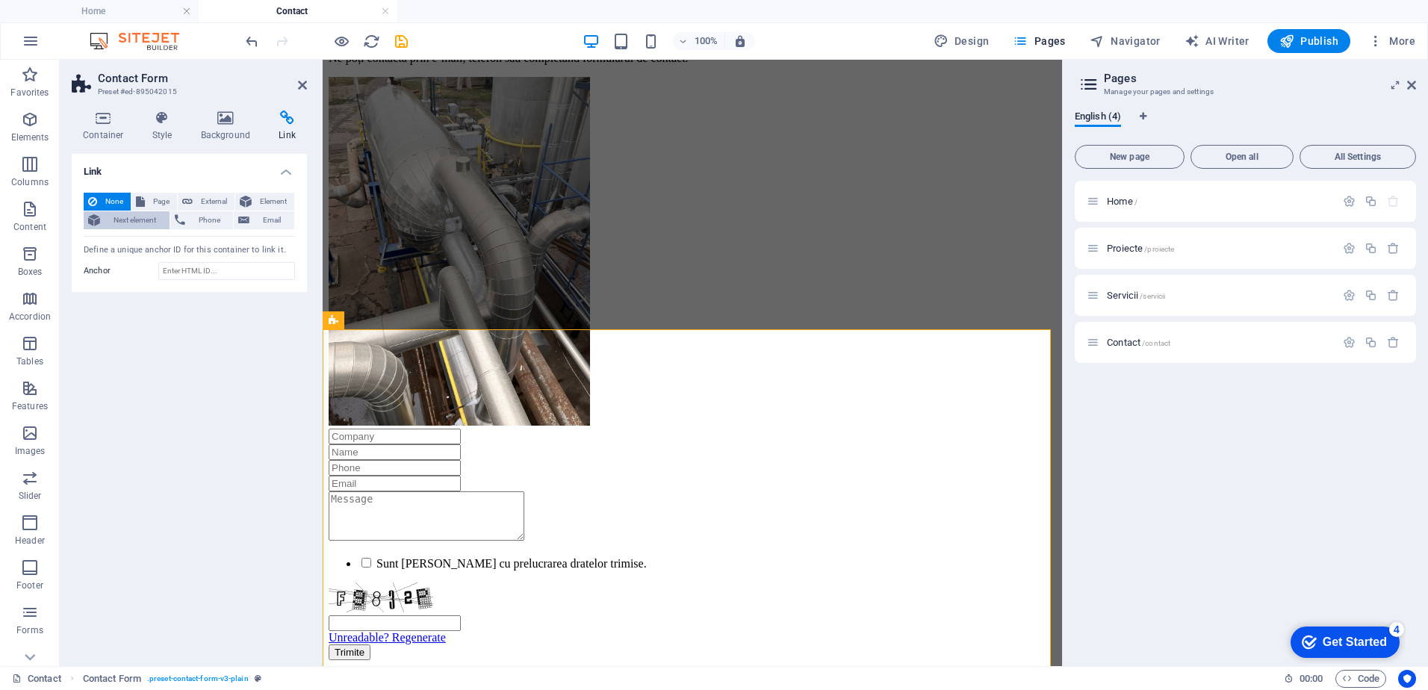
click at [96, 217] on icon at bounding box center [94, 220] width 12 height 18
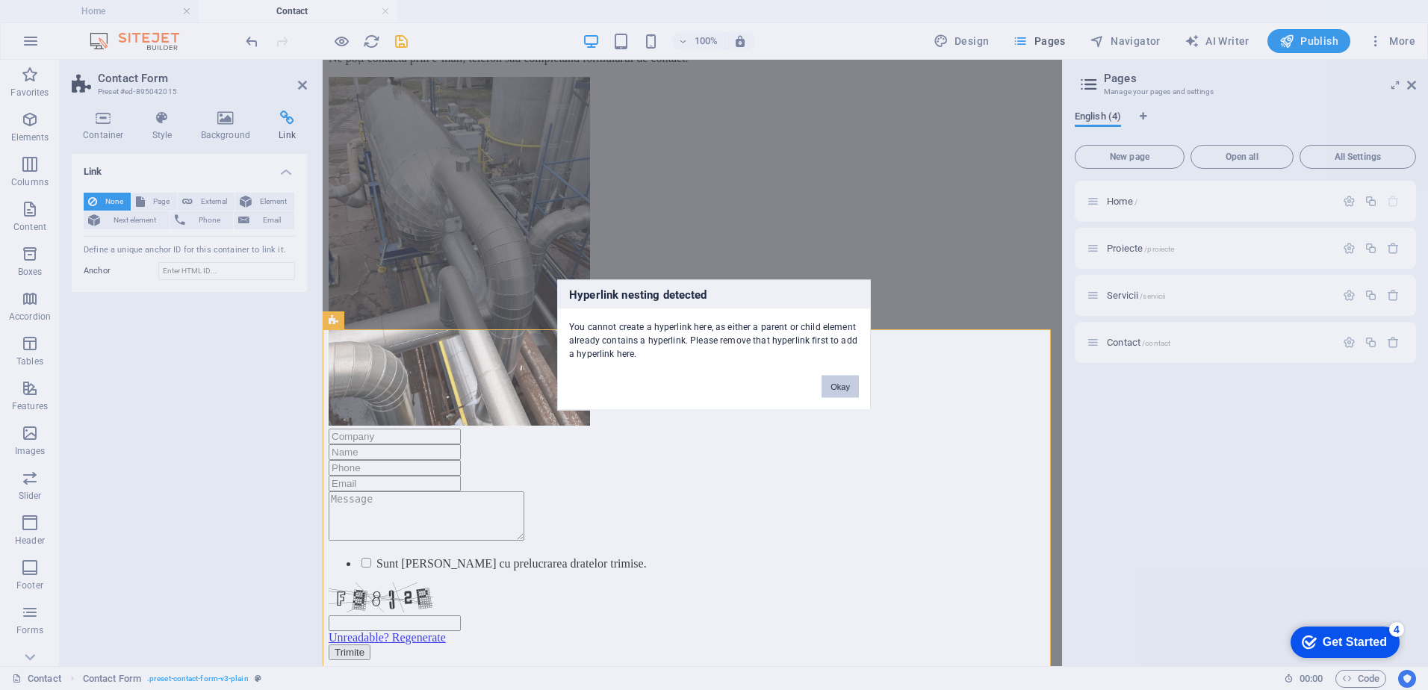
click at [844, 388] on button "Okay" at bounding box center [839, 387] width 37 height 22
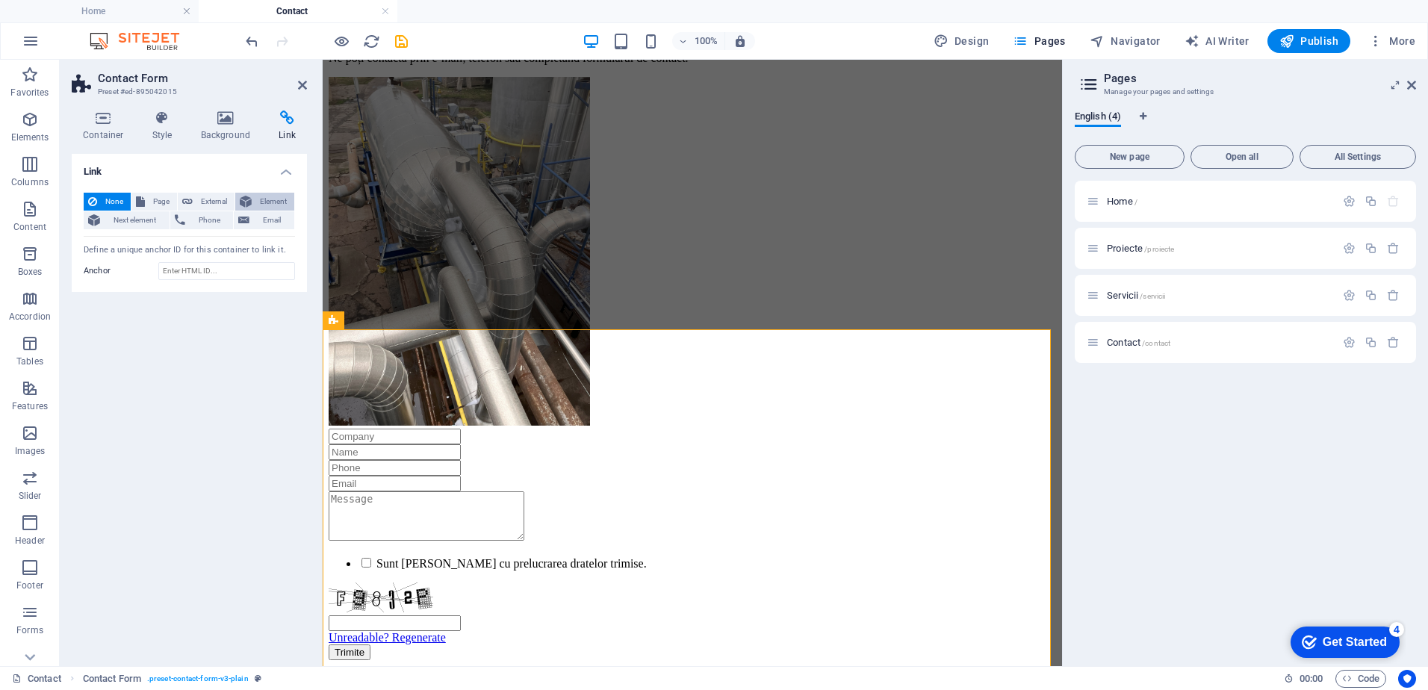
click at [266, 198] on span "Element" at bounding box center [273, 202] width 34 height 18
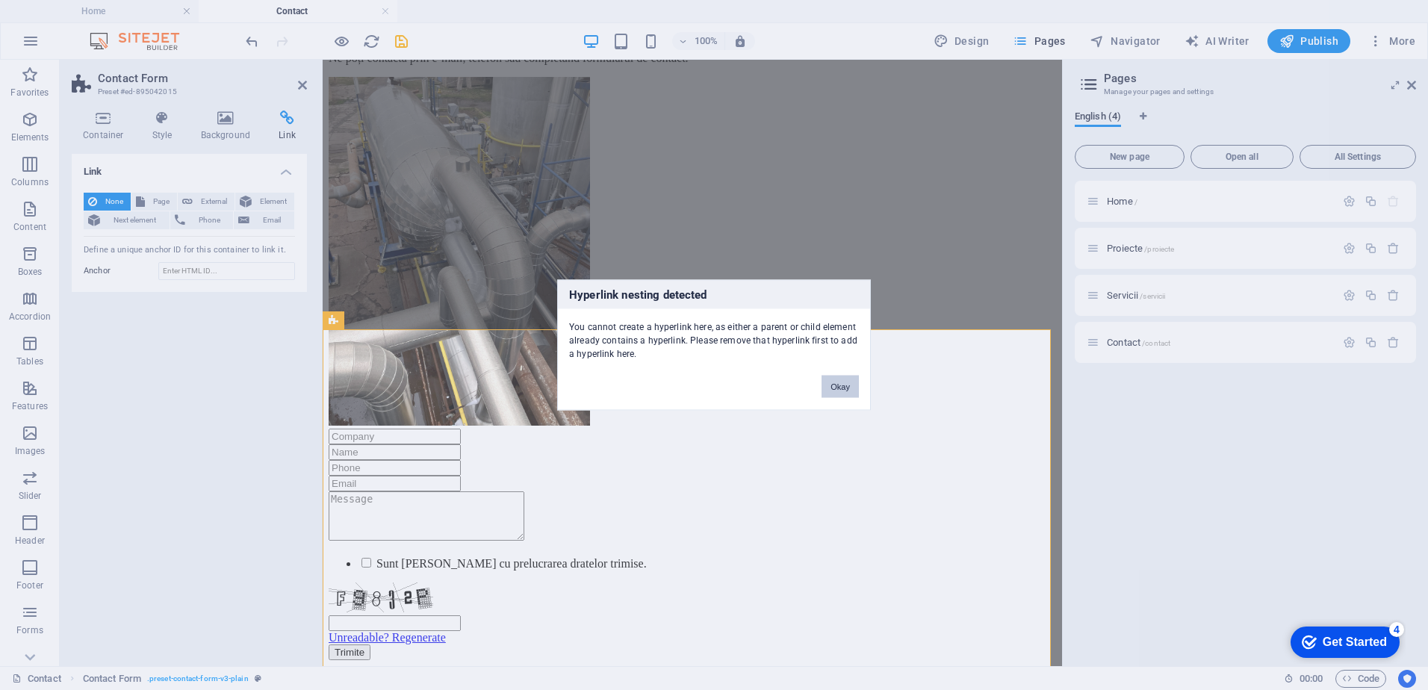
click at [848, 388] on button "Okay" at bounding box center [839, 387] width 37 height 22
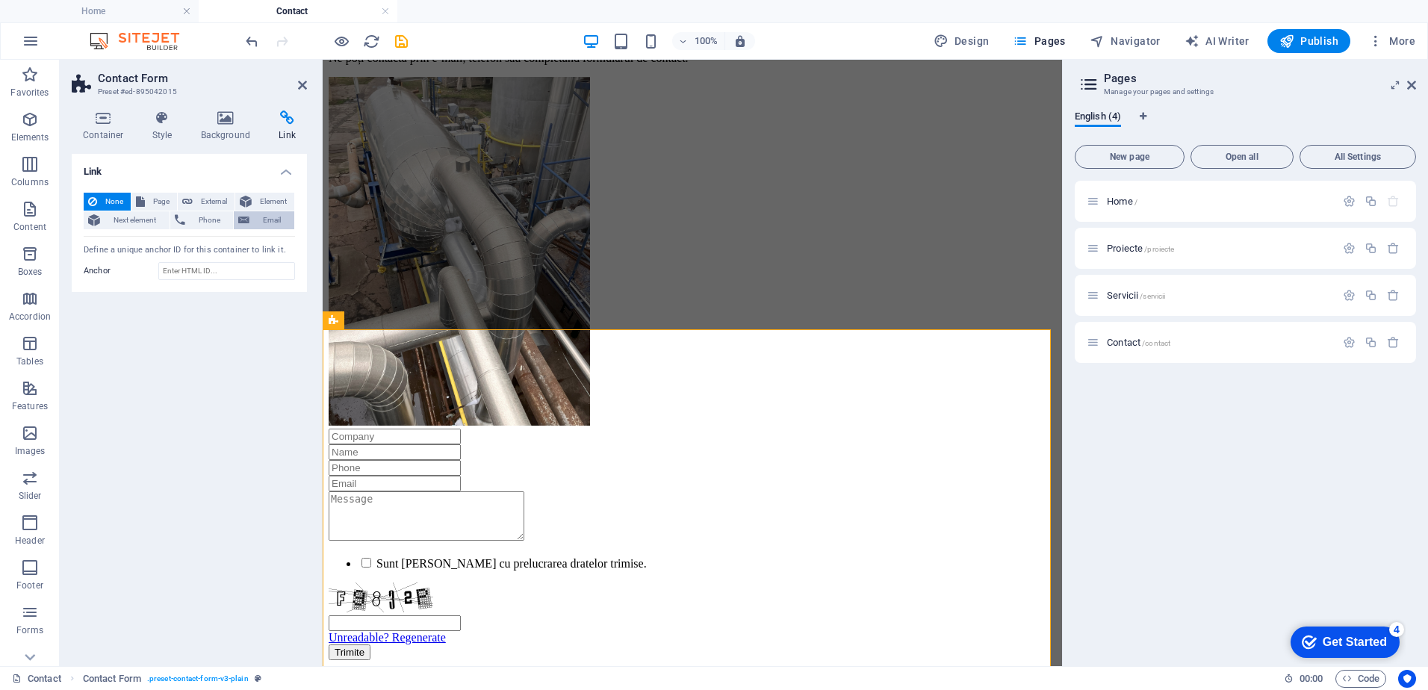
click at [274, 213] on span "Email" at bounding box center [272, 220] width 36 height 18
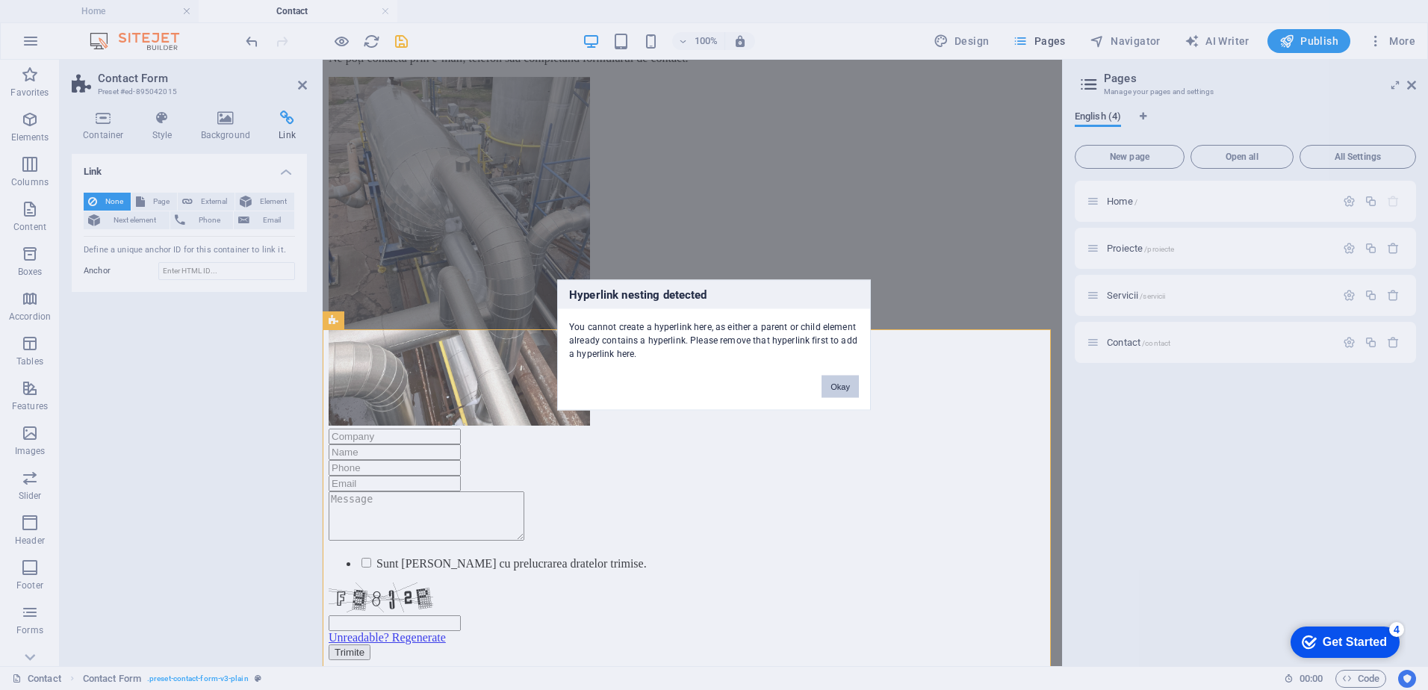
click at [832, 385] on button "Okay" at bounding box center [839, 387] width 37 height 22
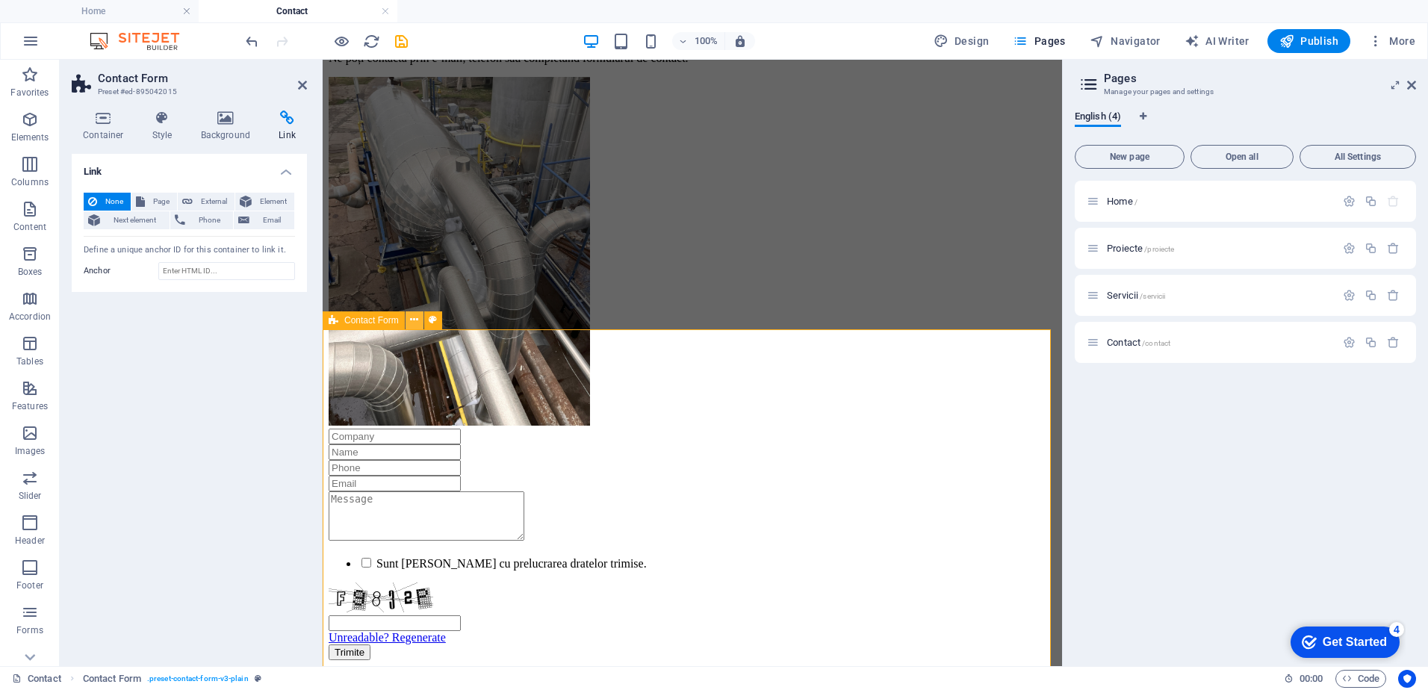
click at [413, 320] on icon at bounding box center [414, 320] width 8 height 16
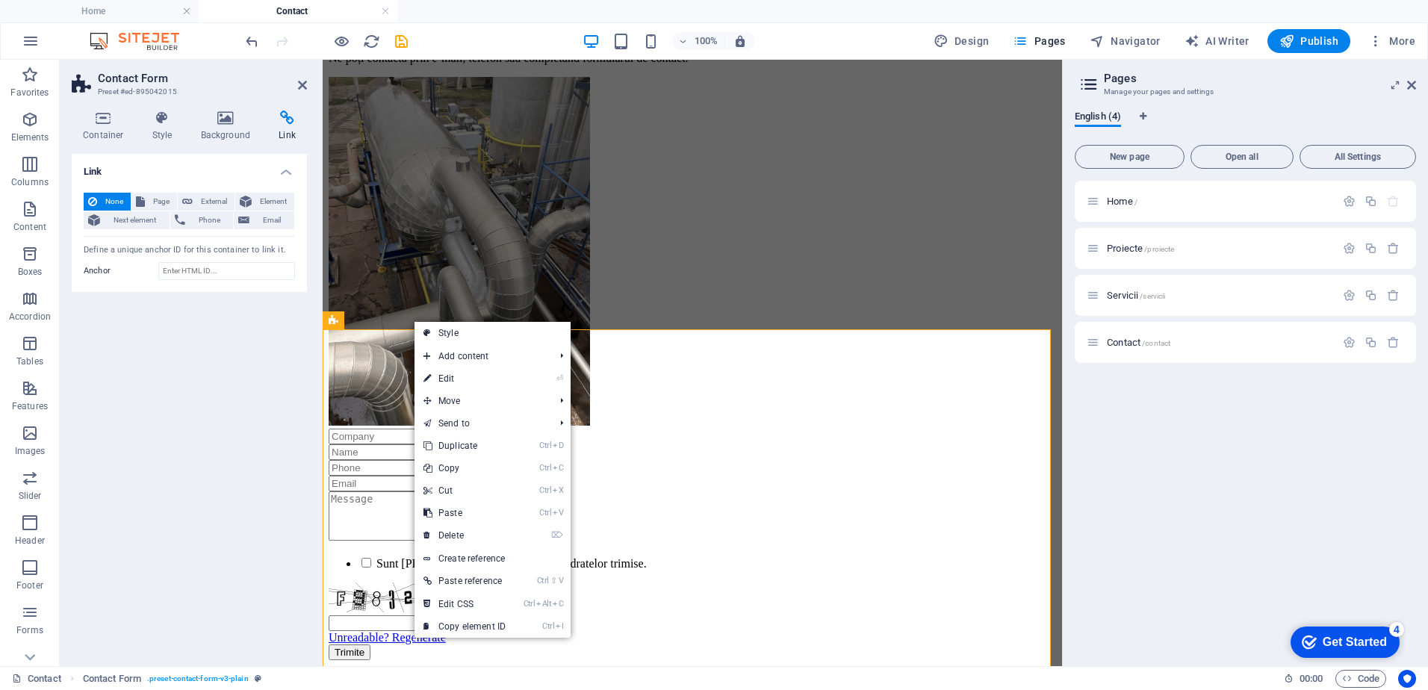
click at [197, 343] on div "Link None Page External Element Next element Phone Email Page Home Proiecte Ser…" at bounding box center [189, 404] width 235 height 500
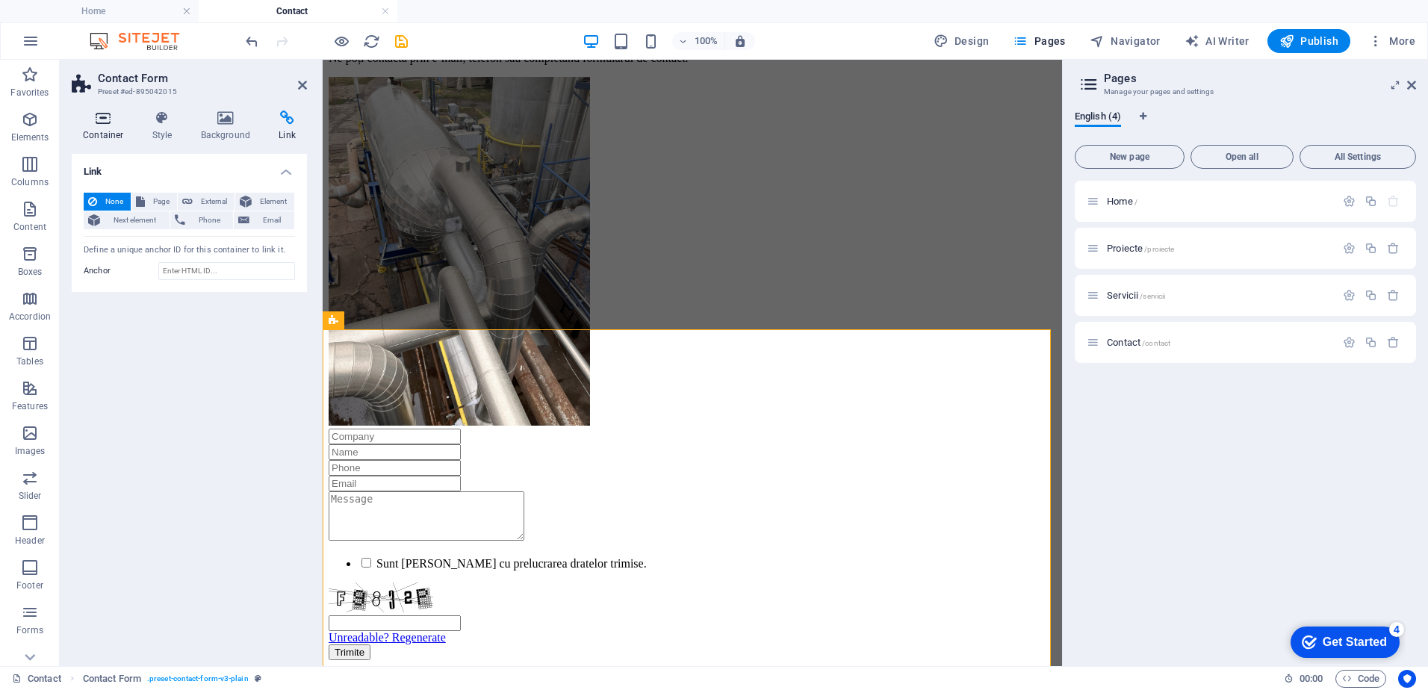
click at [108, 131] on h4 "Container" at bounding box center [106, 126] width 69 height 31
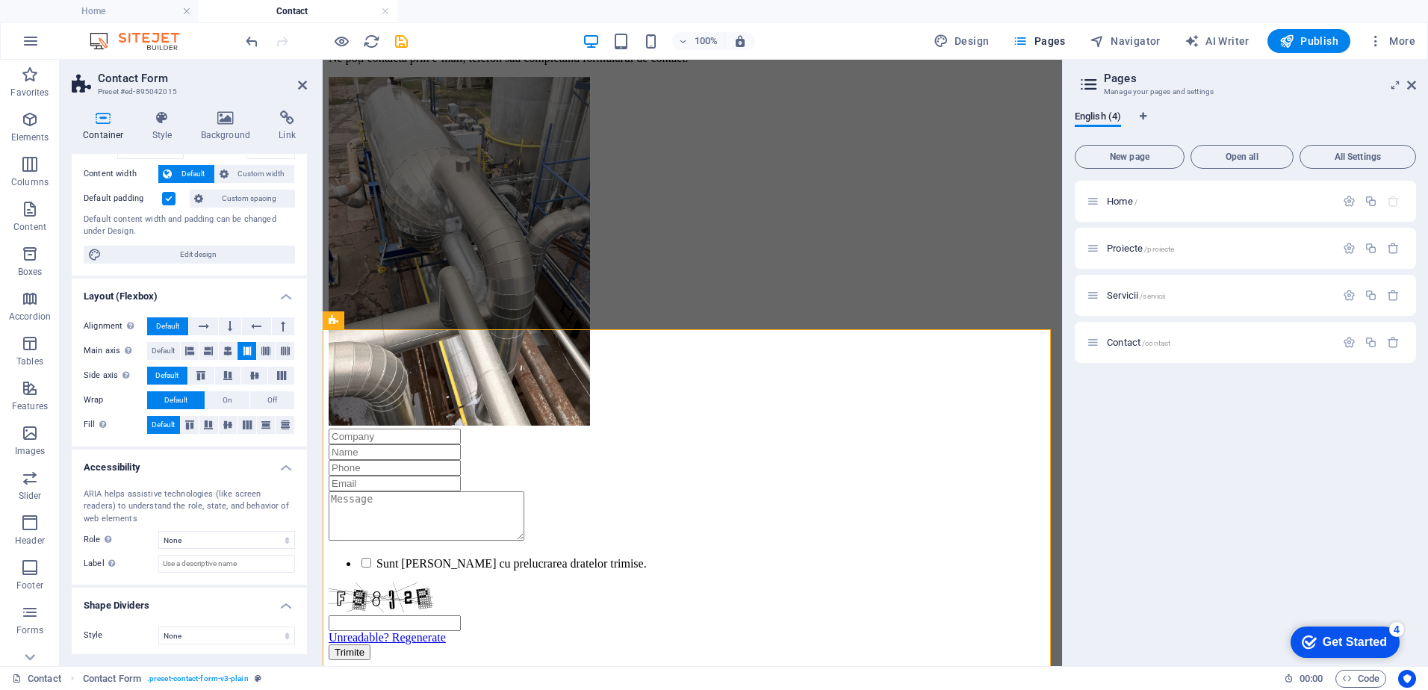
scroll to position [78, 0]
click at [206, 257] on span "Edit design" at bounding box center [198, 252] width 184 height 18
select select "500"
select select "rem"
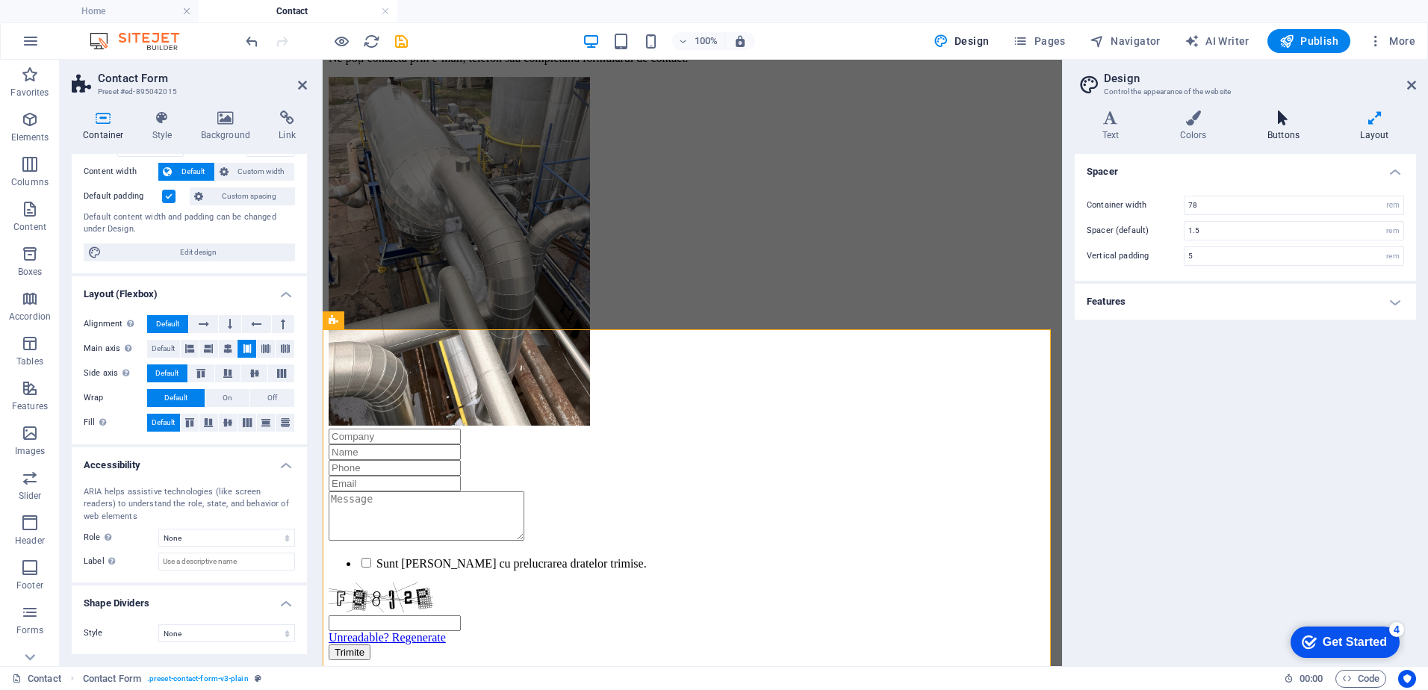
click at [1290, 134] on h4 "Buttons" at bounding box center [1286, 126] width 93 height 31
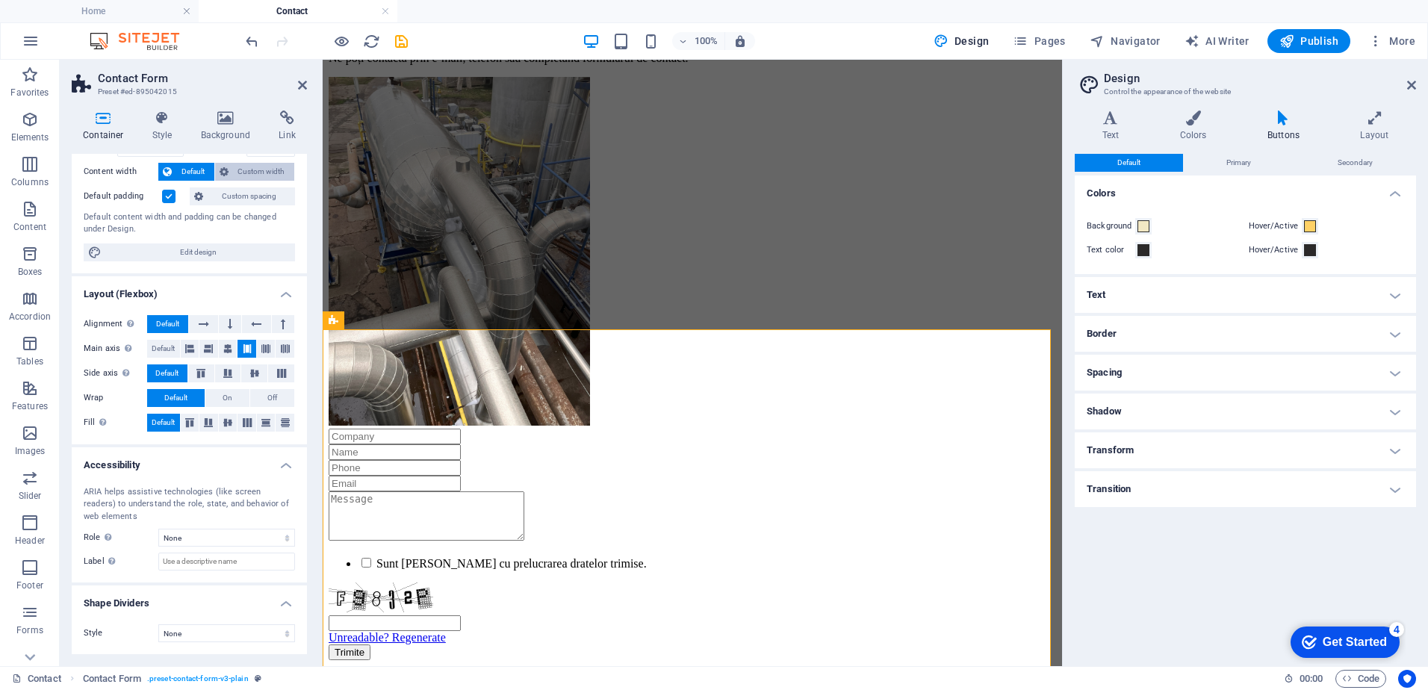
click at [258, 176] on span "Custom width" at bounding box center [261, 172] width 57 height 18
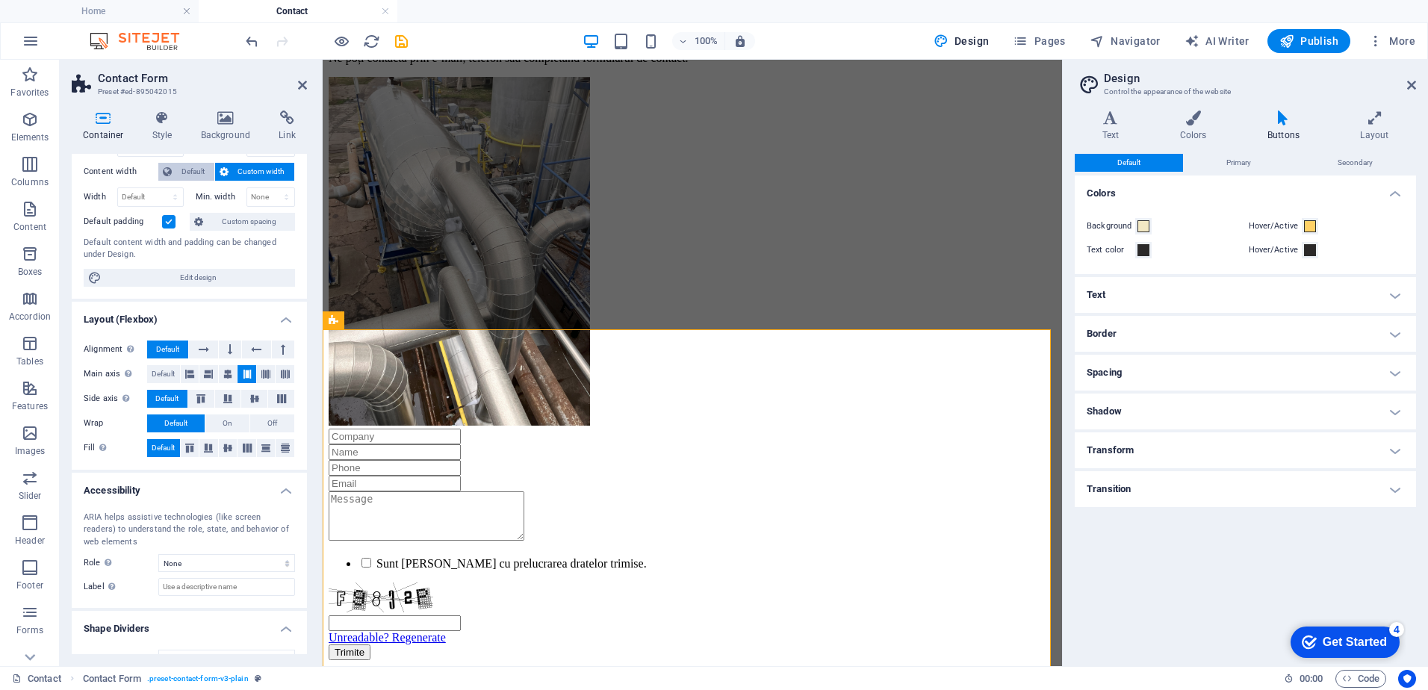
click at [189, 172] on span "Default" at bounding box center [193, 172] width 34 height 18
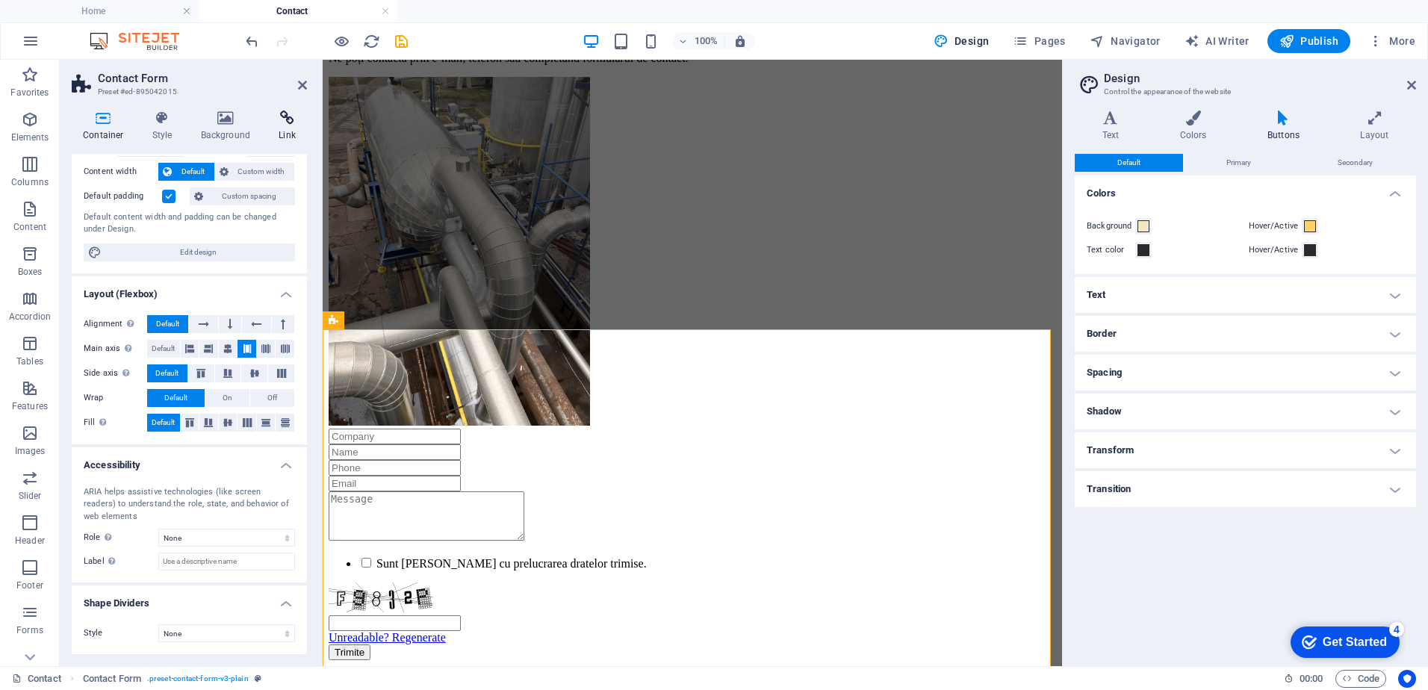
click at [289, 132] on h4 "Link" at bounding box center [287, 126] width 40 height 31
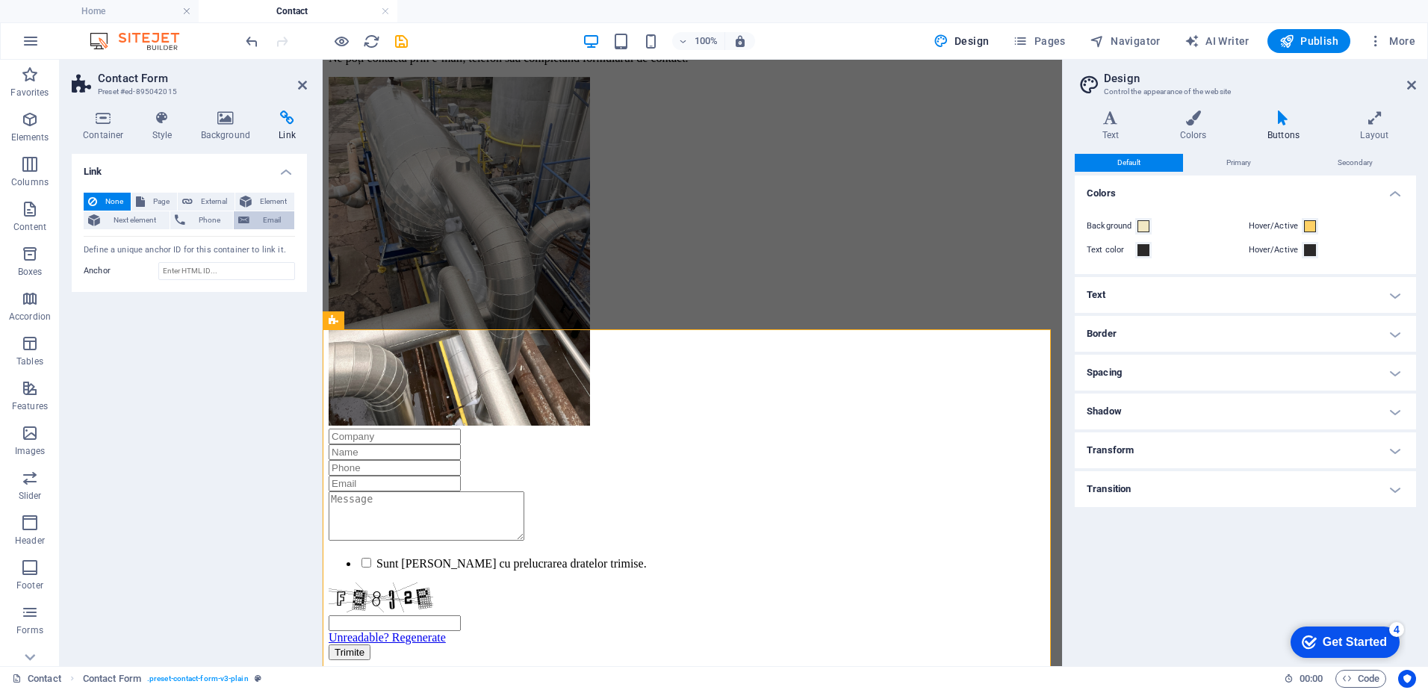
click at [266, 218] on span "Email" at bounding box center [272, 220] width 36 height 18
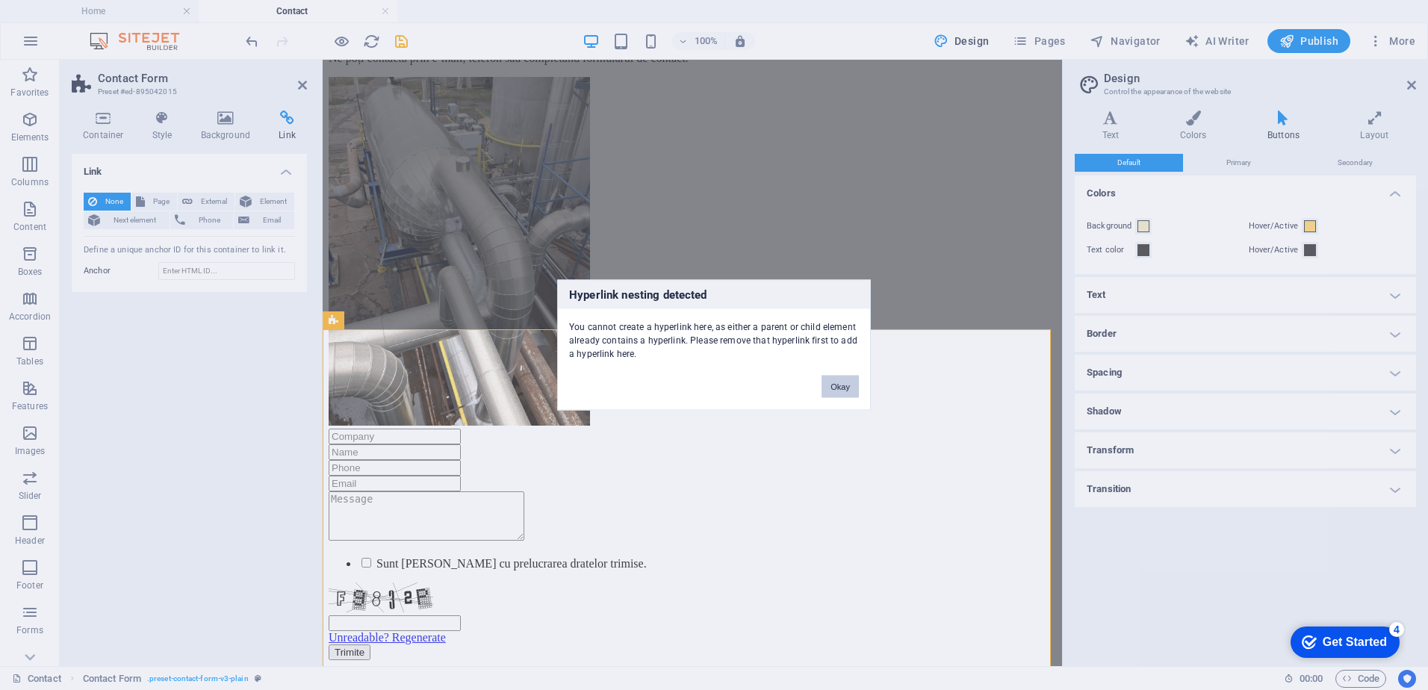
click at [830, 391] on button "Okay" at bounding box center [839, 387] width 37 height 22
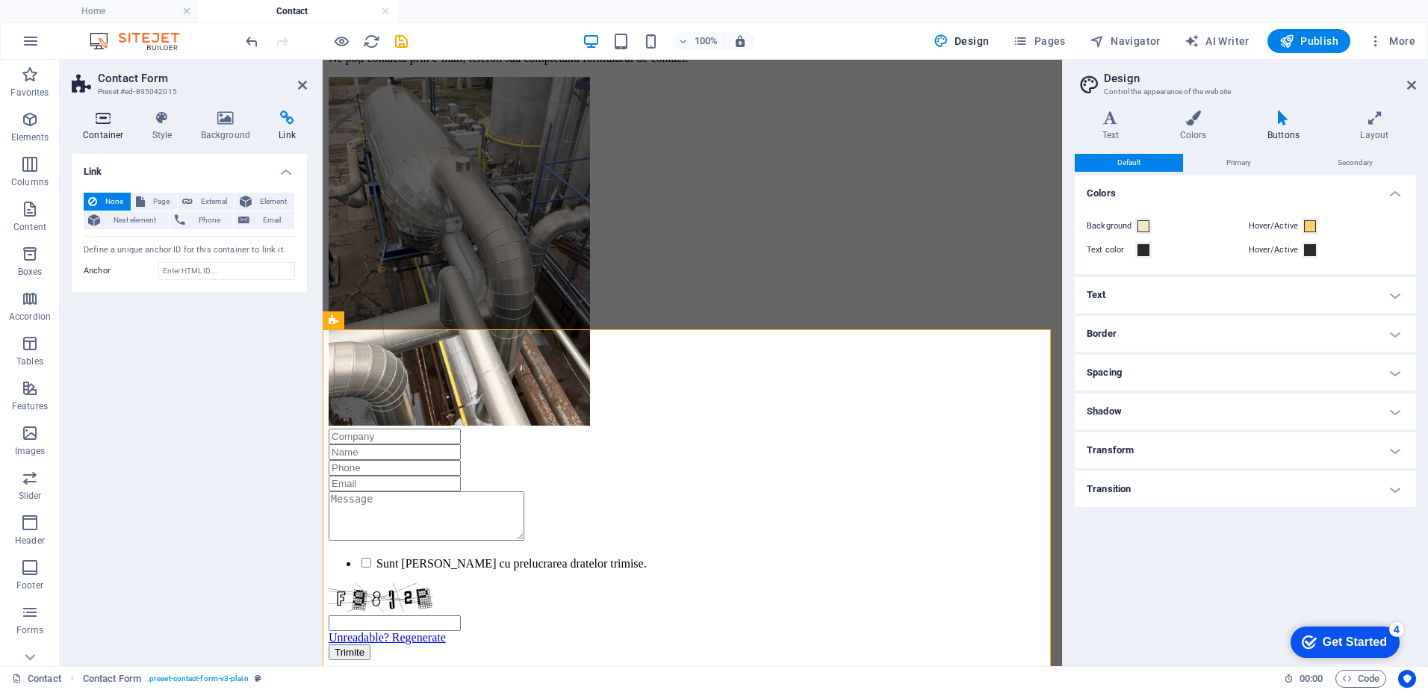
click at [110, 131] on h4 "Container" at bounding box center [106, 126] width 69 height 31
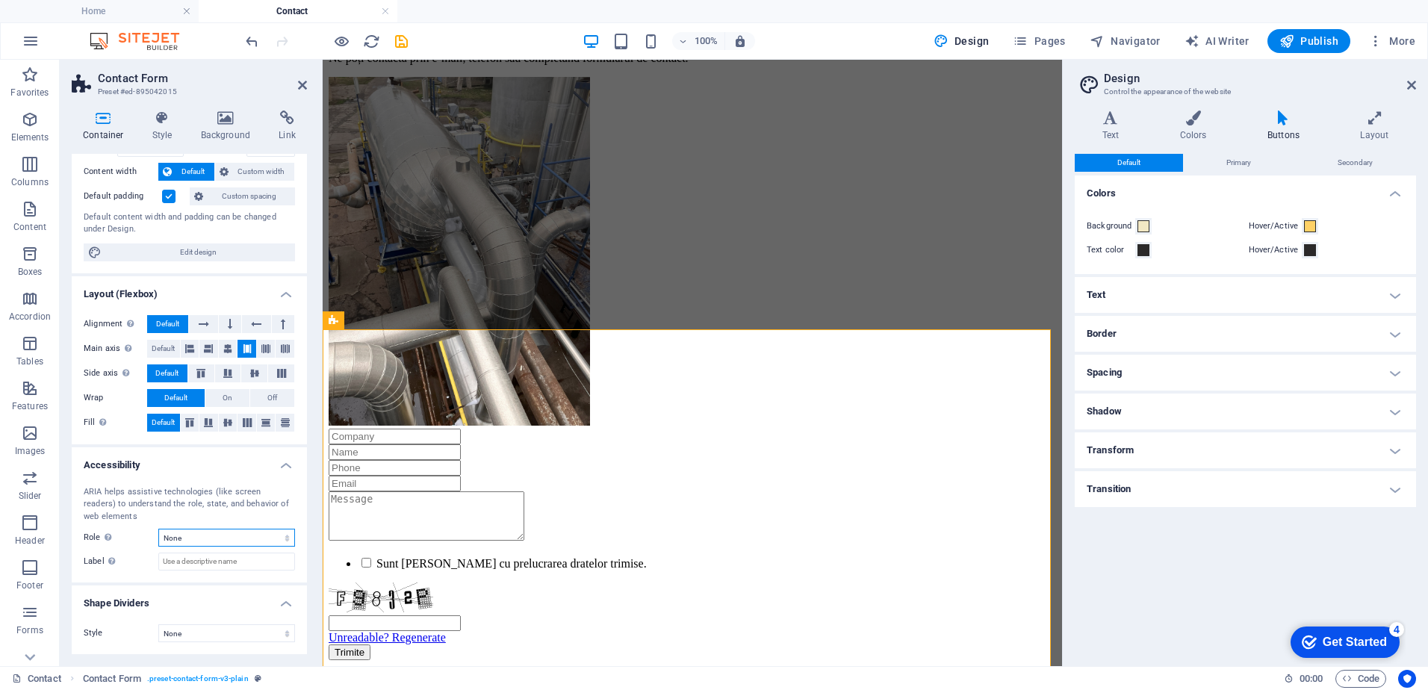
click at [282, 536] on select "None Alert Article Banner Comment Complementary Dialog Footer Header Marquee Pr…" at bounding box center [226, 538] width 137 height 18
click at [127, 582] on div "ARIA helps assistive technologies (like screen readers) to understand the role,…" at bounding box center [189, 528] width 235 height 109
click at [220, 569] on input "Label Use the ARIA label to provide a clear and descriptive name for elements t…" at bounding box center [226, 562] width 137 height 18
click at [279, 536] on select "None Alert Article Banner Comment Complementary Dialog Footer Header Marquee Pr…" at bounding box center [226, 538] width 137 height 18
click at [135, 517] on div "ARIA helps assistive technologies (like screen readers) to understand the role,…" at bounding box center [189, 504] width 211 height 37
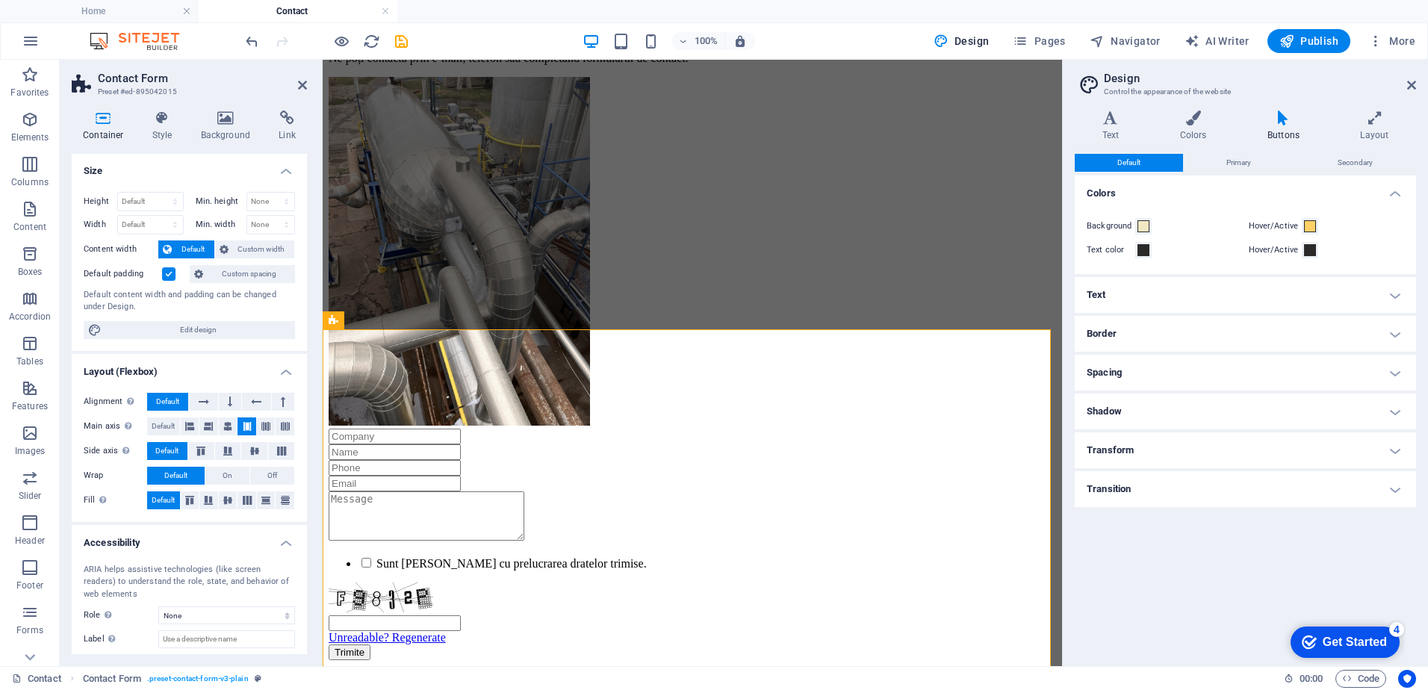
scroll to position [0, 0]
click at [151, 120] on icon at bounding box center [162, 118] width 43 height 15
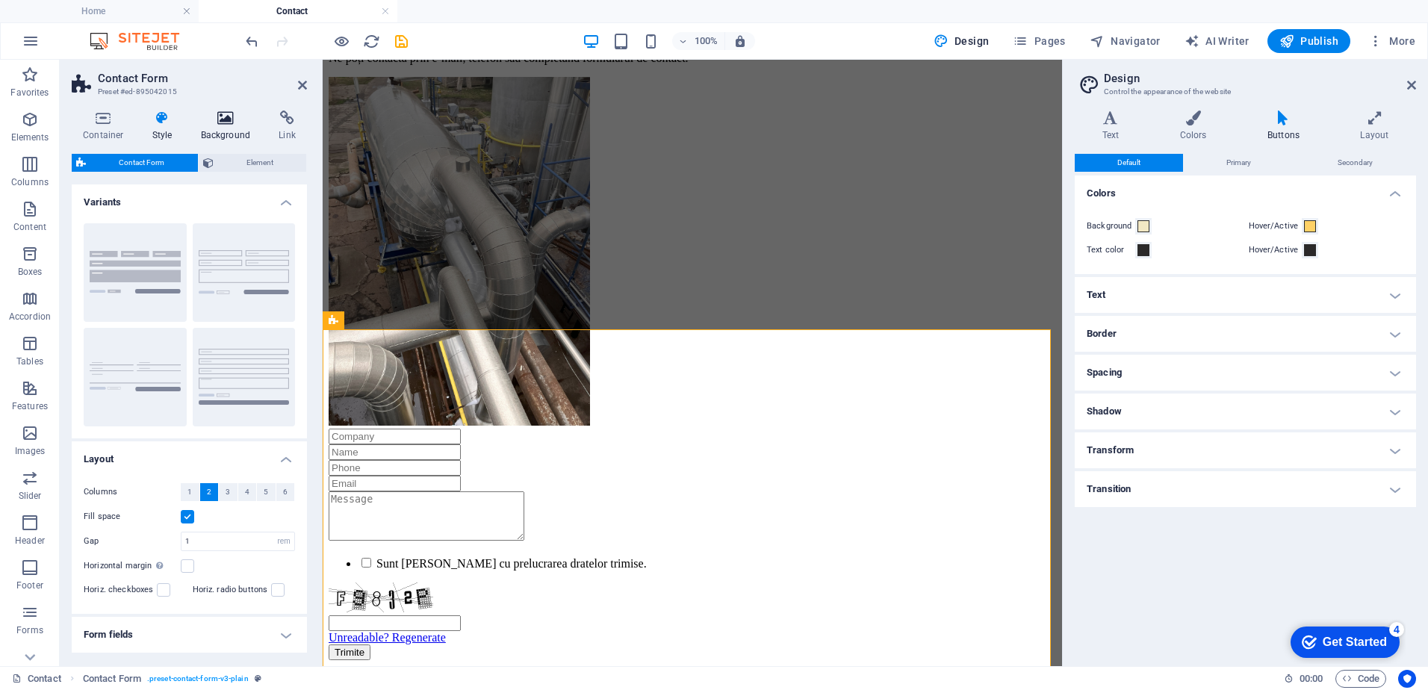
click at [229, 134] on h4 "Background" at bounding box center [229, 126] width 78 height 31
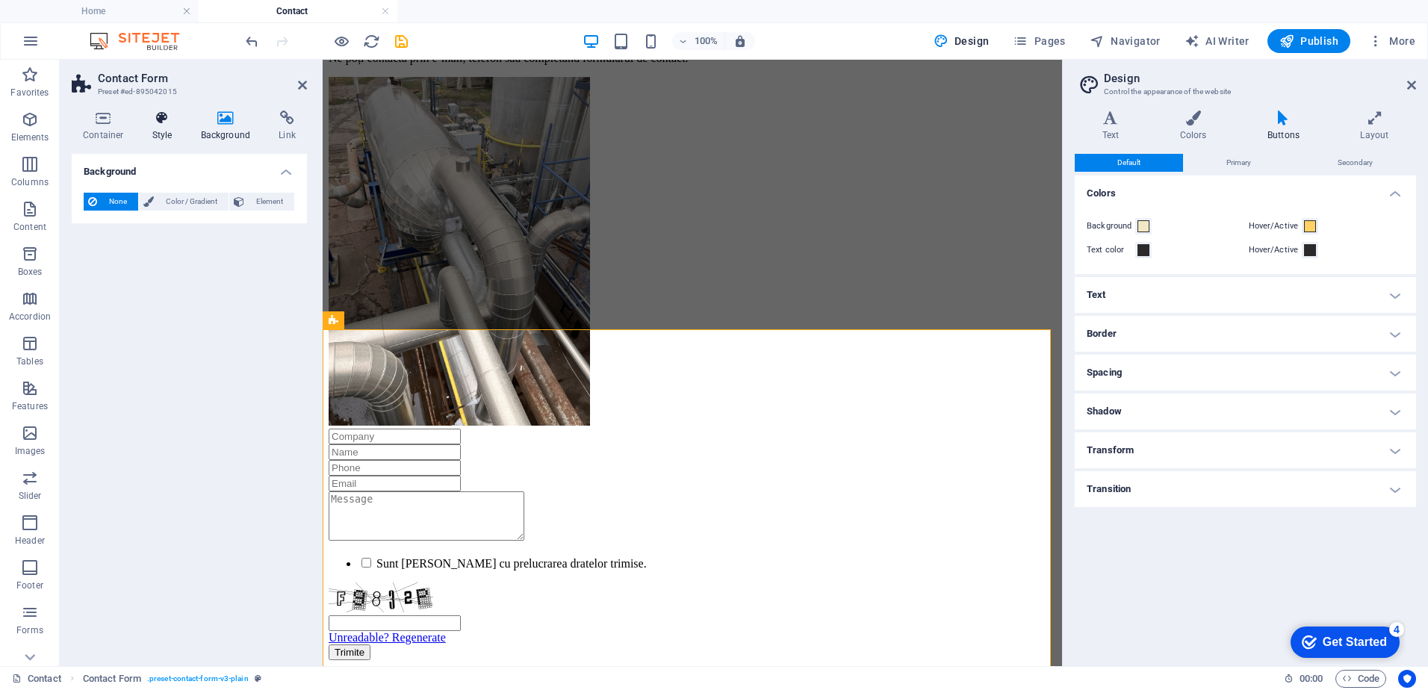
click at [167, 140] on h4 "Style" at bounding box center [165, 126] width 49 height 31
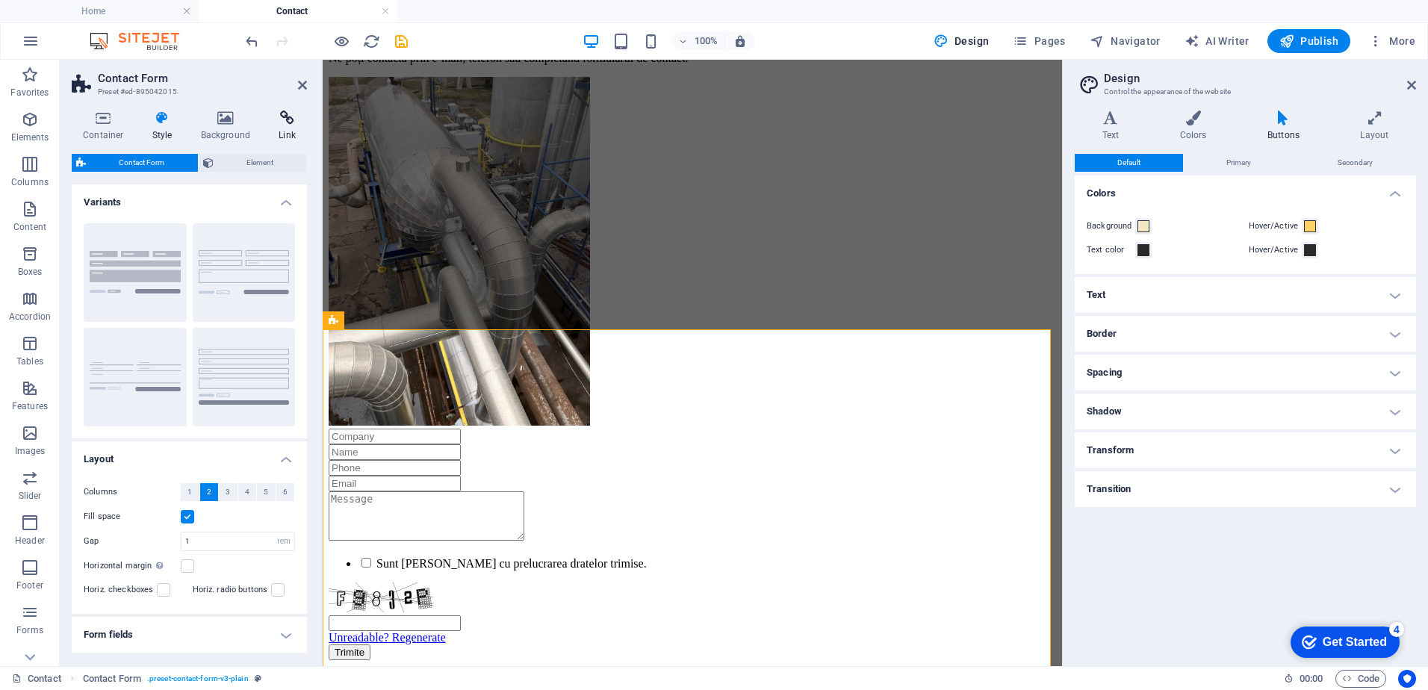
click at [290, 127] on h4 "Link" at bounding box center [287, 126] width 40 height 31
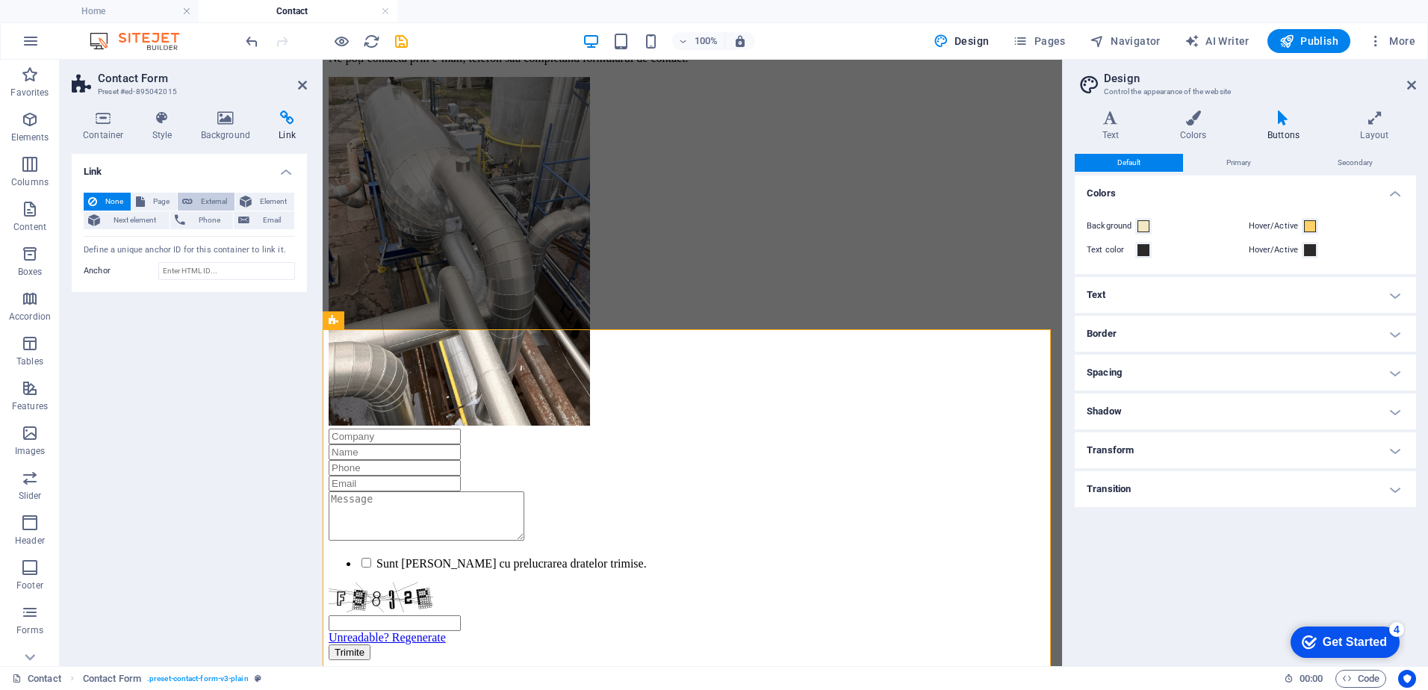
click at [201, 199] on span "External" at bounding box center [213, 202] width 33 height 18
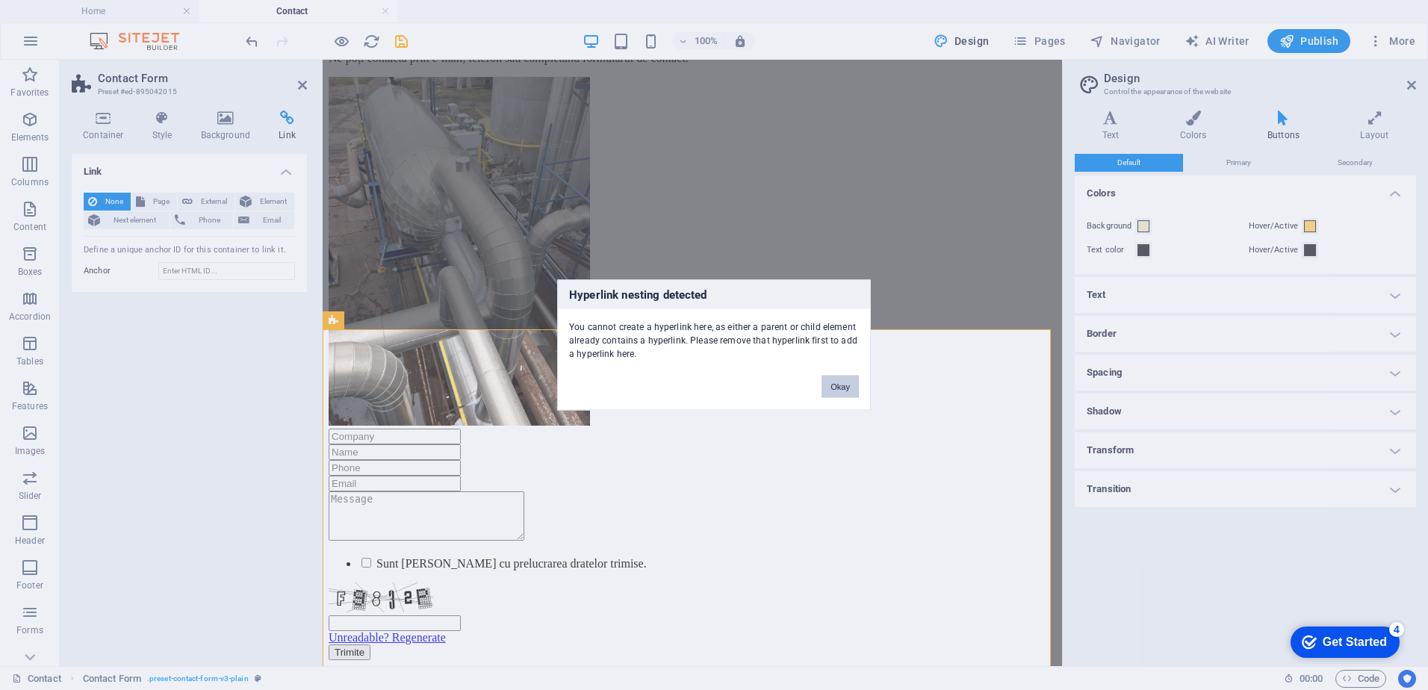
click at [837, 391] on button "Okay" at bounding box center [839, 387] width 37 height 22
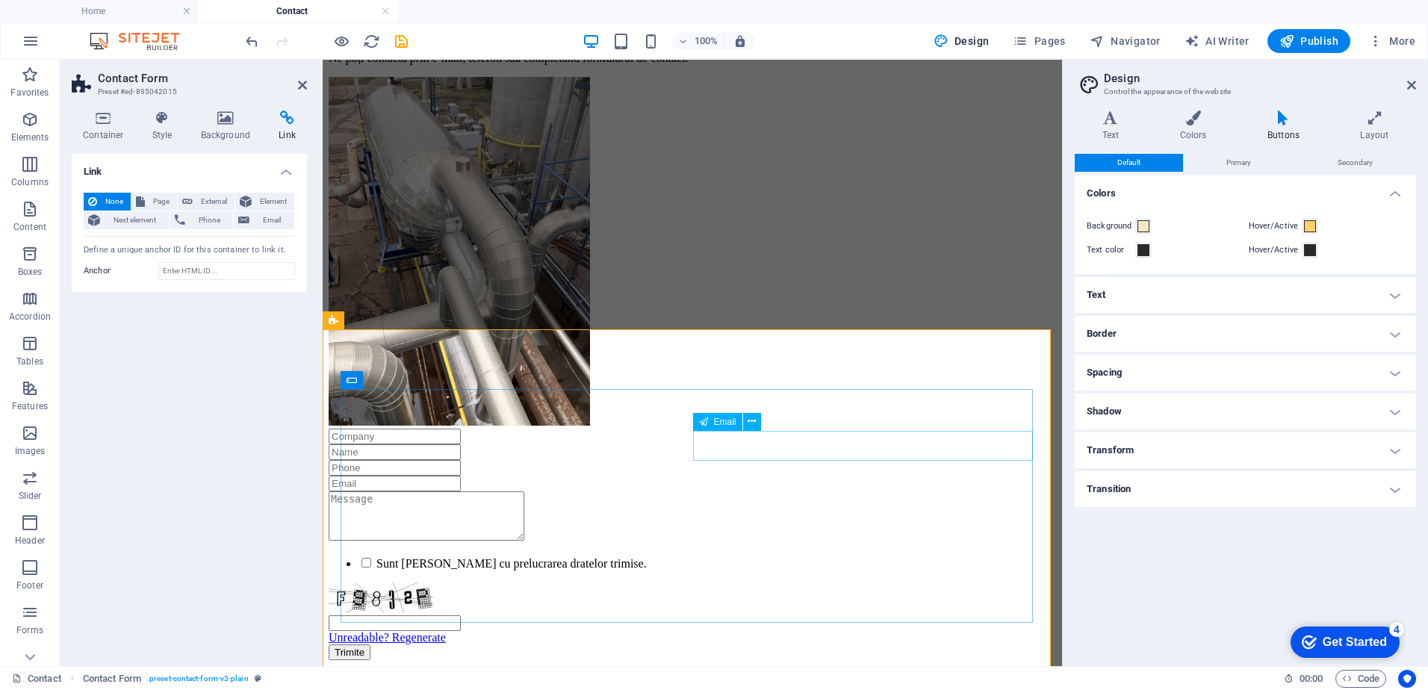
click at [739, 413] on div "Email" at bounding box center [717, 422] width 49 height 18
click at [750, 420] on icon at bounding box center [751, 422] width 8 height 16
click at [778, 585] on icon at bounding box center [779, 584] width 8 height 16
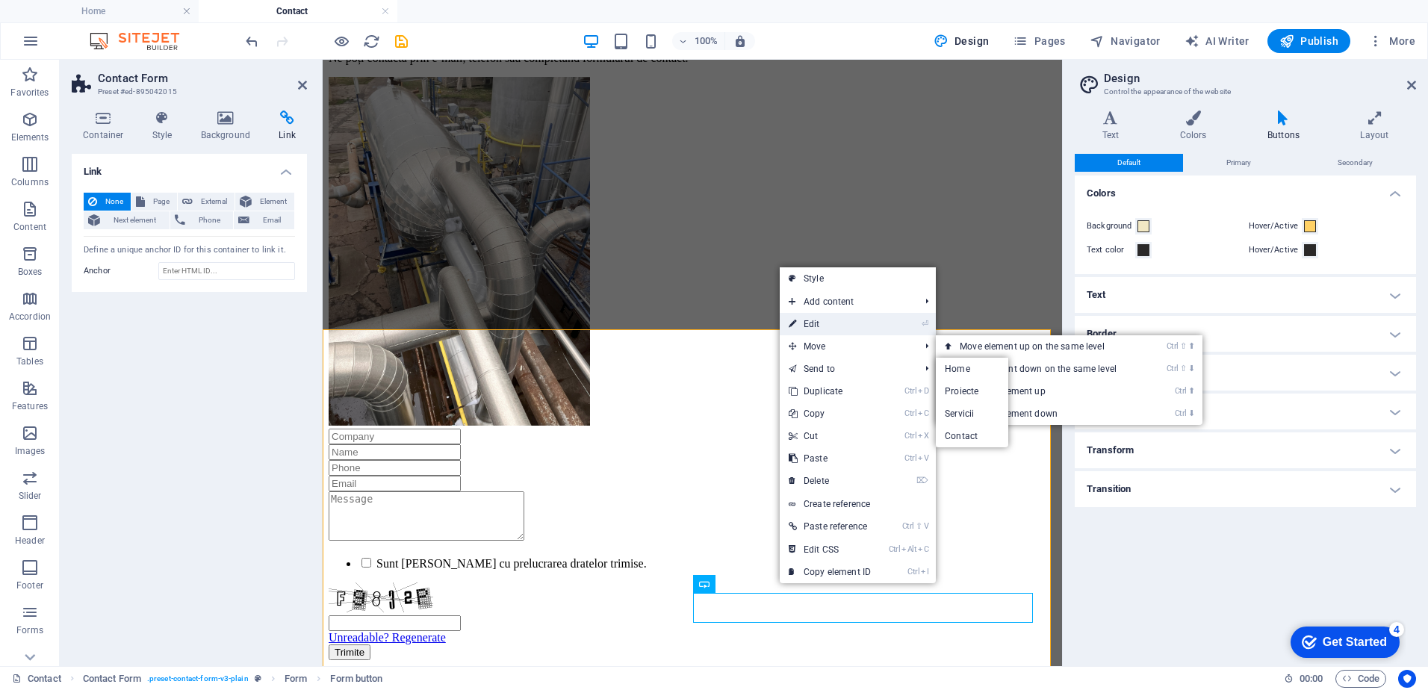
click at [832, 329] on link "⏎ Edit" at bounding box center [830, 324] width 100 height 22
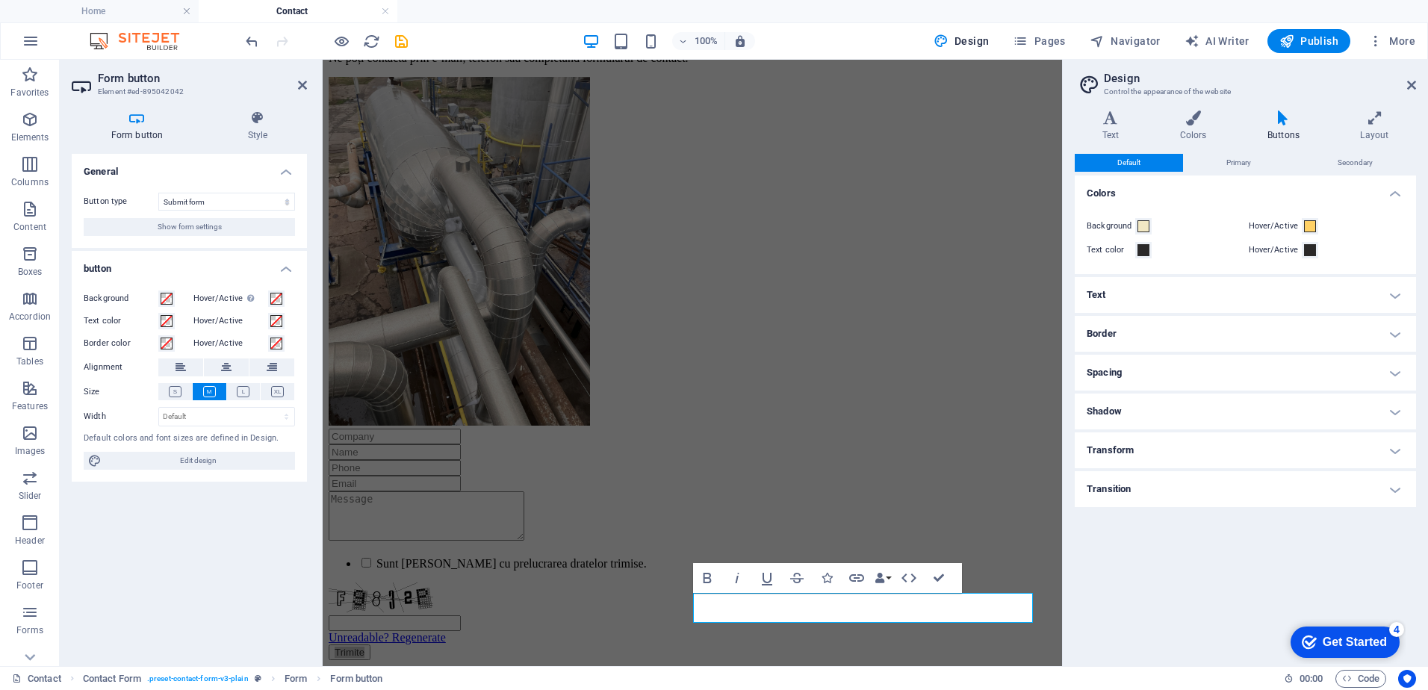
click at [252, 231] on button "Show form settings" at bounding box center [189, 227] width 211 height 18
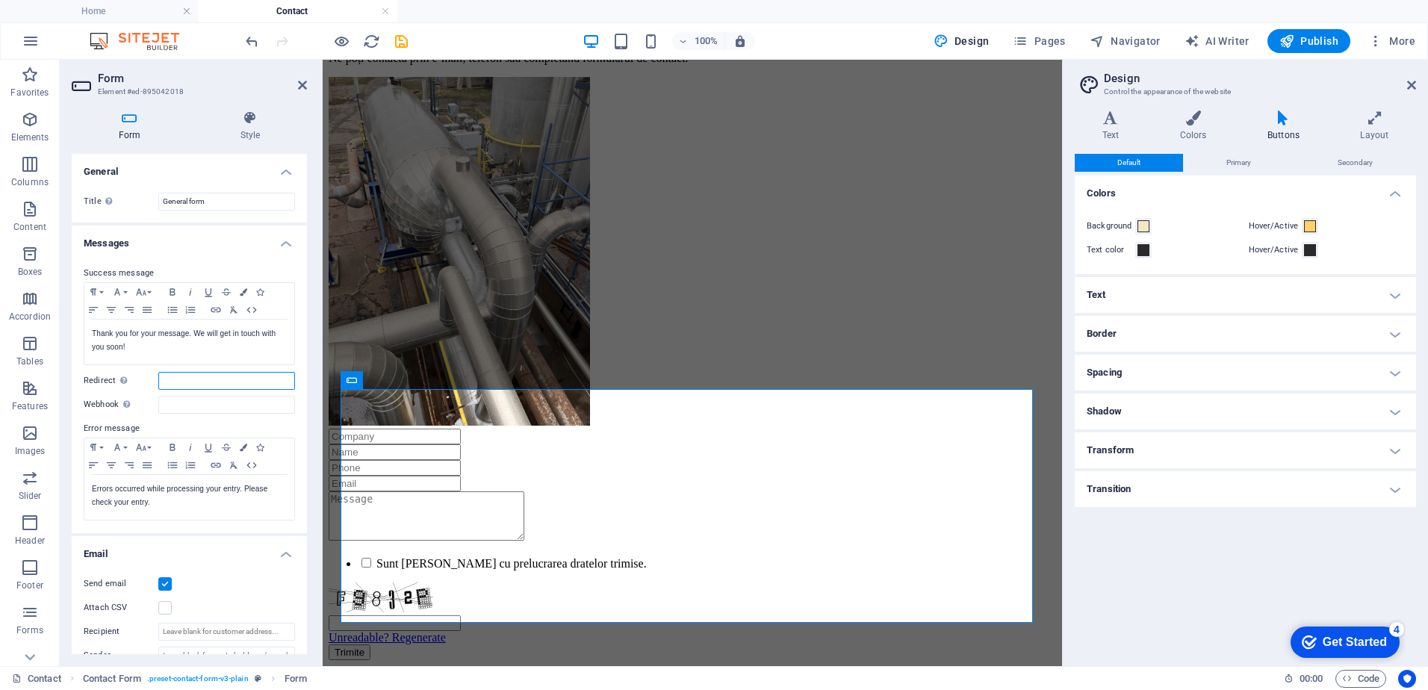
click at [197, 381] on input "Redirect Define a redirect target upon successful form submission; for example,…" at bounding box center [226, 381] width 137 height 18
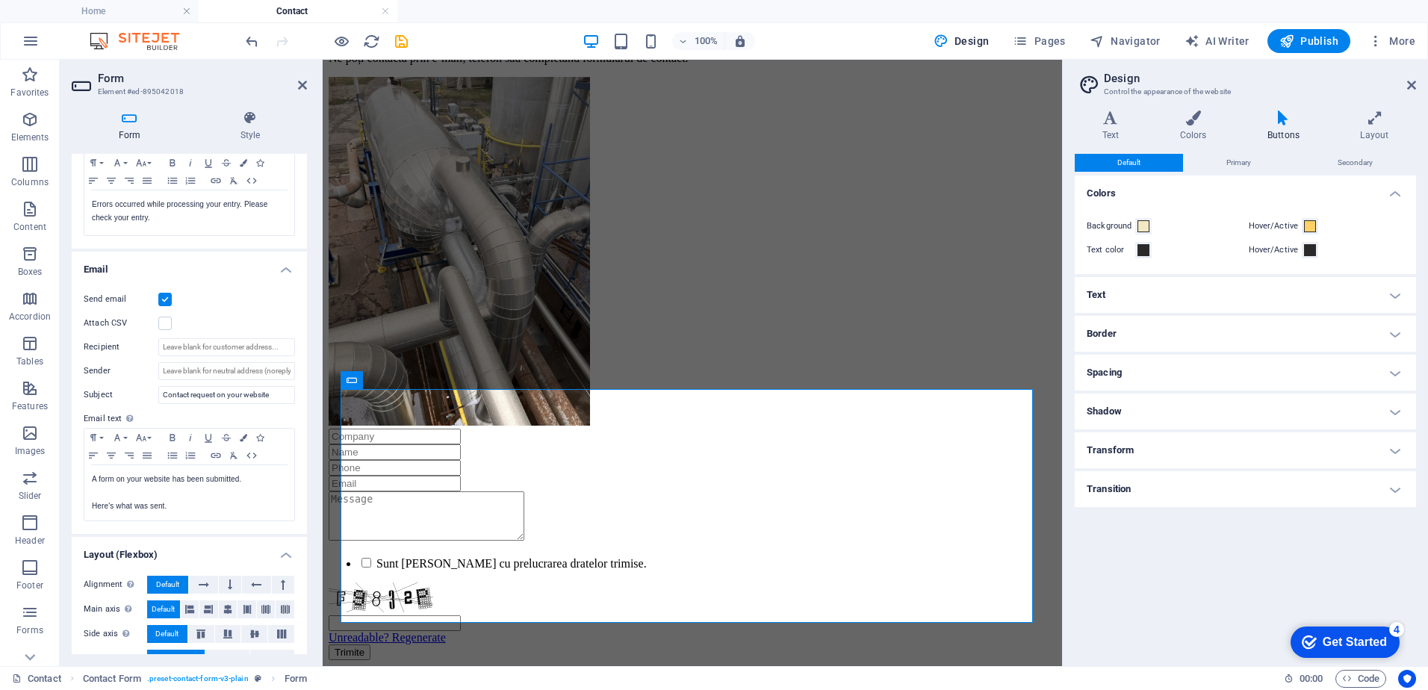
scroll to position [299, 0]
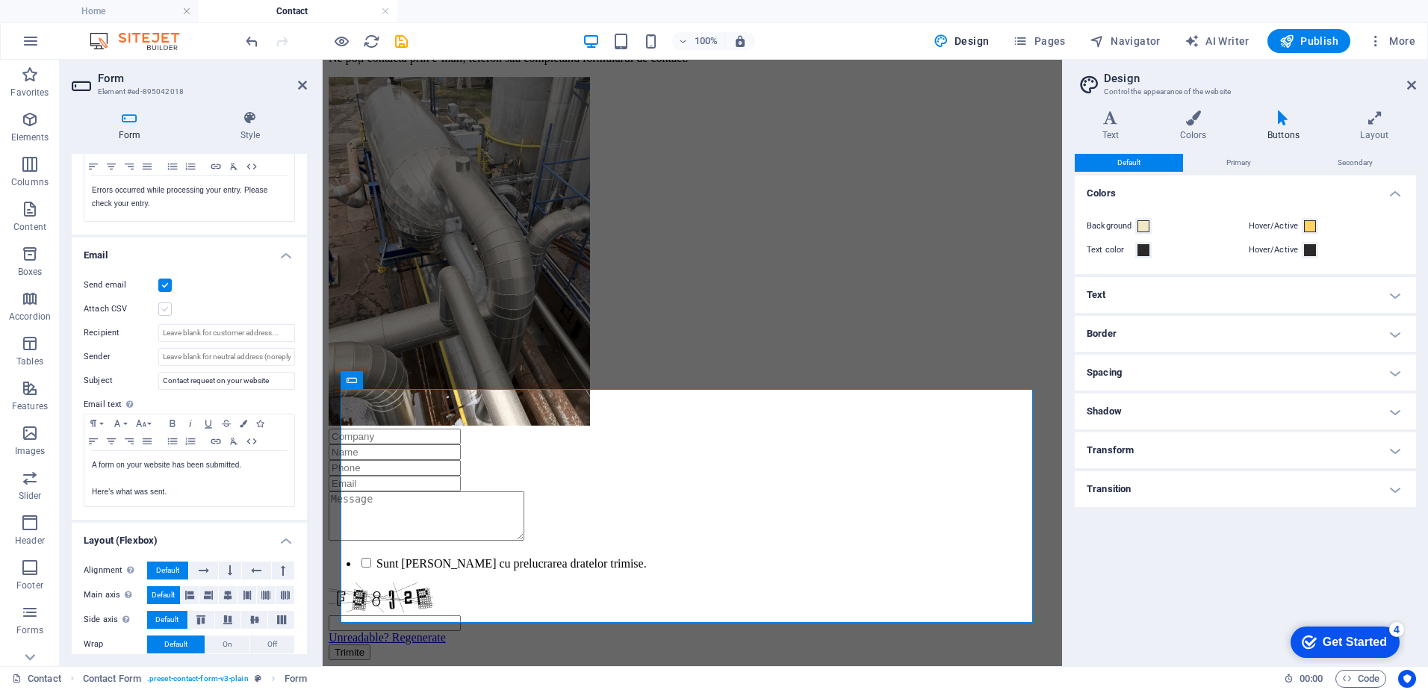
click at [161, 309] on label at bounding box center [164, 308] width 13 height 13
click at [0, 0] on input "Attach CSV" at bounding box center [0, 0] width 0 height 0
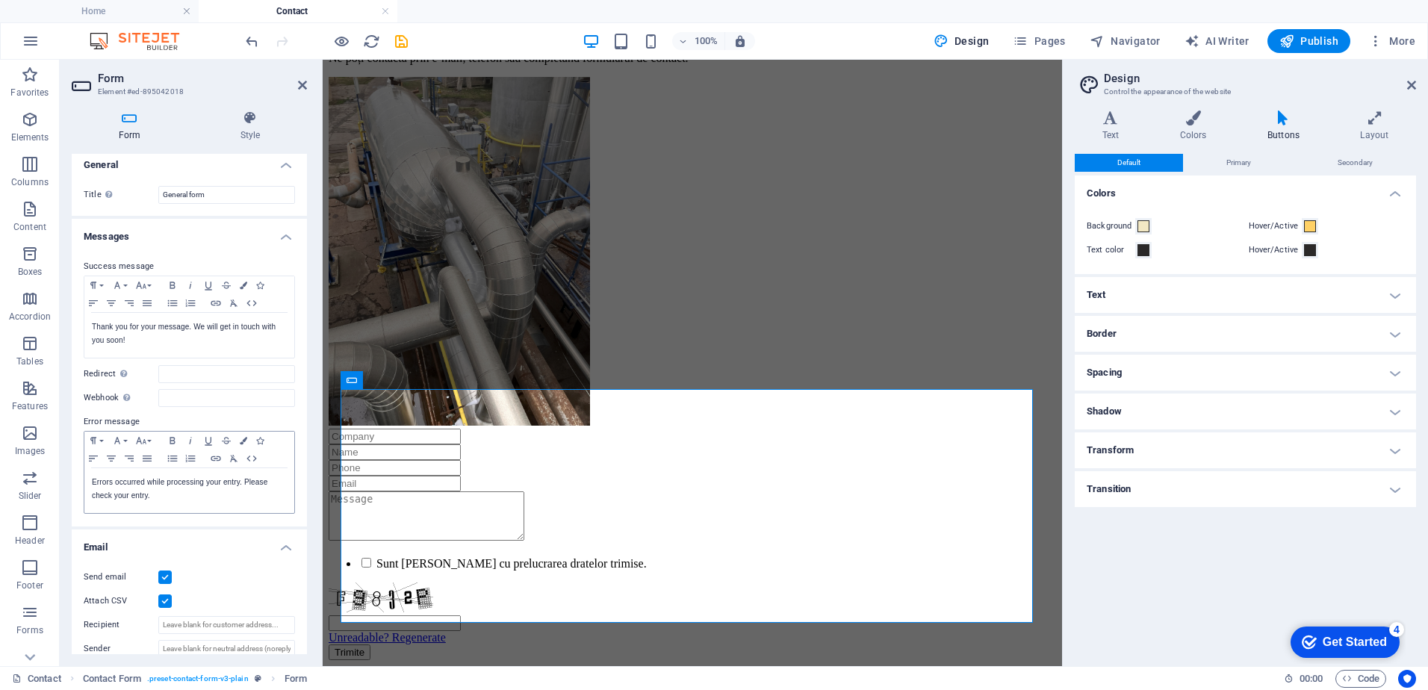
scroll to position [0, 0]
click at [1326, 44] on span "Publish" at bounding box center [1308, 41] width 59 height 15
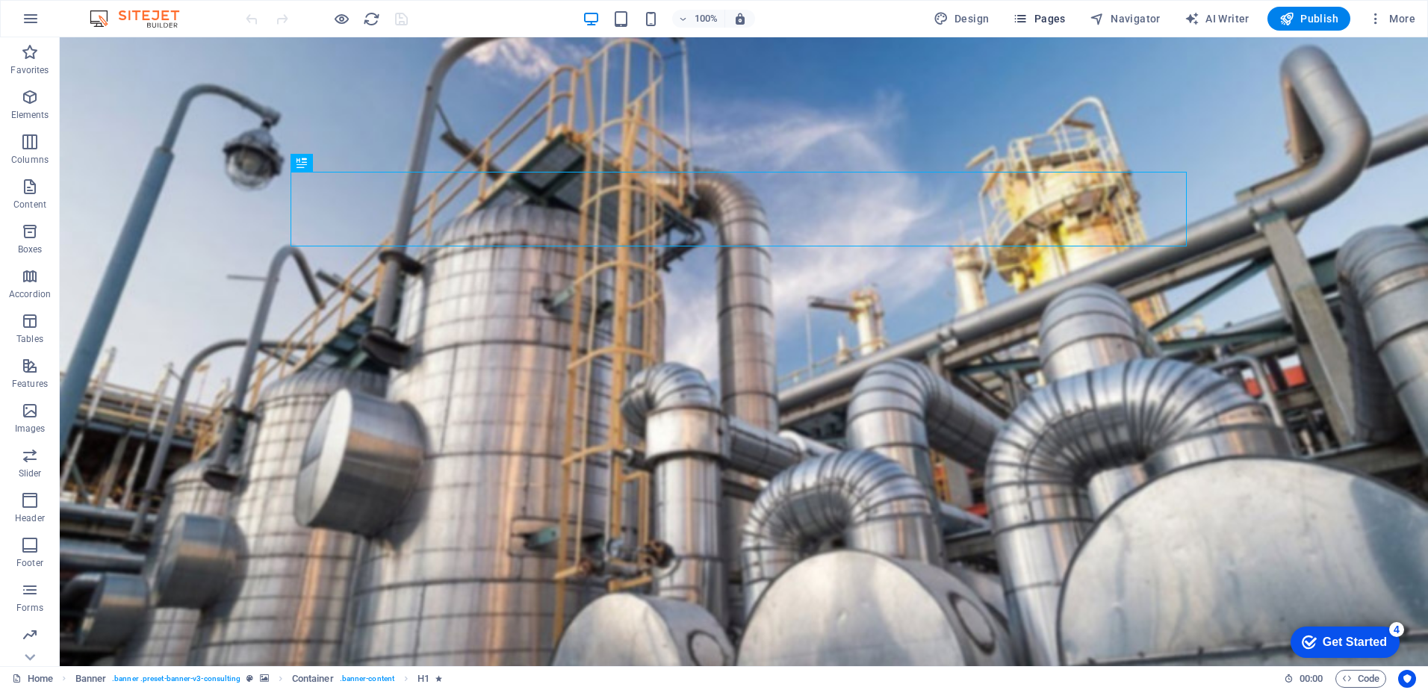
click at [1020, 20] on icon "button" at bounding box center [1020, 18] width 15 height 15
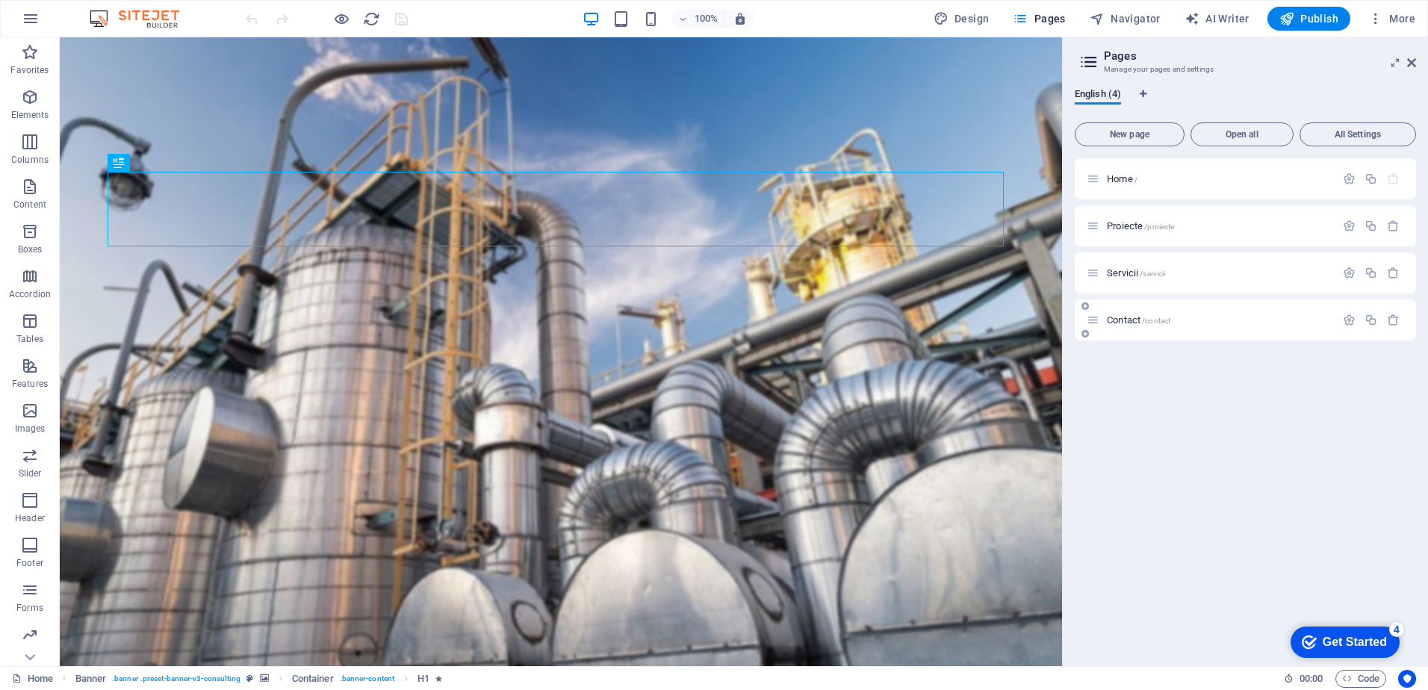
click at [1140, 329] on div "Contact /contact" at bounding box center [1245, 319] width 341 height 41
click at [1127, 316] on span "Contact /contact" at bounding box center [1138, 319] width 63 height 11
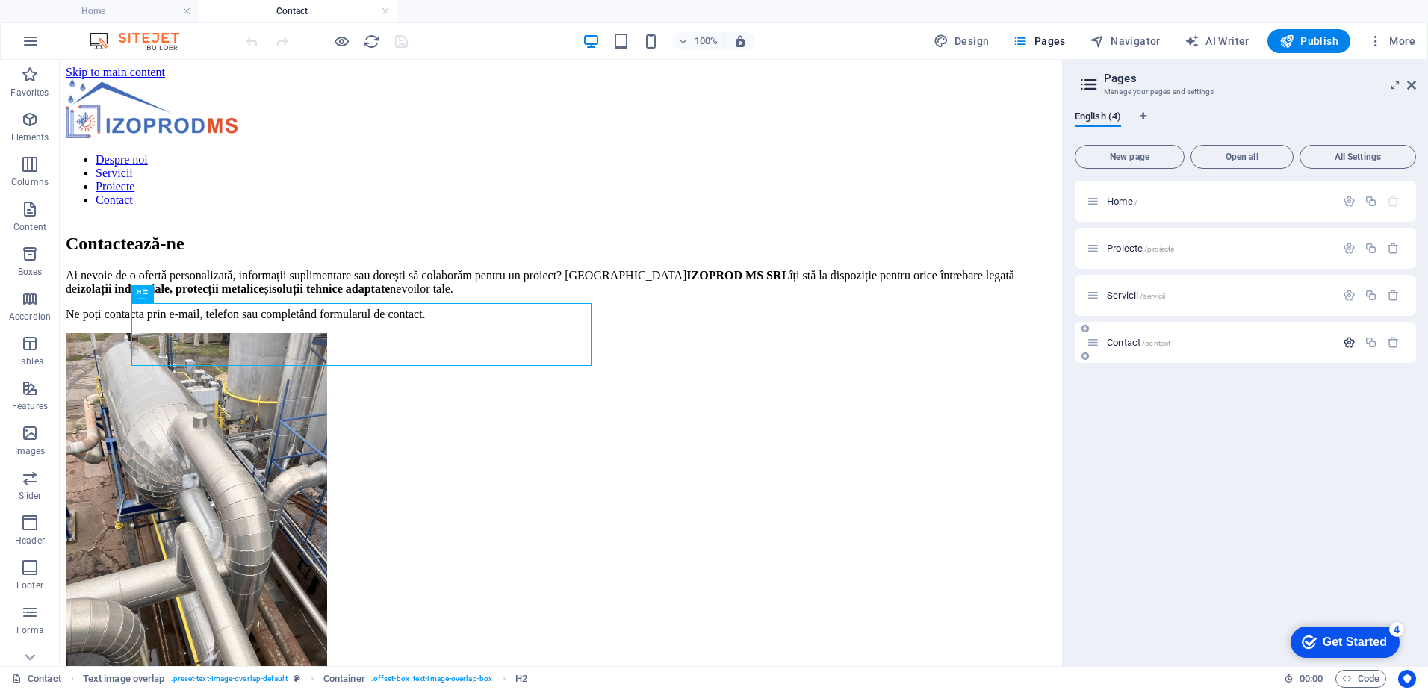
click at [1347, 346] on icon "button" at bounding box center [1349, 342] width 13 height 13
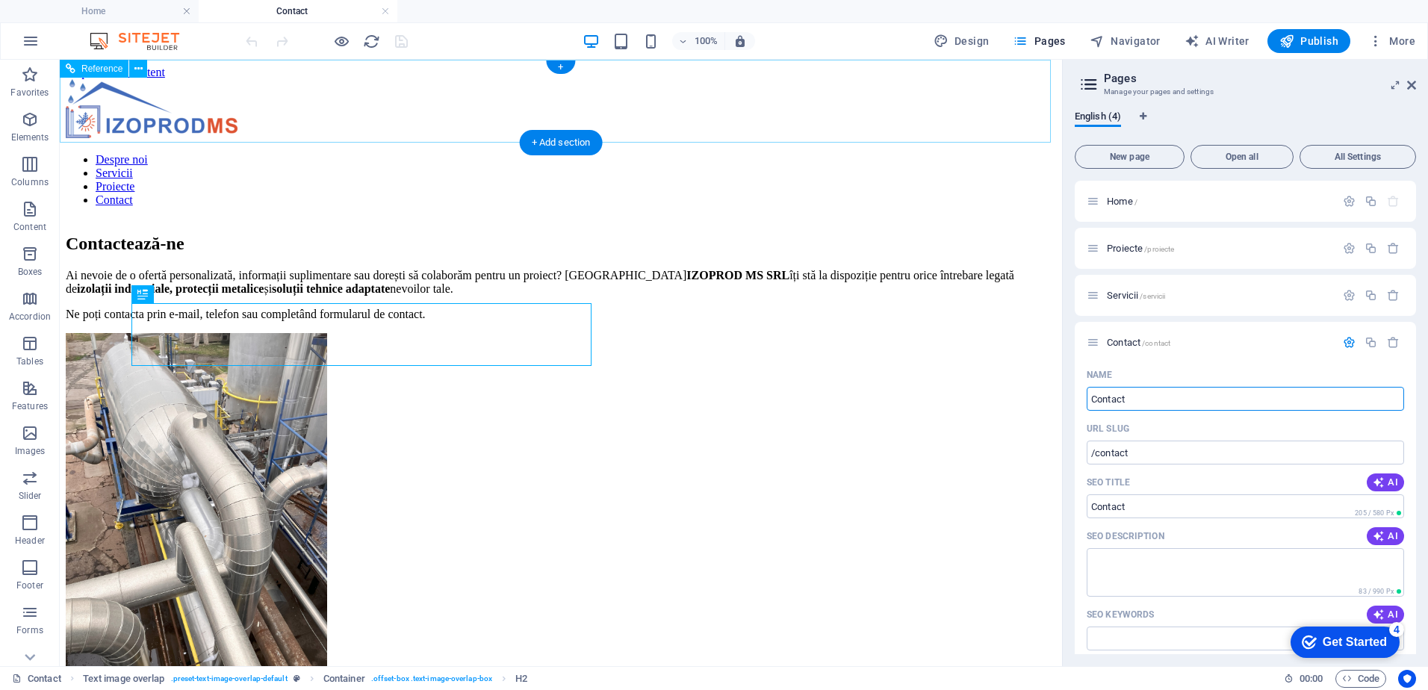
click at [787, 153] on nav "Despre noi Servicii Proiecte Contact" at bounding box center [561, 180] width 990 height 54
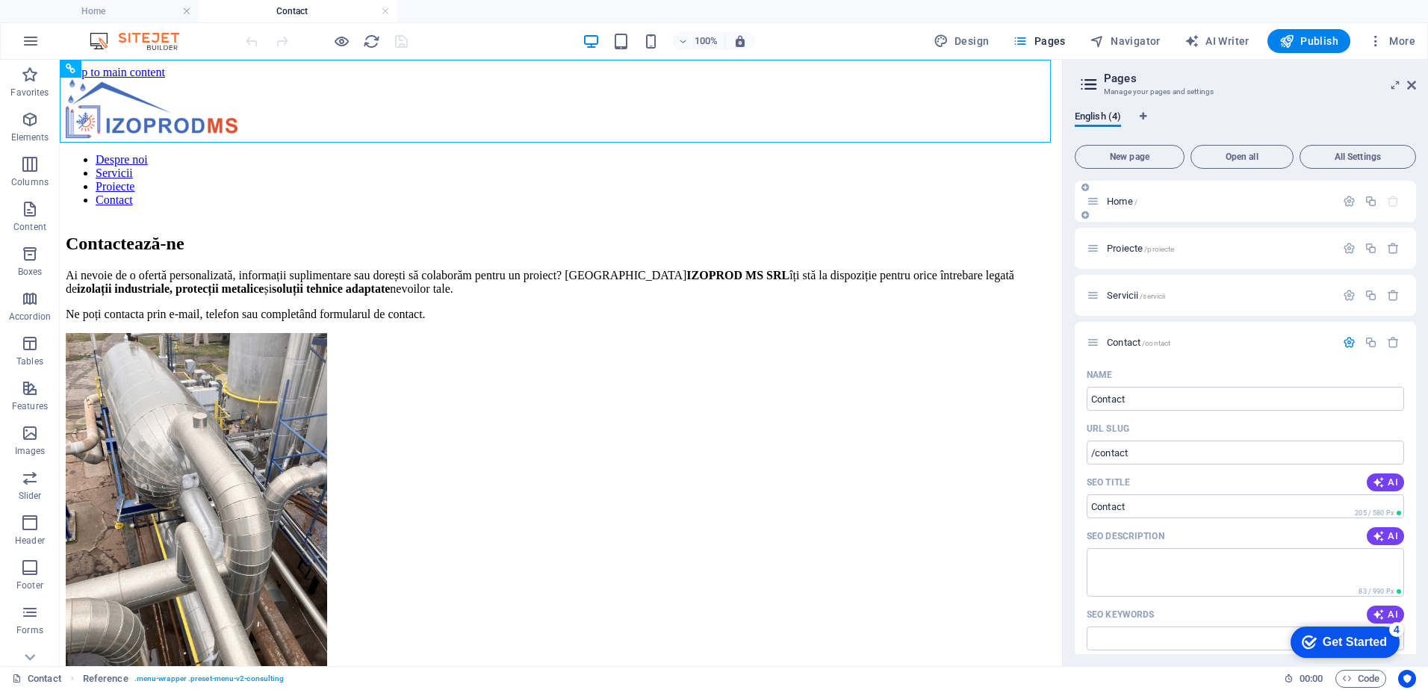
click at [1142, 210] on div "Home /" at bounding box center [1245, 201] width 341 height 41
click at [1112, 200] on span "Home /" at bounding box center [1122, 201] width 31 height 11
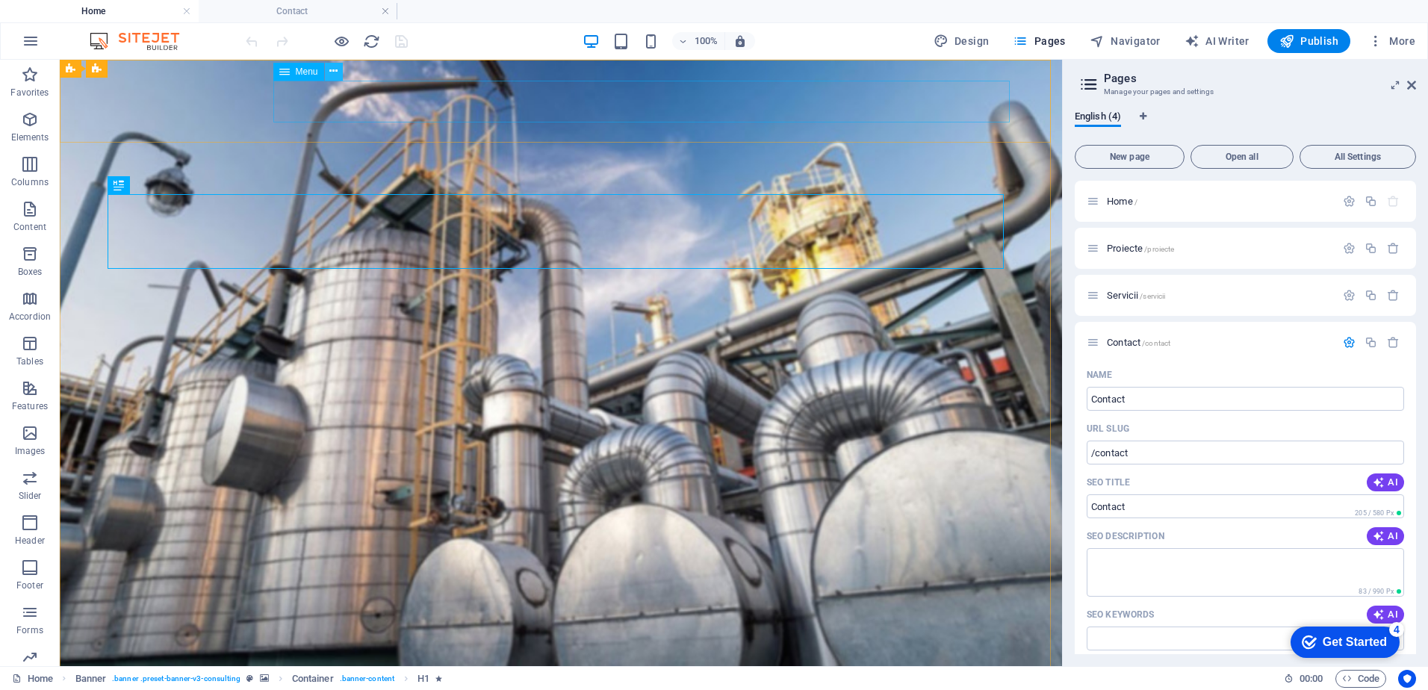
click at [332, 71] on icon at bounding box center [333, 71] width 8 height 16
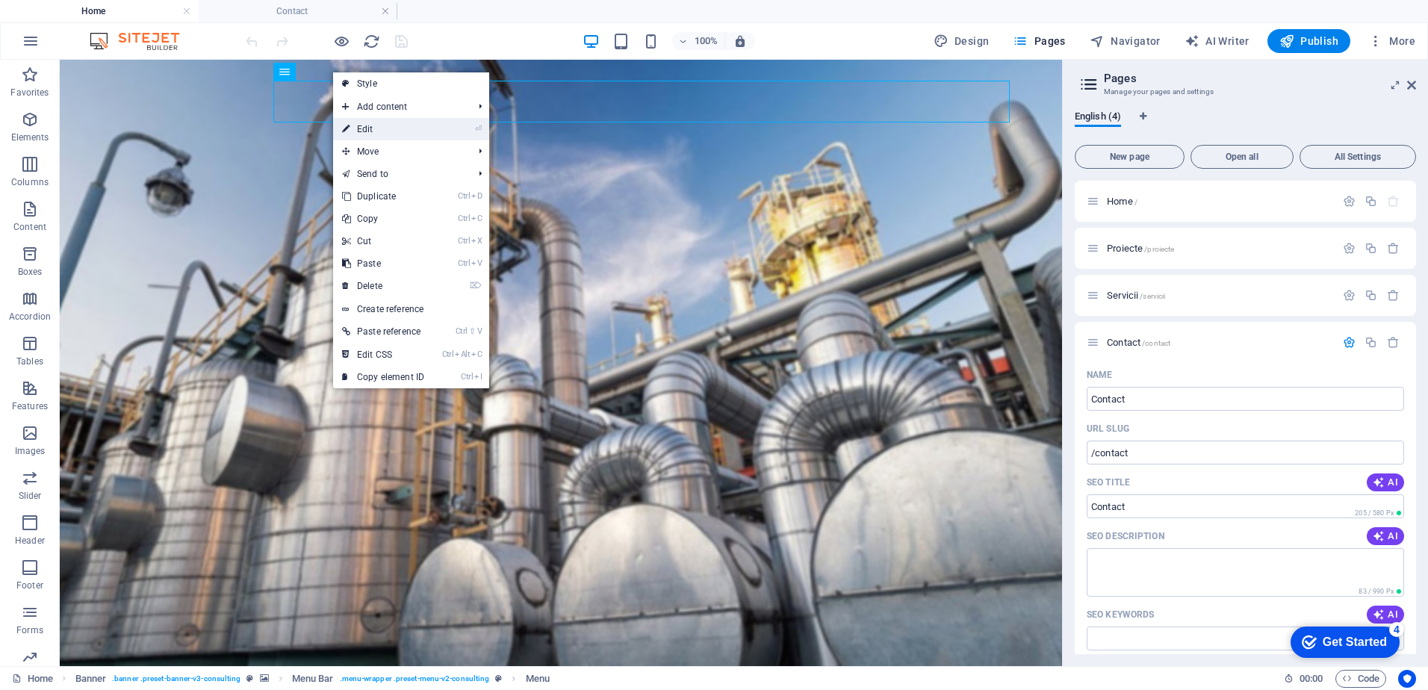
click at [377, 130] on link "⏎ Edit" at bounding box center [383, 129] width 100 height 22
select select
select select "2"
select select
select select "1"
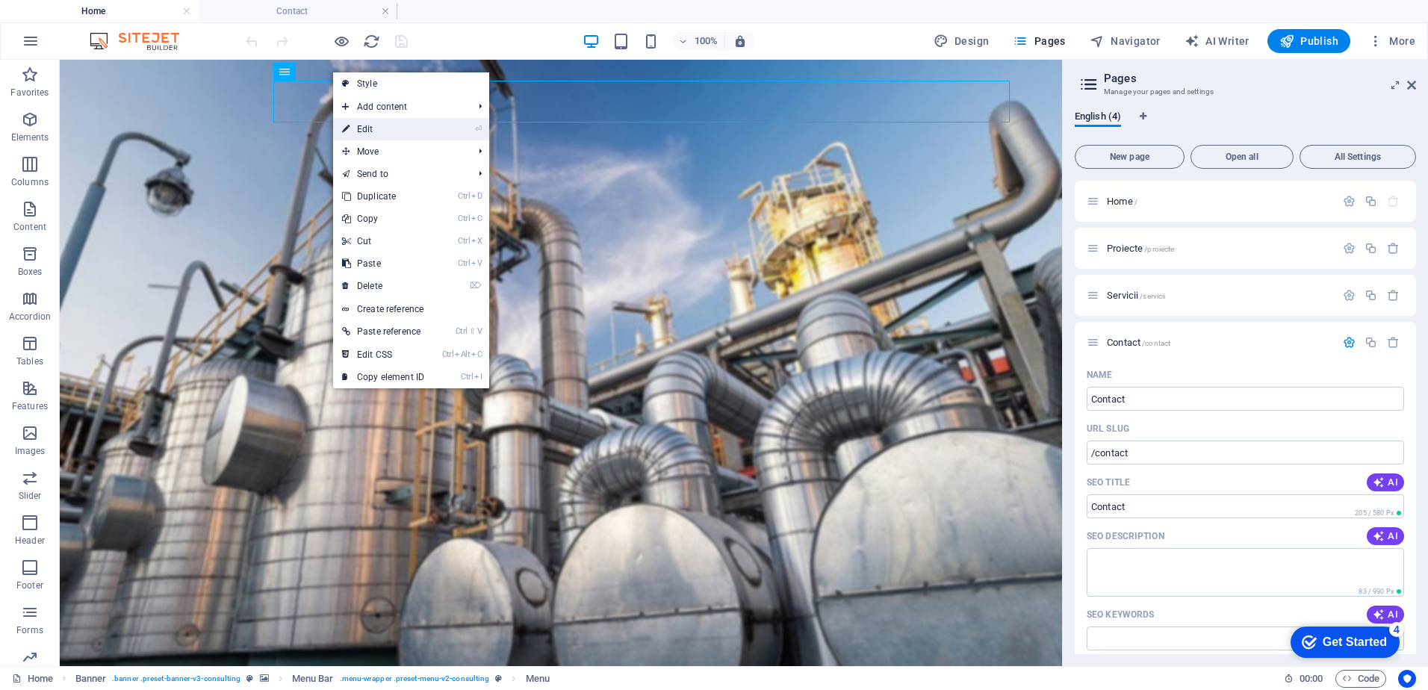
select select
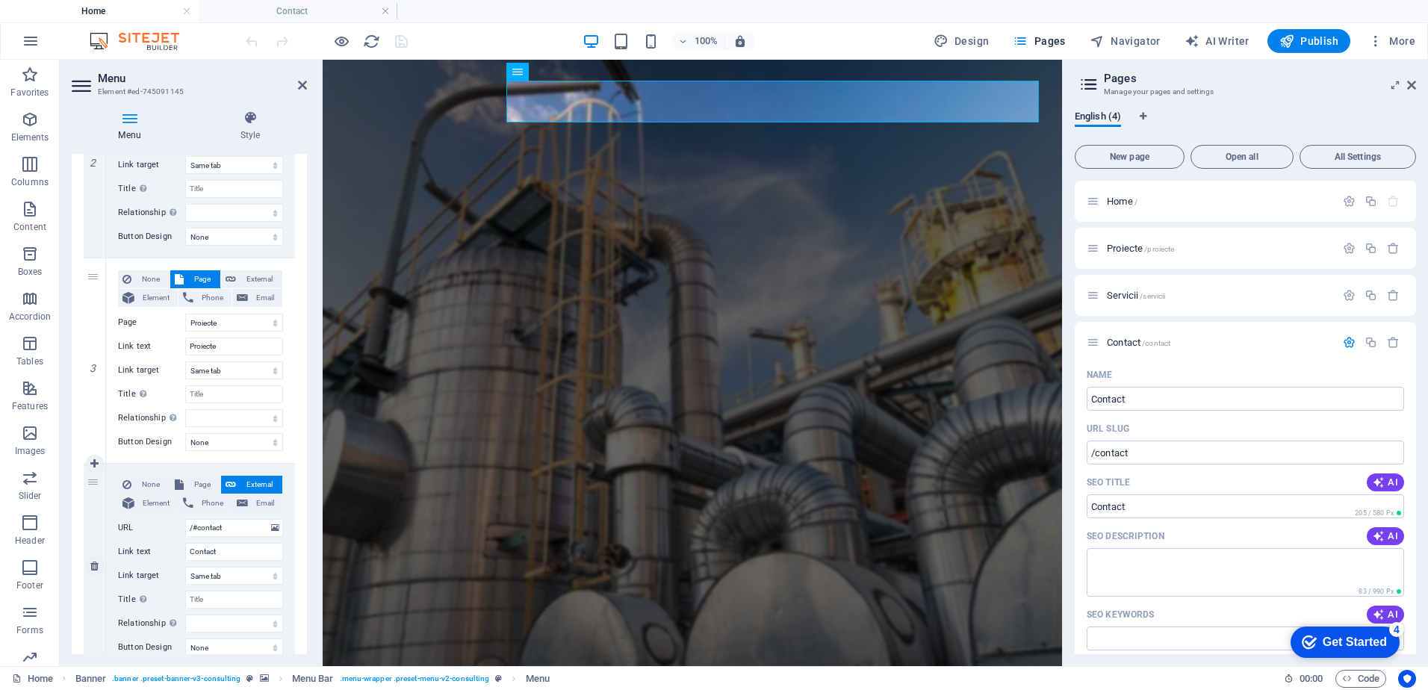
scroll to position [504, 0]
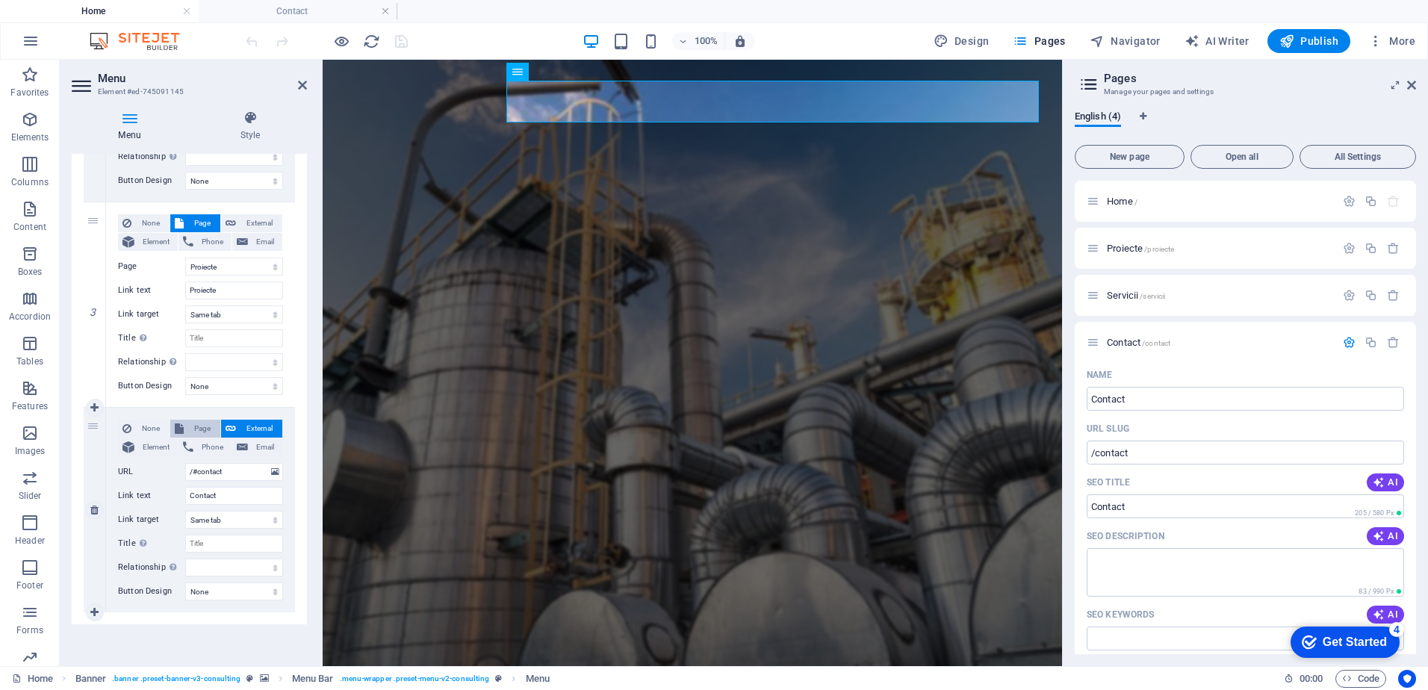
click at [185, 424] on button "Page" at bounding box center [195, 429] width 50 height 18
select select
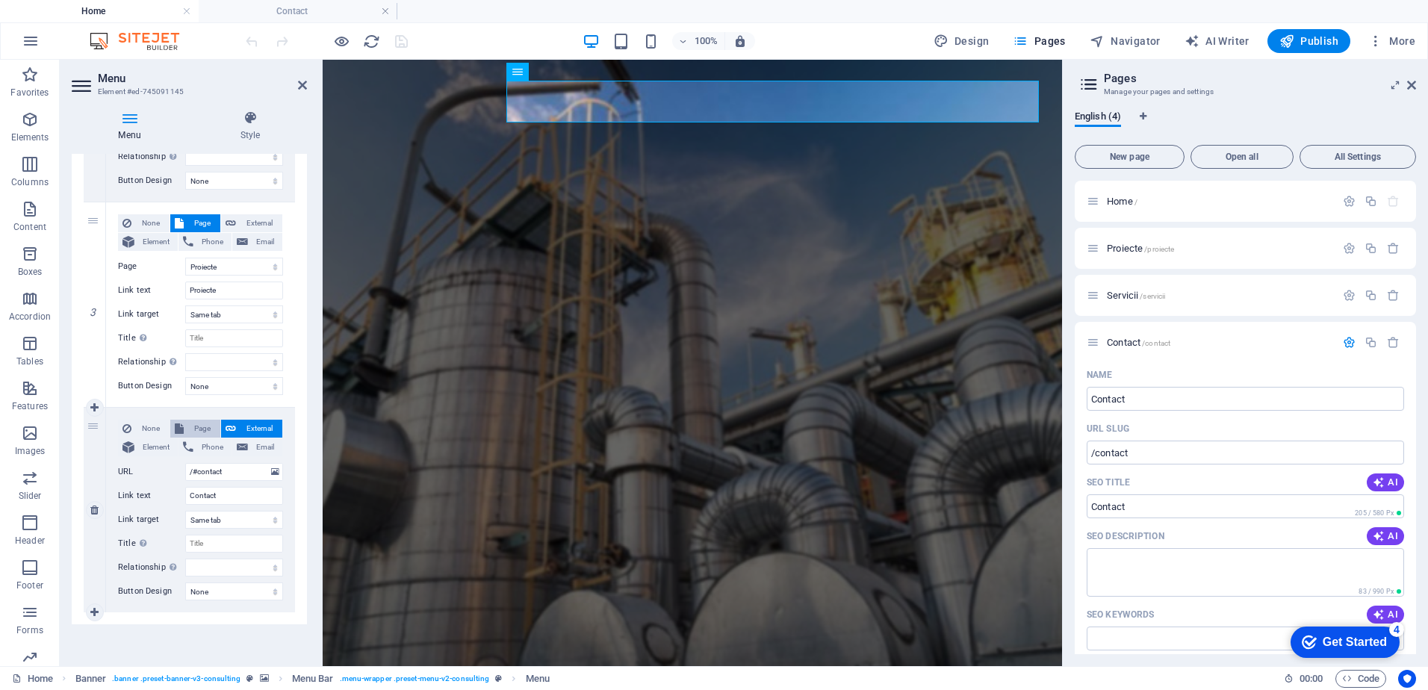
select select
click at [270, 470] on select "Home Proiecte Servicii Contact" at bounding box center [234, 472] width 98 height 18
select select "3"
click at [185, 463] on select "Home Proiecte Servicii Contact" at bounding box center [234, 472] width 98 height 18
select select
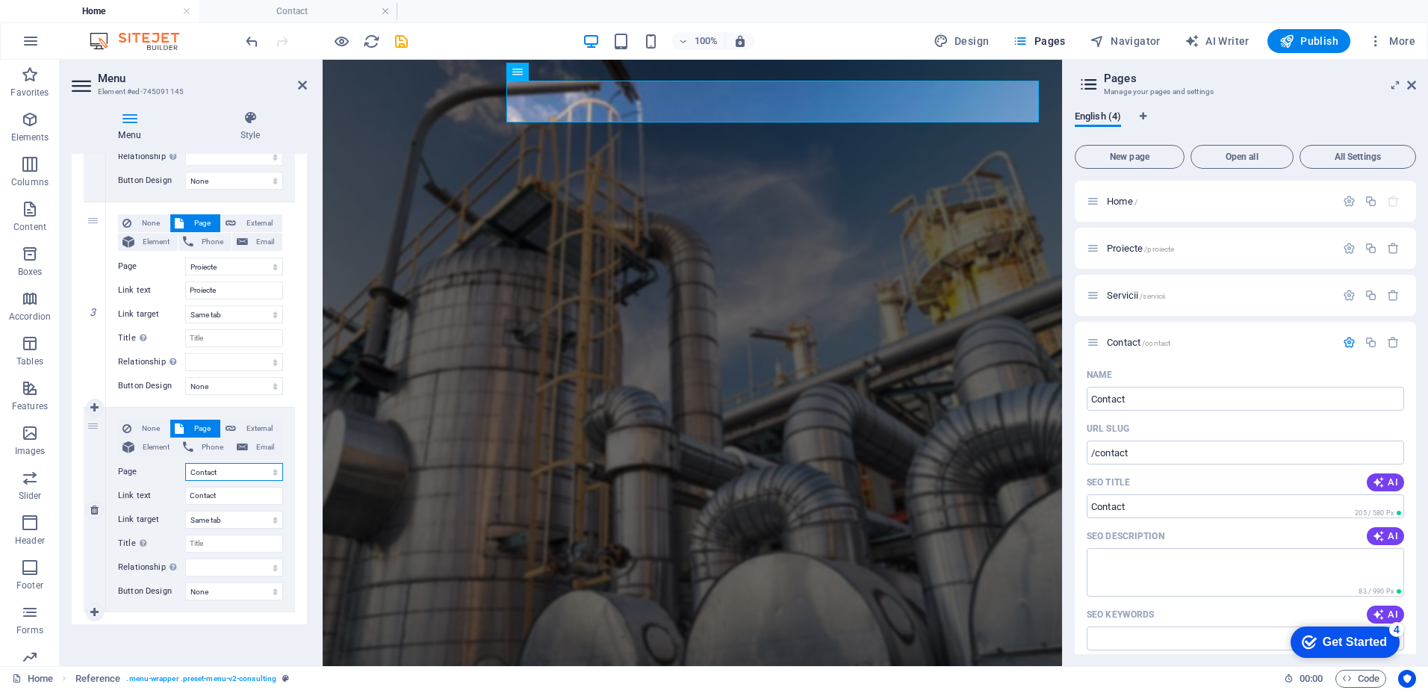
select select
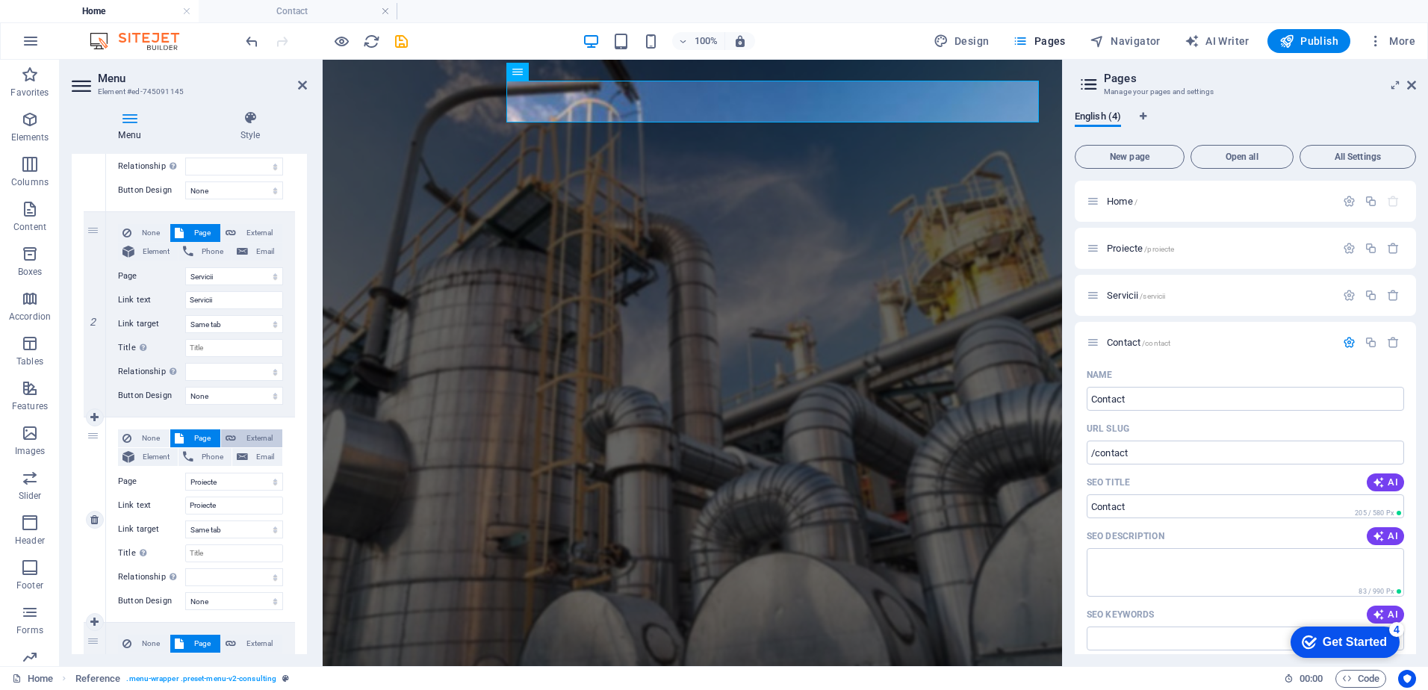
scroll to position [205, 0]
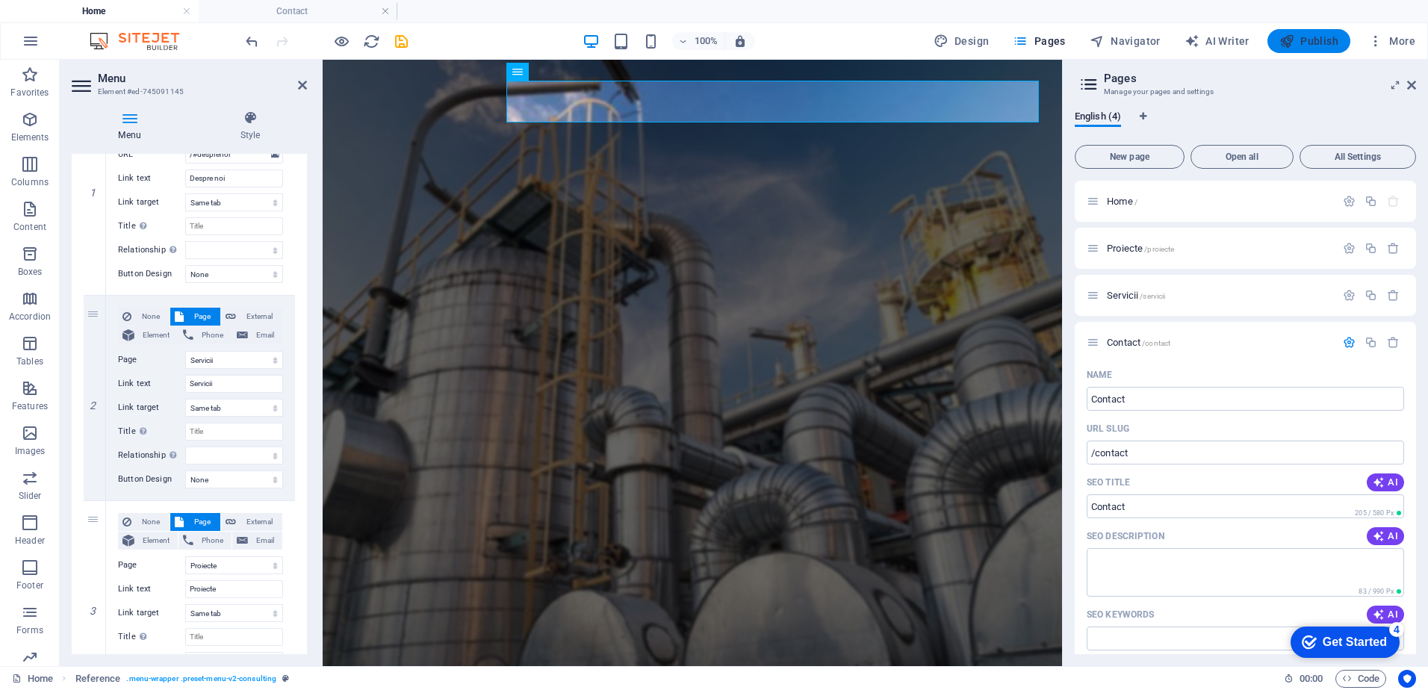
click at [1290, 45] on icon "button" at bounding box center [1286, 41] width 15 height 15
